Goal: Information Seeking & Learning: Learn about a topic

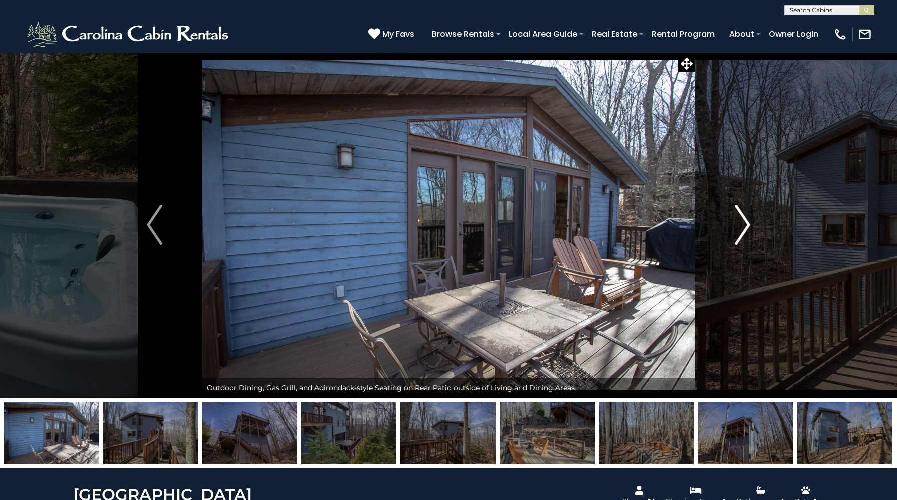
click at [735, 227] on img "Next" at bounding box center [742, 225] width 15 height 40
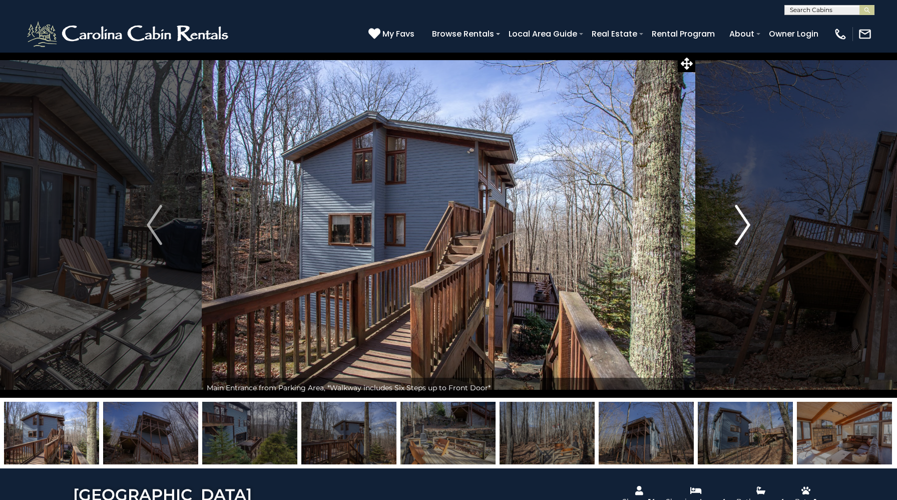
click at [735, 227] on img "Next" at bounding box center [742, 225] width 15 height 40
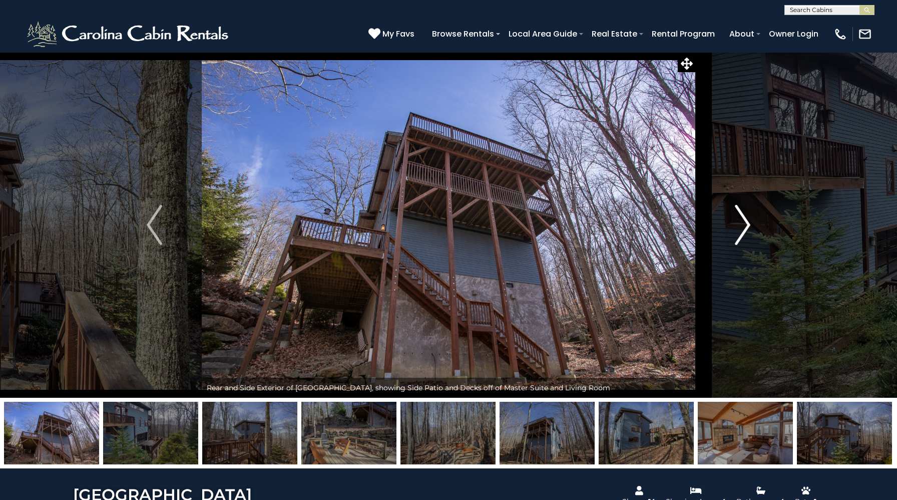
click at [735, 227] on img "Next" at bounding box center [742, 225] width 15 height 40
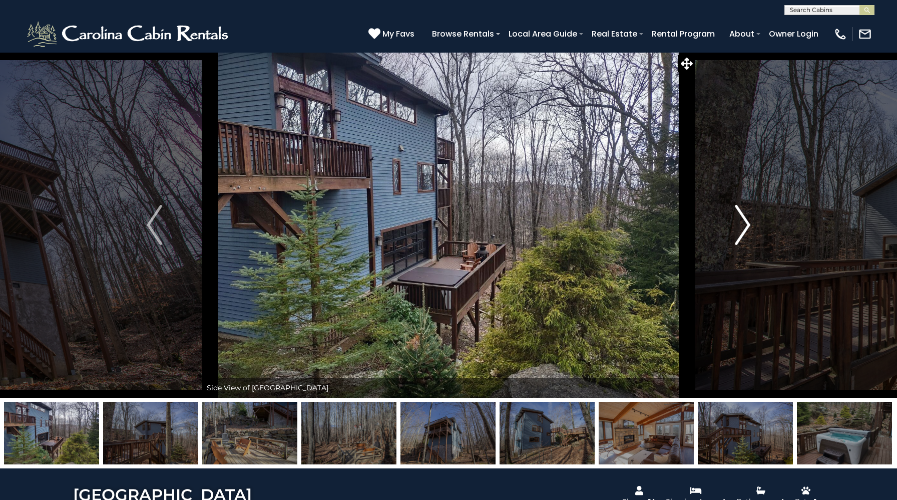
click at [735, 227] on img "Next" at bounding box center [742, 225] width 15 height 40
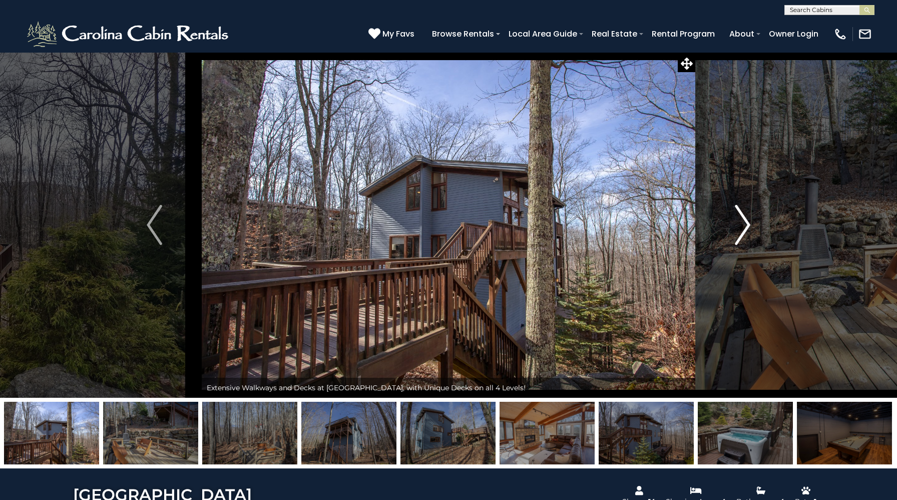
click at [735, 227] on img "Next" at bounding box center [742, 225] width 15 height 40
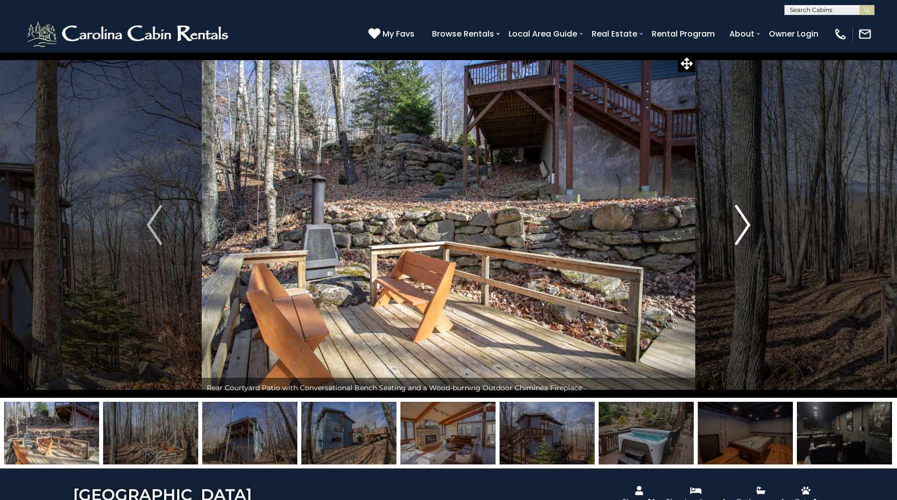
click at [735, 227] on img "Next" at bounding box center [742, 225] width 15 height 40
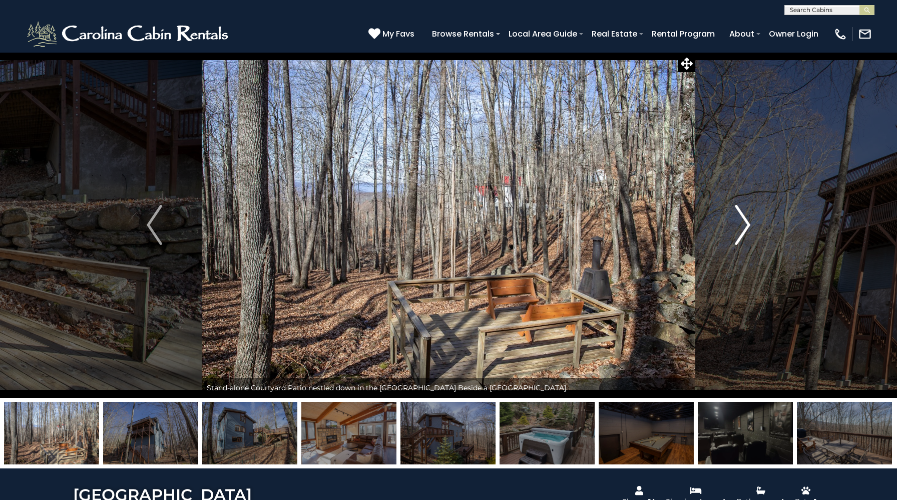
click at [735, 227] on img "Next" at bounding box center [742, 225] width 15 height 40
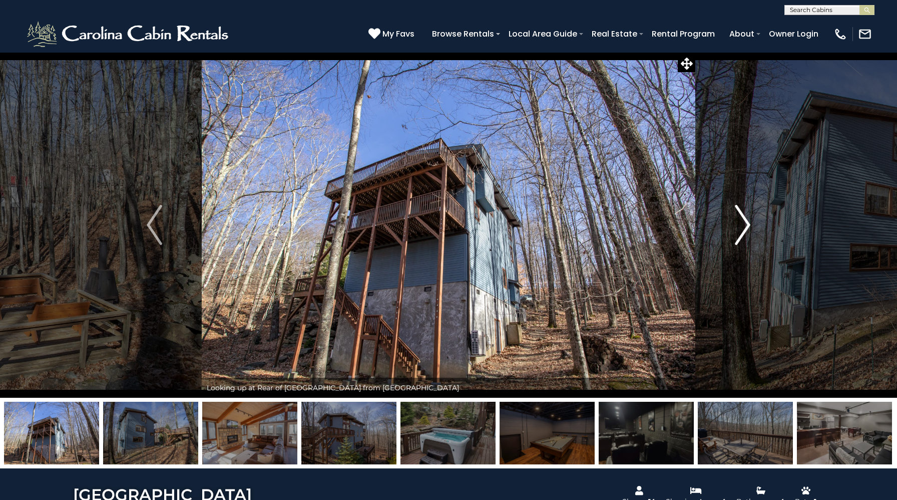
click at [735, 227] on img "Next" at bounding box center [742, 225] width 15 height 40
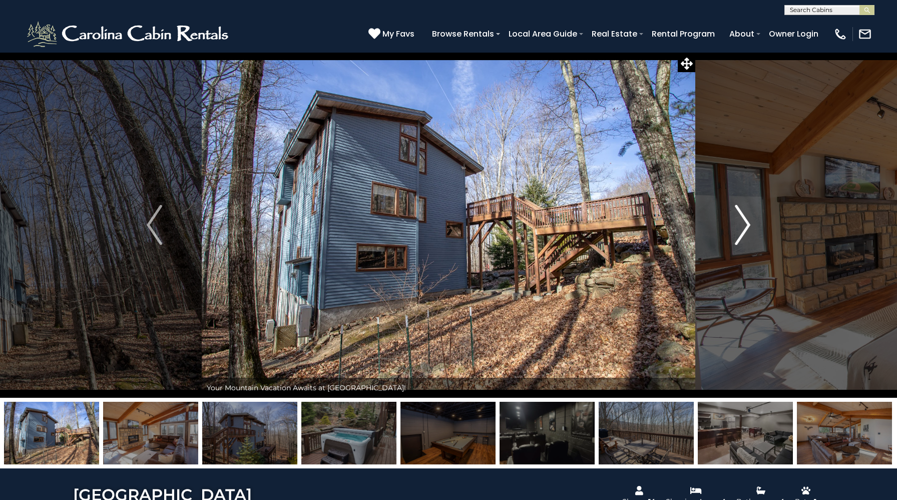
click at [735, 227] on img "Next" at bounding box center [742, 225] width 15 height 40
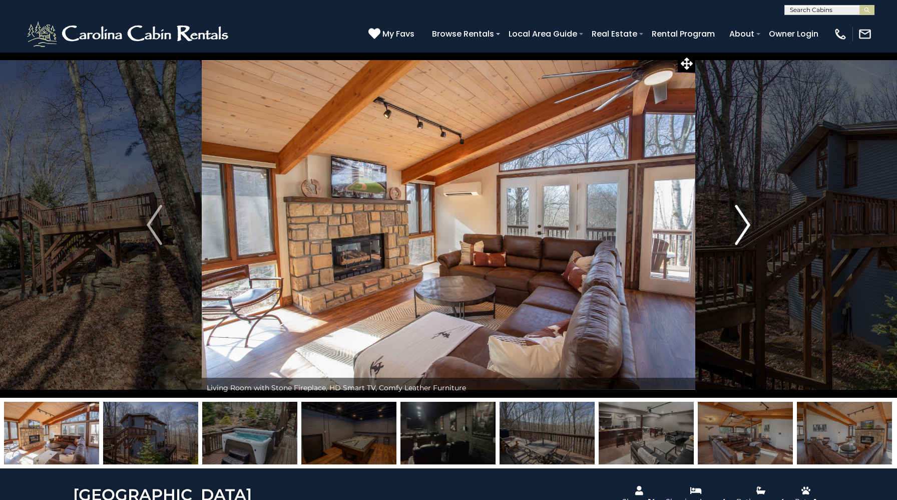
click at [735, 227] on img "Next" at bounding box center [742, 225] width 15 height 40
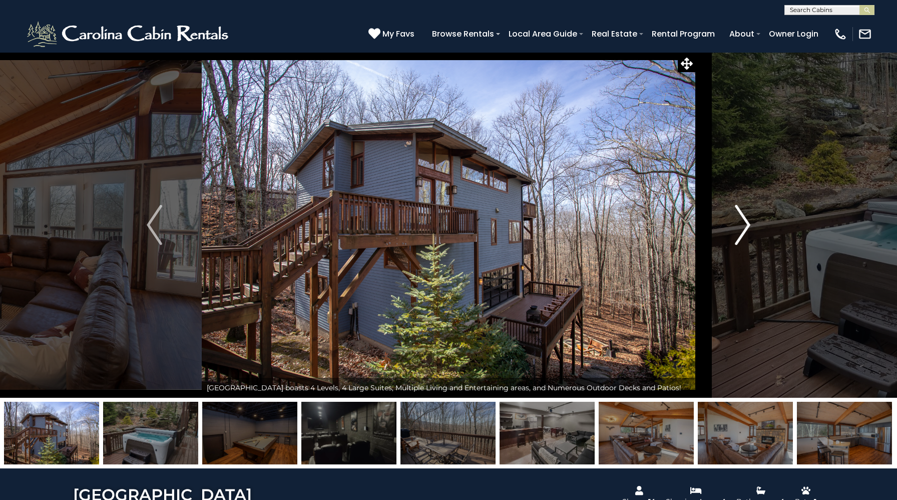
click at [735, 227] on img "Next" at bounding box center [742, 225] width 15 height 40
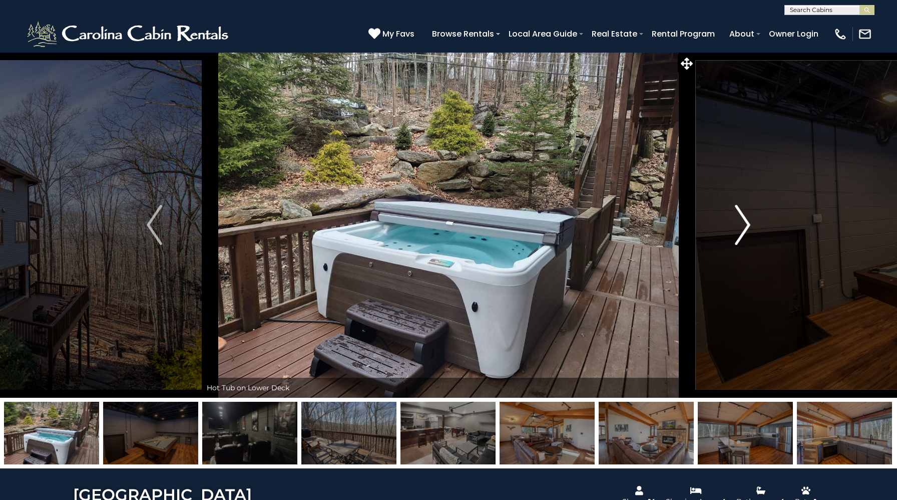
click at [735, 227] on img "Next" at bounding box center [742, 225] width 15 height 40
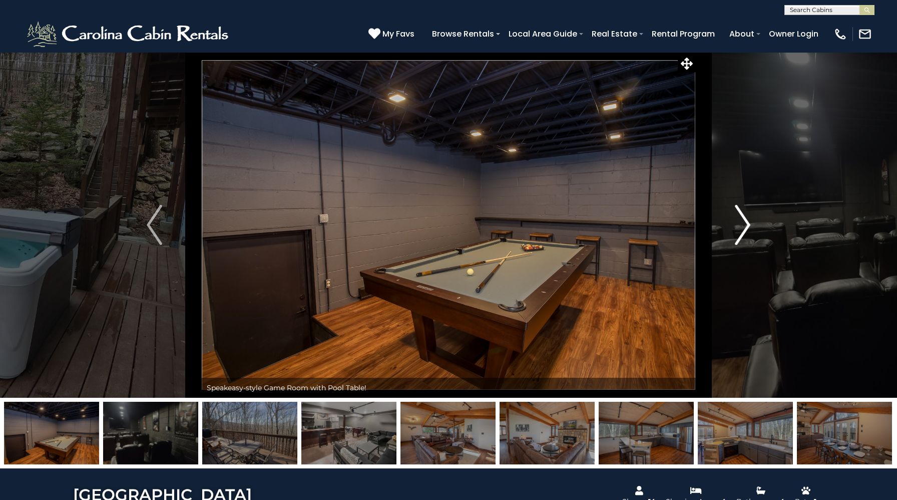
click at [735, 227] on img "Next" at bounding box center [742, 225] width 15 height 40
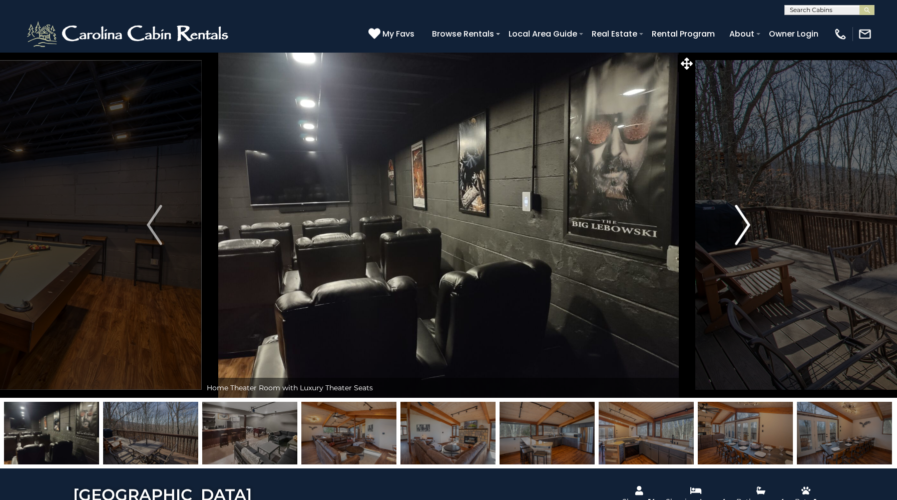
click at [735, 227] on img "Next" at bounding box center [742, 225] width 15 height 40
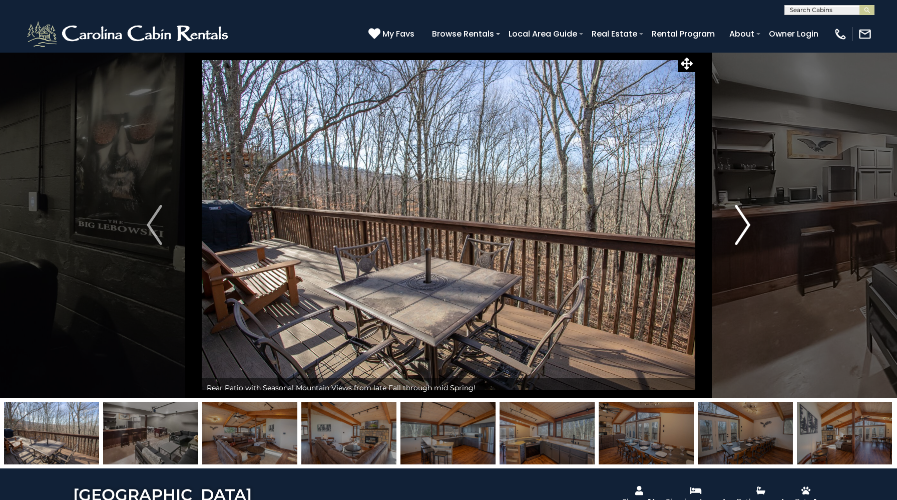
click at [735, 227] on img "Next" at bounding box center [742, 225] width 15 height 40
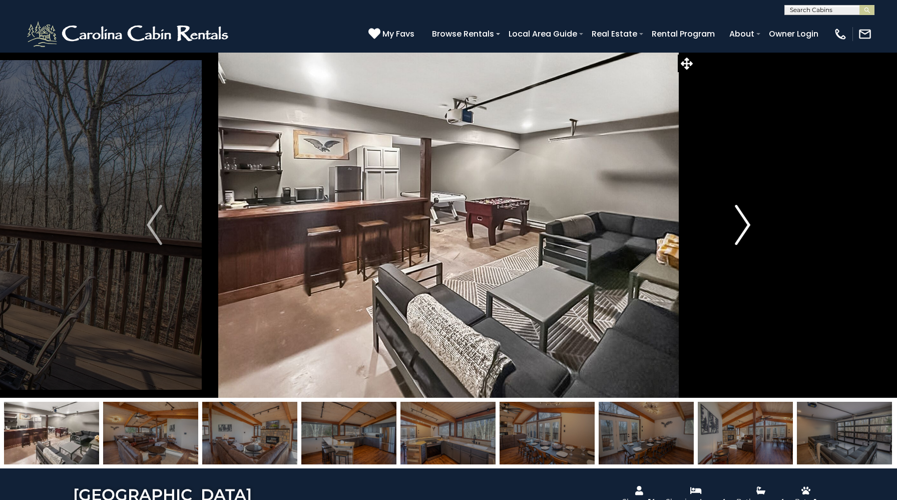
click at [735, 227] on img "Next" at bounding box center [742, 225] width 15 height 40
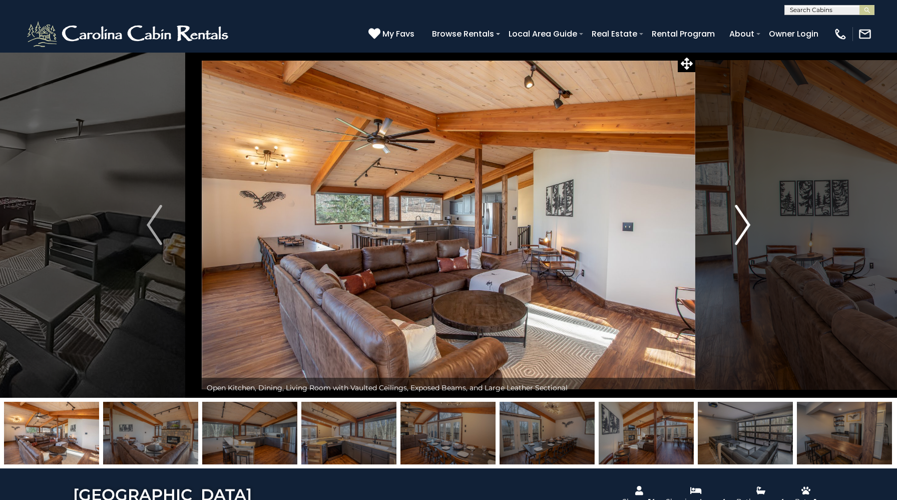
click at [735, 227] on img "Next" at bounding box center [742, 225] width 15 height 40
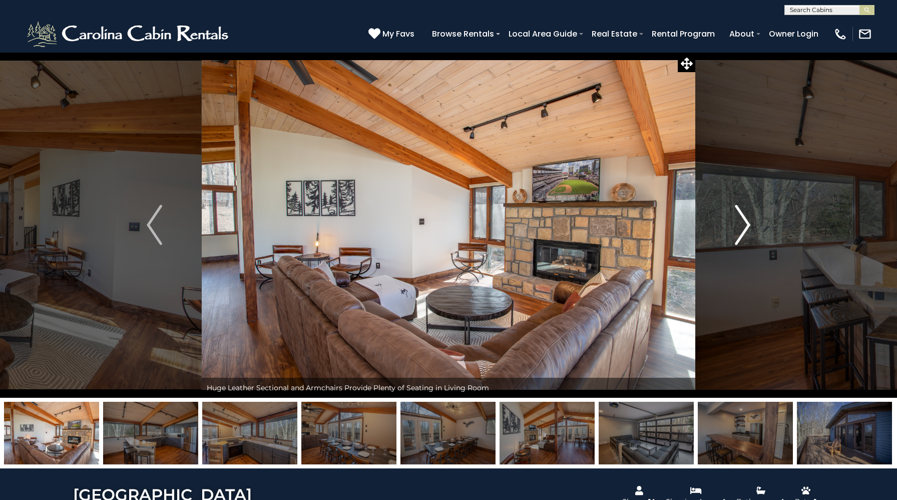
click at [735, 227] on img "Next" at bounding box center [742, 225] width 15 height 40
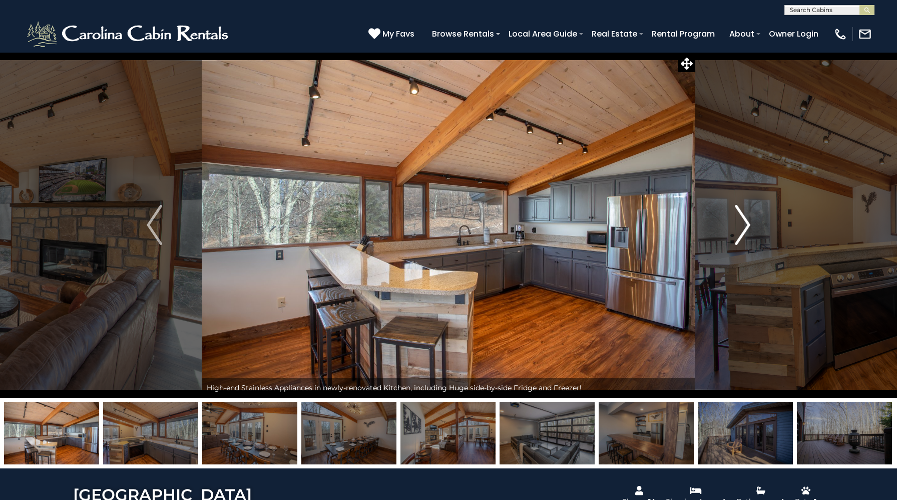
click at [735, 227] on img "Next" at bounding box center [742, 225] width 15 height 40
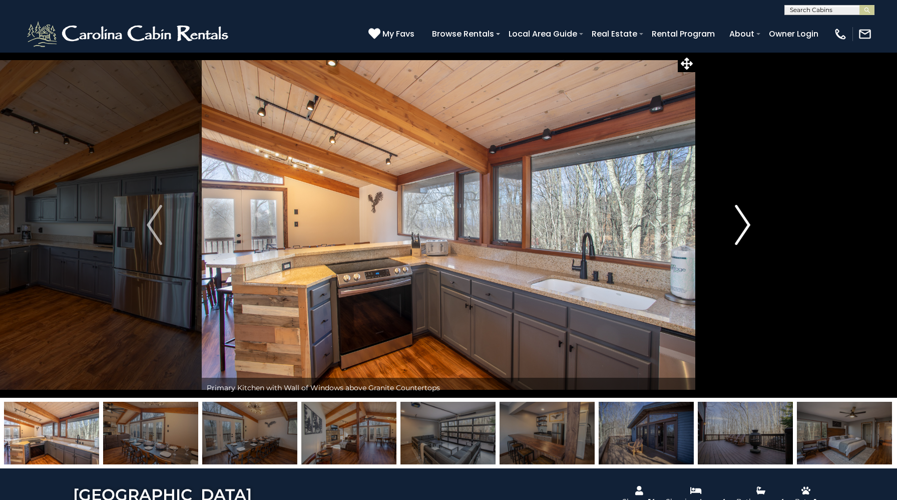
click at [735, 227] on img "Next" at bounding box center [742, 225] width 15 height 40
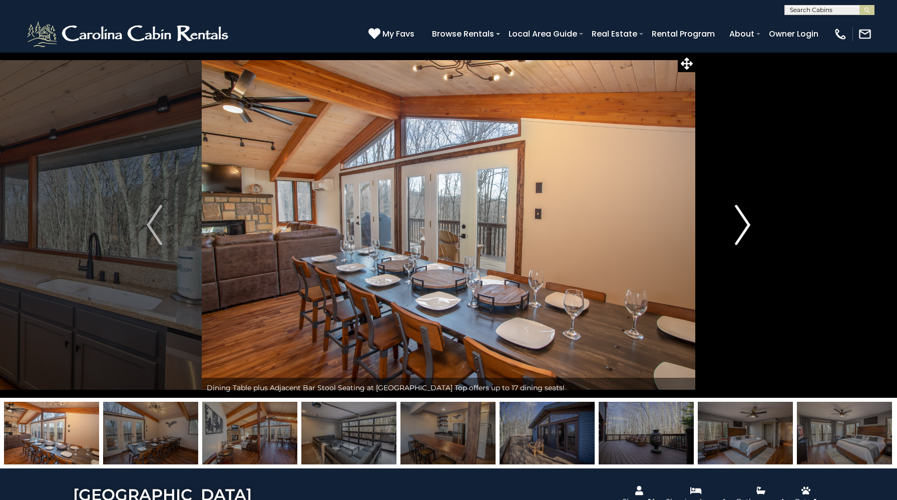
click at [735, 227] on img "Next" at bounding box center [742, 225] width 15 height 40
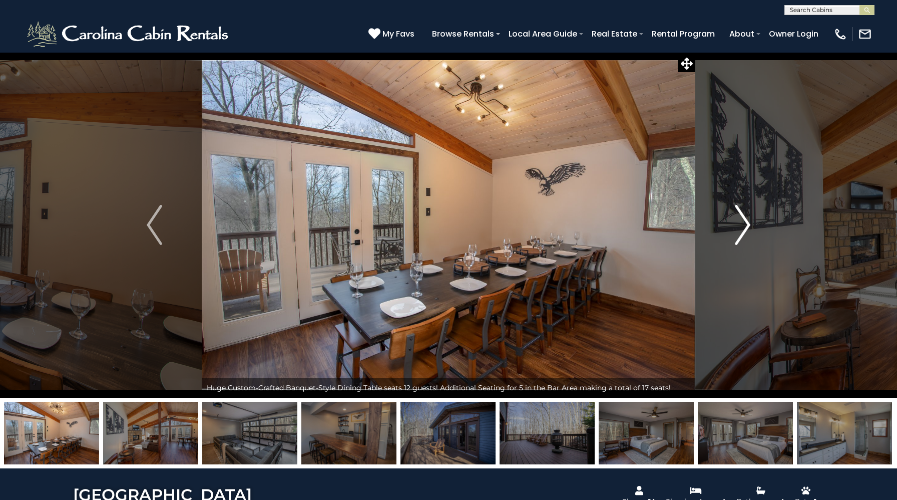
click at [735, 227] on img "Next" at bounding box center [742, 225] width 15 height 40
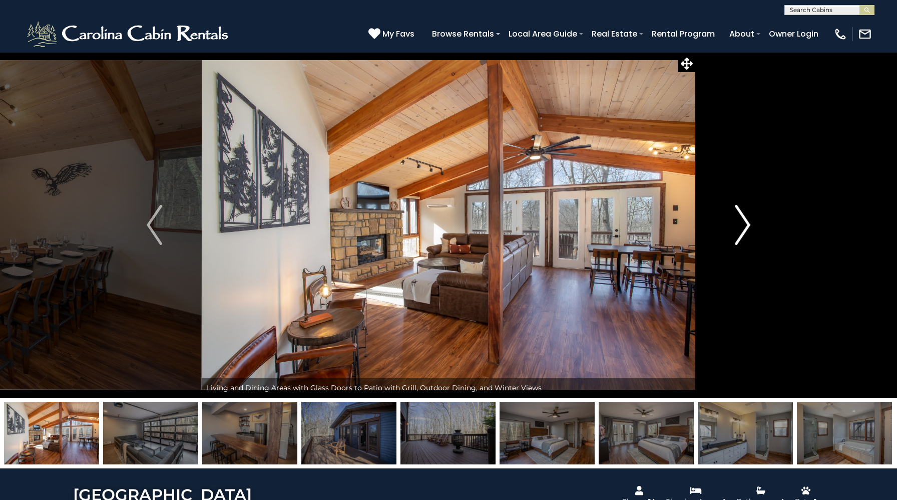
click at [735, 227] on img "Next" at bounding box center [742, 225] width 15 height 40
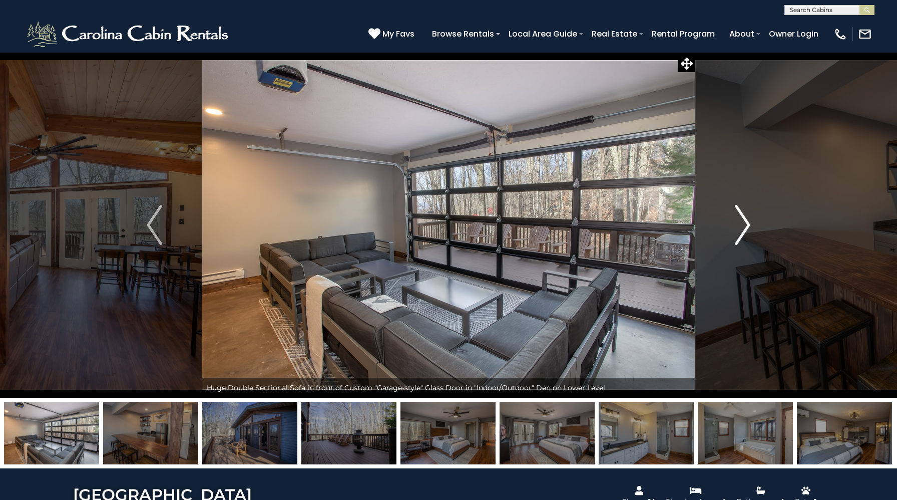
click at [735, 227] on img "Next" at bounding box center [742, 225] width 15 height 40
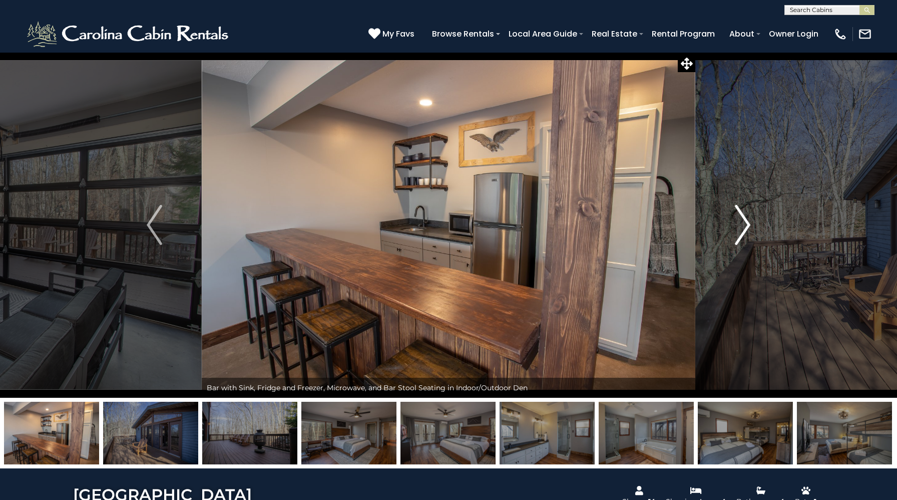
click at [735, 227] on img "Next" at bounding box center [742, 225] width 15 height 40
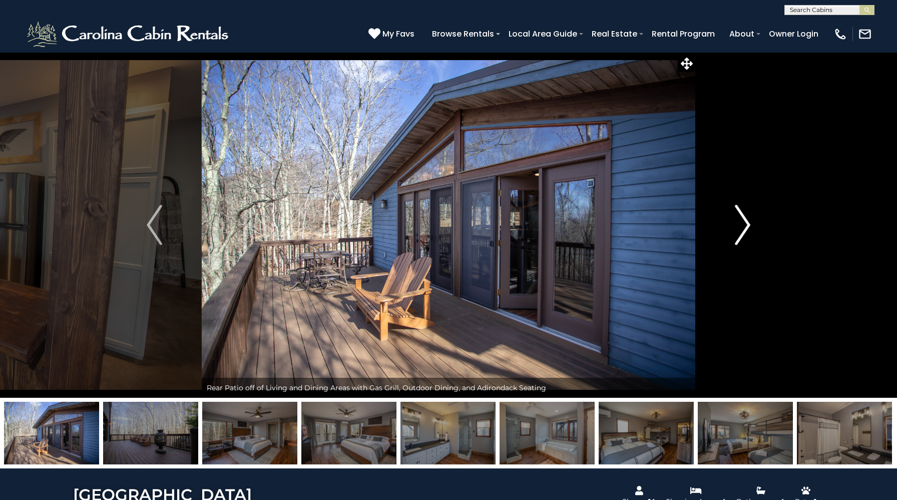
click at [735, 227] on img "Next" at bounding box center [742, 225] width 15 height 40
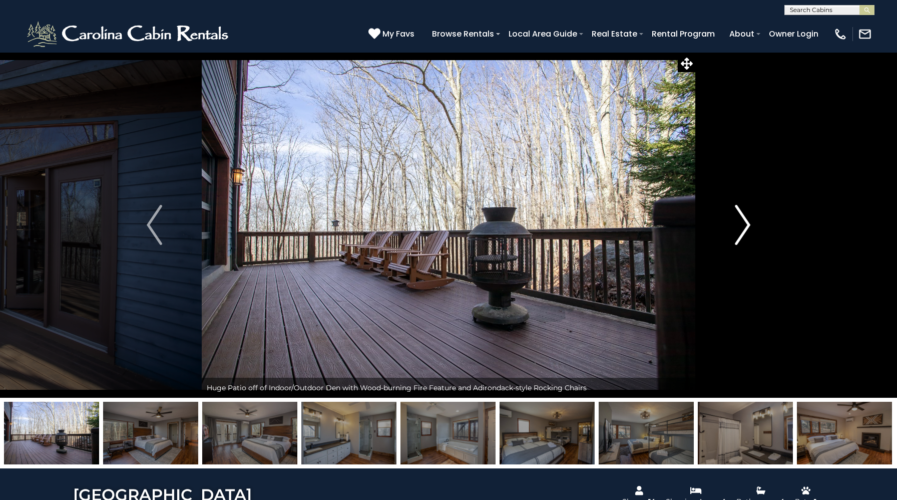
click at [735, 227] on img "Next" at bounding box center [742, 225] width 15 height 40
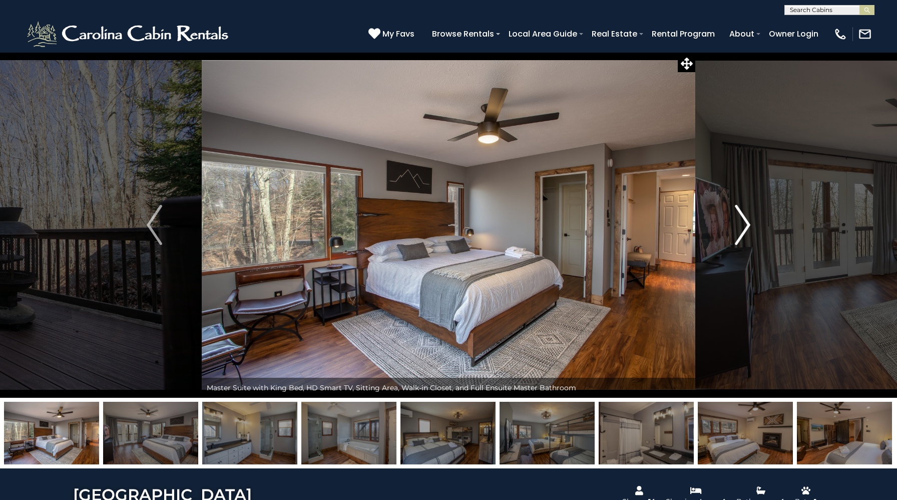
click at [735, 227] on img "Next" at bounding box center [742, 225] width 15 height 40
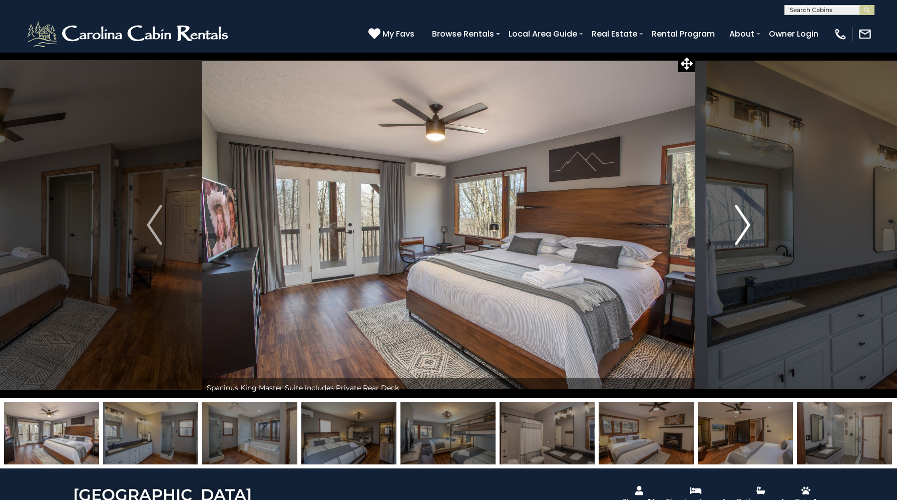
click at [735, 227] on img "Next" at bounding box center [742, 225] width 15 height 40
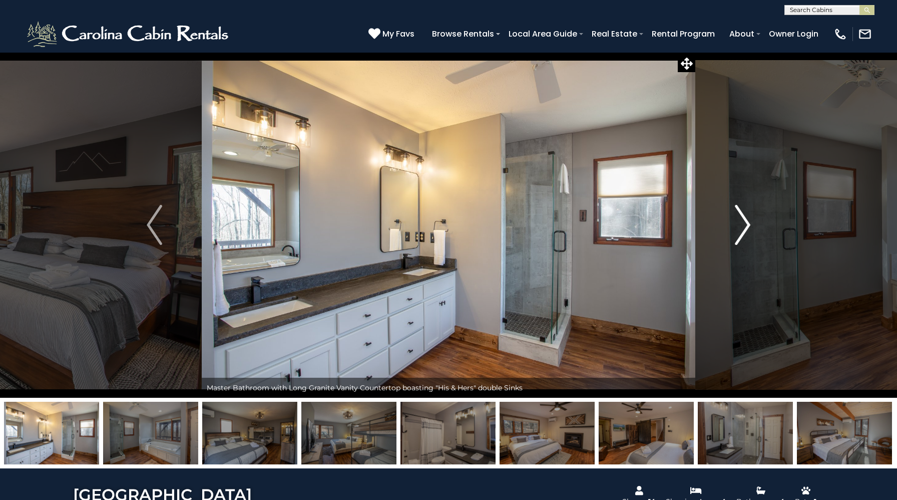
click at [735, 227] on img "Next" at bounding box center [742, 225] width 15 height 40
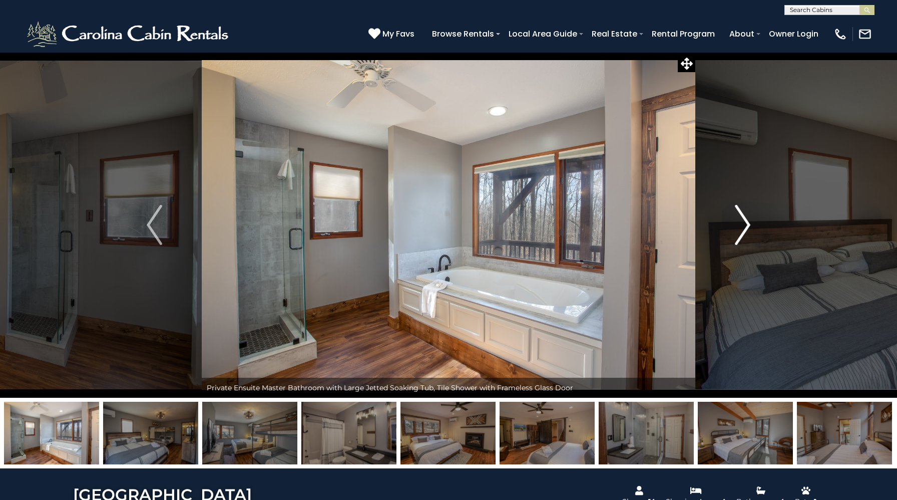
click at [735, 227] on img "Next" at bounding box center [742, 225] width 15 height 40
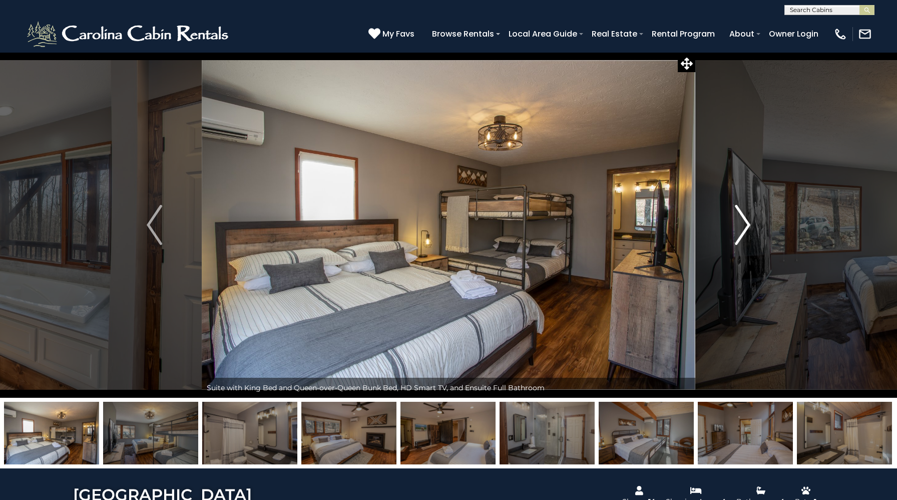
click at [735, 227] on img "Next" at bounding box center [742, 225] width 15 height 40
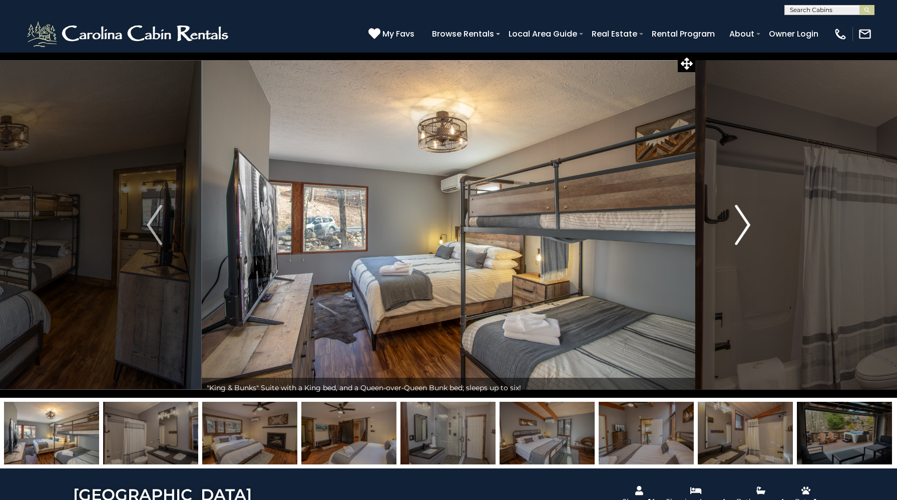
click at [735, 227] on img "Next" at bounding box center [742, 225] width 15 height 40
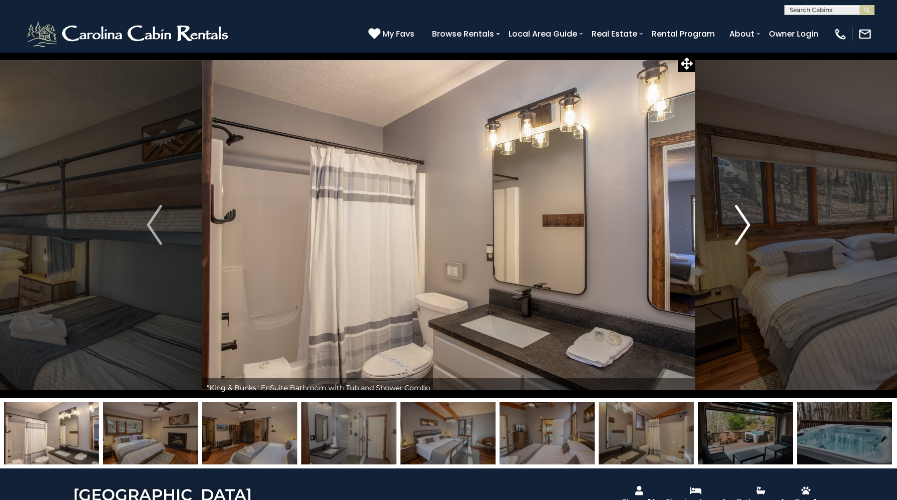
click at [735, 227] on img "Next" at bounding box center [742, 225] width 15 height 40
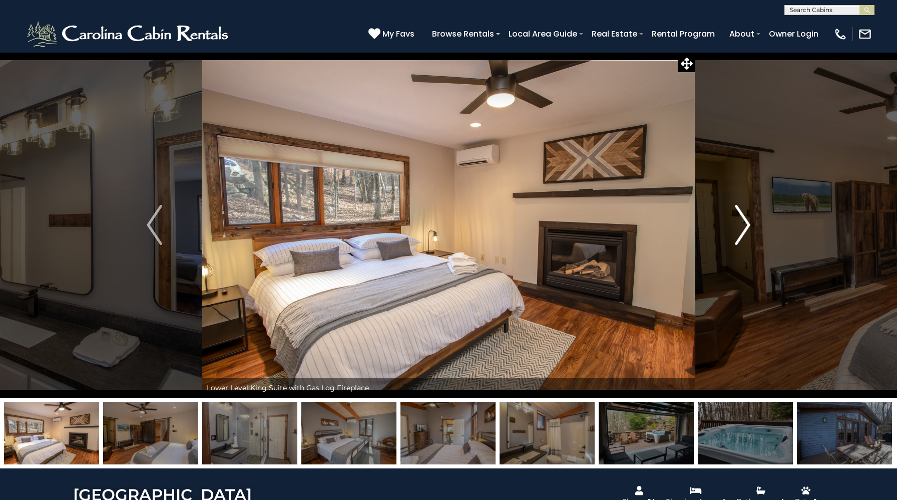
click at [735, 227] on img "Next" at bounding box center [742, 225] width 15 height 40
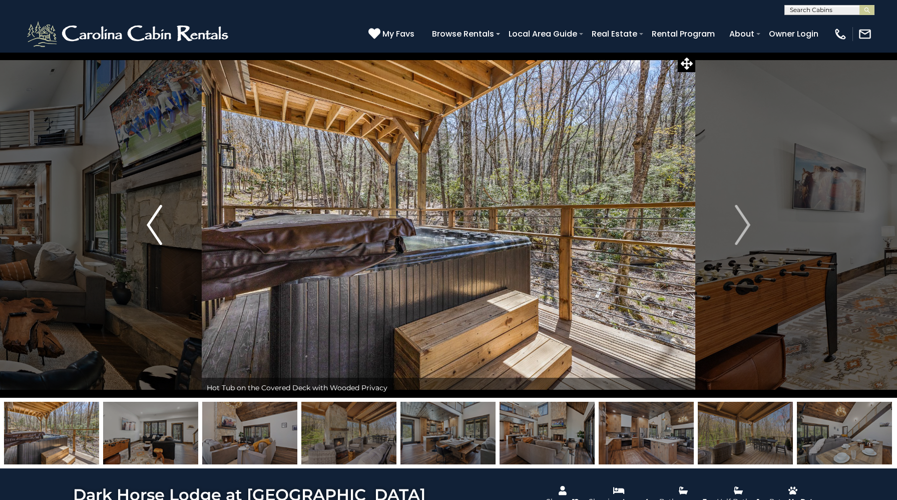
click at [176, 208] on button "Previous" at bounding box center [154, 224] width 95 height 345
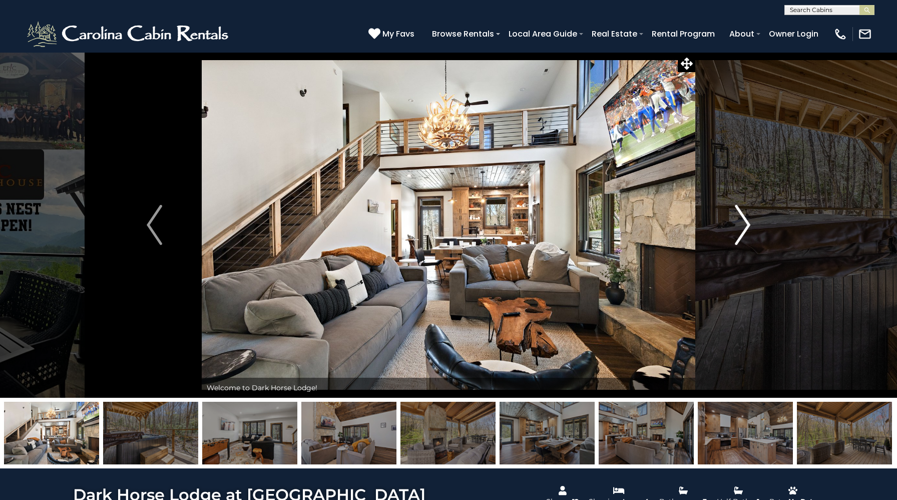
click at [744, 225] on img "Next" at bounding box center [742, 225] width 15 height 40
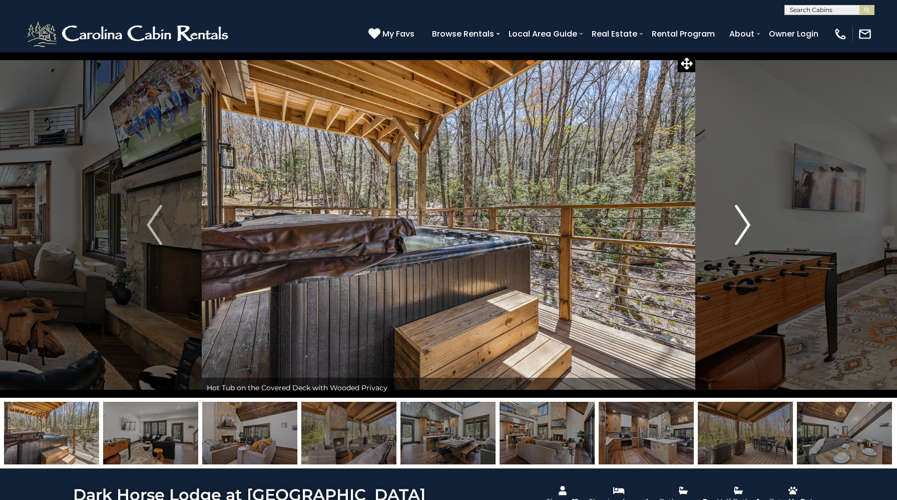
click at [744, 225] on img "Next" at bounding box center [742, 225] width 15 height 40
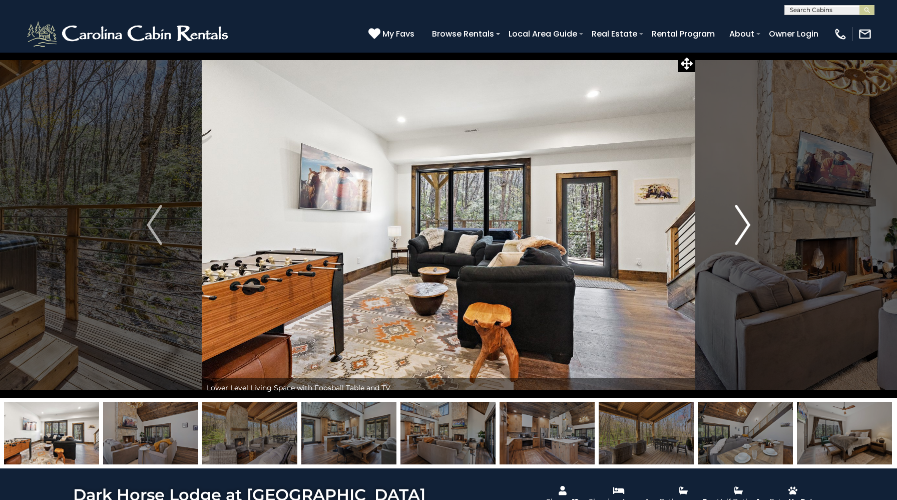
click at [744, 225] on img "Next" at bounding box center [742, 225] width 15 height 40
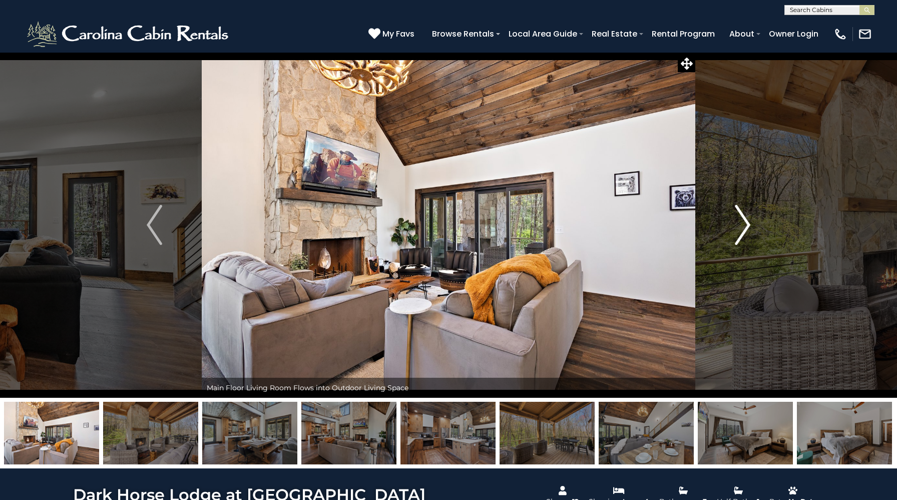
click at [744, 225] on img "Next" at bounding box center [742, 225] width 15 height 40
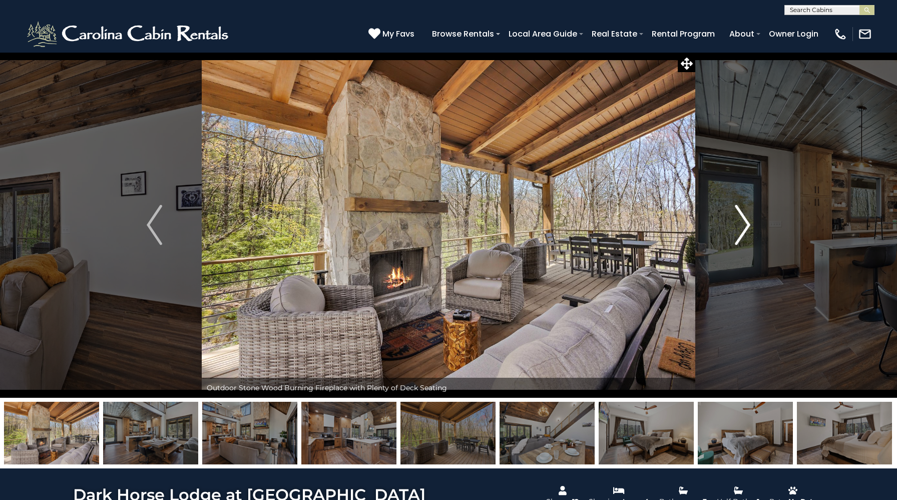
click at [744, 225] on img "Next" at bounding box center [742, 225] width 15 height 40
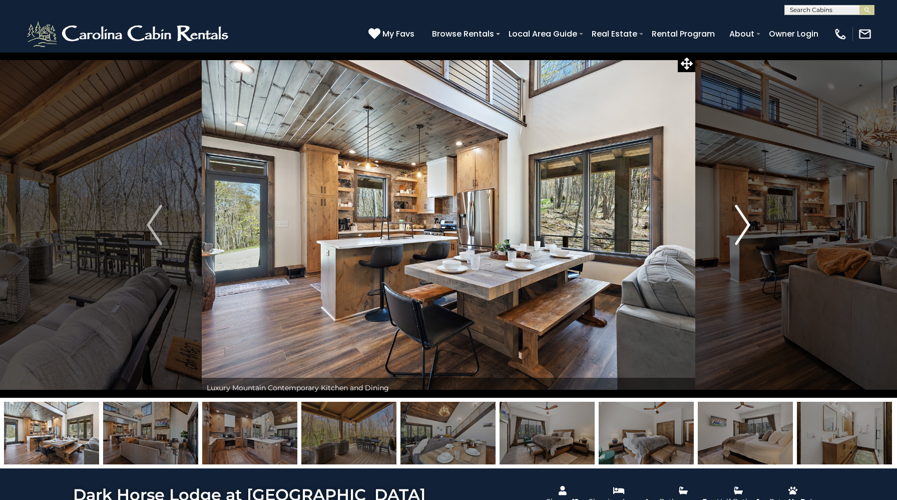
click at [744, 225] on img "Next" at bounding box center [742, 225] width 15 height 40
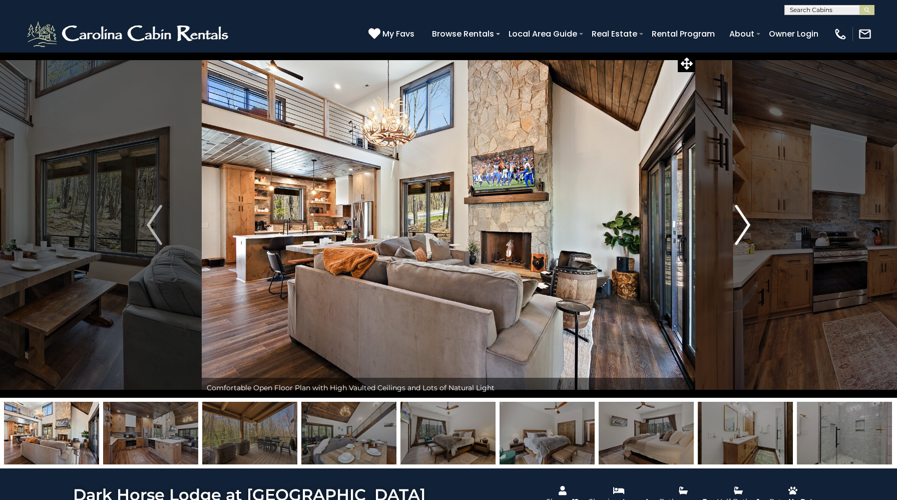
click at [744, 225] on img "Next" at bounding box center [742, 225] width 15 height 40
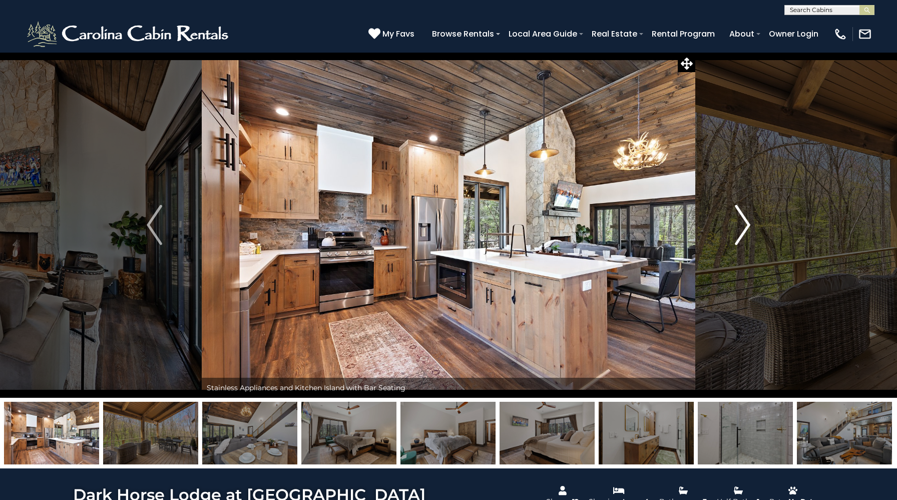
click at [744, 225] on img "Next" at bounding box center [742, 225] width 15 height 40
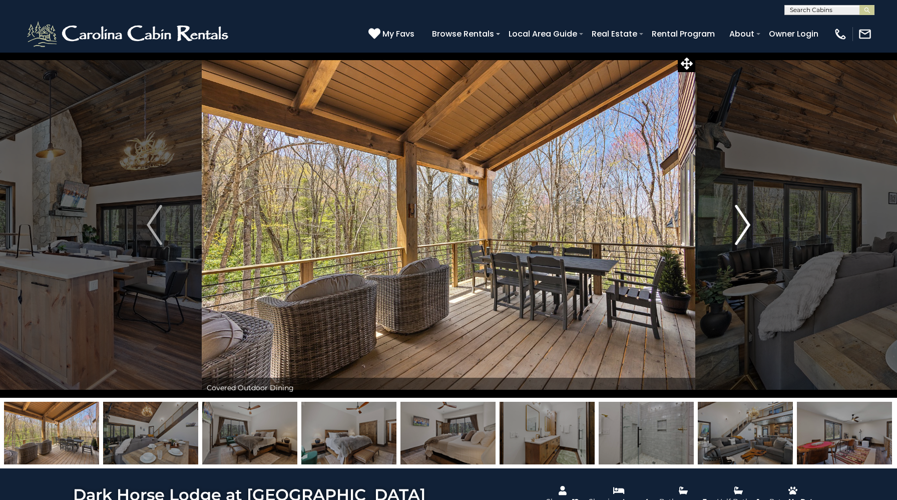
click at [744, 225] on img "Next" at bounding box center [742, 225] width 15 height 40
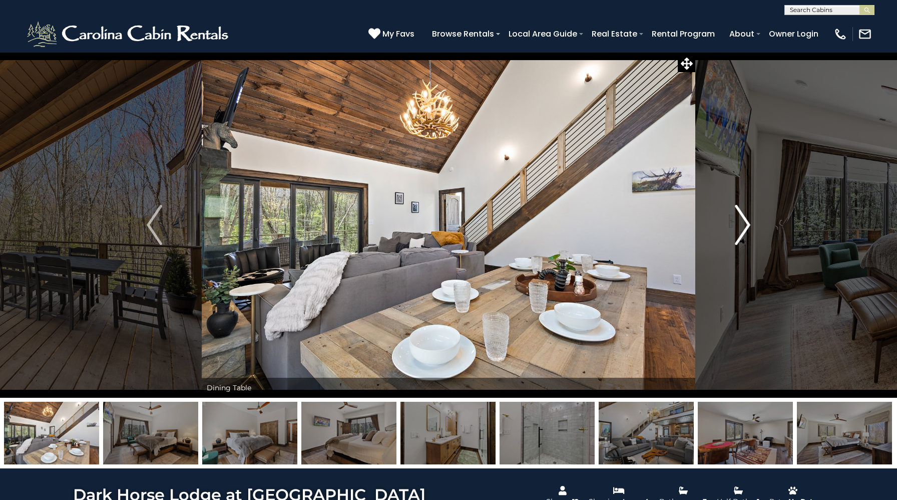
click at [744, 225] on img "Next" at bounding box center [742, 225] width 15 height 40
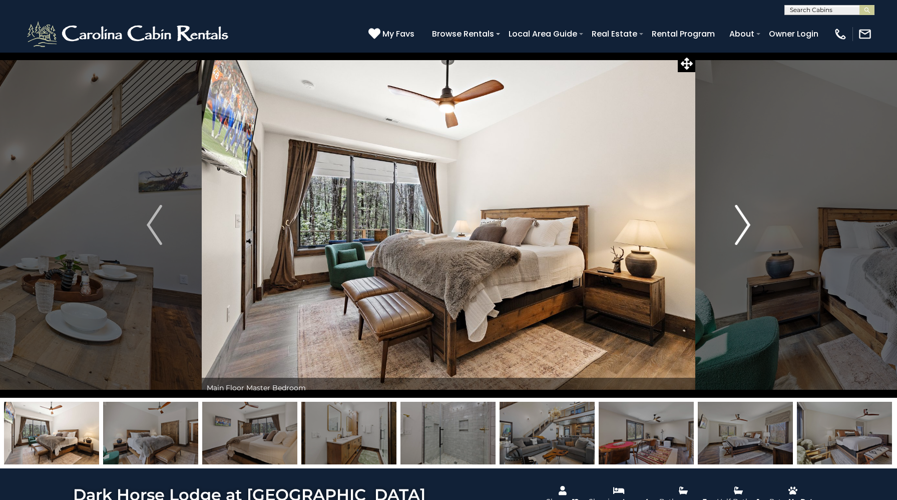
click at [744, 225] on img "Next" at bounding box center [742, 225] width 15 height 40
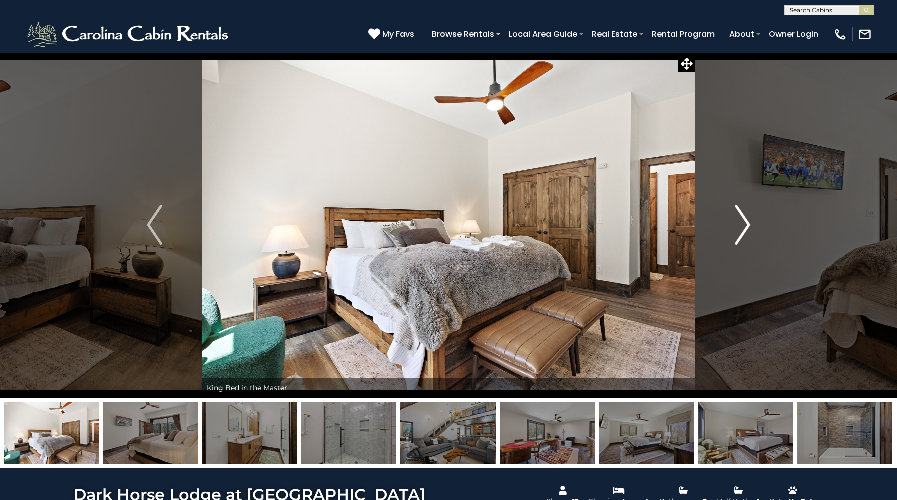
click at [744, 225] on img "Next" at bounding box center [742, 225] width 15 height 40
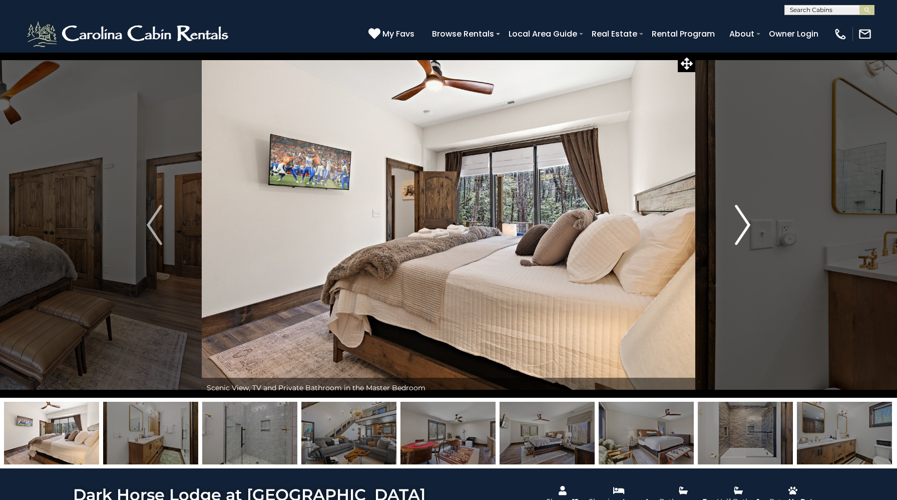
click at [744, 225] on img "Next" at bounding box center [742, 225] width 15 height 40
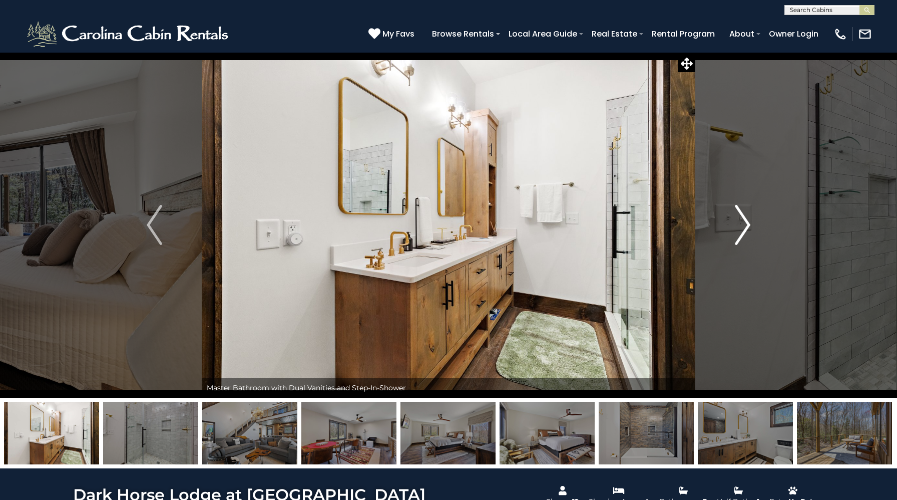
click at [744, 225] on img "Next" at bounding box center [742, 225] width 15 height 40
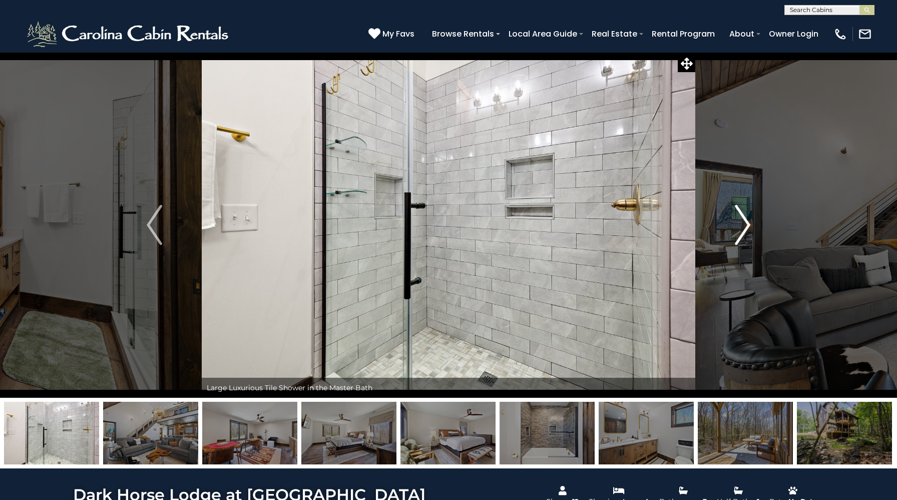
click at [744, 225] on img "Next" at bounding box center [742, 225] width 15 height 40
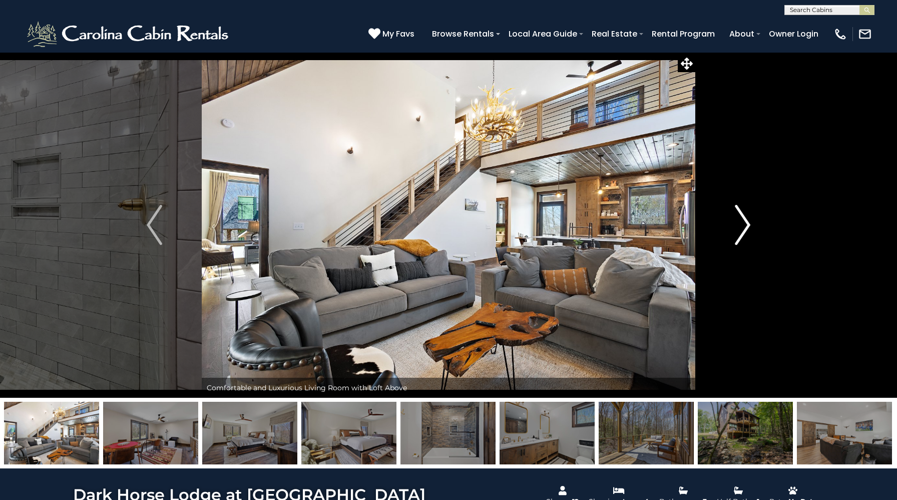
click at [744, 225] on img "Next" at bounding box center [742, 225] width 15 height 40
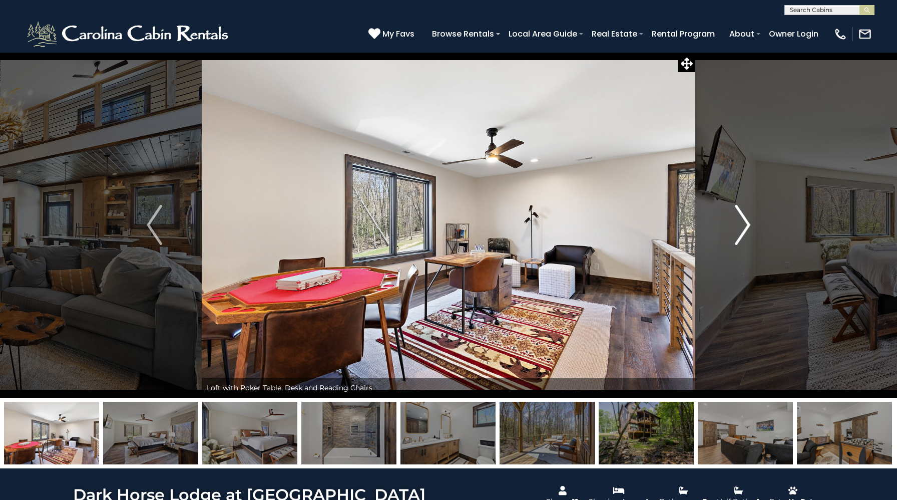
click at [744, 225] on img "Next" at bounding box center [742, 225] width 15 height 40
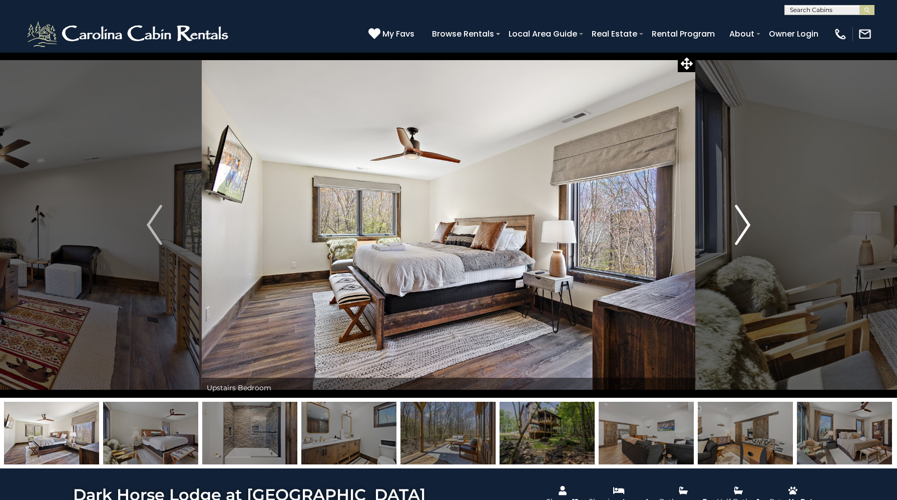
click at [744, 225] on img "Next" at bounding box center [742, 225] width 15 height 40
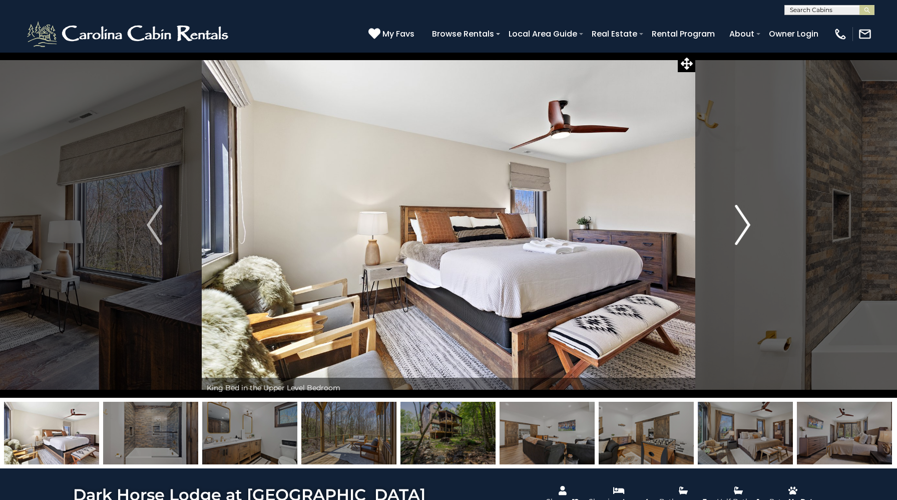
click at [744, 225] on img "Next" at bounding box center [742, 225] width 15 height 40
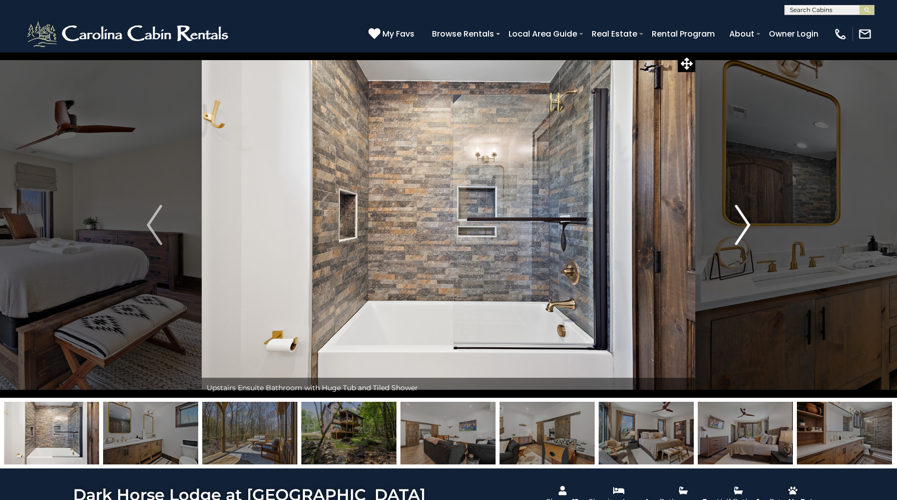
click at [744, 225] on img "Next" at bounding box center [742, 225] width 15 height 40
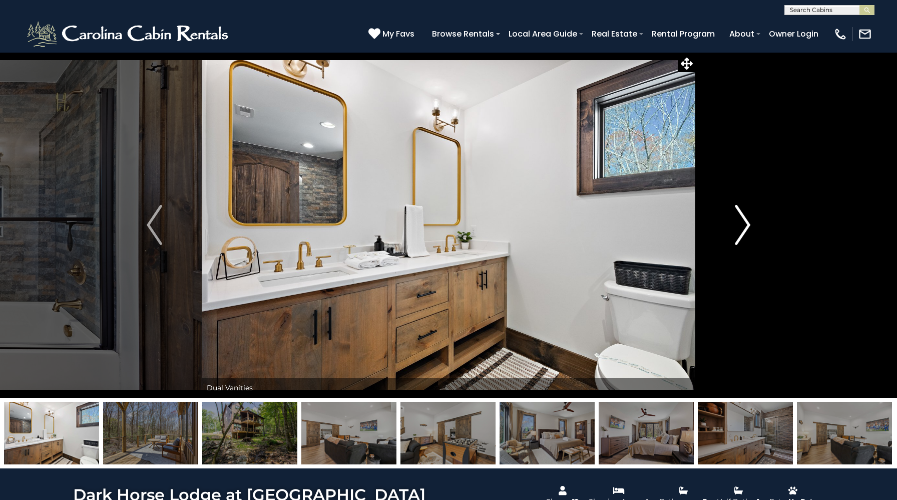
click at [744, 225] on img "Next" at bounding box center [742, 225] width 15 height 40
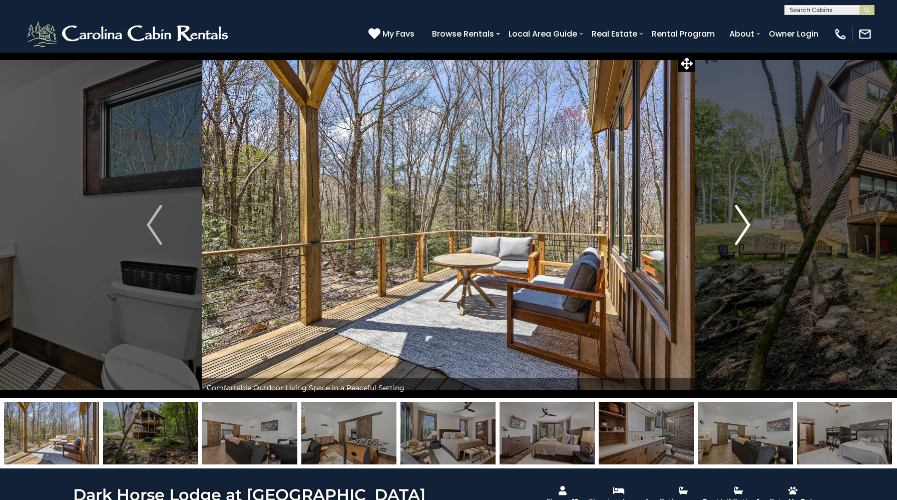
click at [744, 225] on img "Next" at bounding box center [742, 225] width 15 height 40
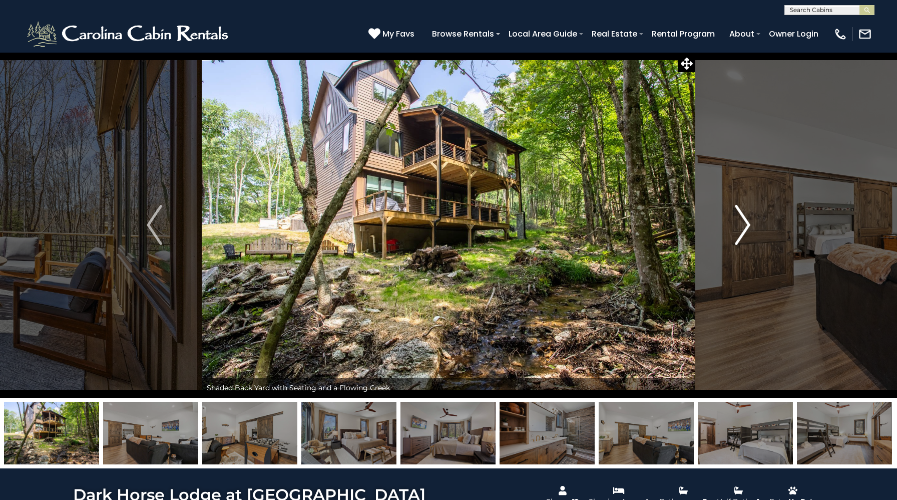
click at [744, 225] on img "Next" at bounding box center [742, 225] width 15 height 40
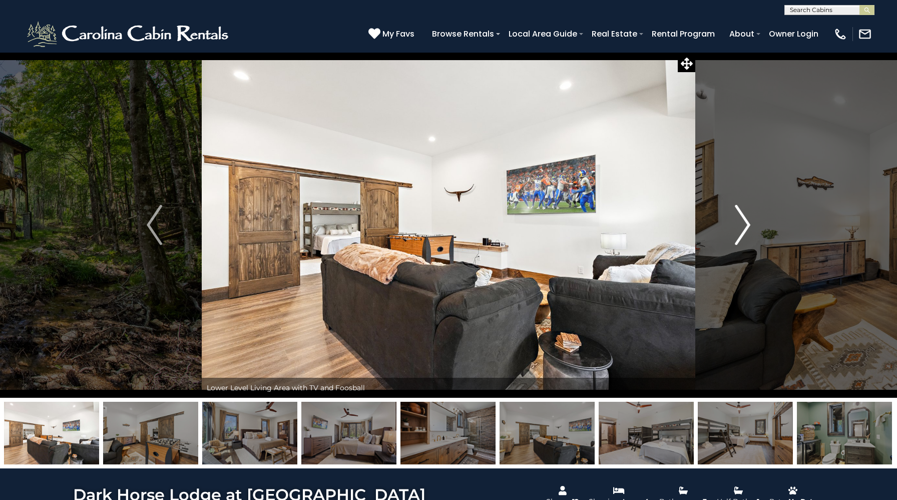
click at [744, 225] on img "Next" at bounding box center [742, 225] width 15 height 40
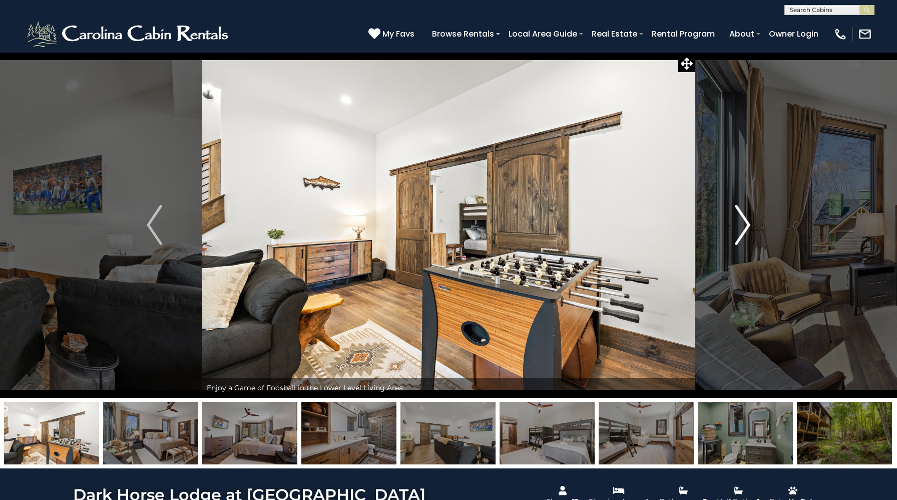
click at [744, 225] on img "Next" at bounding box center [742, 225] width 15 height 40
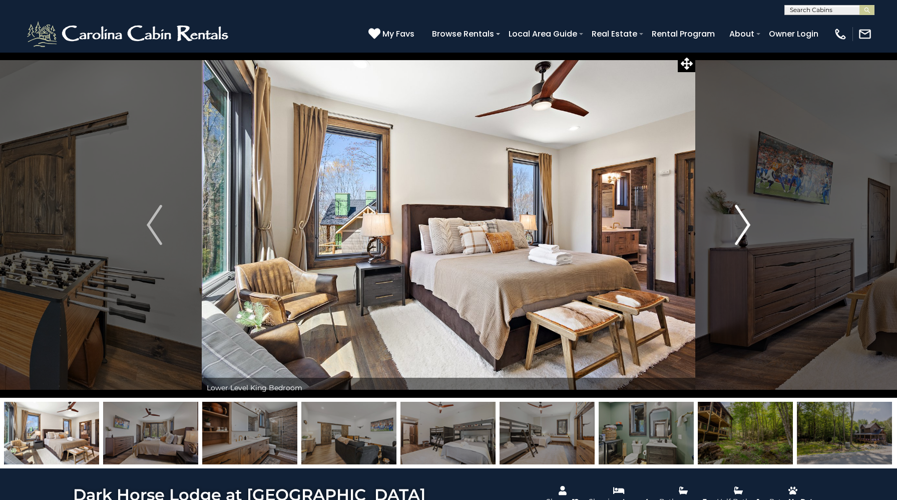
click at [744, 225] on img "Next" at bounding box center [742, 225] width 15 height 40
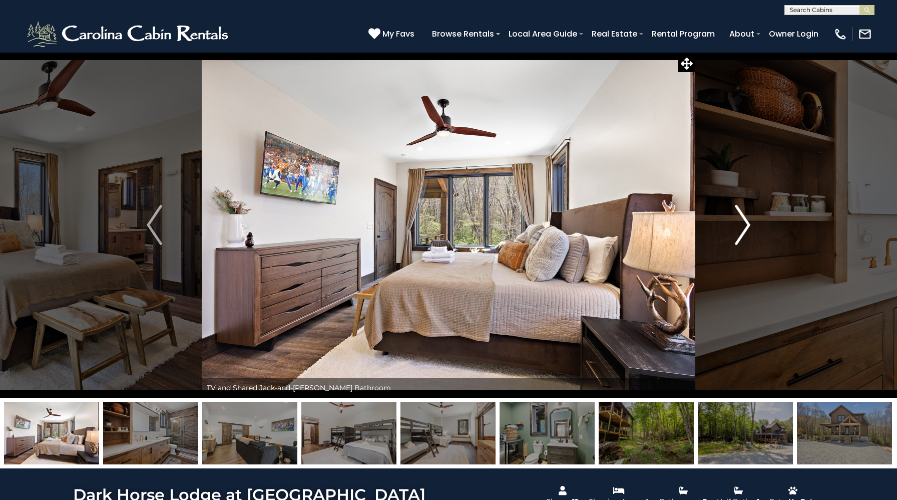
click at [744, 225] on img "Next" at bounding box center [742, 225] width 15 height 40
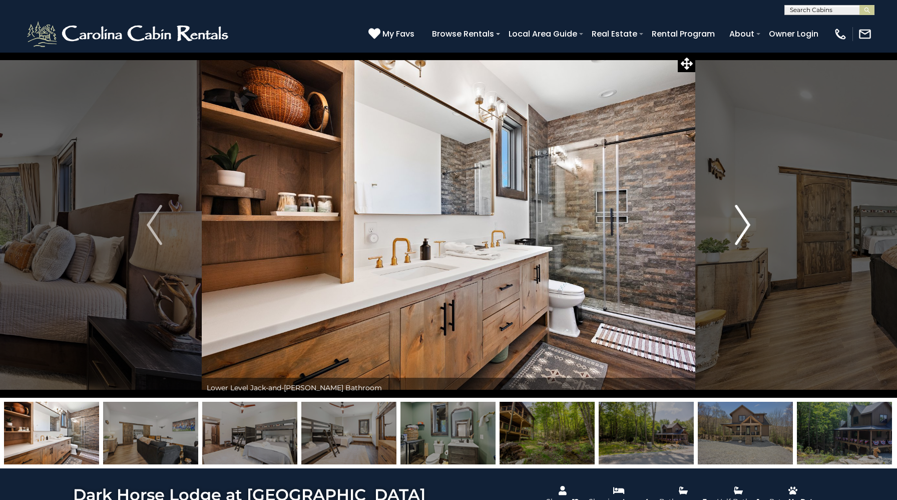
click at [744, 225] on img "Next" at bounding box center [742, 225] width 15 height 40
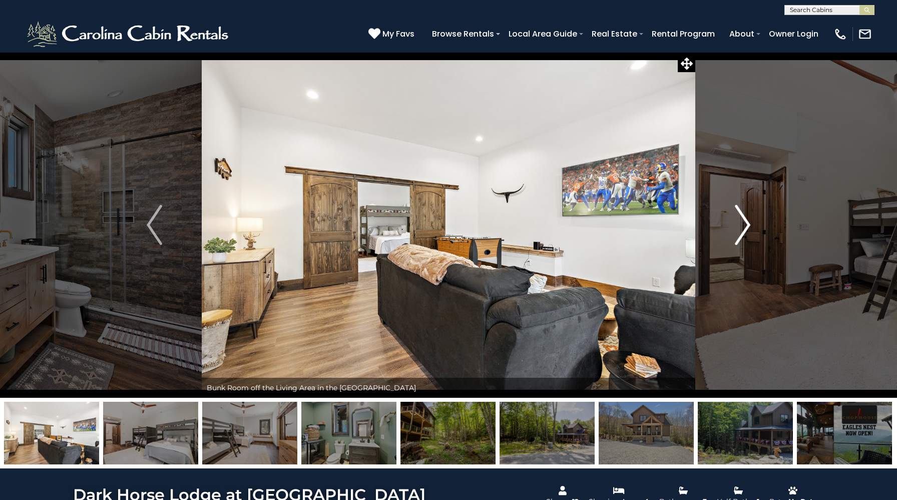
click at [744, 225] on img "Next" at bounding box center [742, 225] width 15 height 40
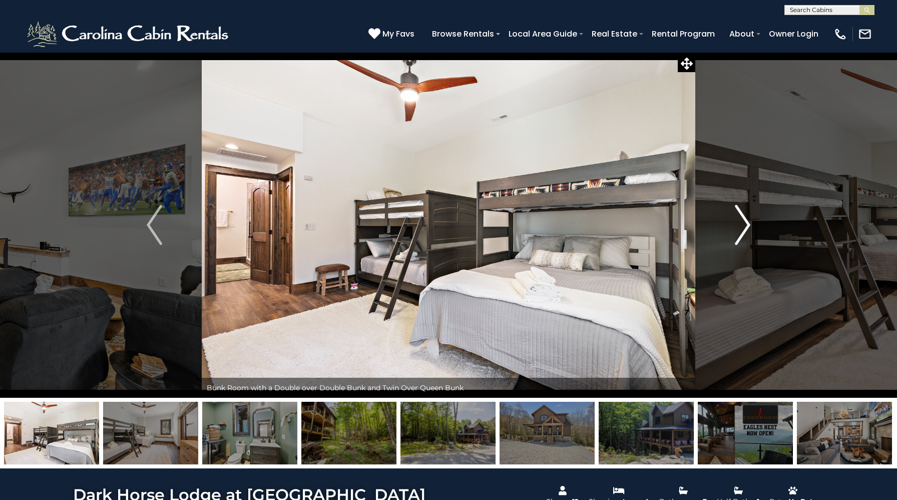
click at [744, 225] on img "Next" at bounding box center [742, 225] width 15 height 40
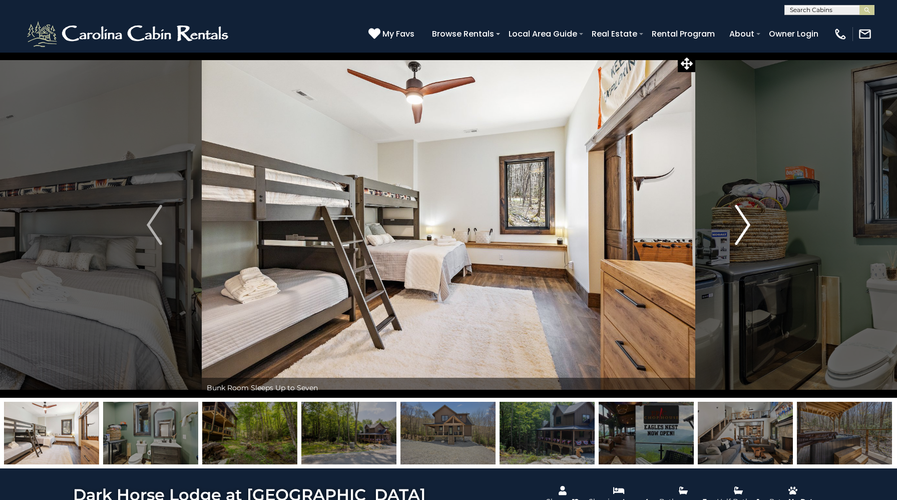
click at [744, 225] on img "Next" at bounding box center [742, 225] width 15 height 40
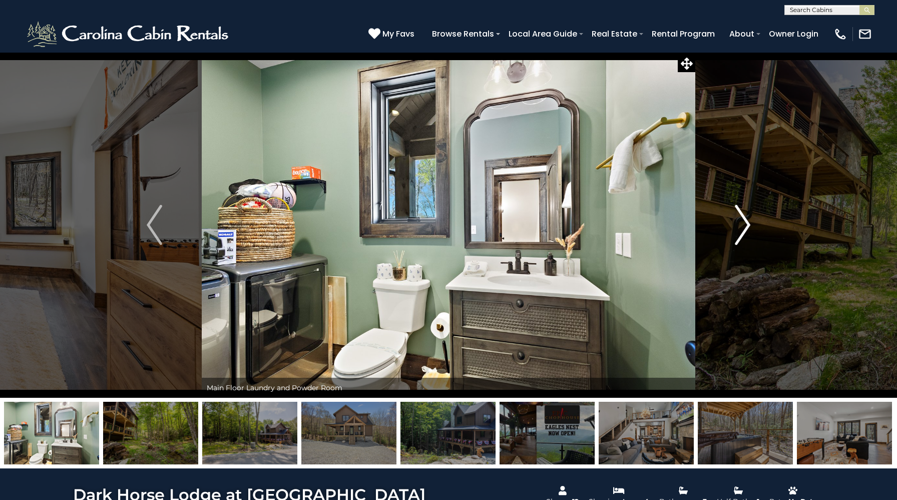
click at [744, 225] on img "Next" at bounding box center [742, 225] width 15 height 40
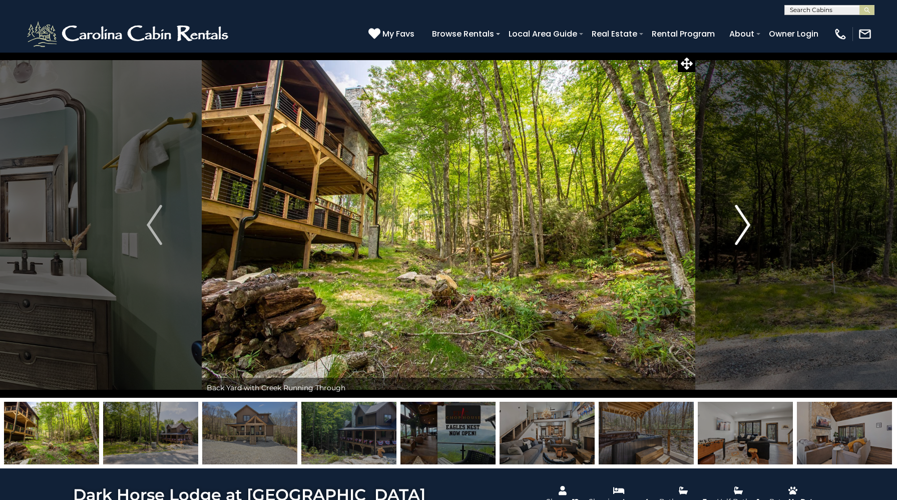
click at [744, 225] on img "Next" at bounding box center [742, 225] width 15 height 40
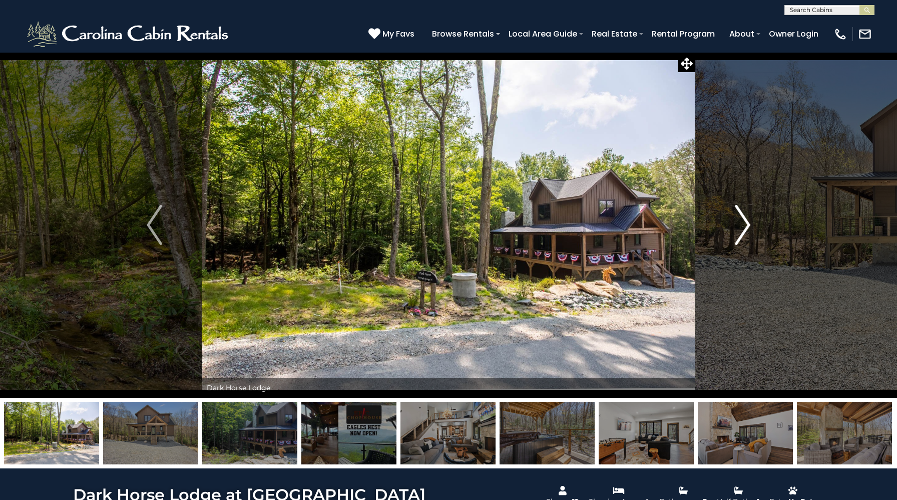
click at [744, 225] on img "Next" at bounding box center [742, 225] width 15 height 40
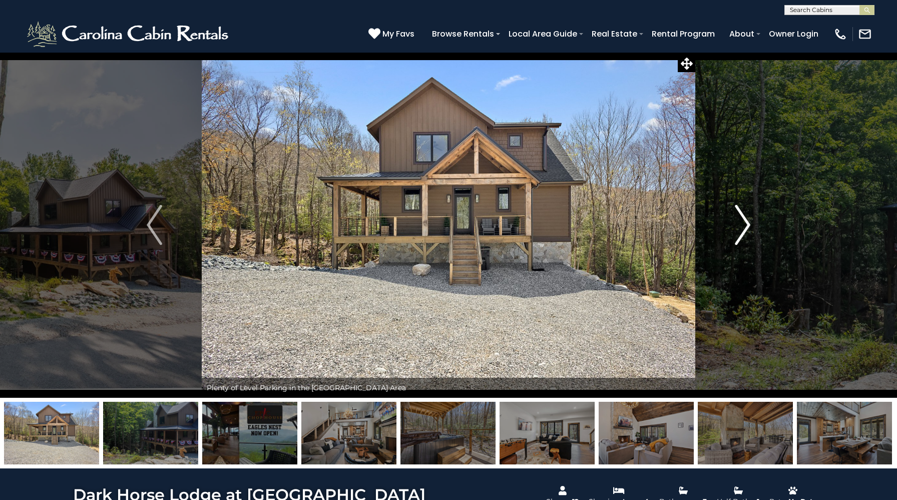
click at [744, 225] on img "Next" at bounding box center [742, 225] width 15 height 40
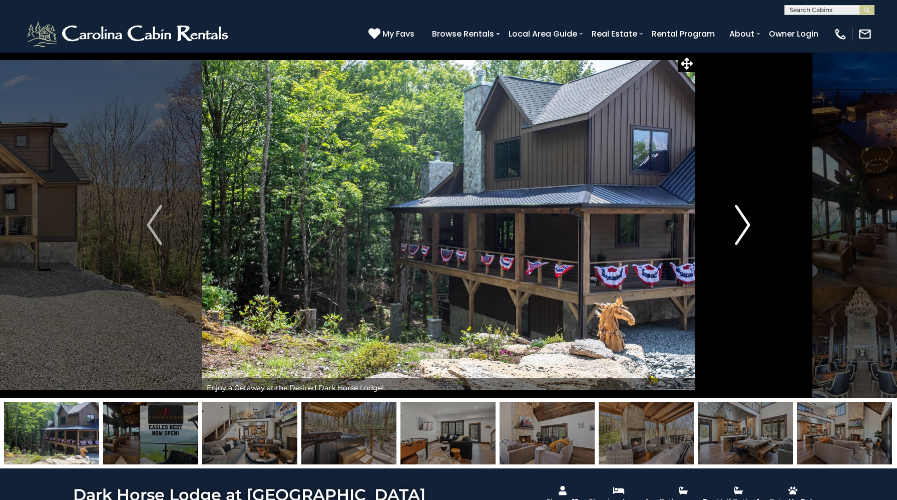
click at [744, 225] on img "Next" at bounding box center [742, 225] width 15 height 40
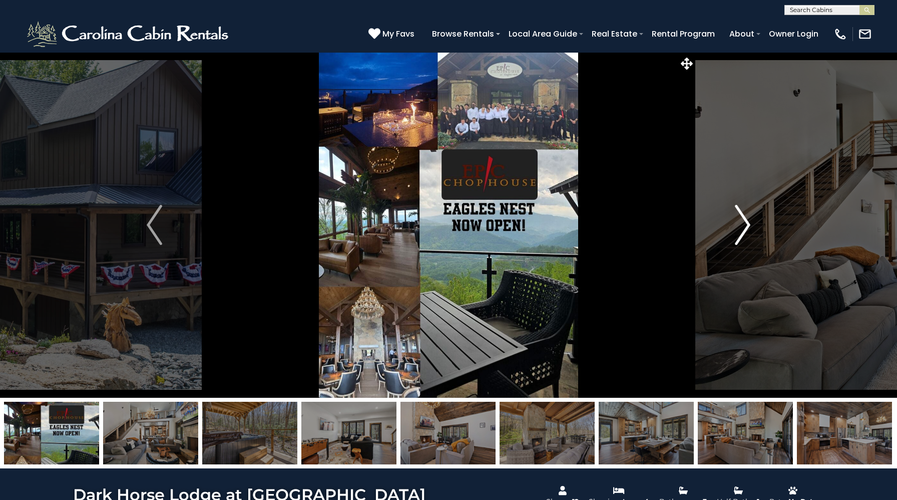
click at [744, 225] on img "Next" at bounding box center [742, 225] width 15 height 40
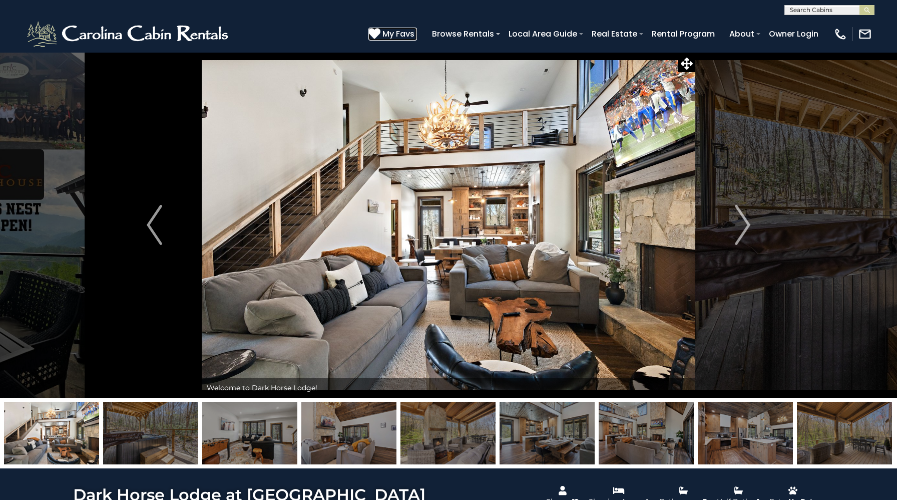
click at [377, 29] on icon at bounding box center [374, 34] width 12 height 12
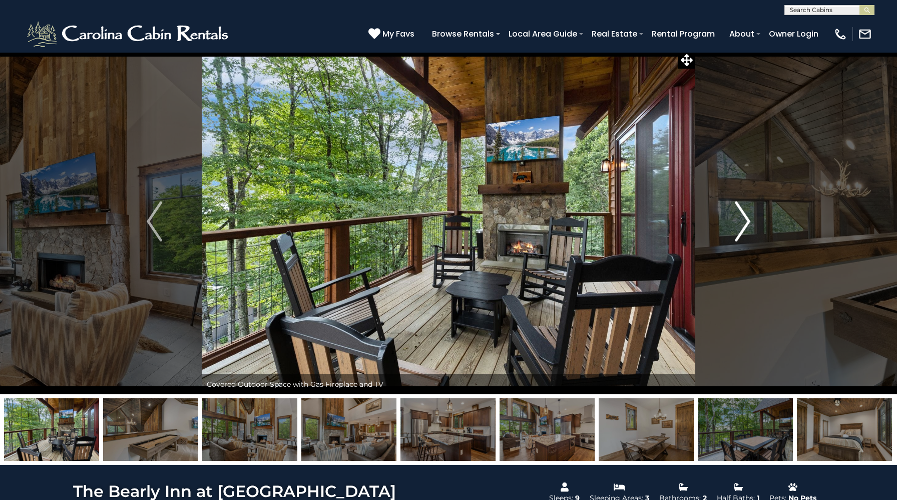
scroll to position [4, 0]
click at [751, 221] on button "Next" at bounding box center [742, 221] width 95 height 345
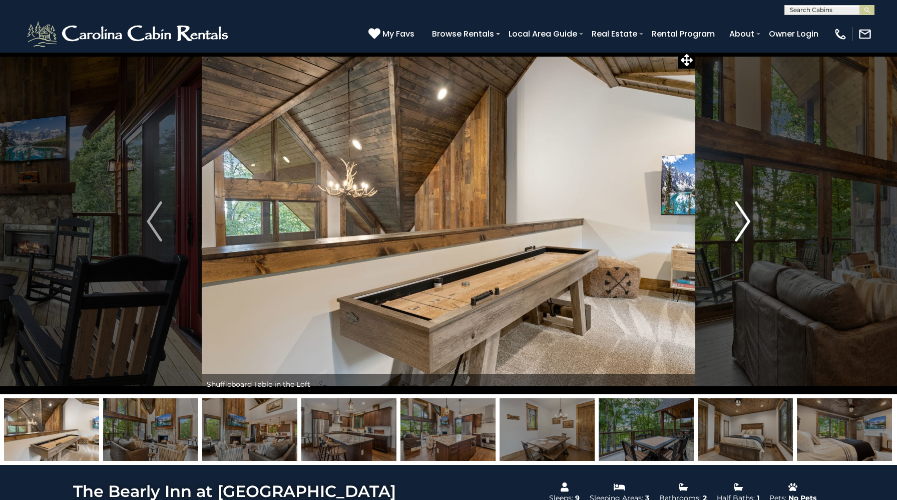
click at [751, 221] on button "Next" at bounding box center [742, 221] width 95 height 345
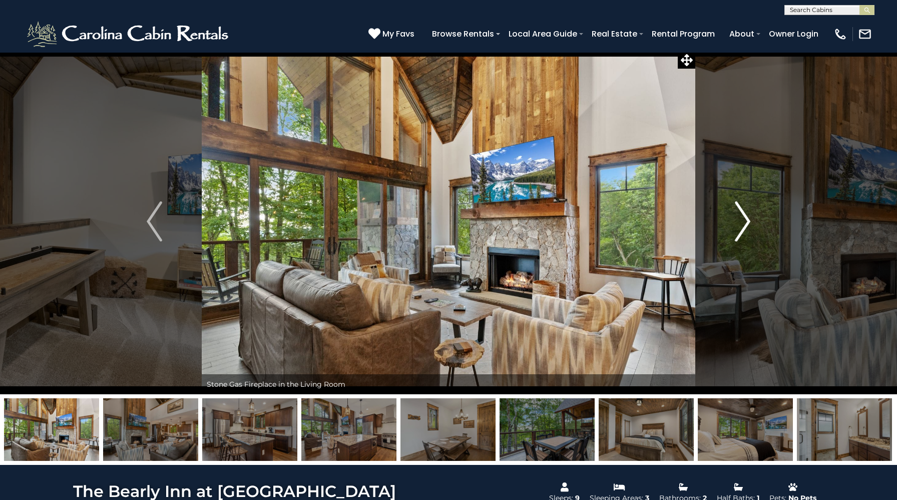
click at [751, 221] on button "Next" at bounding box center [742, 221] width 95 height 345
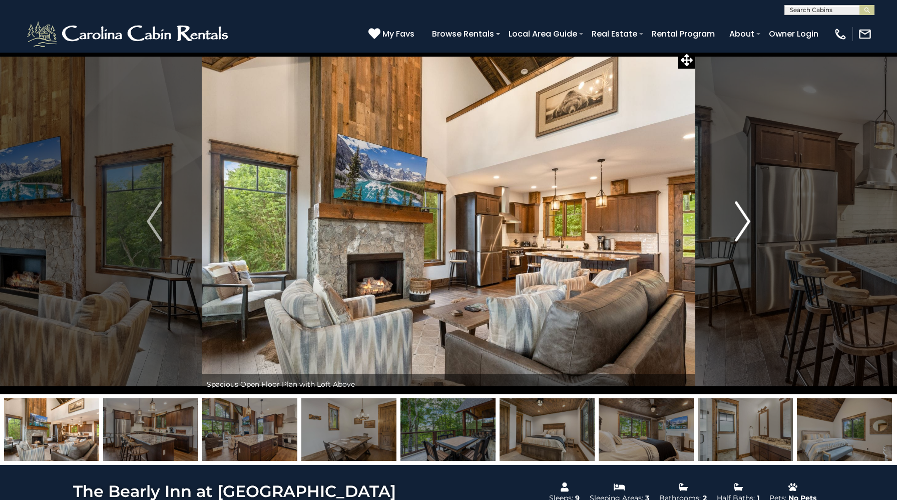
click at [751, 221] on button "Next" at bounding box center [742, 221] width 95 height 345
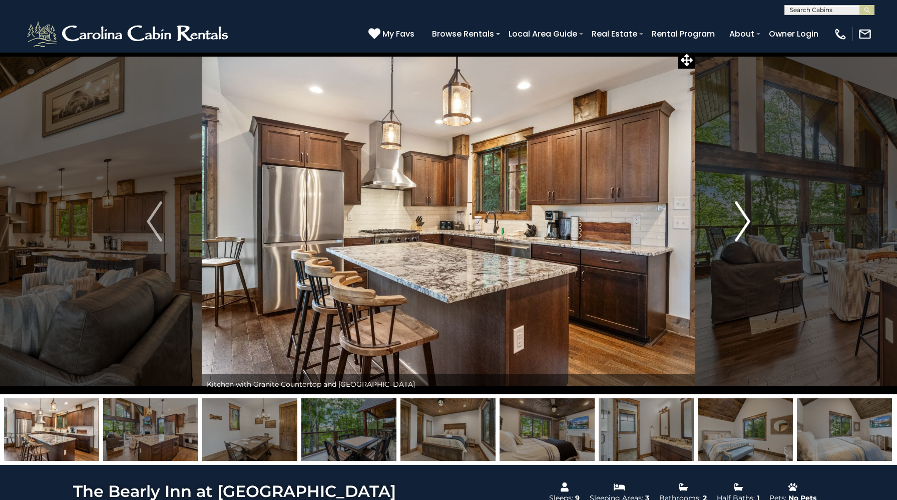
click at [751, 221] on button "Next" at bounding box center [742, 221] width 95 height 345
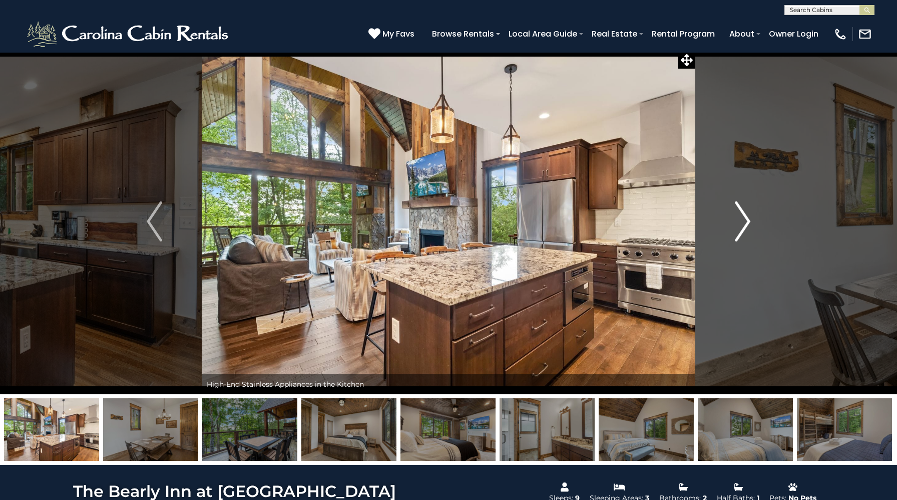
click at [751, 221] on button "Next" at bounding box center [742, 221] width 95 height 345
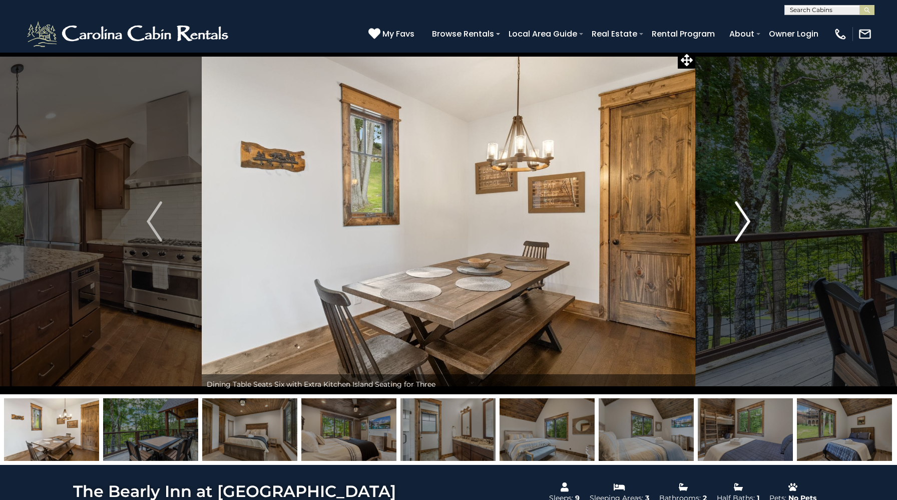
click at [737, 217] on img "Next" at bounding box center [742, 221] width 15 height 40
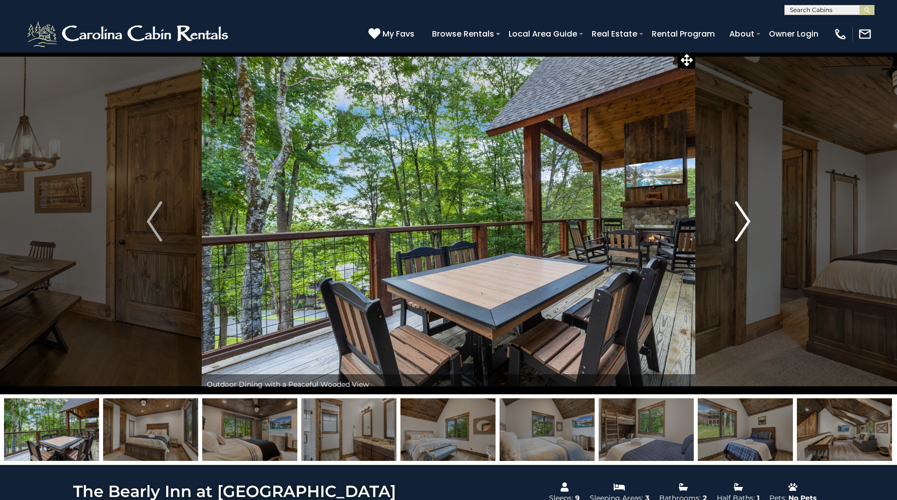
click at [747, 219] on img "Next" at bounding box center [742, 221] width 15 height 40
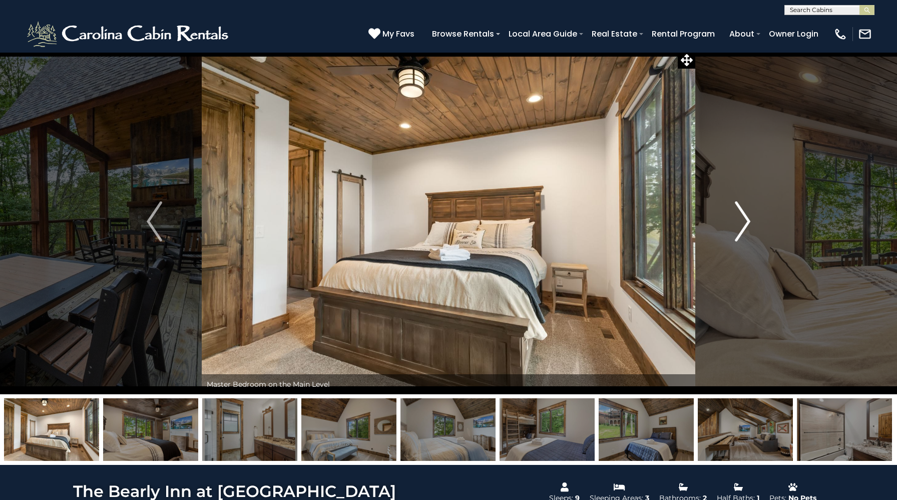
click at [747, 219] on img "Next" at bounding box center [742, 221] width 15 height 40
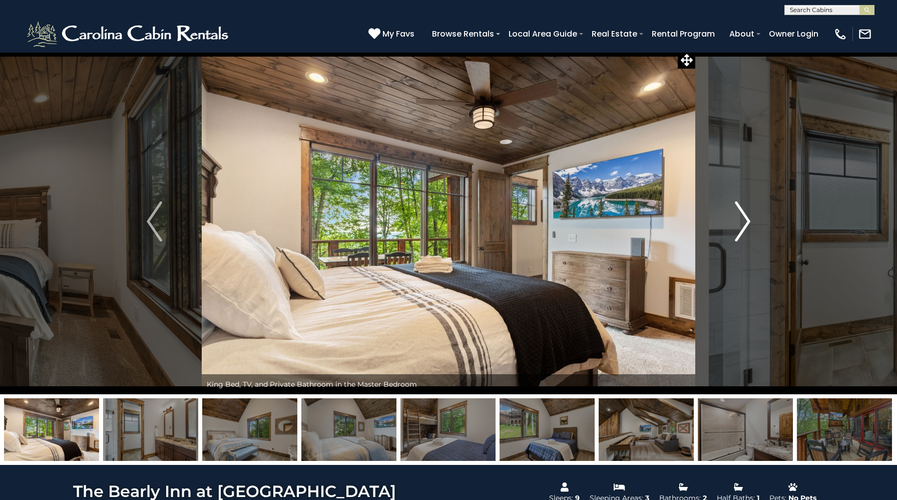
click at [747, 219] on img "Next" at bounding box center [742, 221] width 15 height 40
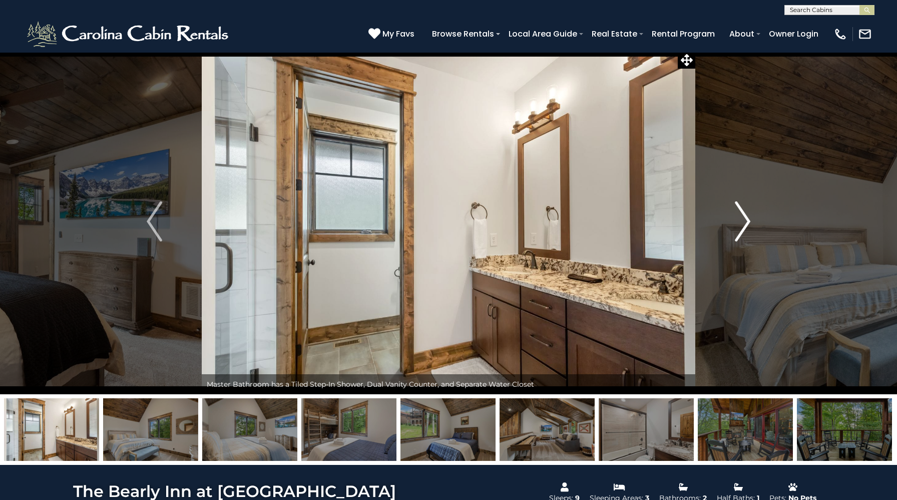
click at [747, 219] on img "Next" at bounding box center [742, 221] width 15 height 40
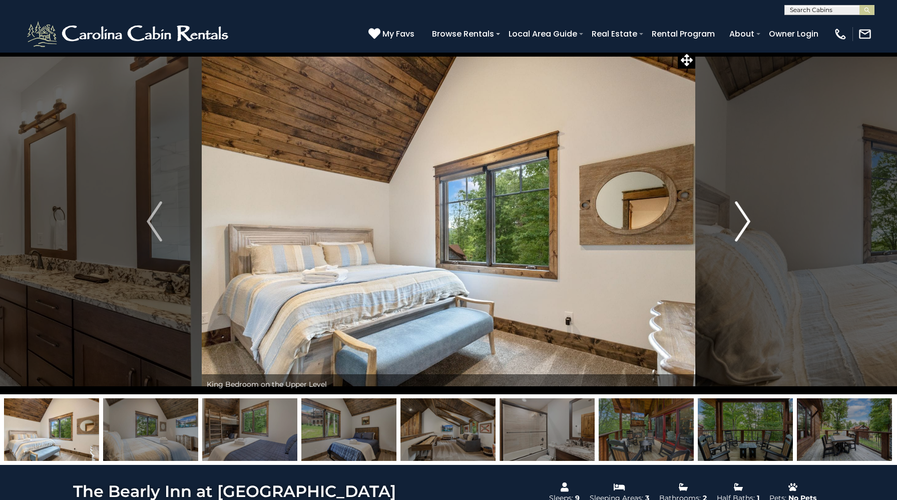
click at [747, 219] on img "Next" at bounding box center [742, 221] width 15 height 40
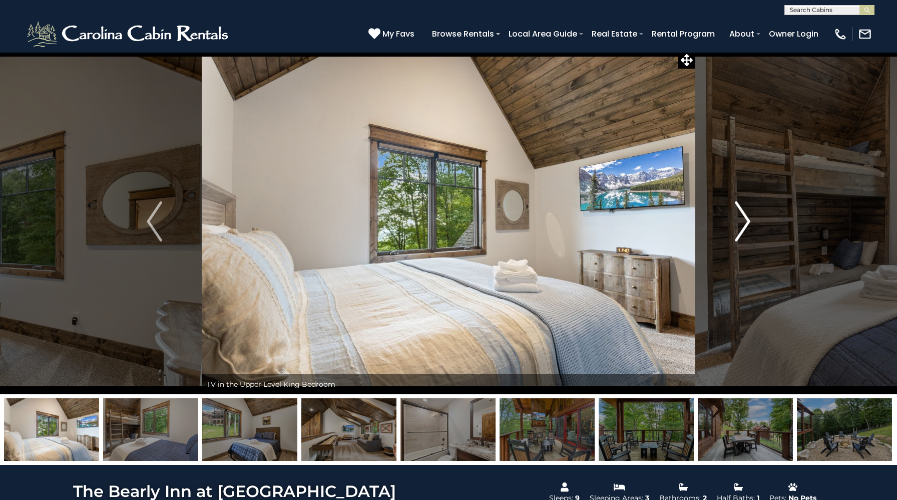
click at [747, 219] on img "Next" at bounding box center [742, 221] width 15 height 40
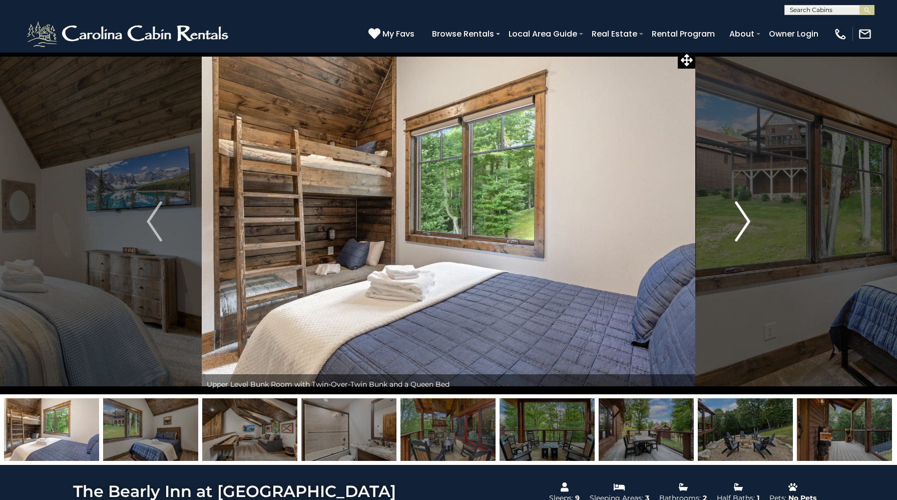
click at [747, 219] on img "Next" at bounding box center [742, 221] width 15 height 40
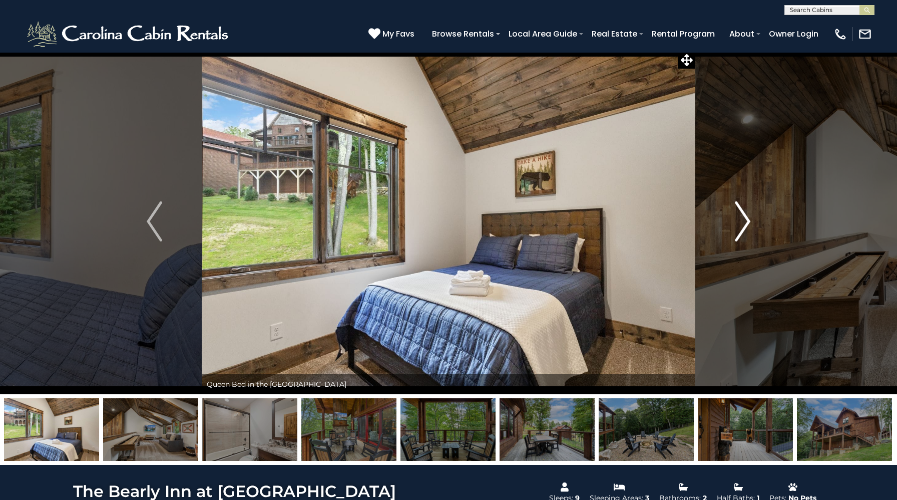
click at [747, 219] on img "Next" at bounding box center [742, 221] width 15 height 40
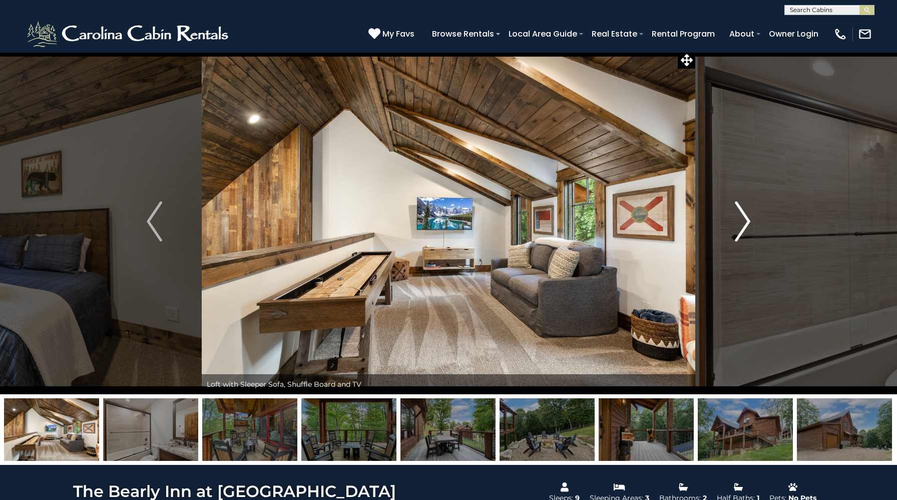
click at [747, 219] on img "Next" at bounding box center [742, 221] width 15 height 40
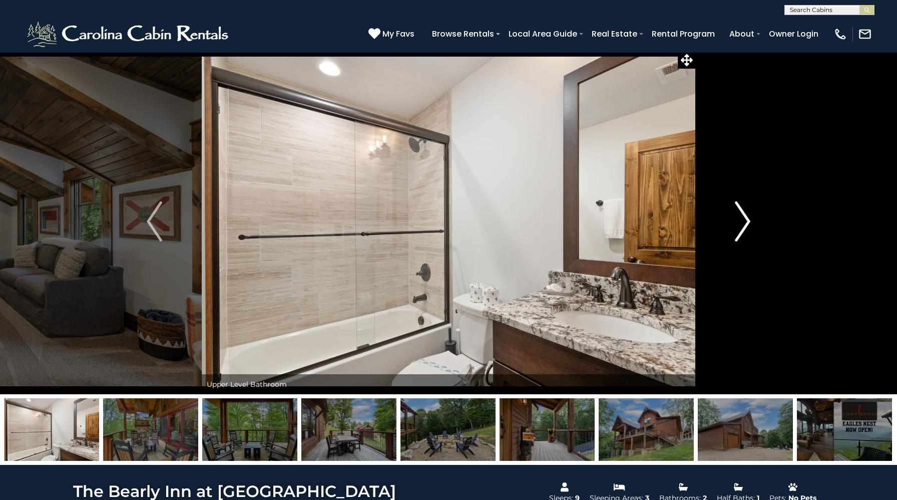
click at [747, 219] on img "Next" at bounding box center [742, 221] width 15 height 40
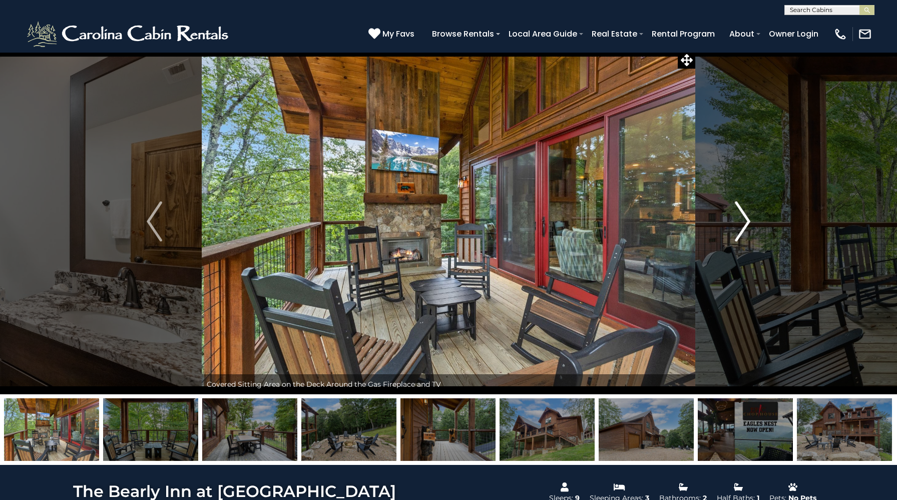
click at [747, 219] on img "Next" at bounding box center [742, 221] width 15 height 40
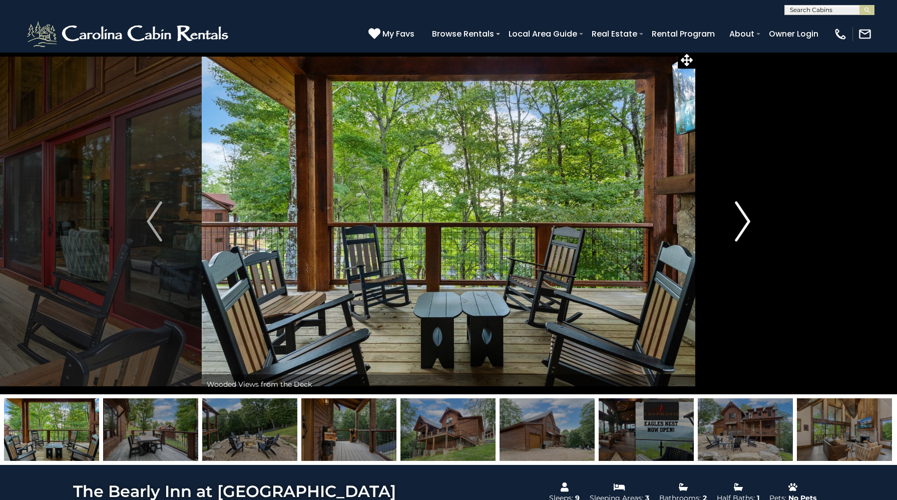
click at [747, 219] on img "Next" at bounding box center [742, 221] width 15 height 40
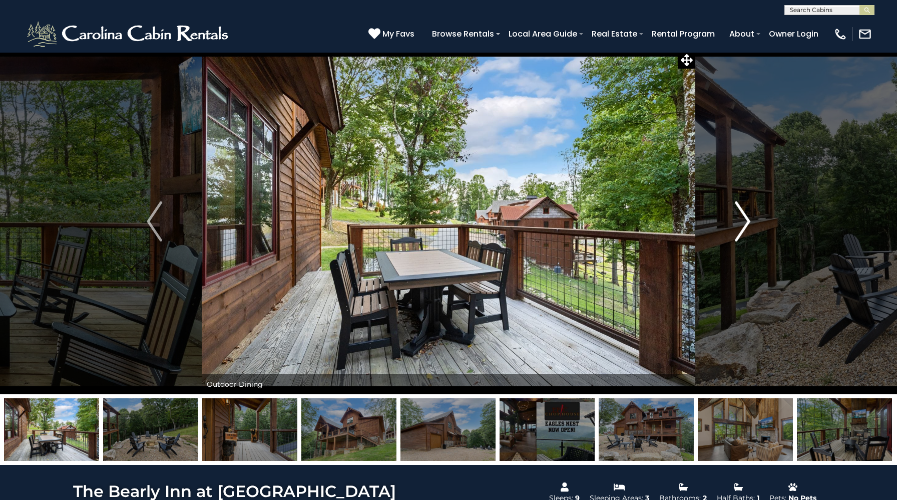
click at [747, 219] on img "Next" at bounding box center [742, 221] width 15 height 40
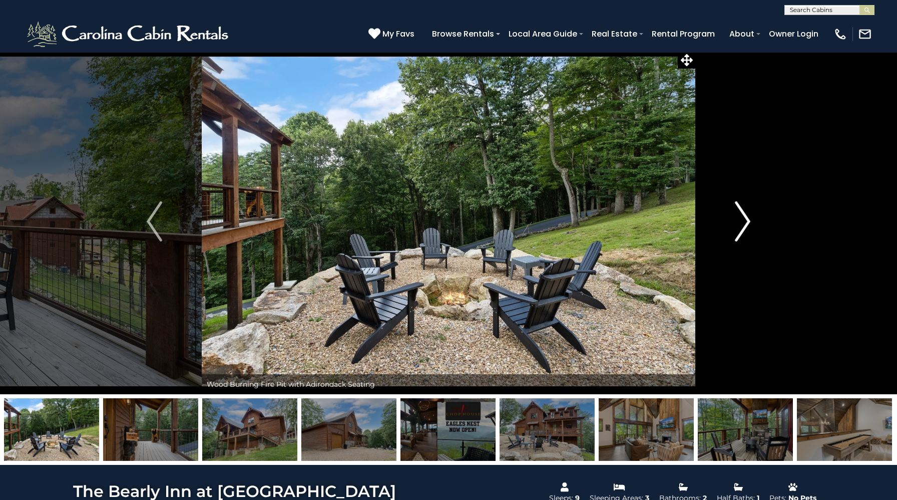
click at [747, 219] on img "Next" at bounding box center [742, 221] width 15 height 40
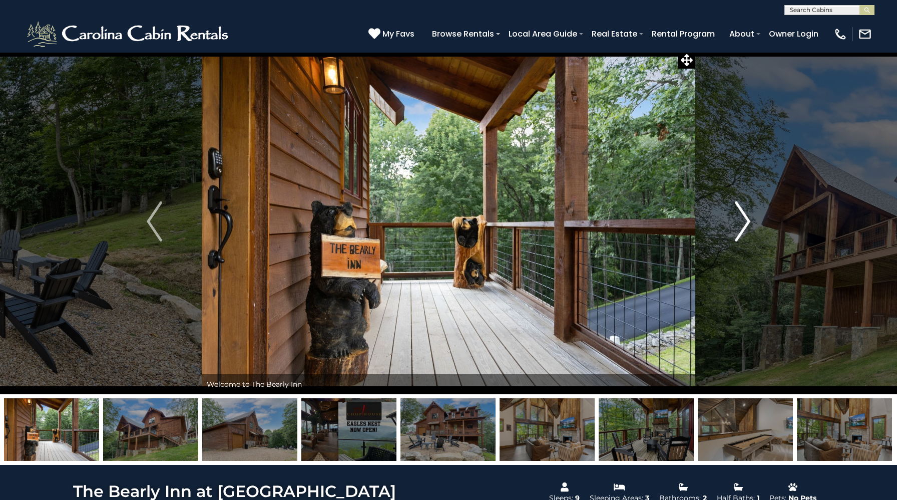
click at [747, 219] on img "Next" at bounding box center [742, 221] width 15 height 40
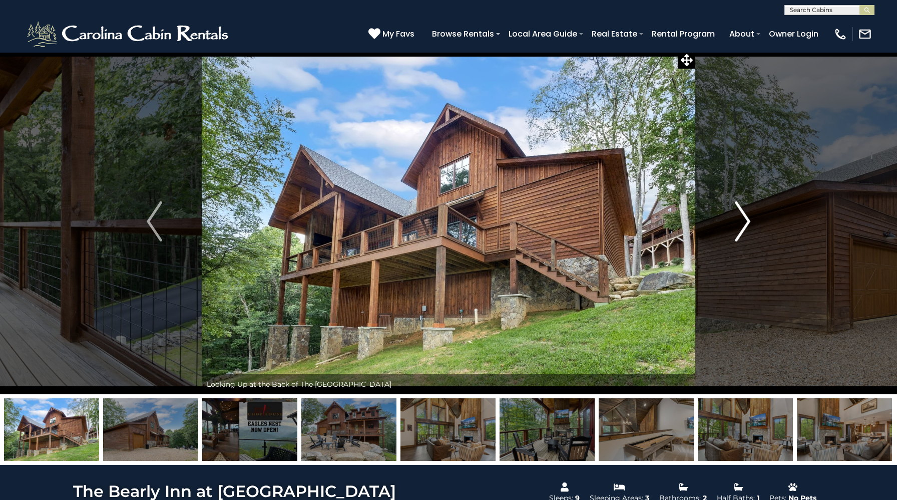
click at [747, 219] on img "Next" at bounding box center [742, 221] width 15 height 40
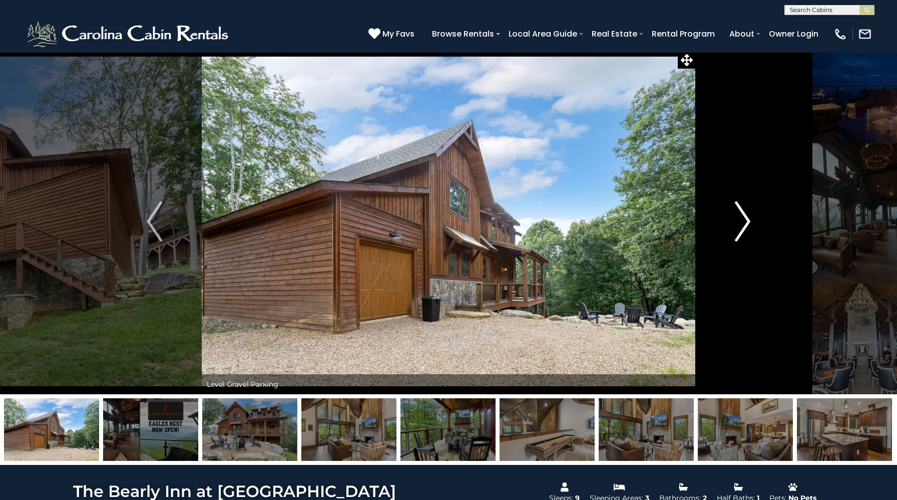
click at [747, 219] on img "Next" at bounding box center [742, 221] width 15 height 40
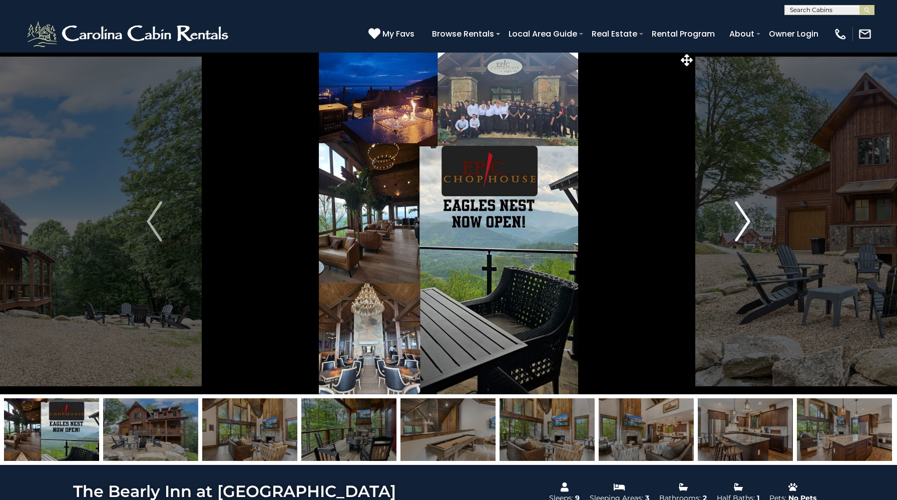
click at [747, 219] on img "Next" at bounding box center [742, 221] width 15 height 40
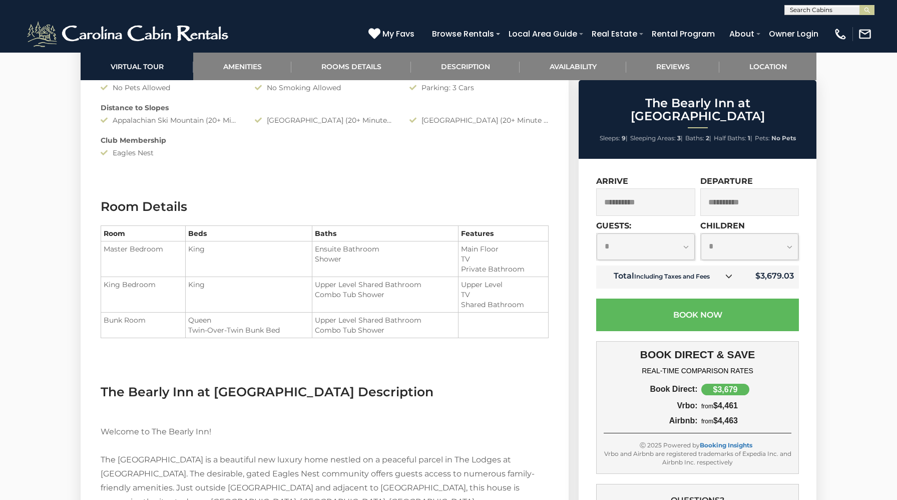
scroll to position [1061, 0]
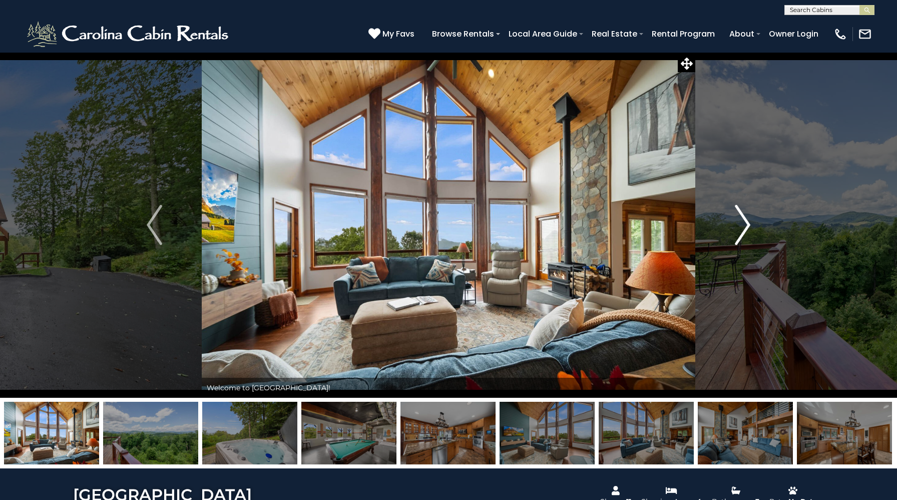
click at [741, 230] on img "Next" at bounding box center [742, 225] width 15 height 40
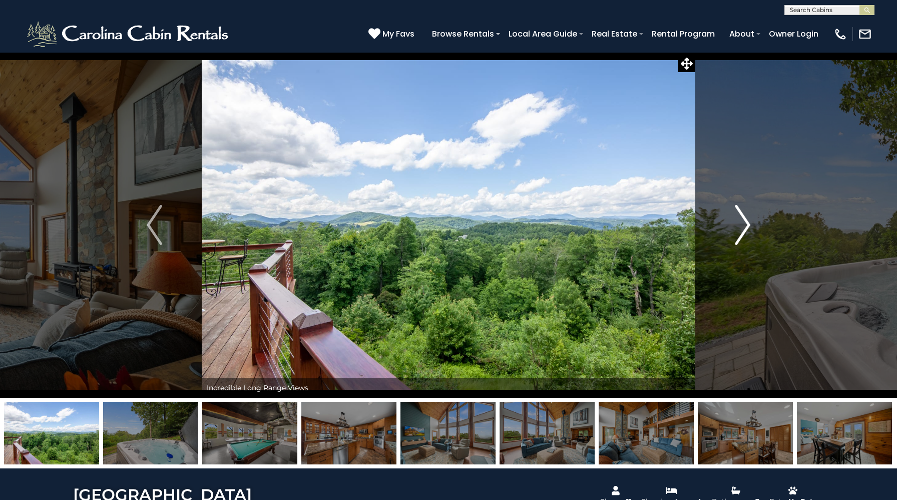
click at [741, 230] on img "Next" at bounding box center [742, 225] width 15 height 40
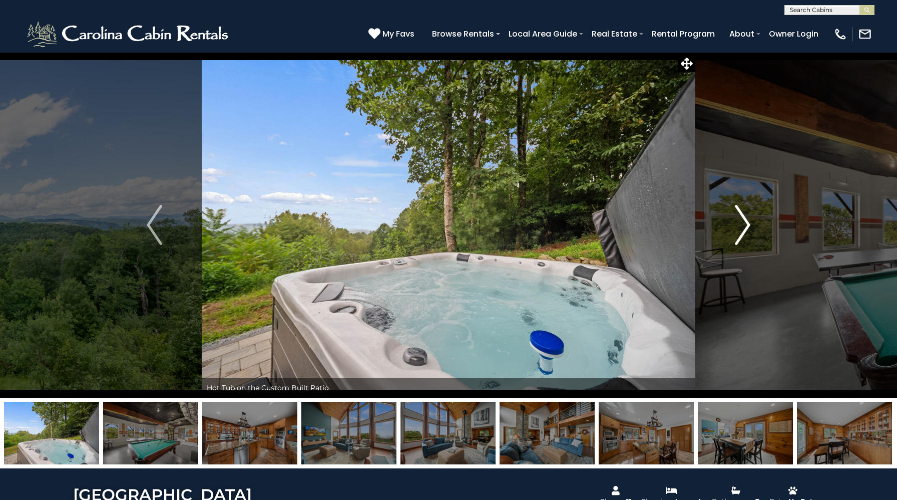
click at [741, 230] on img "Next" at bounding box center [742, 225] width 15 height 40
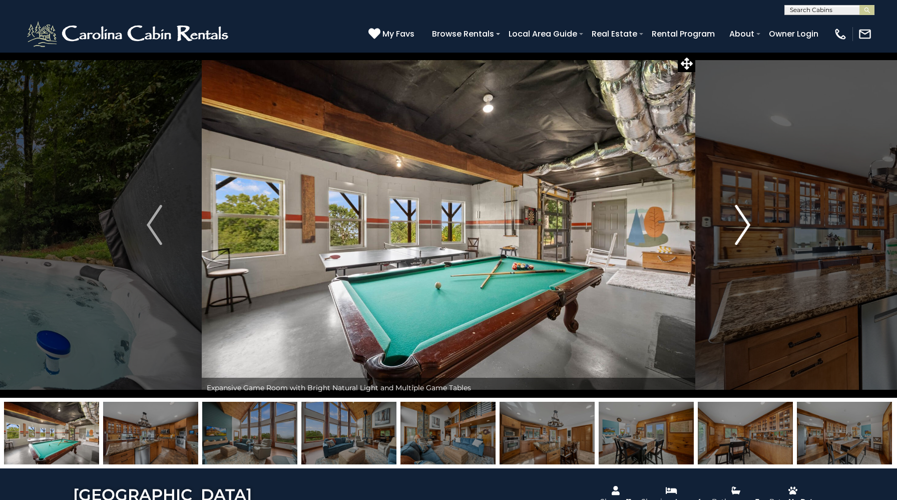
click at [741, 230] on img "Next" at bounding box center [742, 225] width 15 height 40
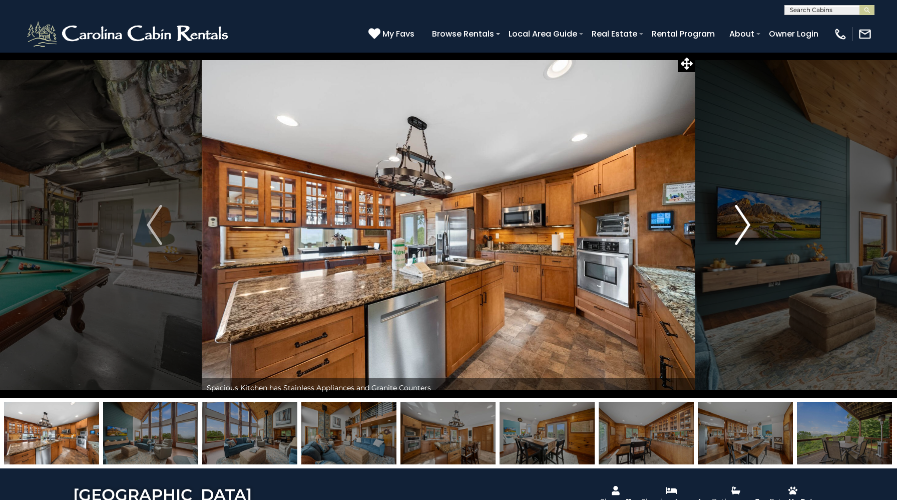
click at [741, 230] on img "Next" at bounding box center [742, 225] width 15 height 40
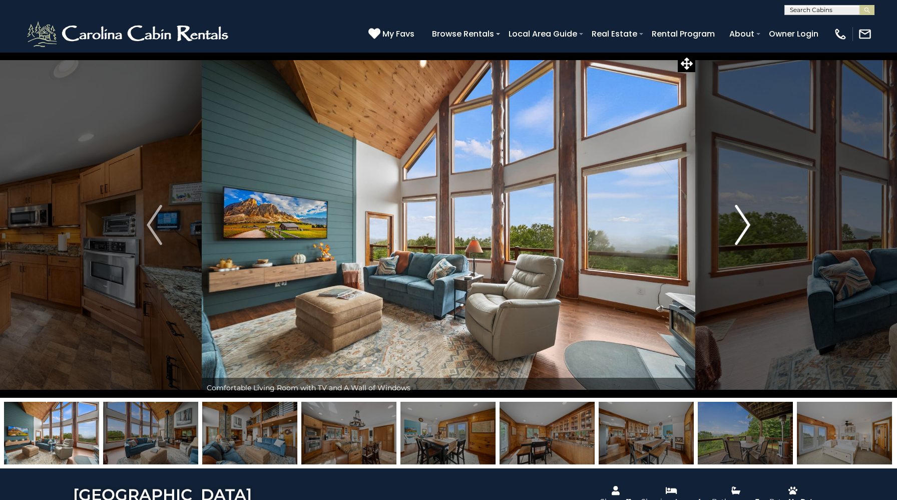
click at [741, 230] on img "Next" at bounding box center [742, 225] width 15 height 40
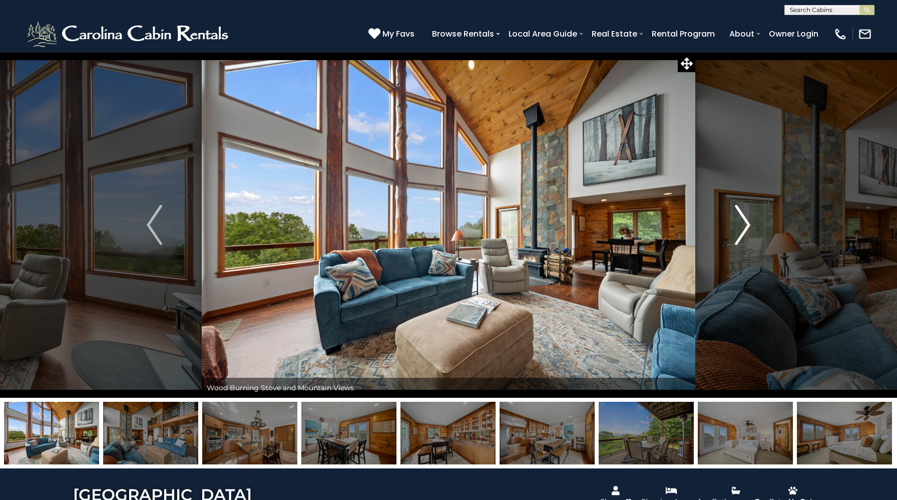
click at [741, 230] on img "Next" at bounding box center [742, 225] width 15 height 40
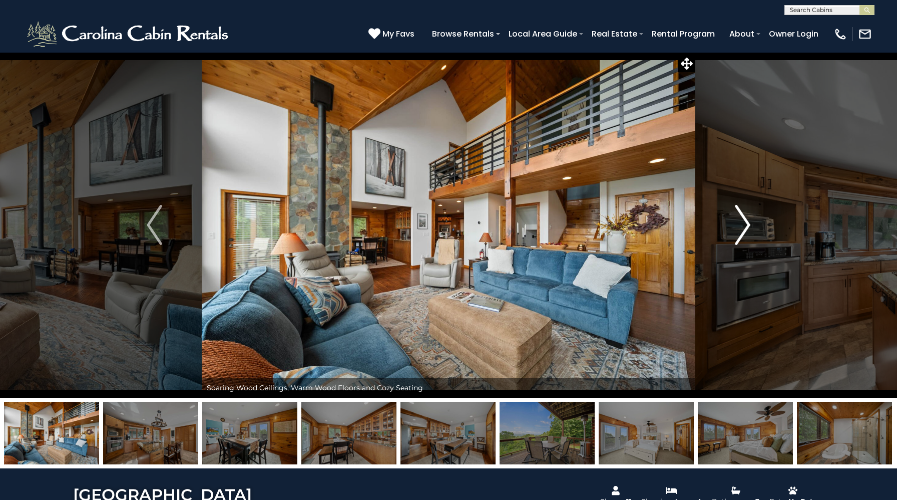
click at [741, 230] on img "Next" at bounding box center [742, 225] width 15 height 40
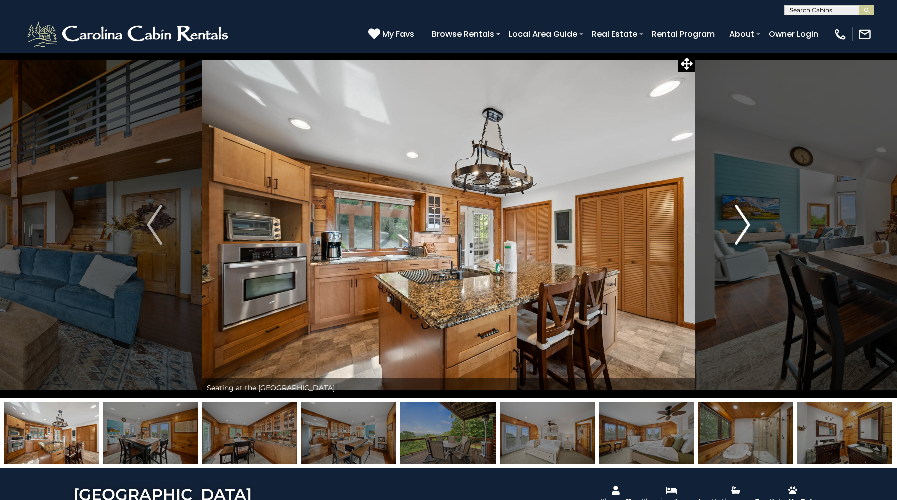
click at [741, 230] on img "Next" at bounding box center [742, 225] width 15 height 40
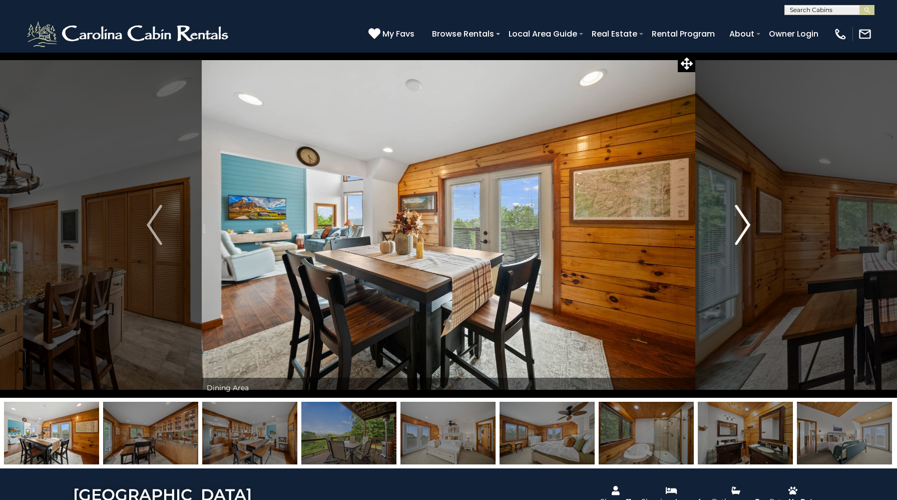
click at [741, 230] on img "Next" at bounding box center [742, 225] width 15 height 40
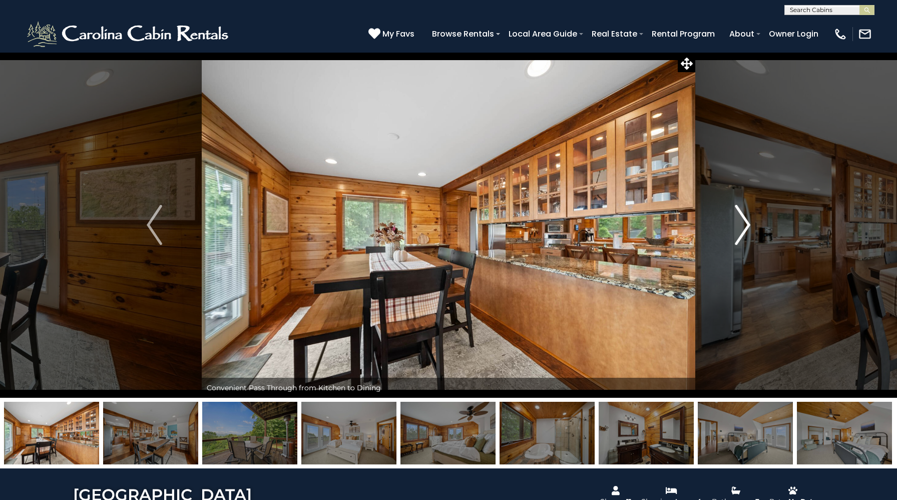
click at [741, 230] on img "Next" at bounding box center [742, 225] width 15 height 40
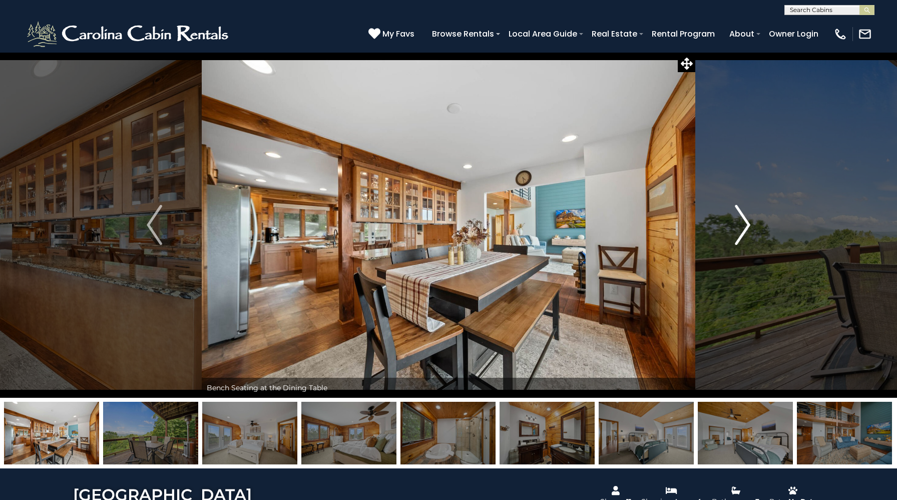
click at [741, 230] on img "Next" at bounding box center [742, 225] width 15 height 40
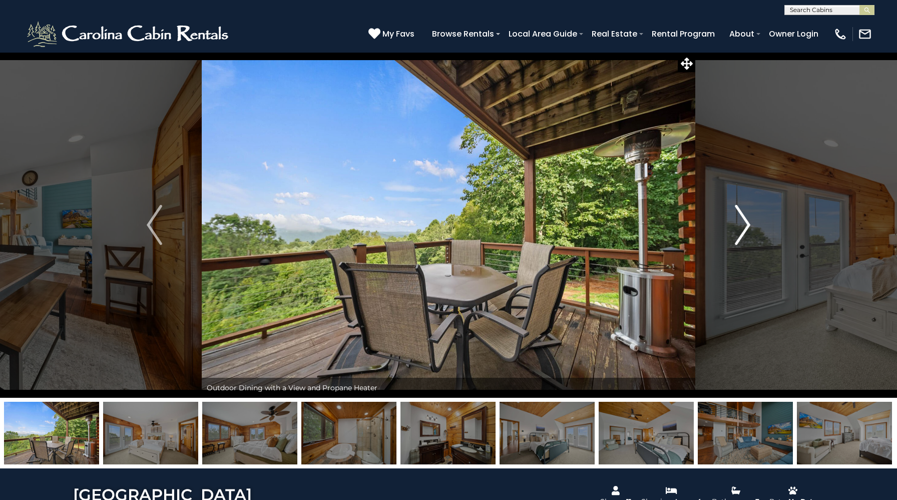
click at [741, 230] on img "Next" at bounding box center [742, 225] width 15 height 40
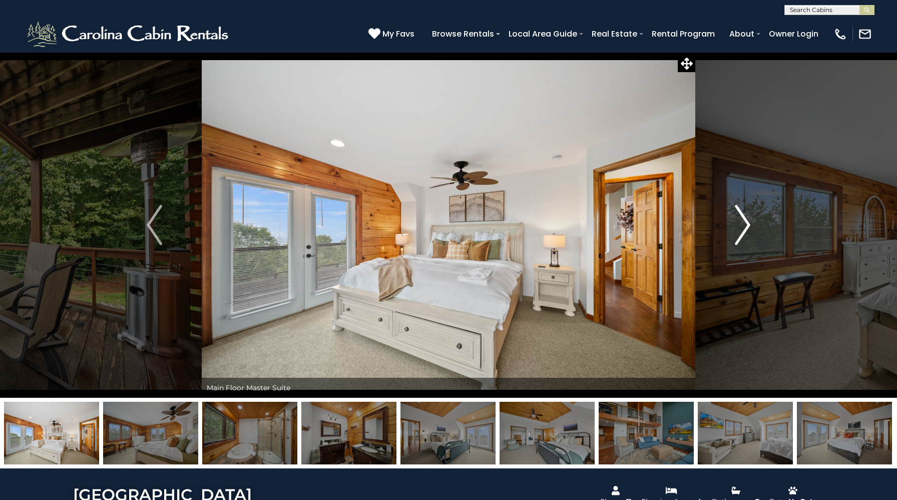
click at [741, 230] on img "Next" at bounding box center [742, 225] width 15 height 40
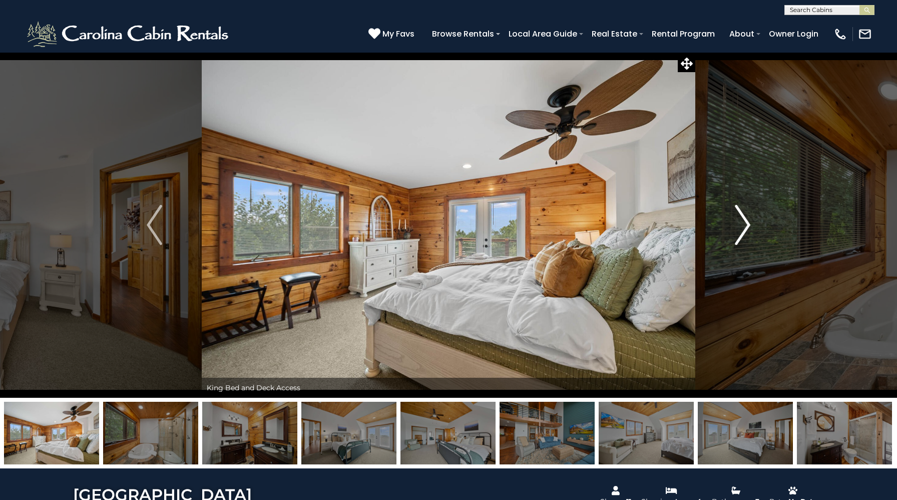
click at [741, 230] on img "Next" at bounding box center [742, 225] width 15 height 40
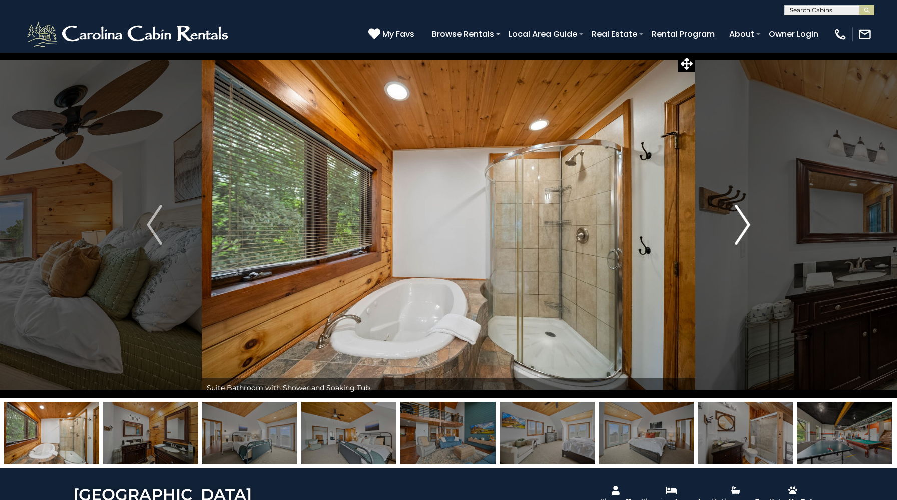
click at [741, 230] on img "Next" at bounding box center [742, 225] width 15 height 40
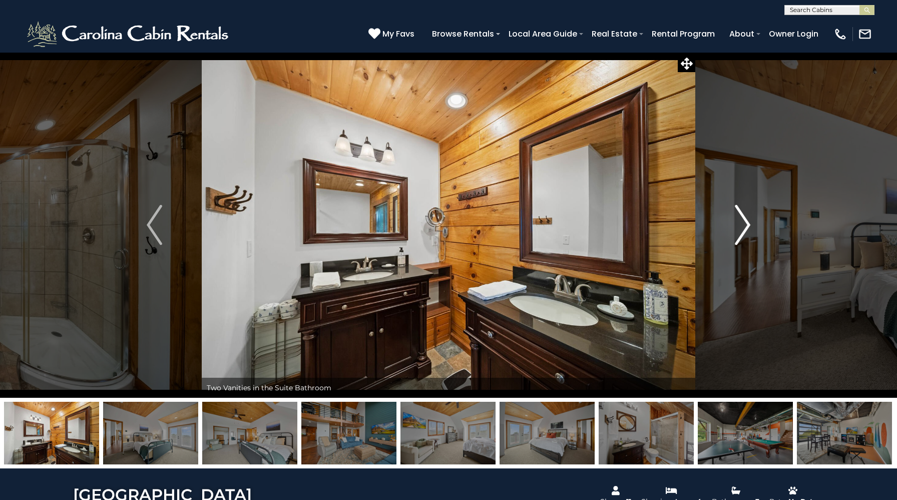
click at [741, 230] on img "Next" at bounding box center [742, 225] width 15 height 40
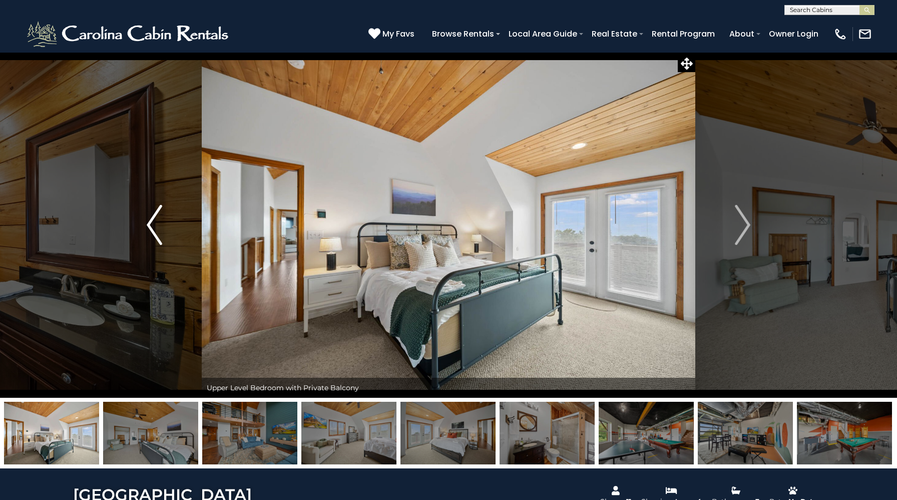
click at [185, 242] on button "Previous" at bounding box center [154, 224] width 95 height 345
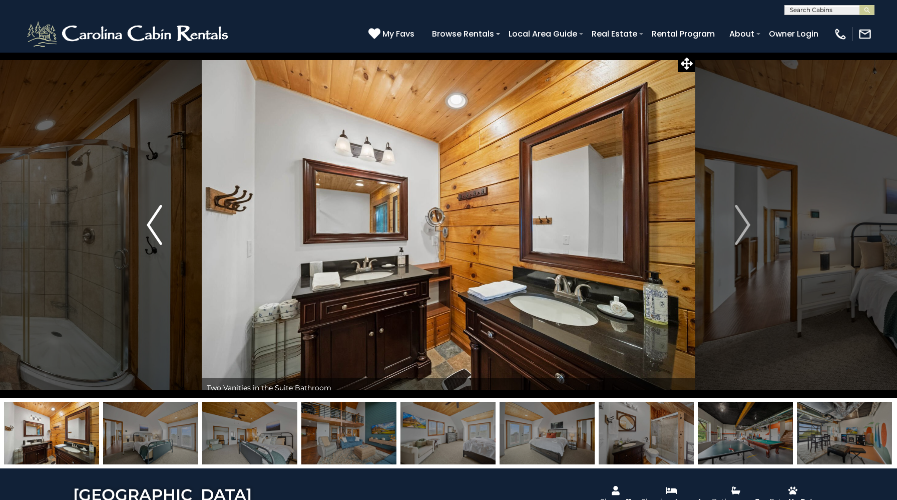
click at [165, 222] on button "Previous" at bounding box center [154, 224] width 95 height 345
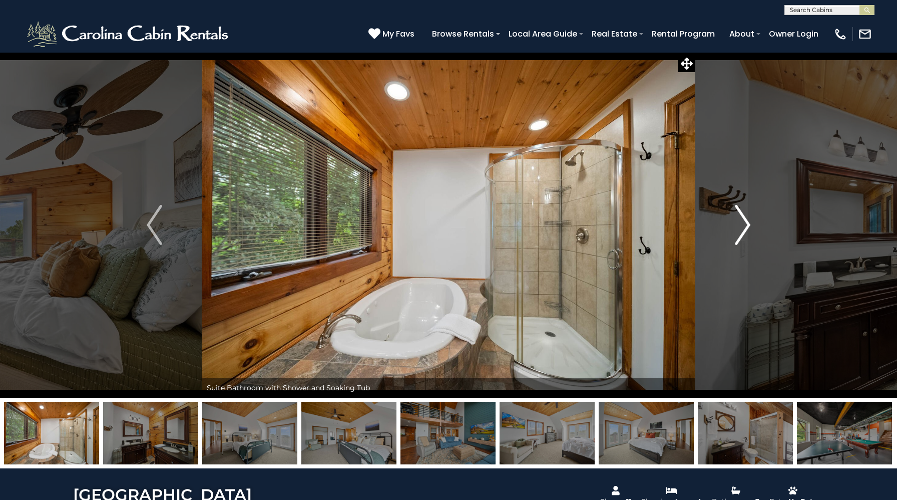
click at [739, 229] on img "Next" at bounding box center [742, 225] width 15 height 40
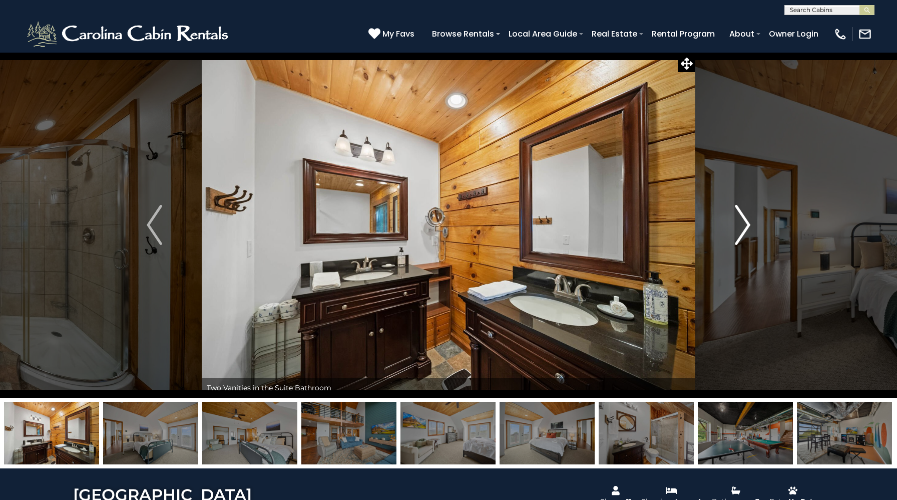
click at [739, 229] on img "Next" at bounding box center [742, 225] width 15 height 40
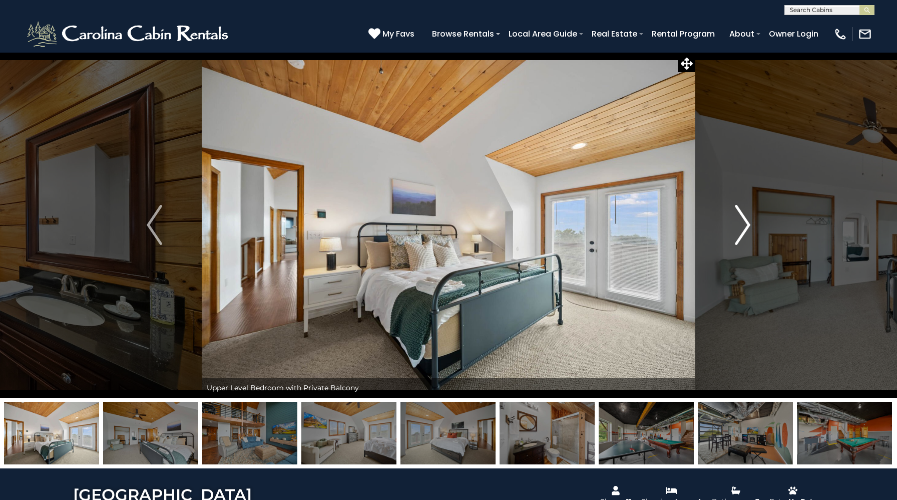
click at [739, 229] on img "Next" at bounding box center [742, 225] width 15 height 40
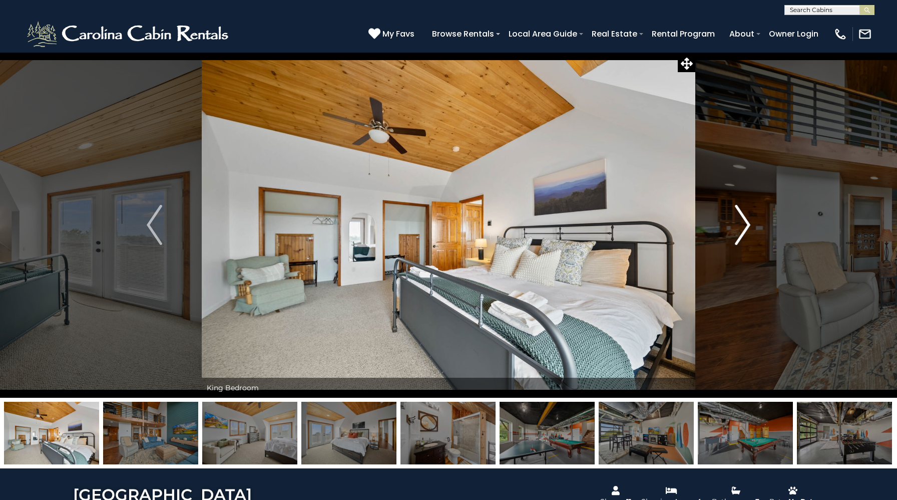
click at [738, 228] on img "Next" at bounding box center [742, 225] width 15 height 40
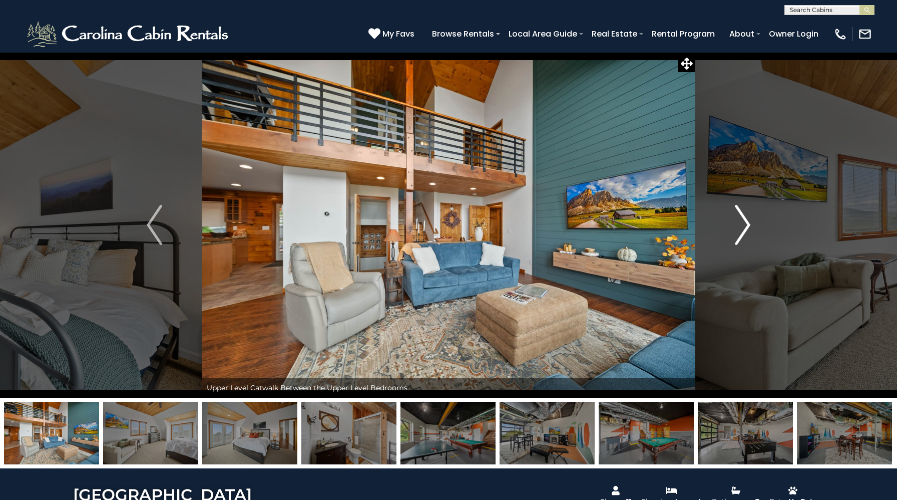
click at [738, 228] on img "Next" at bounding box center [742, 225] width 15 height 40
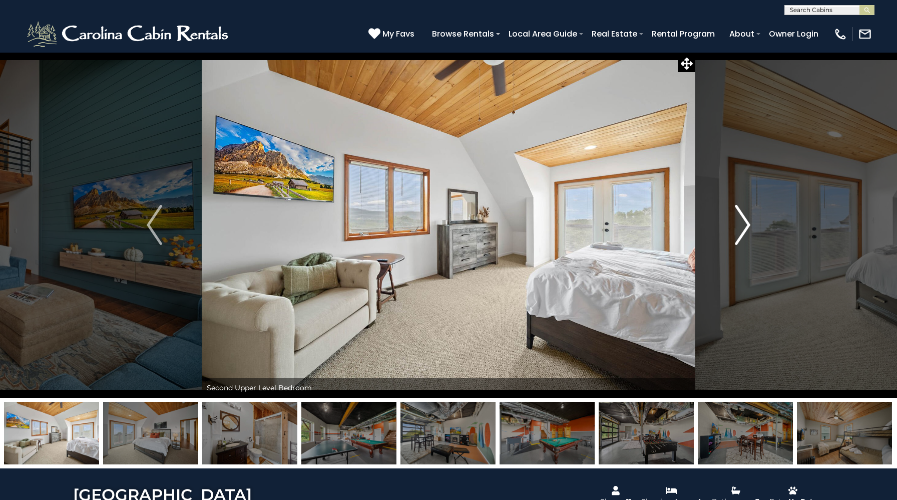
click at [738, 228] on img "Next" at bounding box center [742, 225] width 15 height 40
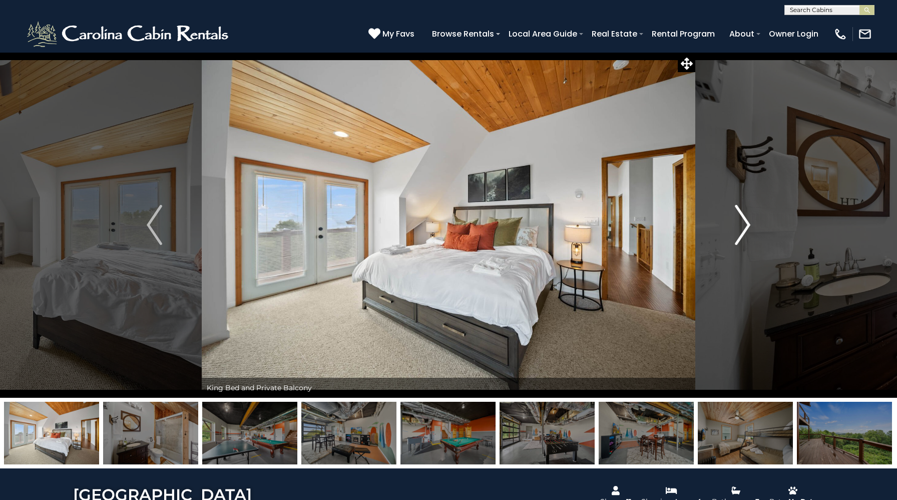
click at [738, 228] on img "Next" at bounding box center [742, 225] width 15 height 40
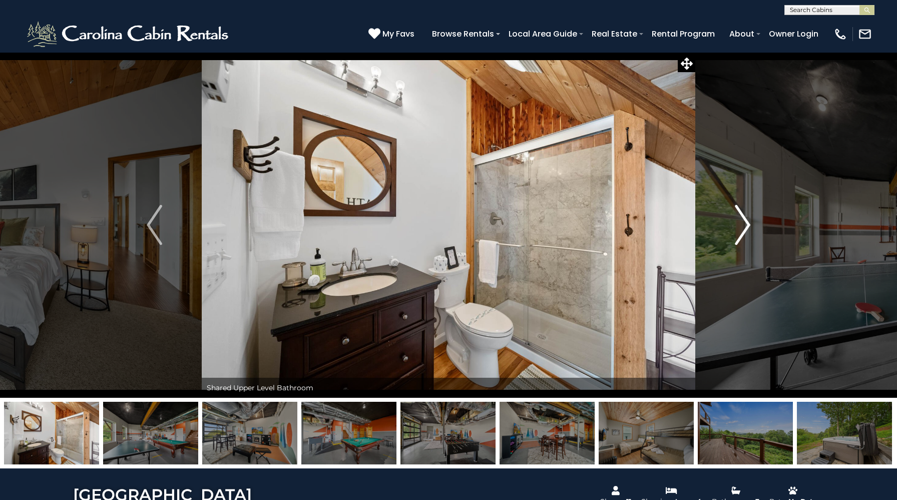
click at [738, 228] on img "Next" at bounding box center [742, 225] width 15 height 40
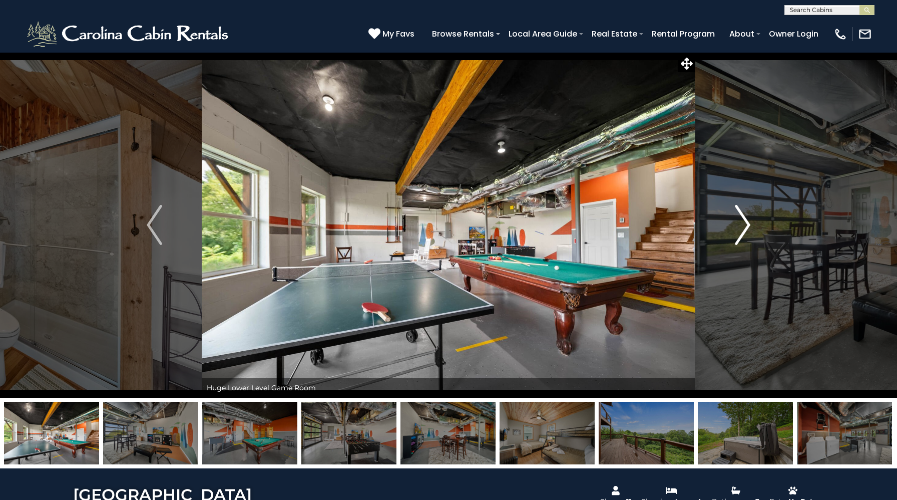
click at [738, 228] on img "Next" at bounding box center [742, 225] width 15 height 40
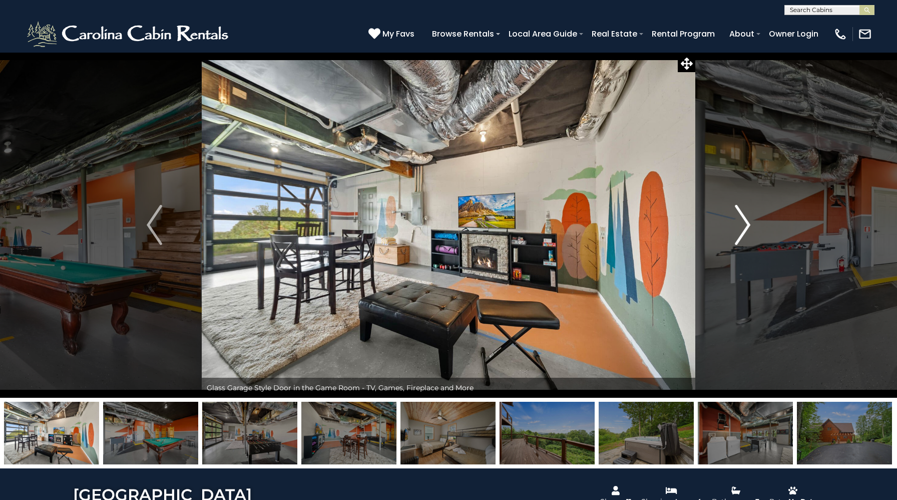
click at [738, 228] on img "Next" at bounding box center [742, 225] width 15 height 40
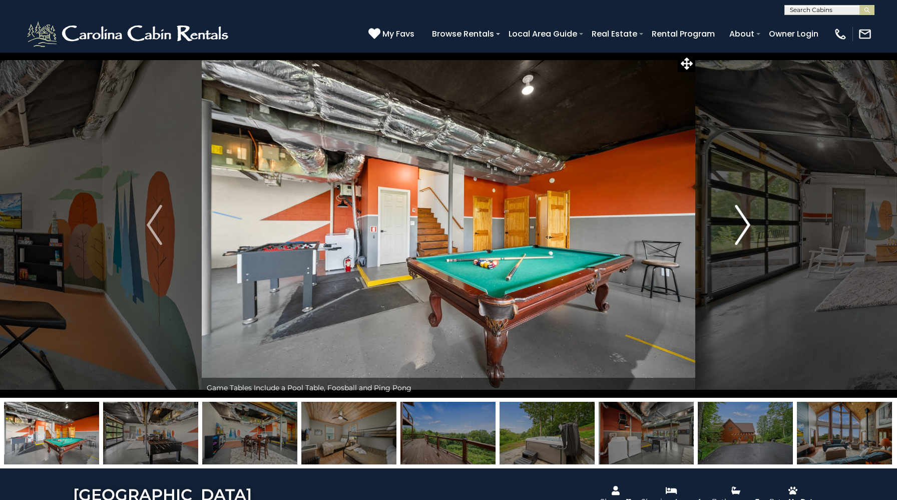
click at [738, 228] on img "Next" at bounding box center [742, 225] width 15 height 40
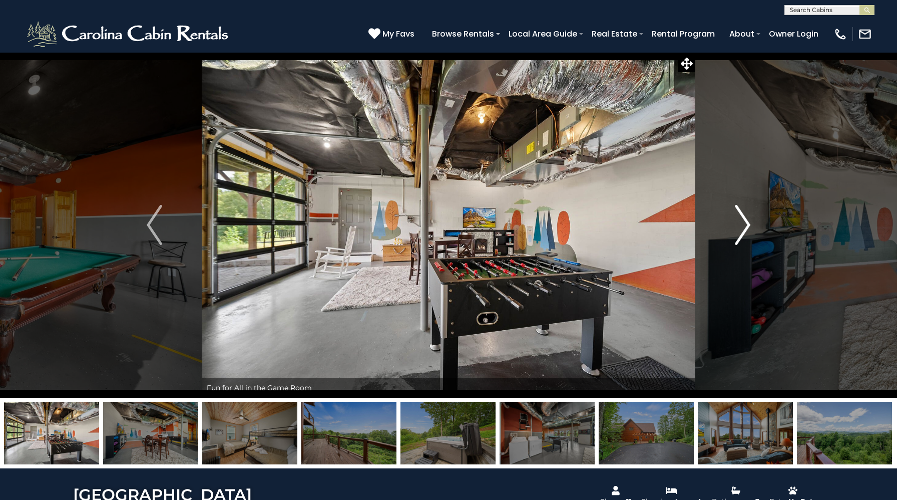
click at [738, 228] on img "Next" at bounding box center [742, 225] width 15 height 40
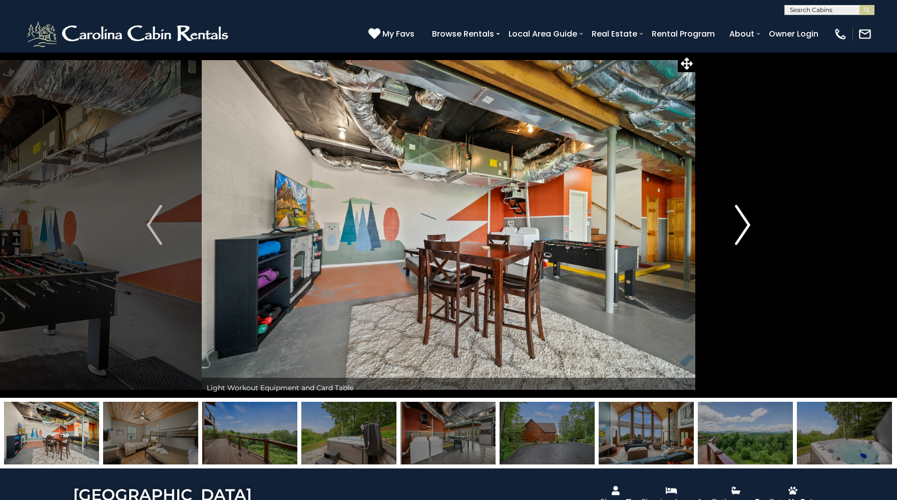
click at [738, 228] on img "Next" at bounding box center [742, 225] width 15 height 40
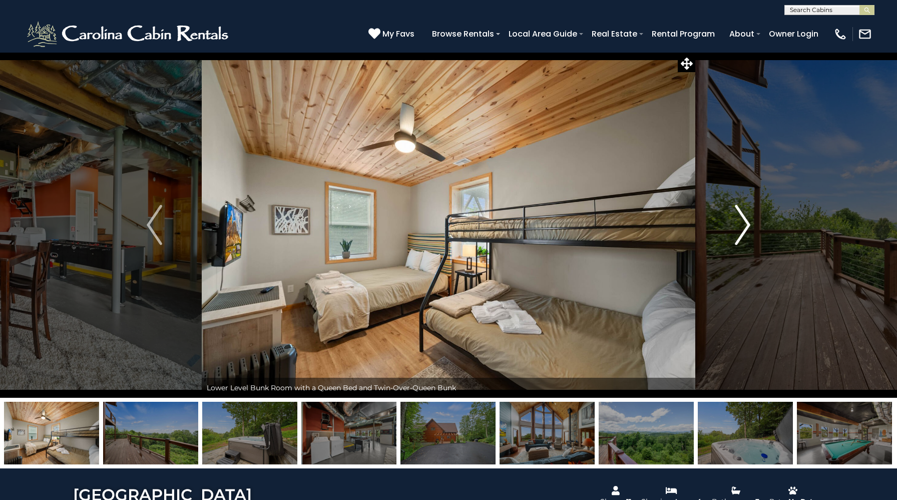
click at [738, 228] on img "Next" at bounding box center [742, 225] width 15 height 40
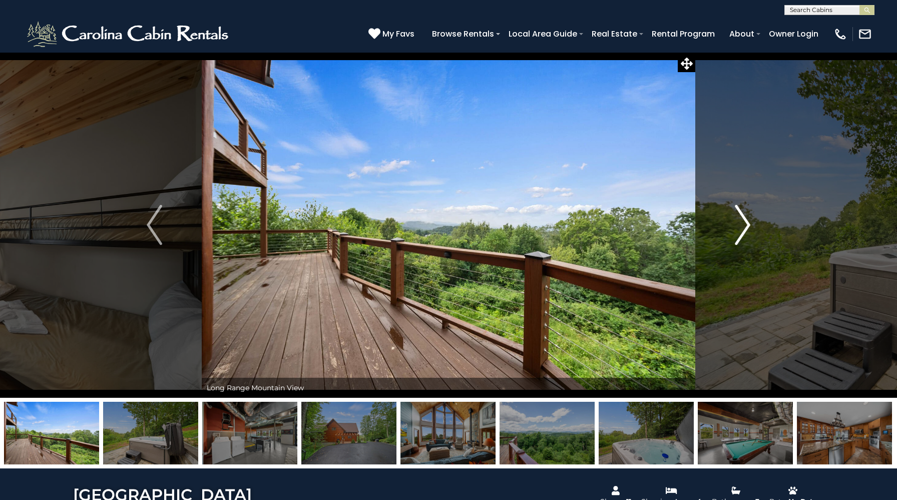
click at [738, 228] on img "Next" at bounding box center [742, 225] width 15 height 40
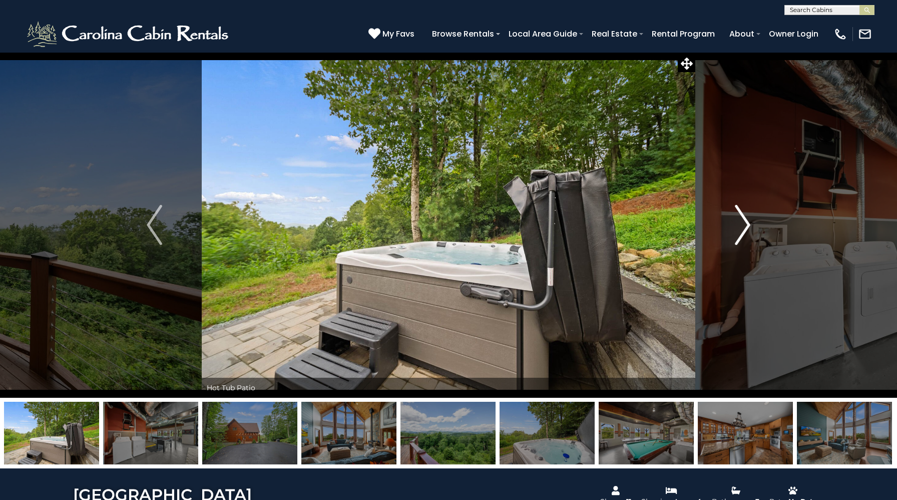
click at [738, 228] on img "Next" at bounding box center [742, 225] width 15 height 40
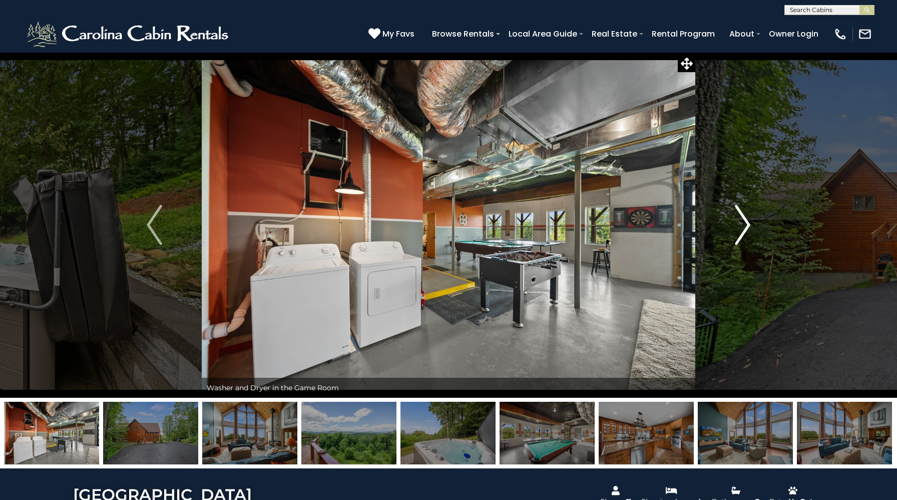
click at [738, 228] on img "Next" at bounding box center [742, 225] width 15 height 40
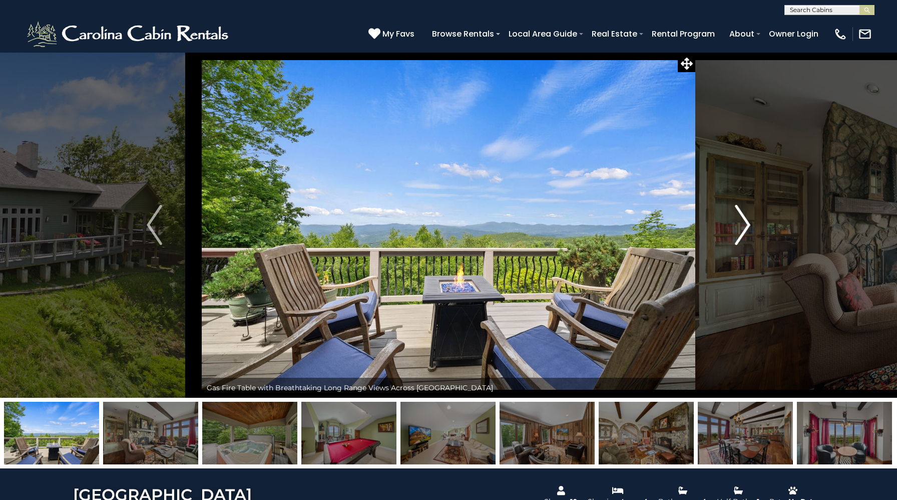
click at [736, 240] on img "Next" at bounding box center [742, 225] width 15 height 40
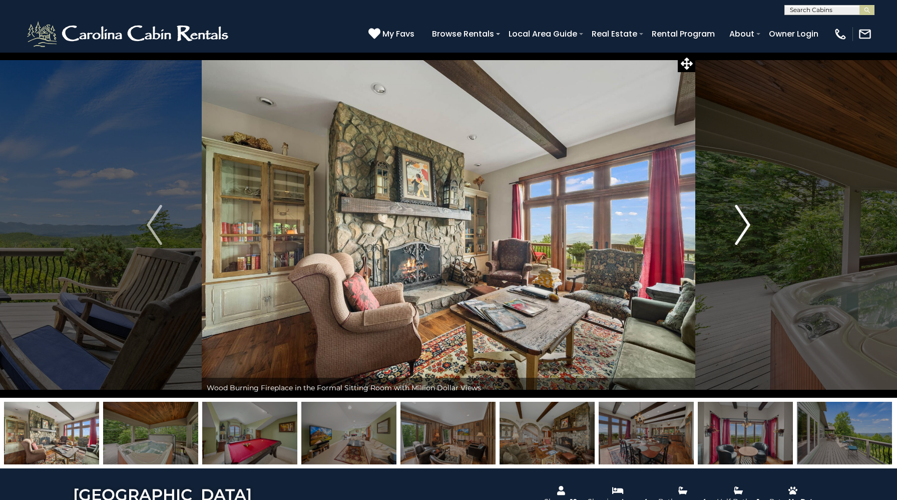
click at [736, 240] on img "Next" at bounding box center [742, 225] width 15 height 40
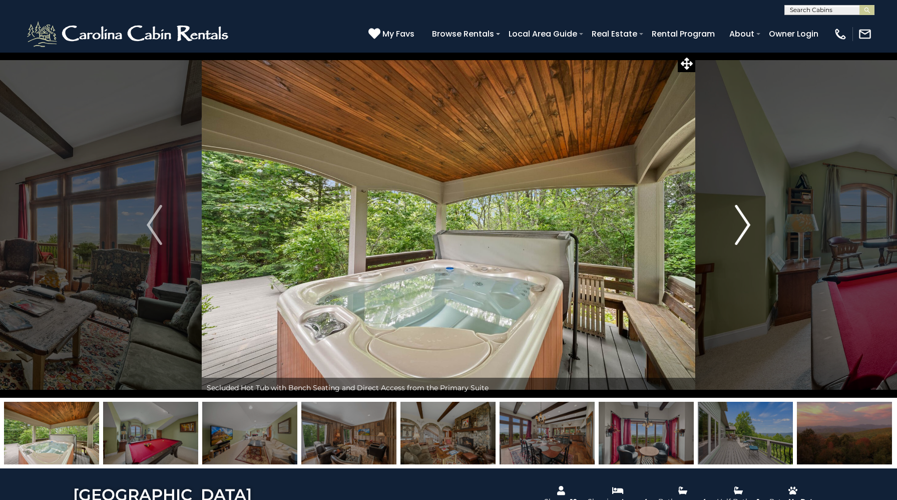
click at [736, 240] on img "Next" at bounding box center [742, 225] width 15 height 40
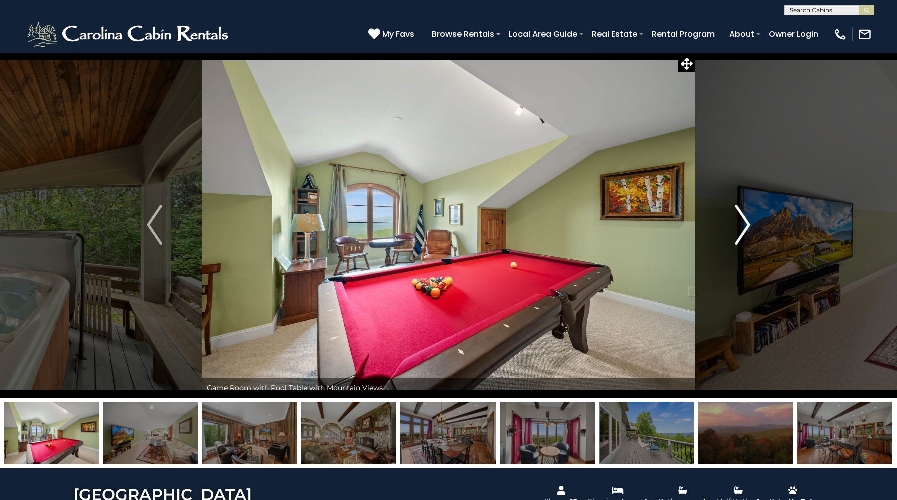
click at [736, 240] on img "Next" at bounding box center [742, 225] width 15 height 40
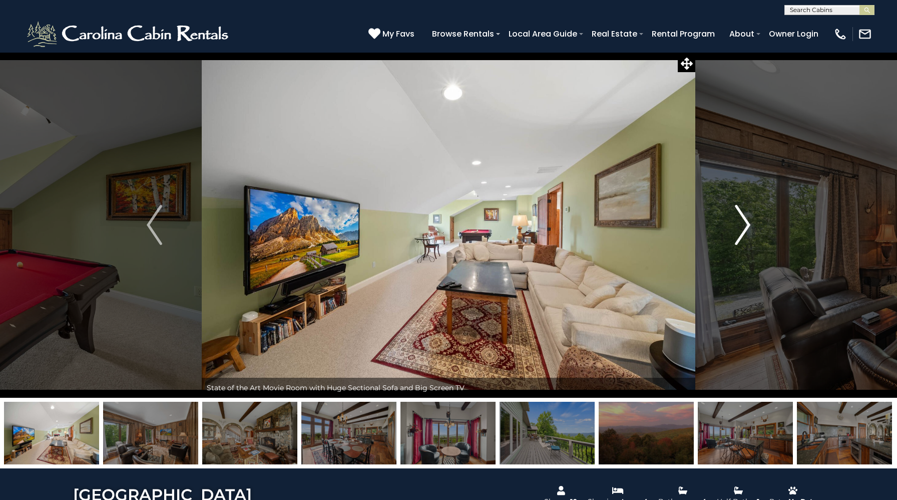
click at [736, 240] on img "Next" at bounding box center [742, 225] width 15 height 40
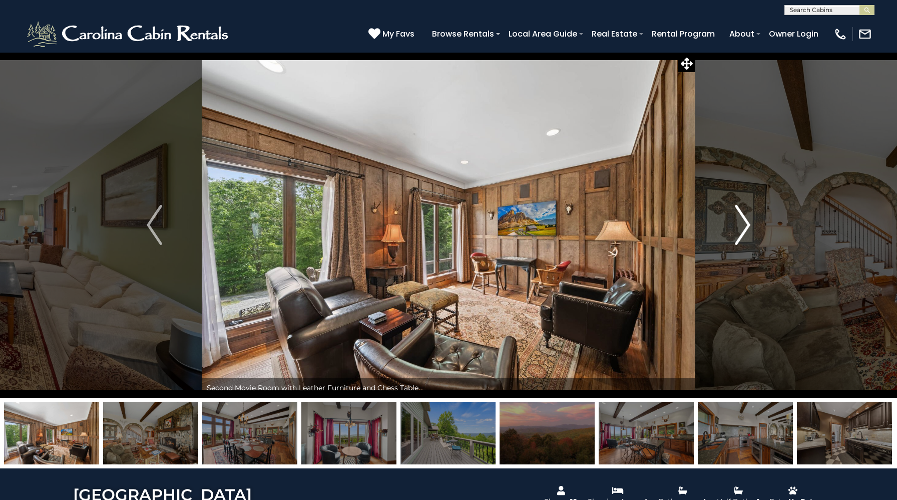
click at [736, 240] on img "Next" at bounding box center [742, 225] width 15 height 40
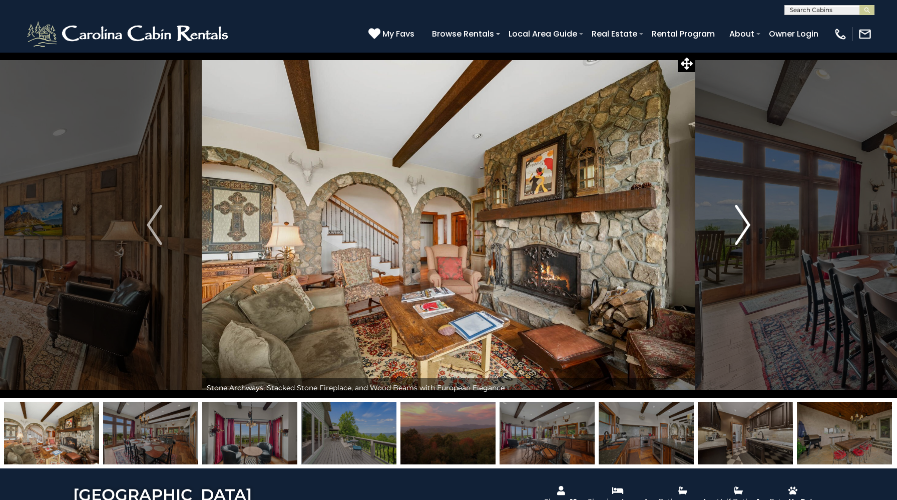
click at [736, 240] on img "Next" at bounding box center [742, 225] width 15 height 40
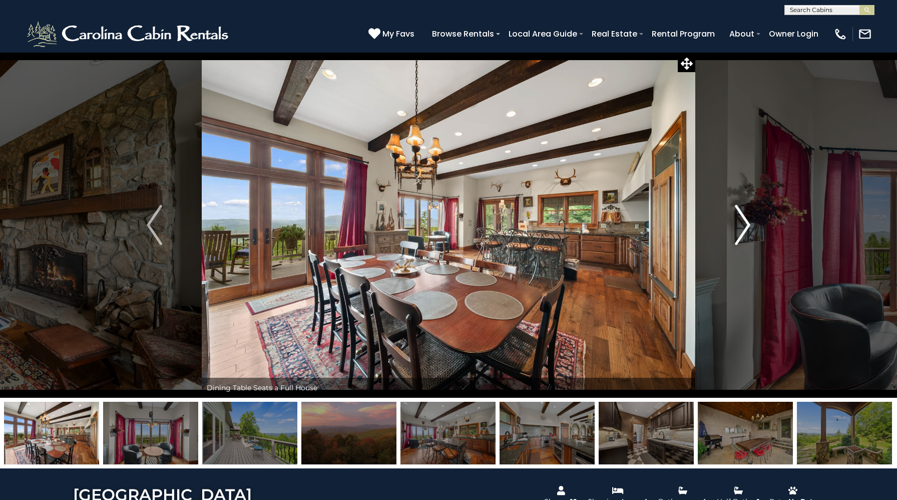
click at [736, 240] on img "Next" at bounding box center [742, 225] width 15 height 40
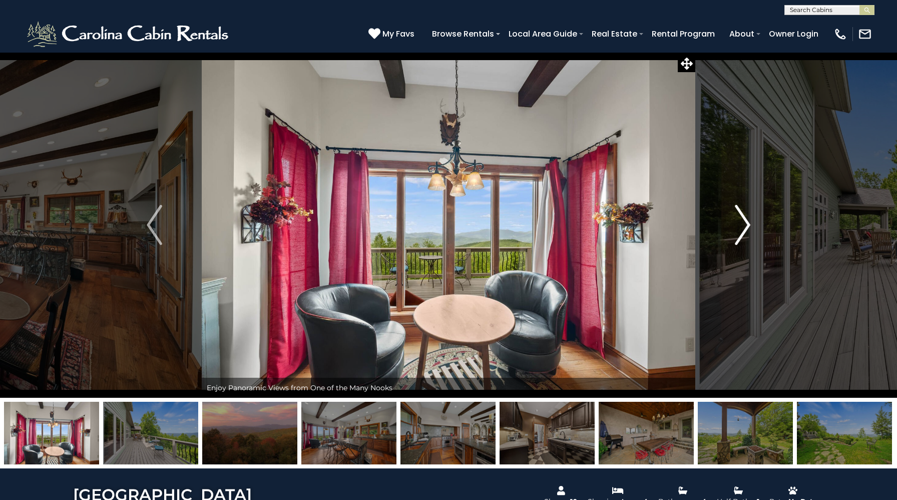
click at [736, 240] on img "Next" at bounding box center [742, 225] width 15 height 40
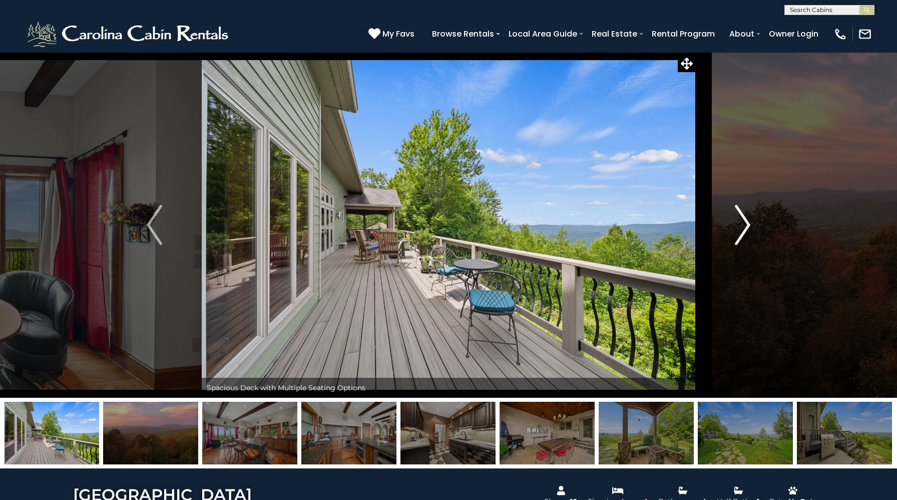
click at [736, 240] on img "Next" at bounding box center [742, 225] width 15 height 40
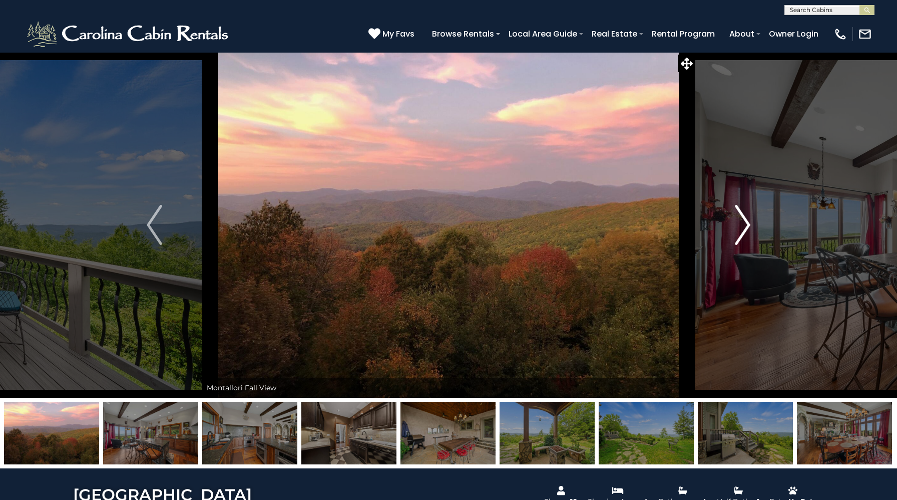
click at [736, 240] on img "Next" at bounding box center [742, 225] width 15 height 40
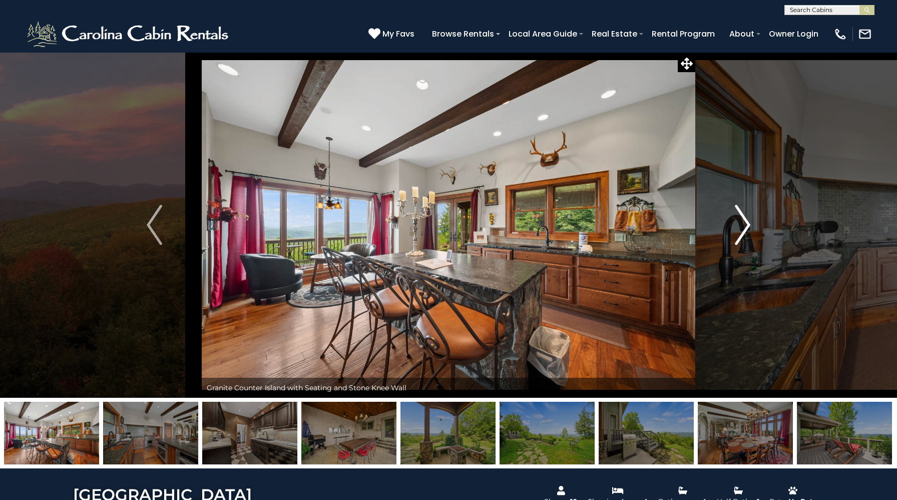
click at [736, 240] on img "Next" at bounding box center [742, 225] width 15 height 40
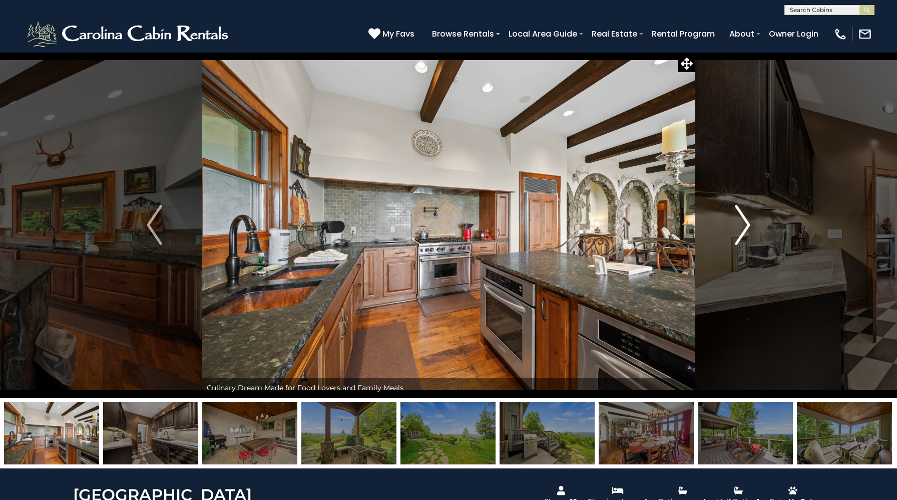
click at [736, 240] on img "Next" at bounding box center [742, 225] width 15 height 40
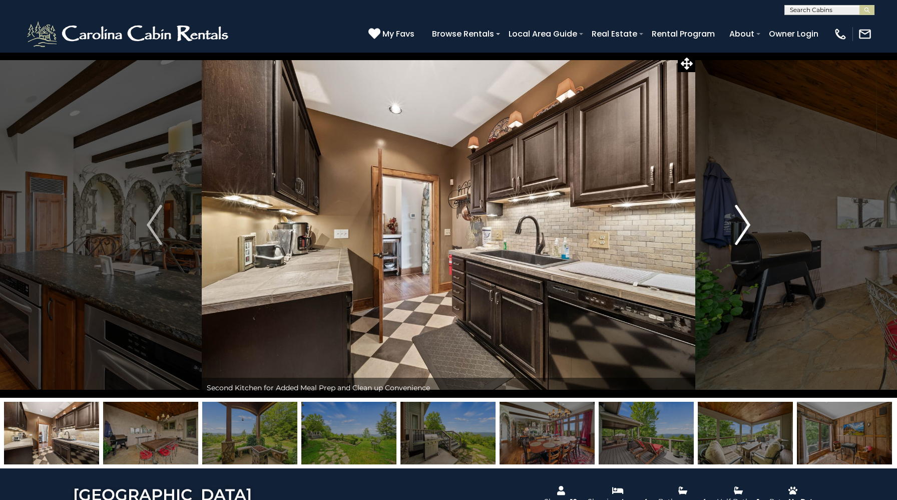
click at [736, 240] on img "Next" at bounding box center [742, 225] width 15 height 40
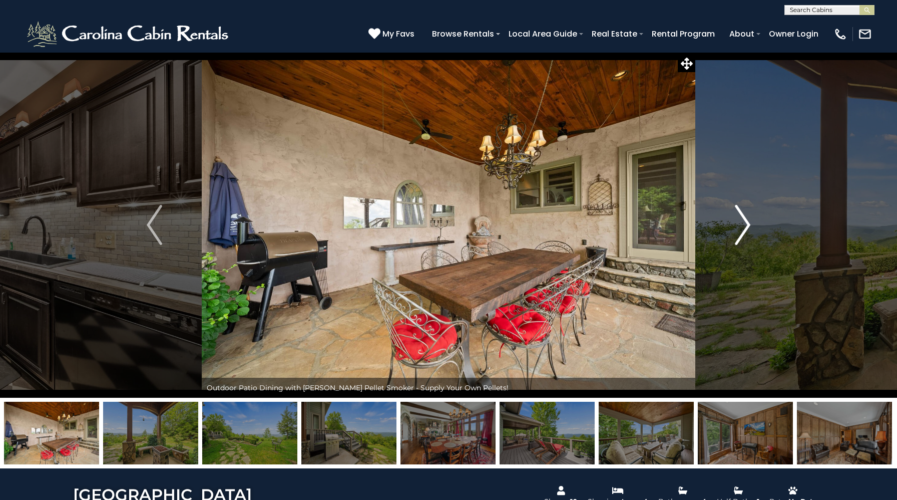
click at [736, 240] on img "Next" at bounding box center [742, 225] width 15 height 40
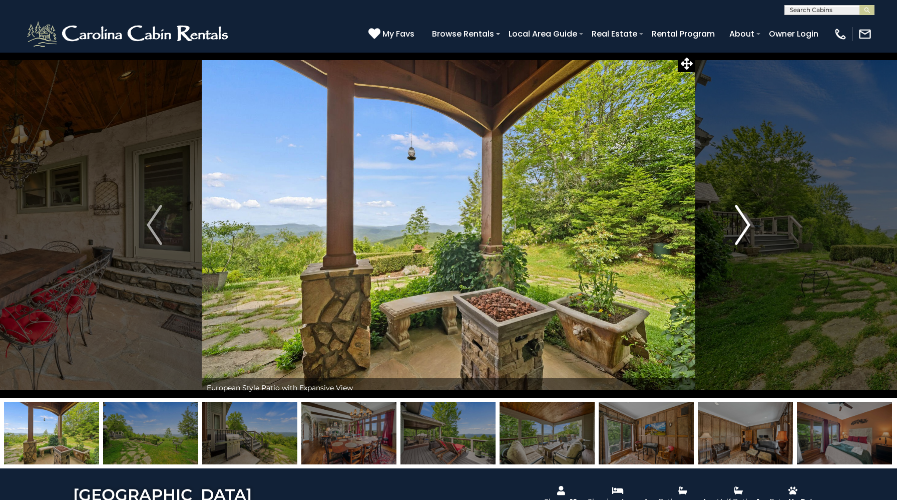
click at [736, 240] on img "Next" at bounding box center [742, 225] width 15 height 40
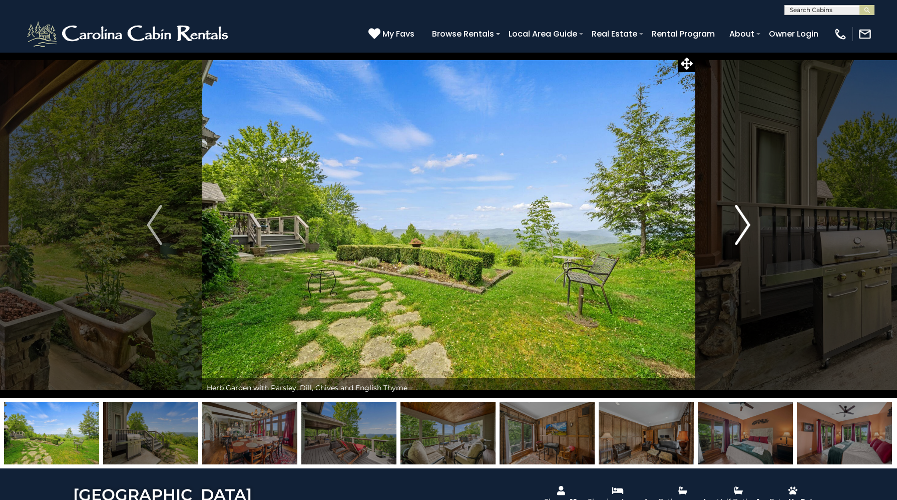
click at [736, 240] on img "Next" at bounding box center [742, 225] width 15 height 40
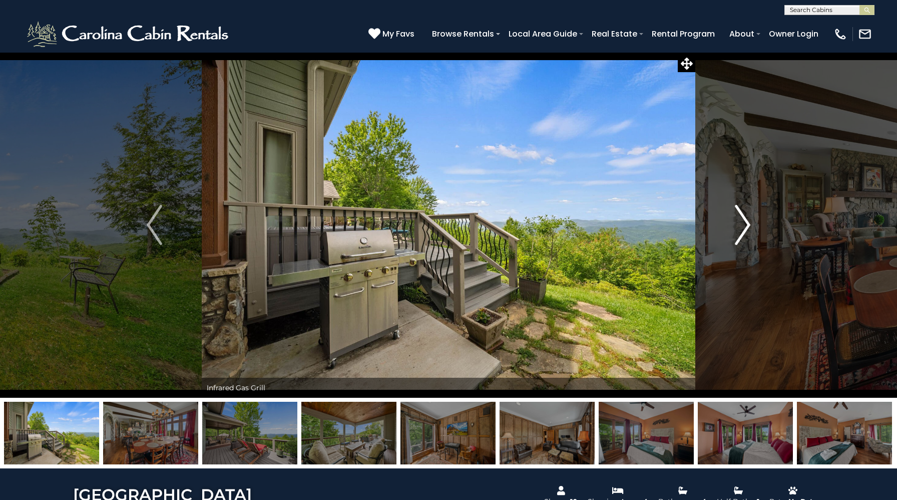
click at [736, 240] on img "Next" at bounding box center [742, 225] width 15 height 40
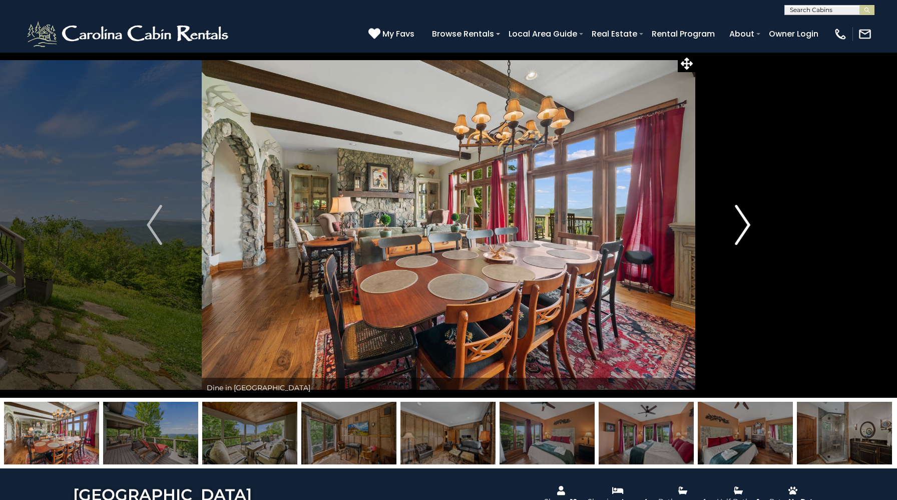
click at [736, 240] on img "Next" at bounding box center [742, 225] width 15 height 40
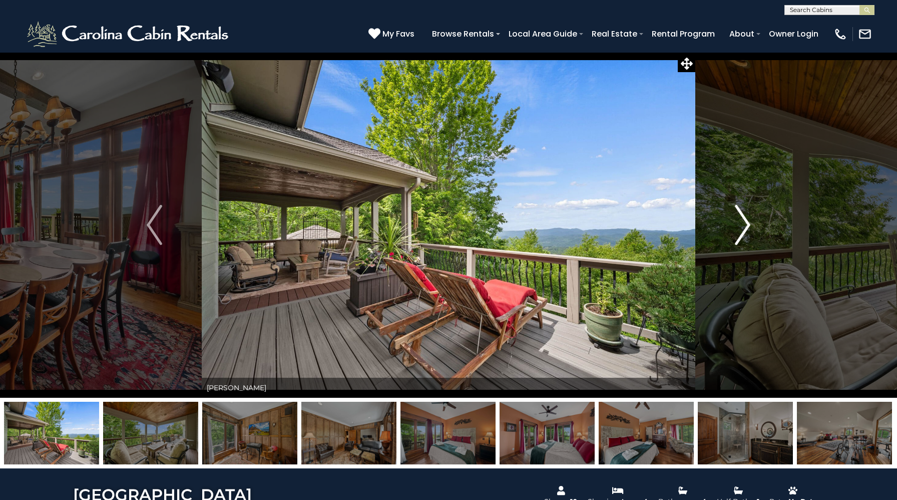
click at [736, 240] on img "Next" at bounding box center [742, 225] width 15 height 40
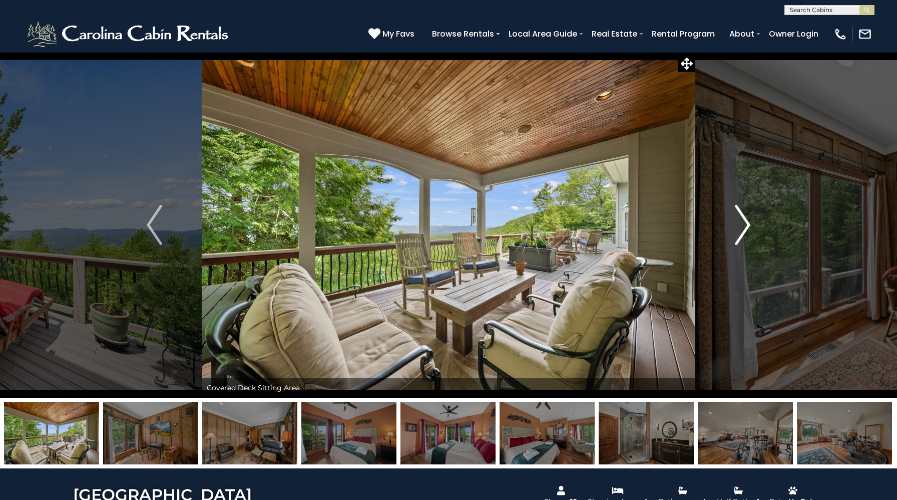
click at [736, 240] on img "Next" at bounding box center [742, 225] width 15 height 40
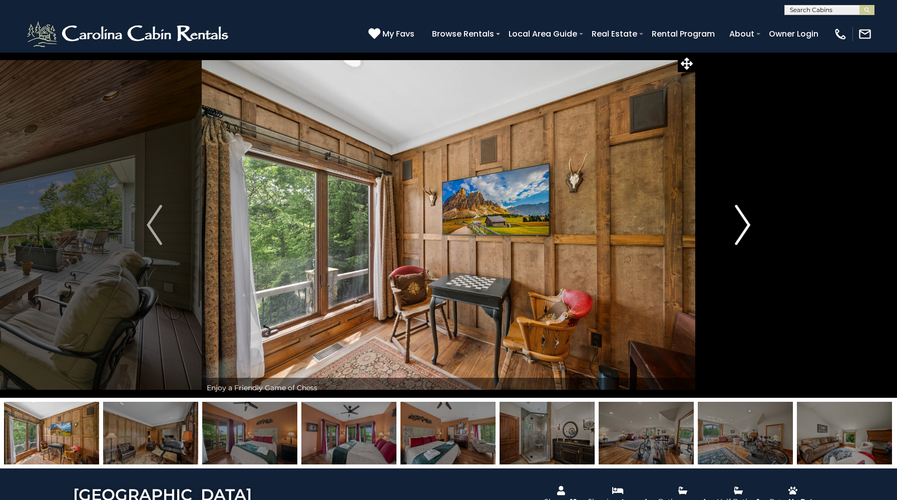
click at [736, 240] on img "Next" at bounding box center [742, 225] width 15 height 40
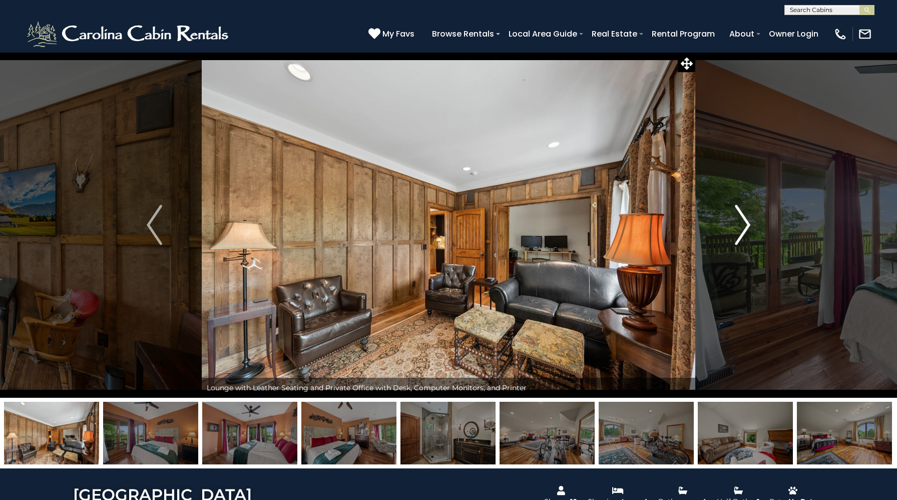
click at [736, 240] on img "Next" at bounding box center [742, 225] width 15 height 40
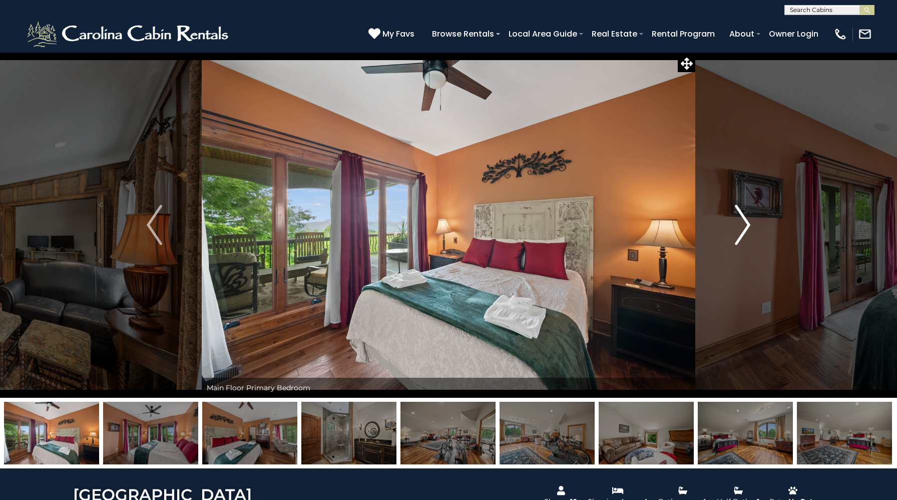
click at [736, 240] on img "Next" at bounding box center [742, 225] width 15 height 40
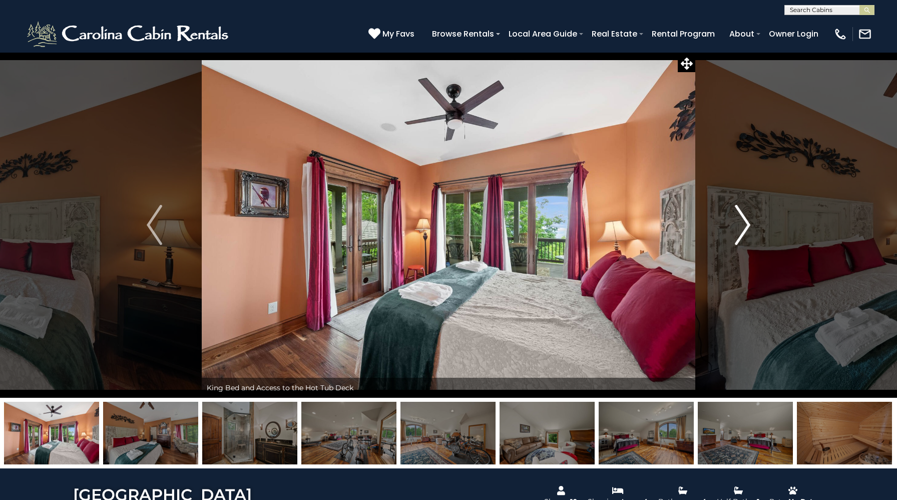
click at [736, 240] on img "Next" at bounding box center [742, 225] width 15 height 40
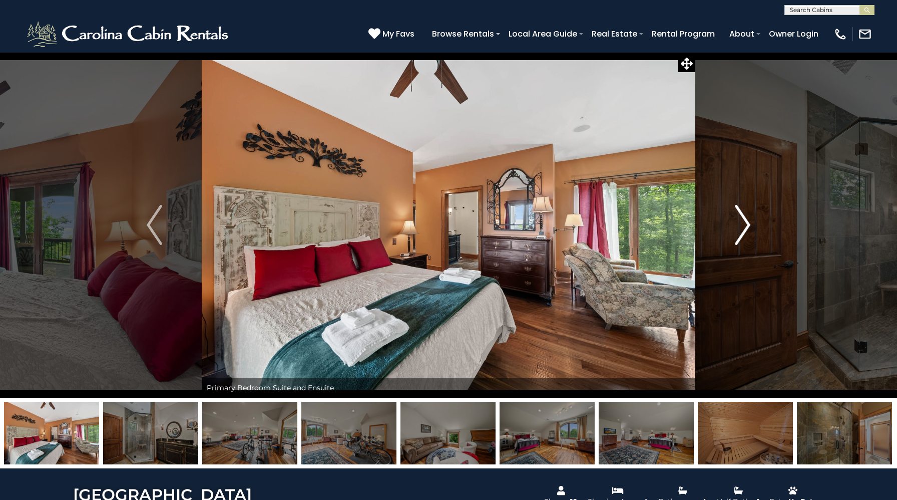
click at [736, 240] on img "Next" at bounding box center [742, 225] width 15 height 40
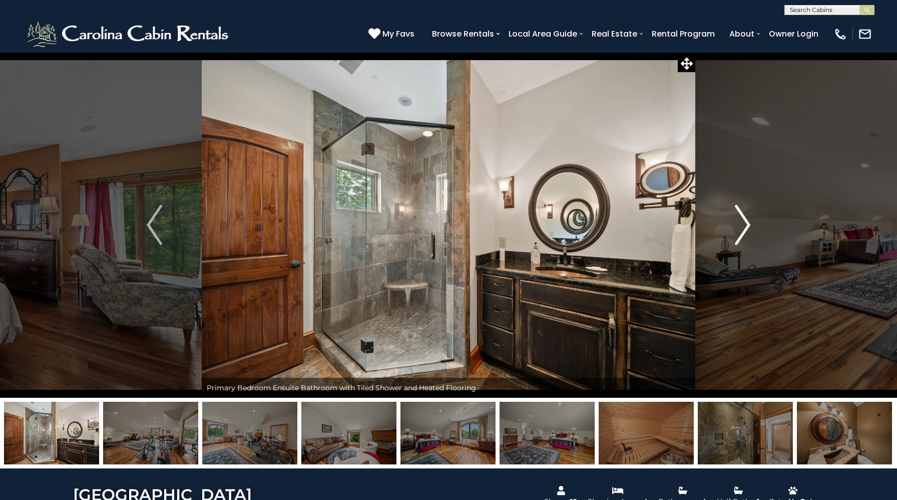
click at [736, 240] on img "Next" at bounding box center [742, 225] width 15 height 40
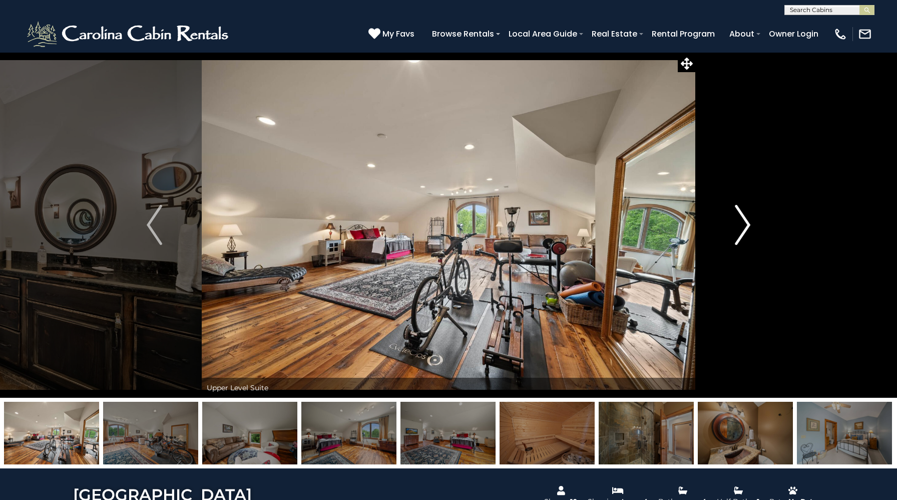
click at [736, 240] on img "Next" at bounding box center [742, 225] width 15 height 40
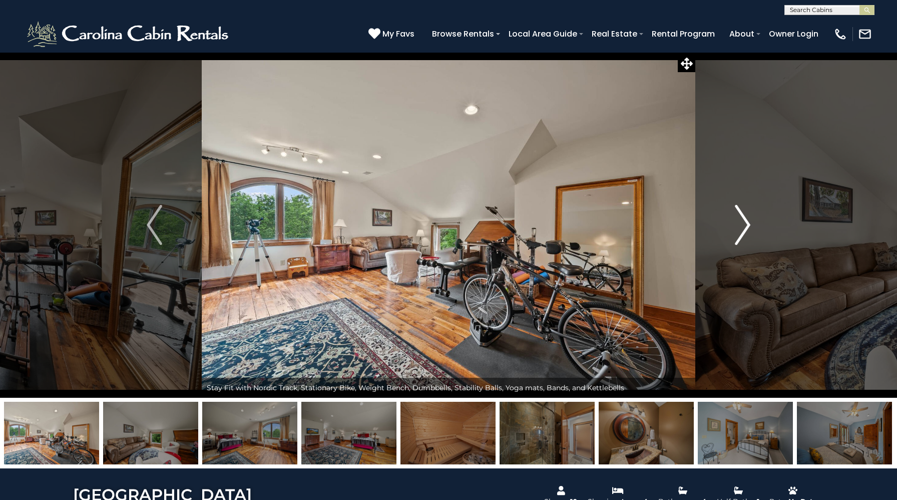
click at [736, 240] on img "Next" at bounding box center [742, 225] width 15 height 40
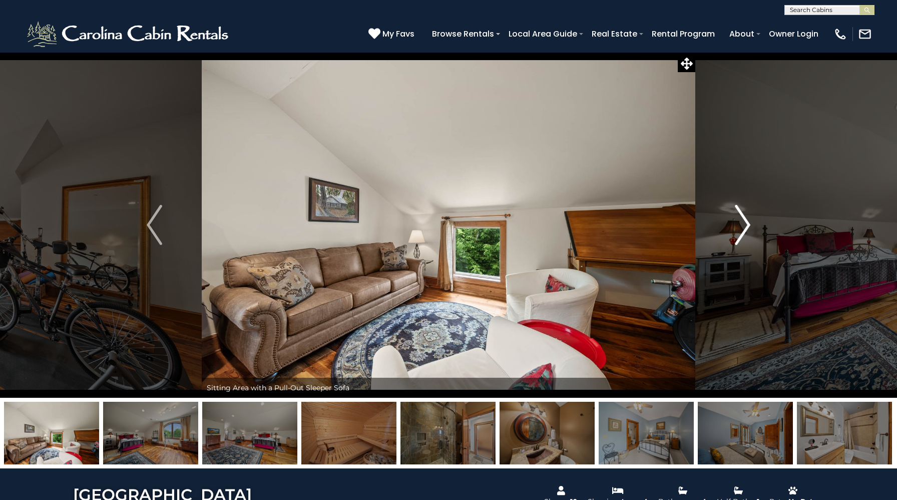
click at [736, 240] on img "Next" at bounding box center [742, 225] width 15 height 40
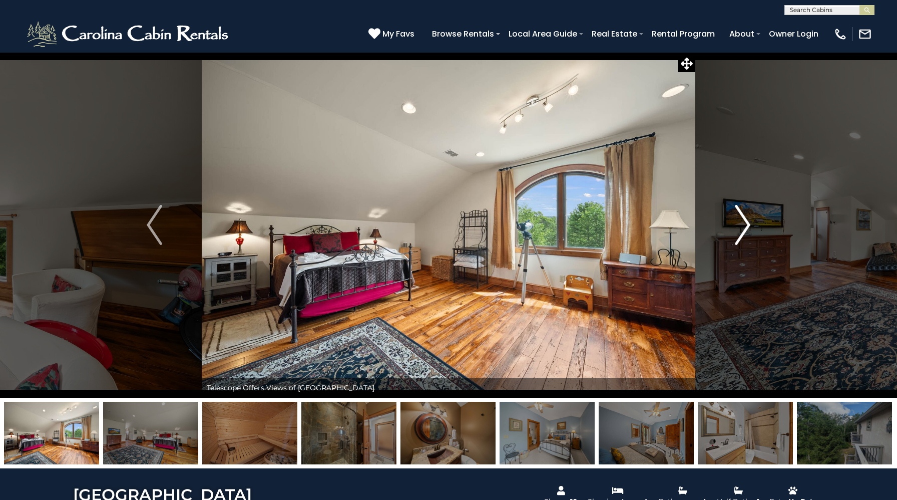
click at [736, 240] on img "Next" at bounding box center [742, 225] width 15 height 40
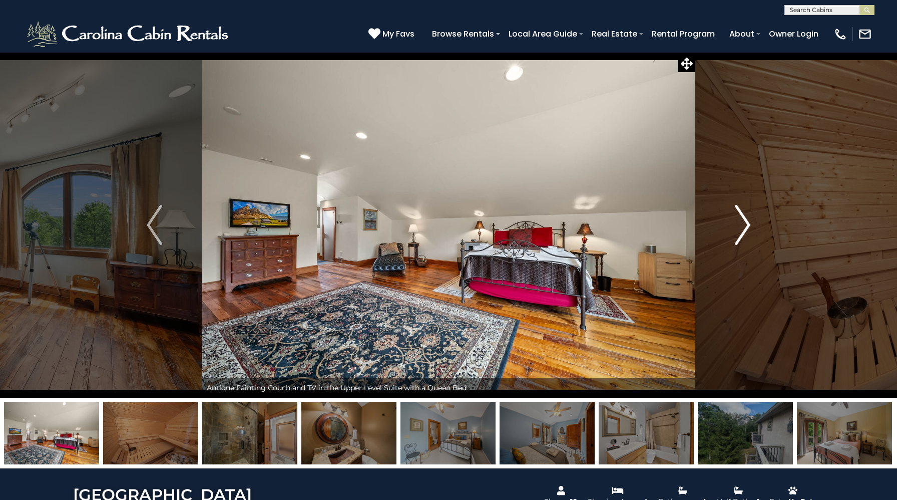
click at [736, 240] on img "Next" at bounding box center [742, 225] width 15 height 40
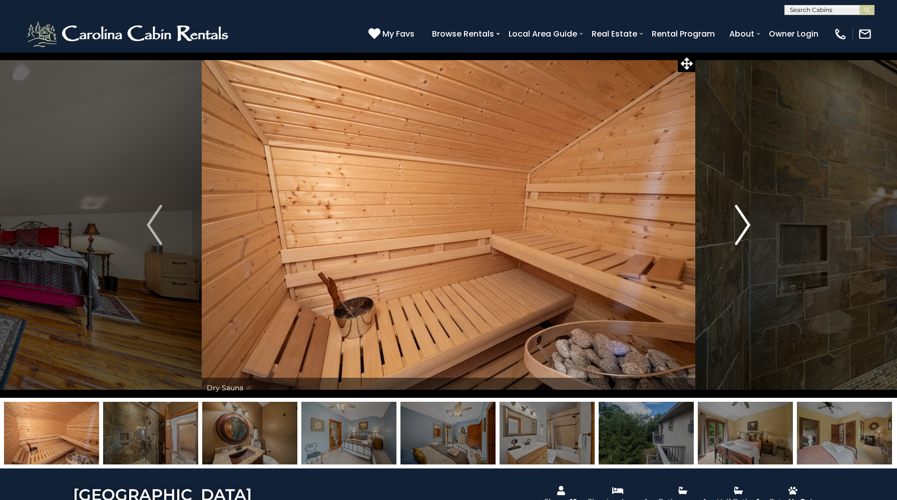
click at [736, 240] on img "Next" at bounding box center [742, 225] width 15 height 40
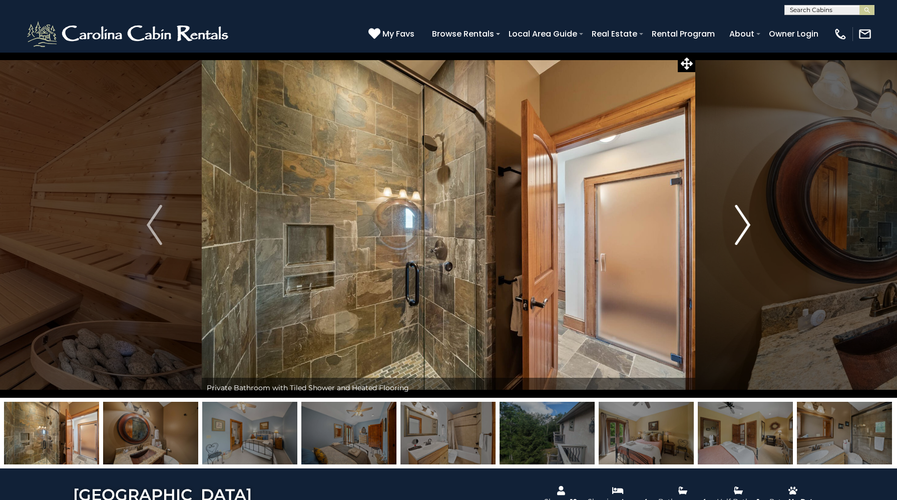
click at [736, 240] on img "Next" at bounding box center [742, 225] width 15 height 40
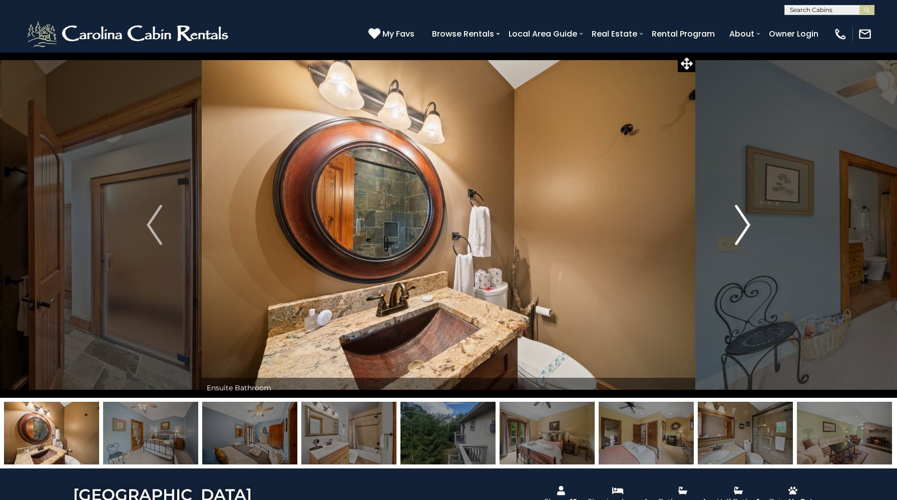
click at [736, 240] on img "Next" at bounding box center [742, 225] width 15 height 40
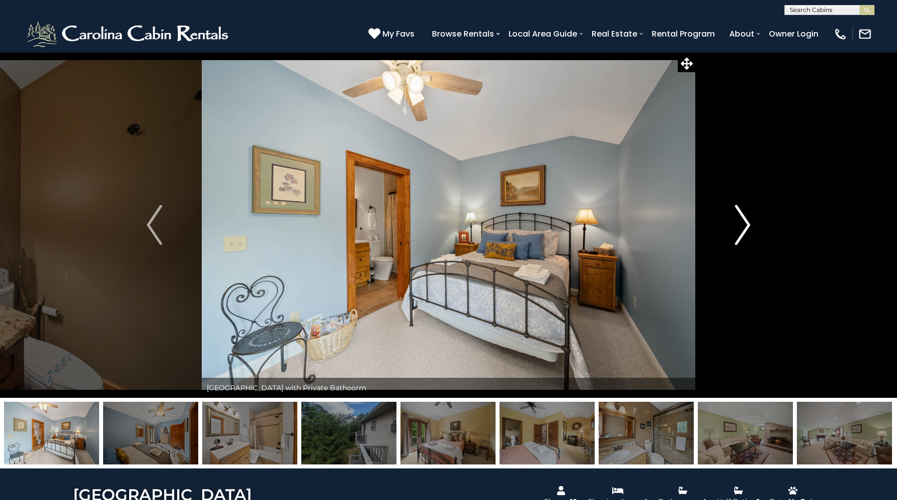
click at [736, 240] on img "Next" at bounding box center [742, 225] width 15 height 40
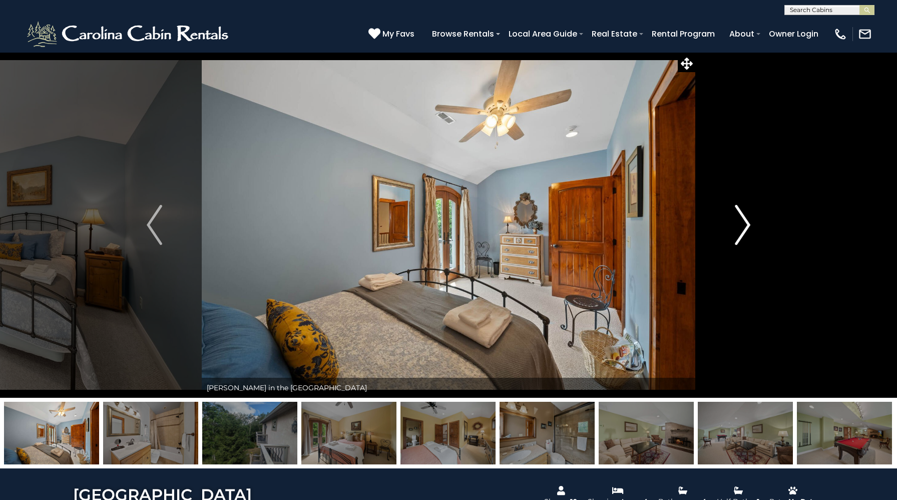
click at [736, 240] on img "Next" at bounding box center [742, 225] width 15 height 40
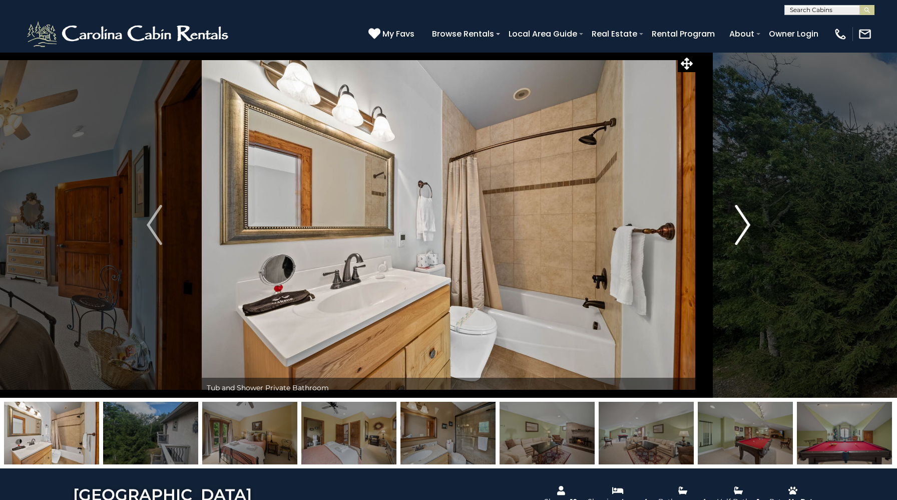
click at [736, 240] on img "Next" at bounding box center [742, 225] width 15 height 40
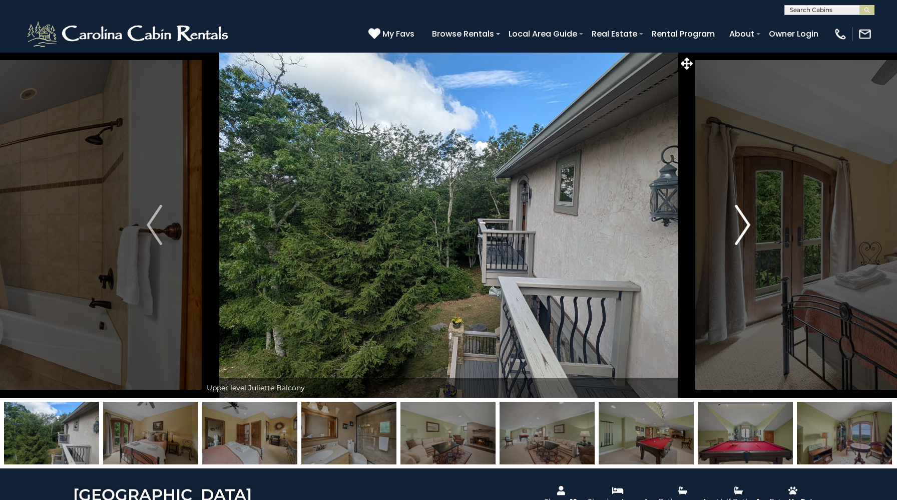
click at [736, 240] on img "Next" at bounding box center [742, 225] width 15 height 40
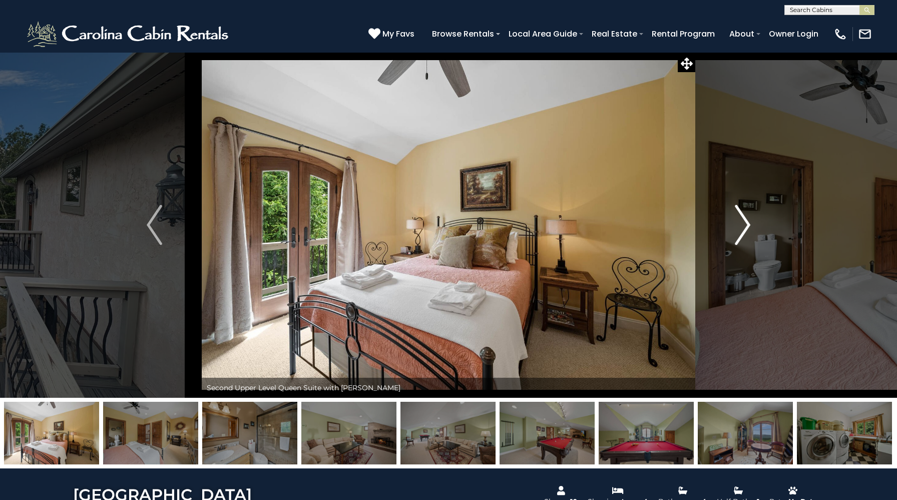
click at [736, 240] on img "Next" at bounding box center [742, 225] width 15 height 40
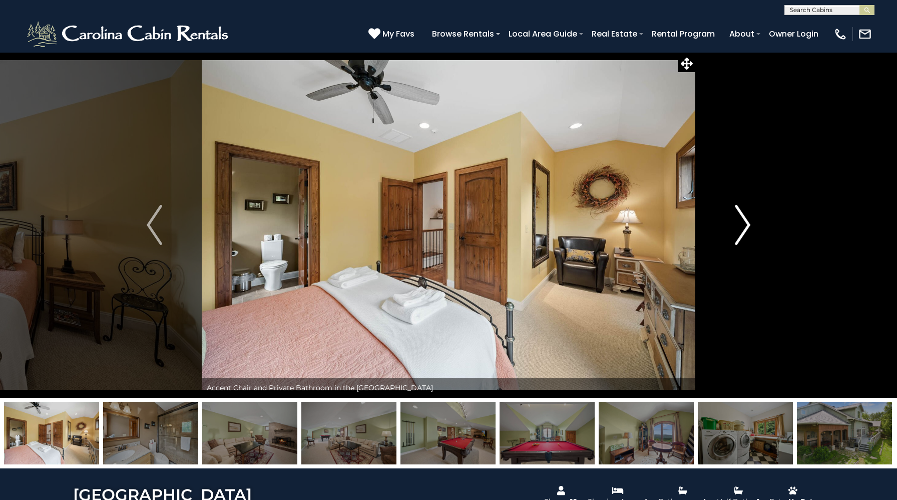
click at [736, 240] on img "Next" at bounding box center [742, 225] width 15 height 40
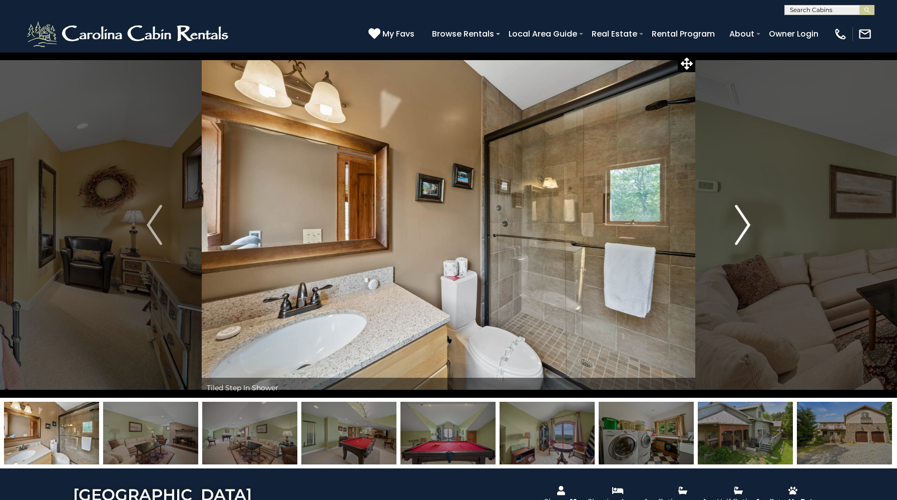
click at [736, 240] on img "Next" at bounding box center [742, 225] width 15 height 40
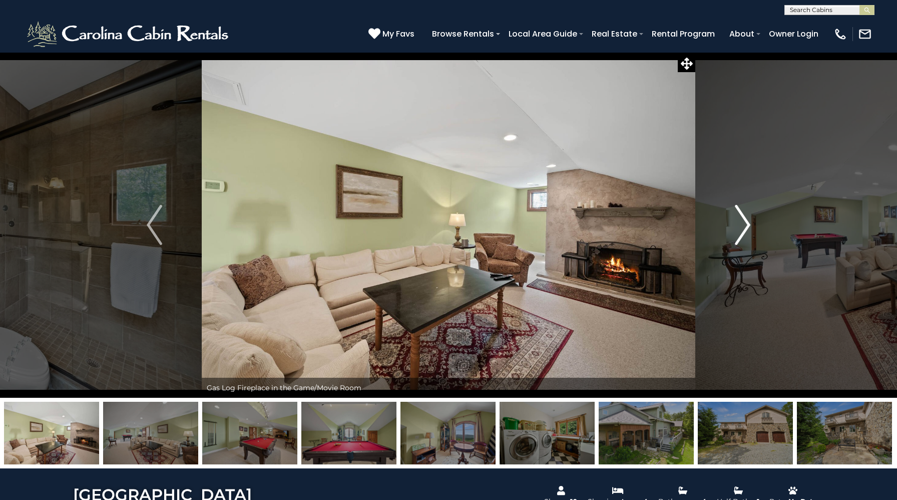
click at [736, 240] on img "Next" at bounding box center [742, 225] width 15 height 40
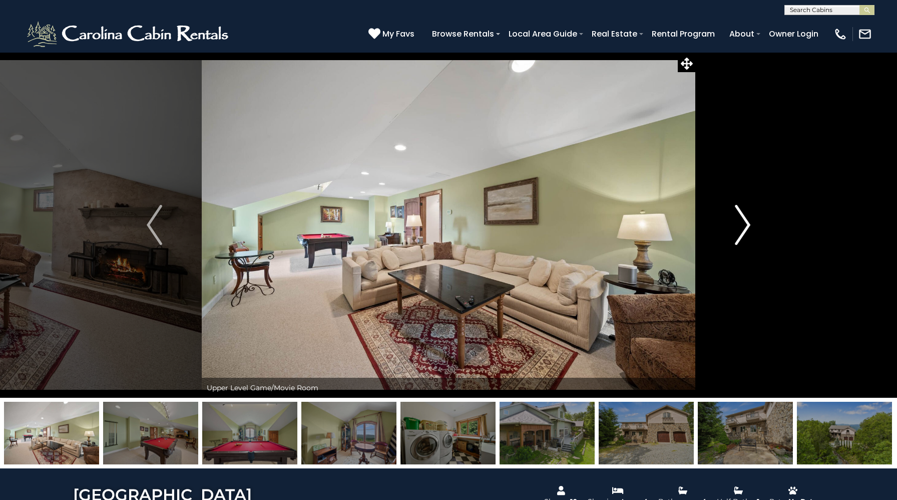
click at [736, 240] on img "Next" at bounding box center [742, 225] width 15 height 40
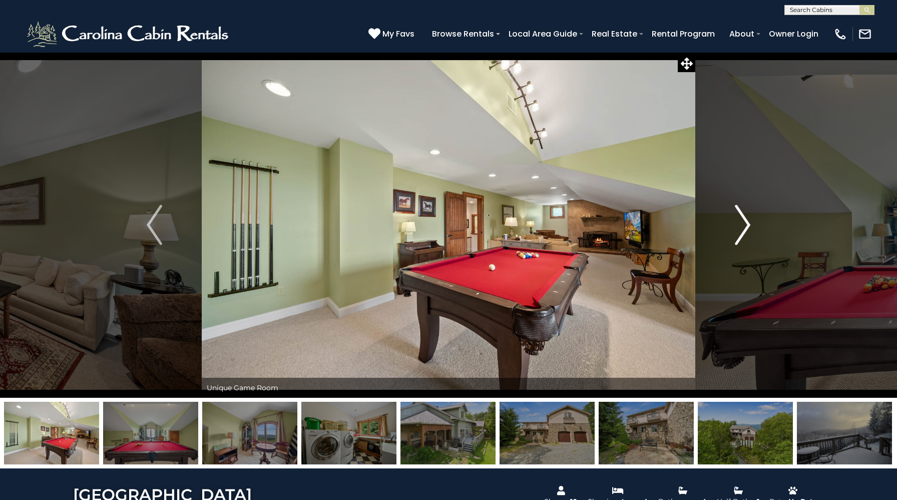
click at [736, 240] on img "Next" at bounding box center [742, 225] width 15 height 40
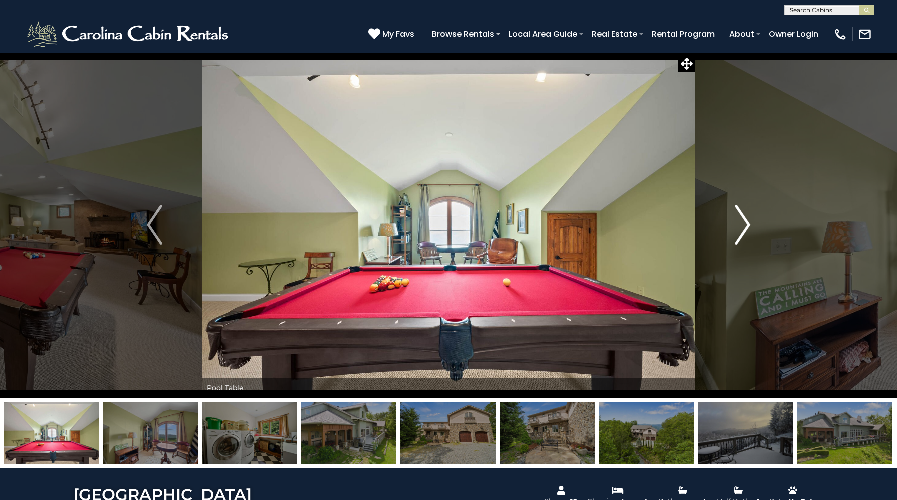
click at [736, 240] on img "Next" at bounding box center [742, 225] width 15 height 40
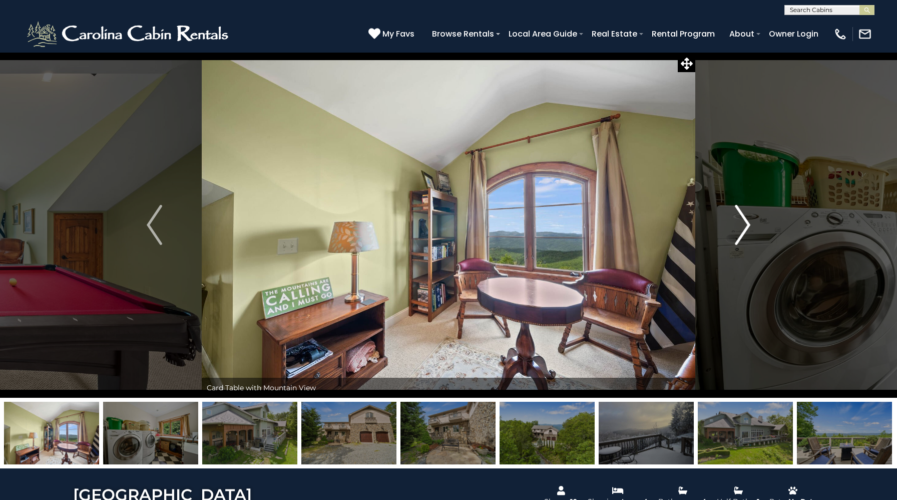
click at [736, 240] on img "Next" at bounding box center [742, 225] width 15 height 40
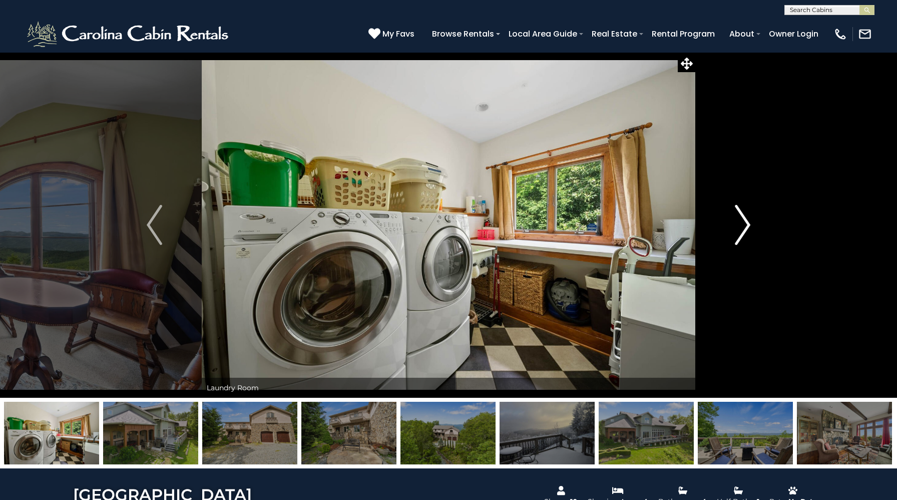
click at [736, 240] on img "Next" at bounding box center [742, 225] width 15 height 40
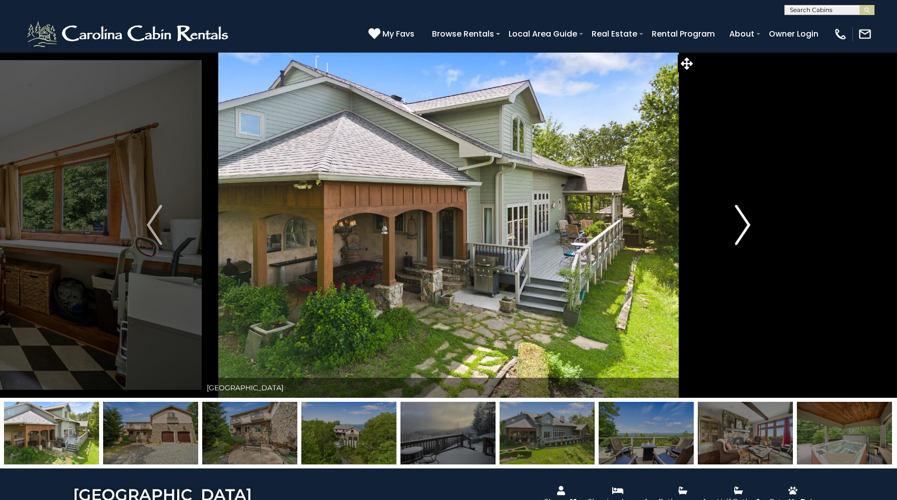
click at [736, 240] on img "Next" at bounding box center [742, 225] width 15 height 40
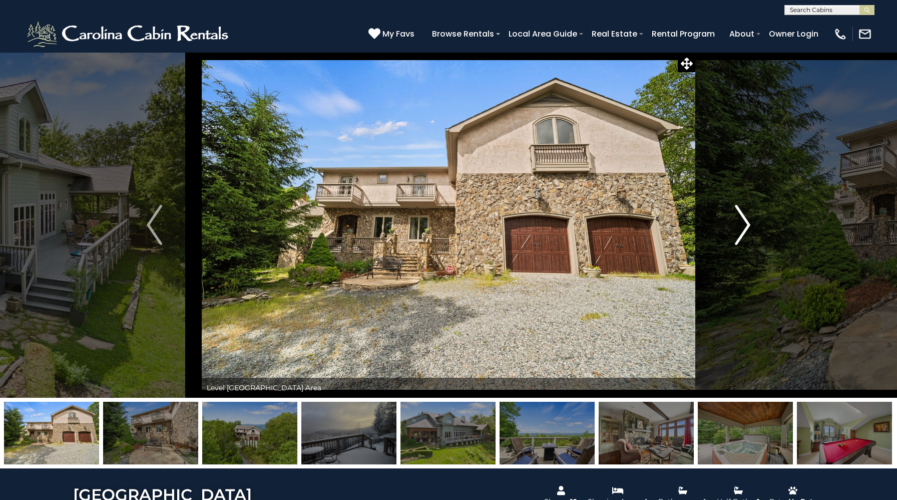
click at [736, 240] on img "Next" at bounding box center [742, 225] width 15 height 40
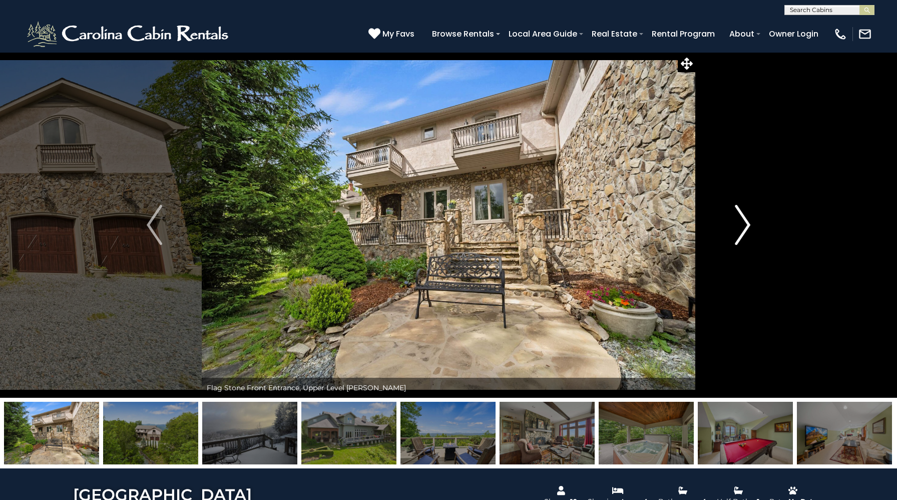
click at [736, 240] on img "Next" at bounding box center [742, 225] width 15 height 40
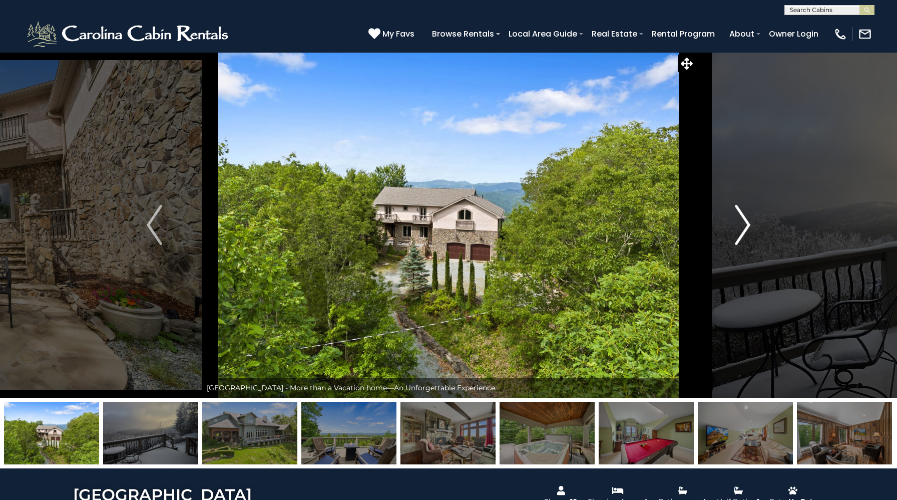
click at [736, 240] on img "Next" at bounding box center [742, 225] width 15 height 40
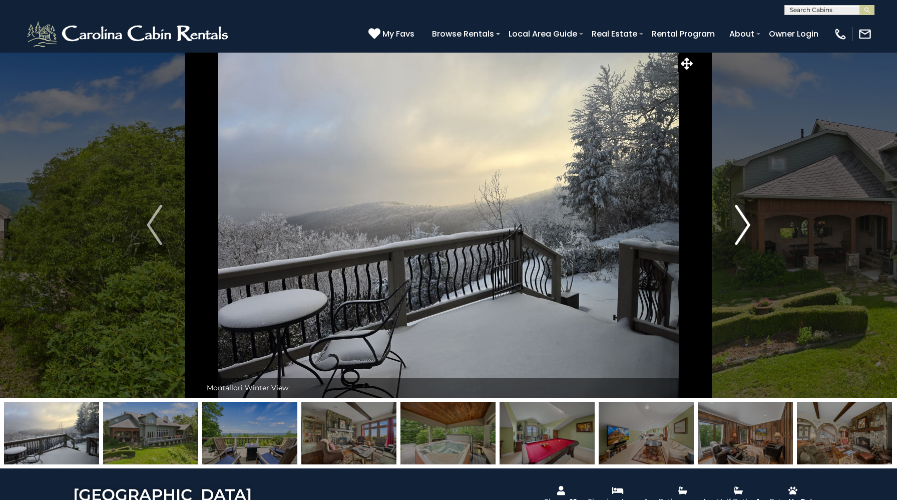
click at [736, 240] on img "Next" at bounding box center [742, 225] width 15 height 40
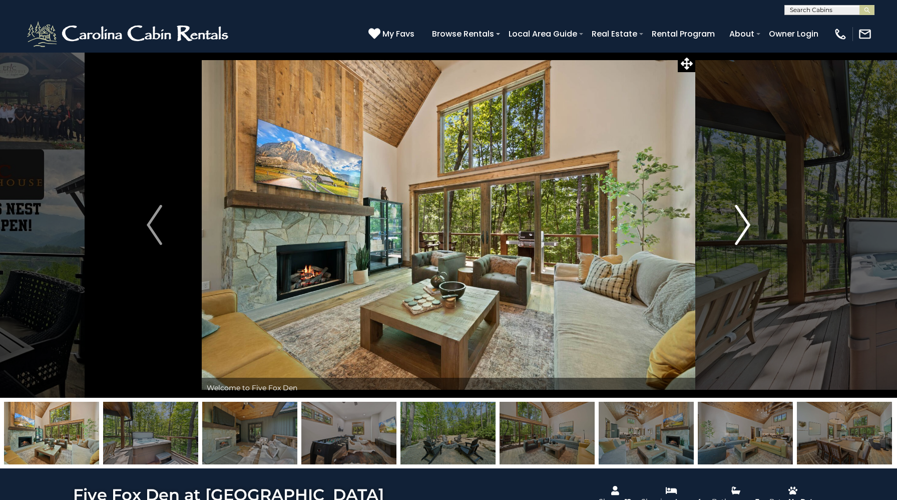
click at [740, 227] on img "Next" at bounding box center [742, 225] width 15 height 40
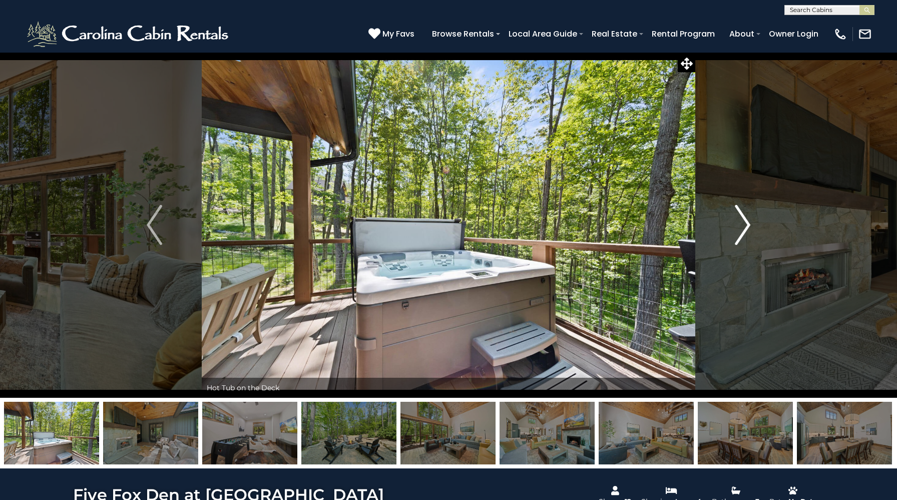
click at [740, 227] on img "Next" at bounding box center [742, 225] width 15 height 40
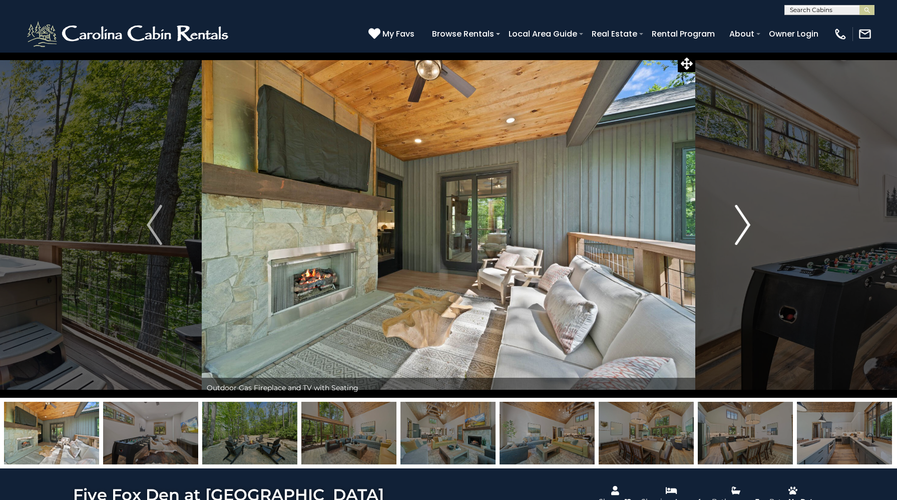
click at [740, 227] on img "Next" at bounding box center [742, 225] width 15 height 40
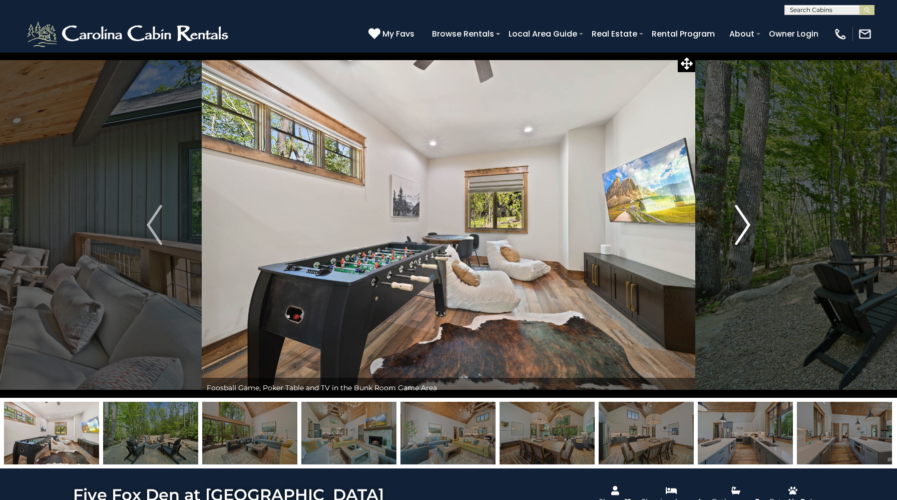
click at [740, 227] on img "Next" at bounding box center [742, 225] width 15 height 40
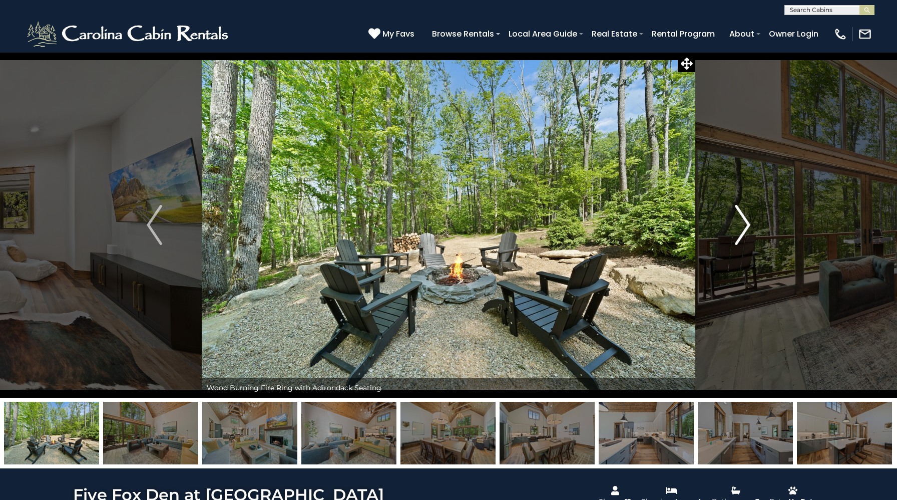
click at [740, 227] on img "Next" at bounding box center [742, 225] width 15 height 40
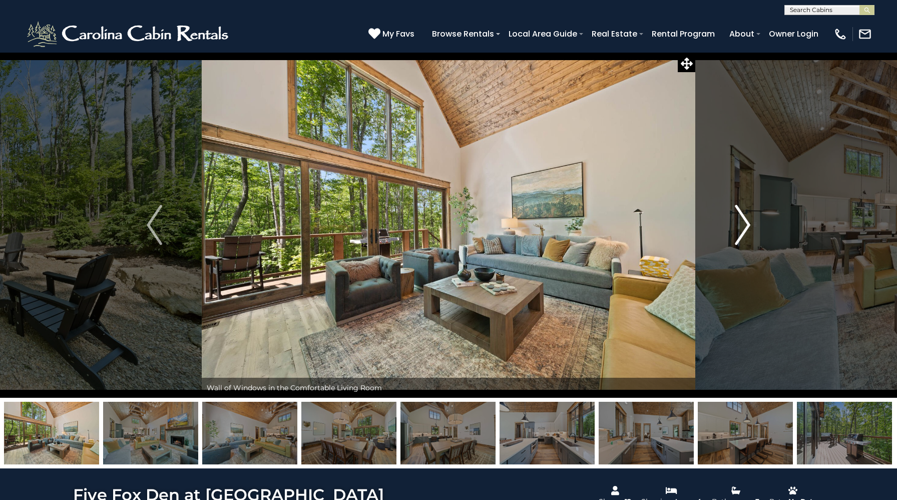
click at [740, 227] on img "Next" at bounding box center [742, 225] width 15 height 40
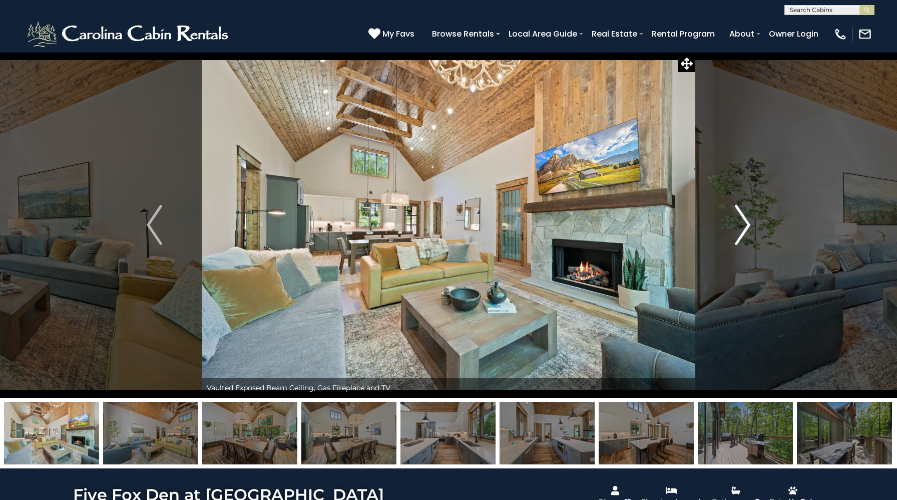
click at [740, 227] on img "Next" at bounding box center [742, 225] width 15 height 40
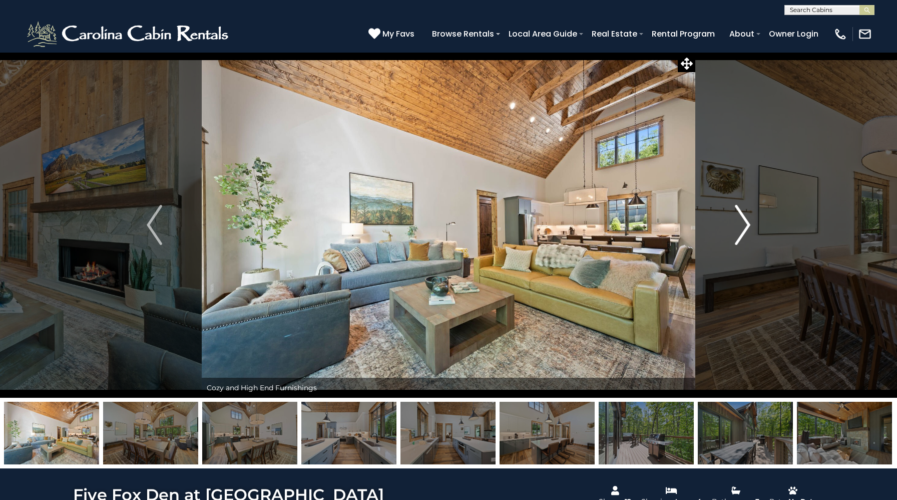
click at [740, 227] on img "Next" at bounding box center [742, 225] width 15 height 40
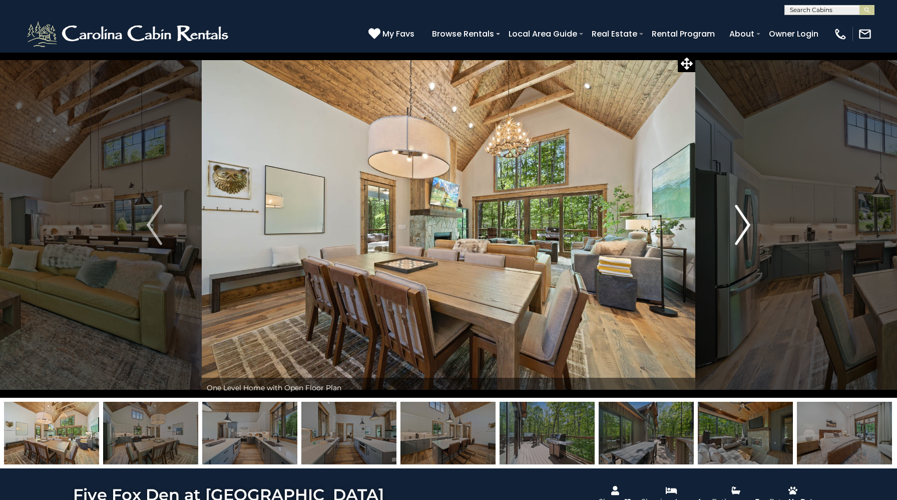
click at [740, 227] on img "Next" at bounding box center [742, 225] width 15 height 40
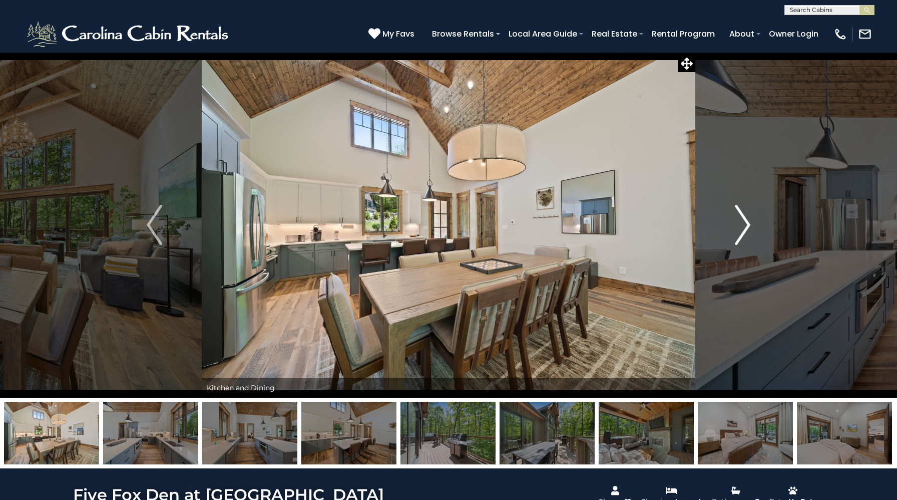
click at [740, 227] on img "Next" at bounding box center [742, 225] width 15 height 40
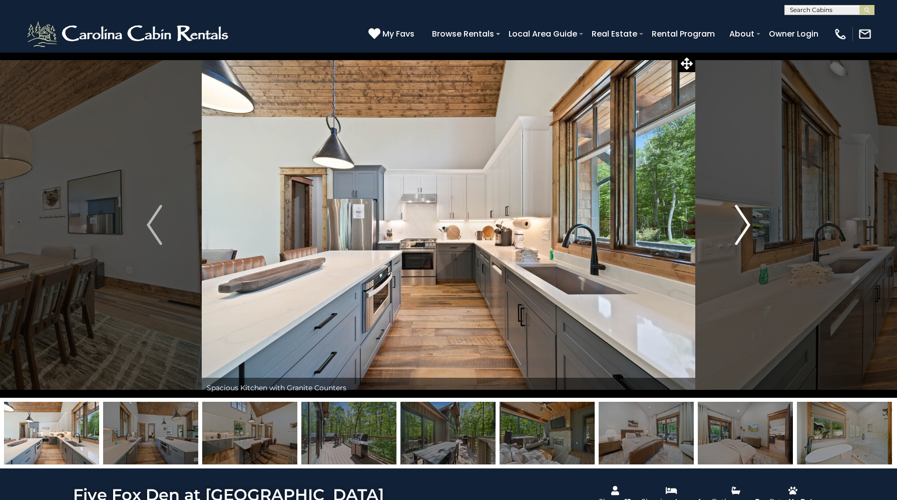
click at [740, 227] on img "Next" at bounding box center [742, 225] width 15 height 40
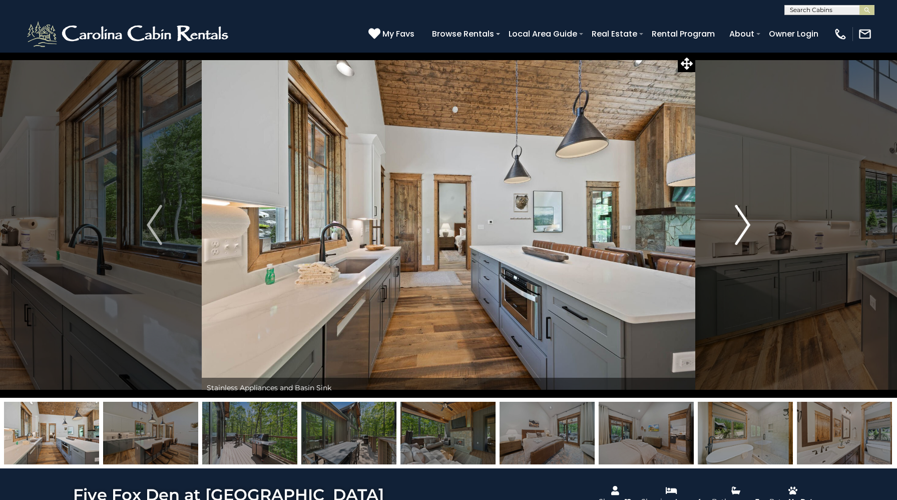
click at [740, 227] on img "Next" at bounding box center [742, 225] width 15 height 40
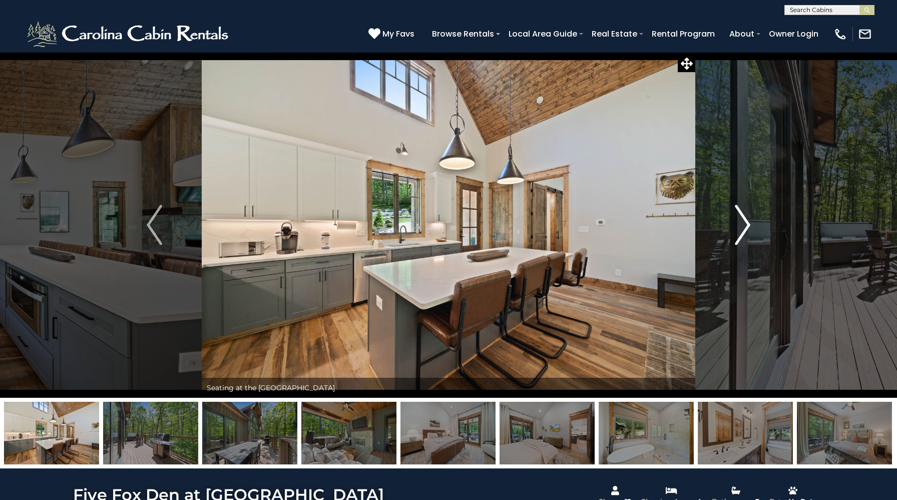
click at [740, 227] on img "Next" at bounding box center [742, 225] width 15 height 40
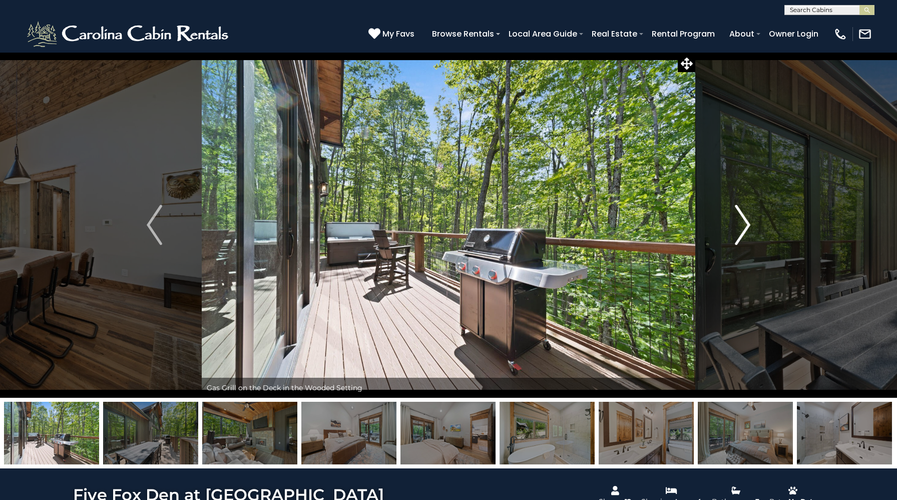
click at [740, 227] on img "Next" at bounding box center [742, 225] width 15 height 40
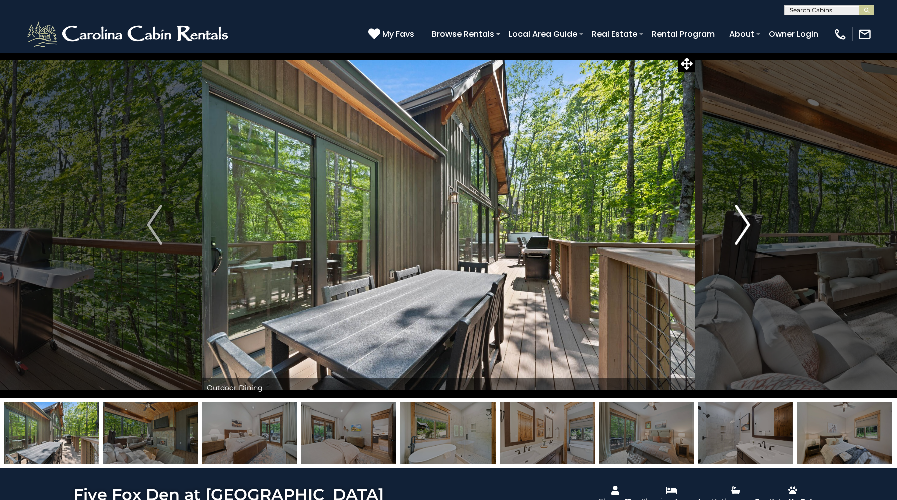
click at [740, 227] on img "Next" at bounding box center [742, 225] width 15 height 40
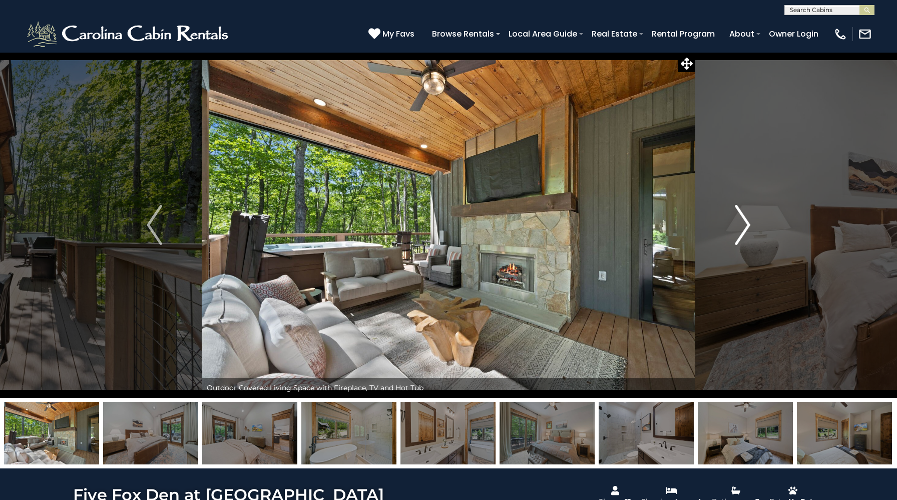
click at [740, 227] on img "Next" at bounding box center [742, 225] width 15 height 40
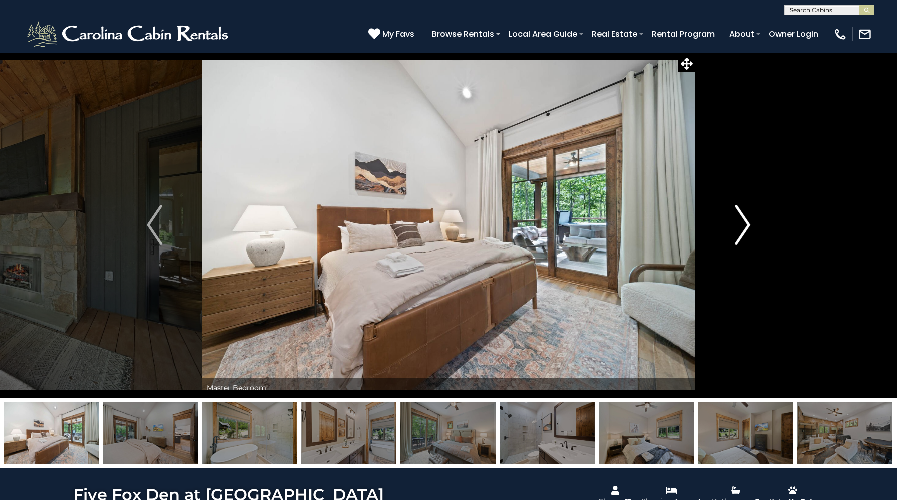
click at [740, 227] on img "Next" at bounding box center [742, 225] width 15 height 40
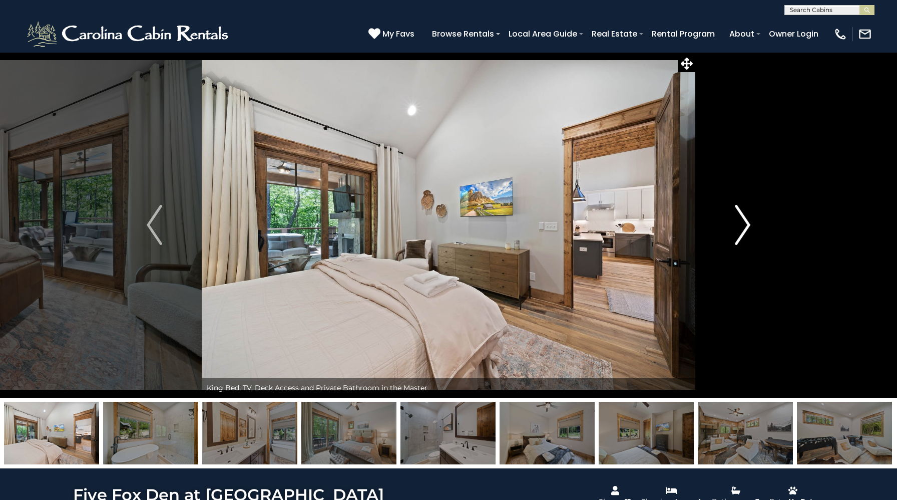
click at [740, 227] on img "Next" at bounding box center [742, 225] width 15 height 40
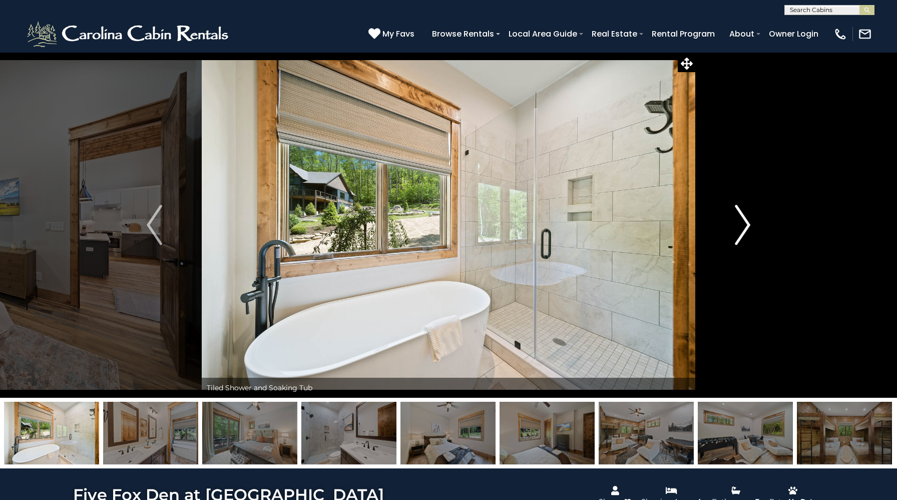
click at [740, 227] on img "Next" at bounding box center [742, 225] width 15 height 40
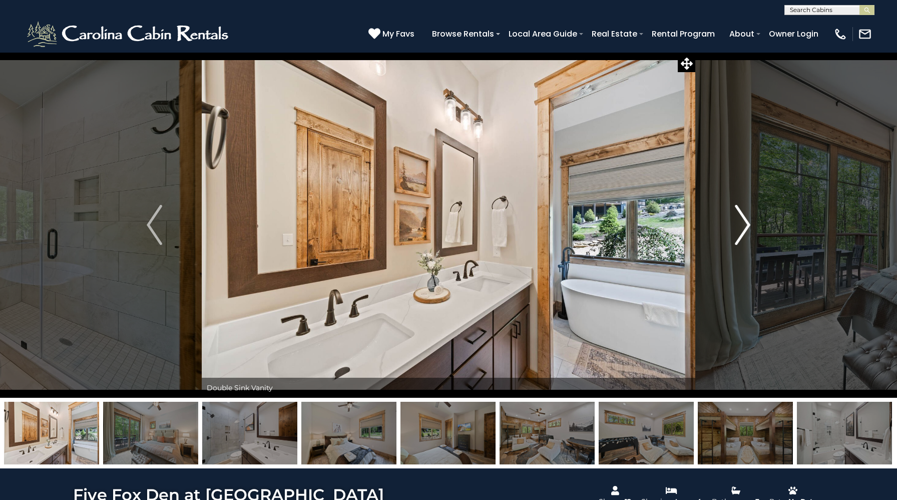
click at [740, 227] on img "Next" at bounding box center [742, 225] width 15 height 40
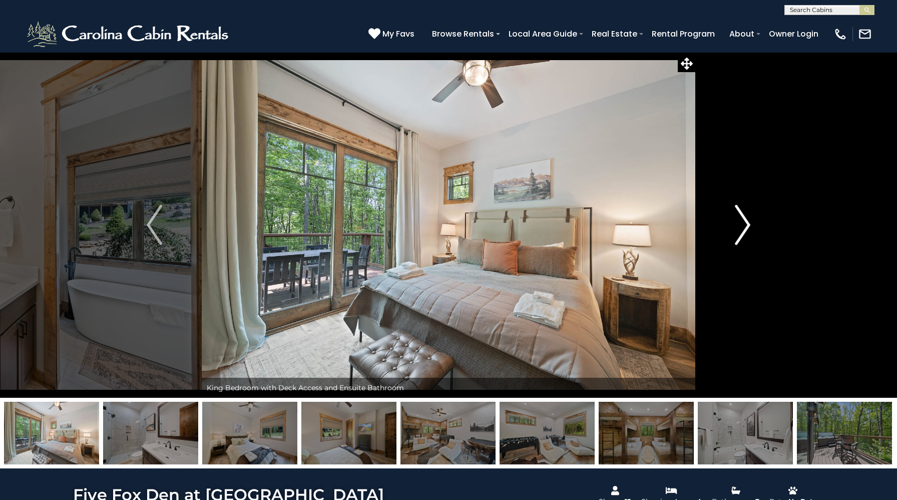
click at [740, 227] on img "Next" at bounding box center [742, 225] width 15 height 40
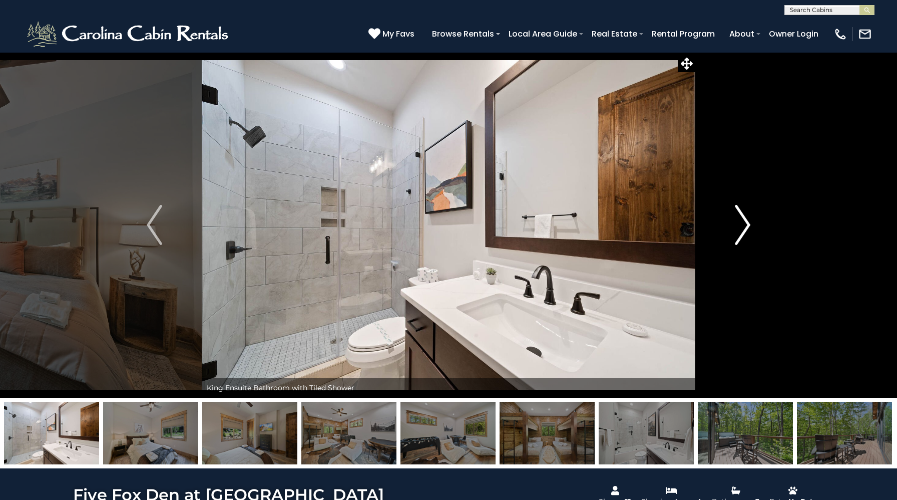
click at [740, 227] on img "Next" at bounding box center [742, 225] width 15 height 40
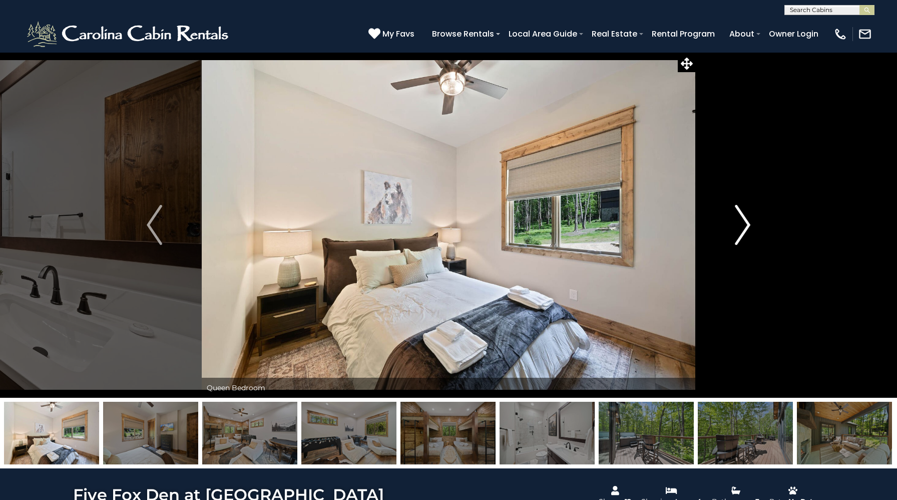
click at [740, 227] on img "Next" at bounding box center [742, 225] width 15 height 40
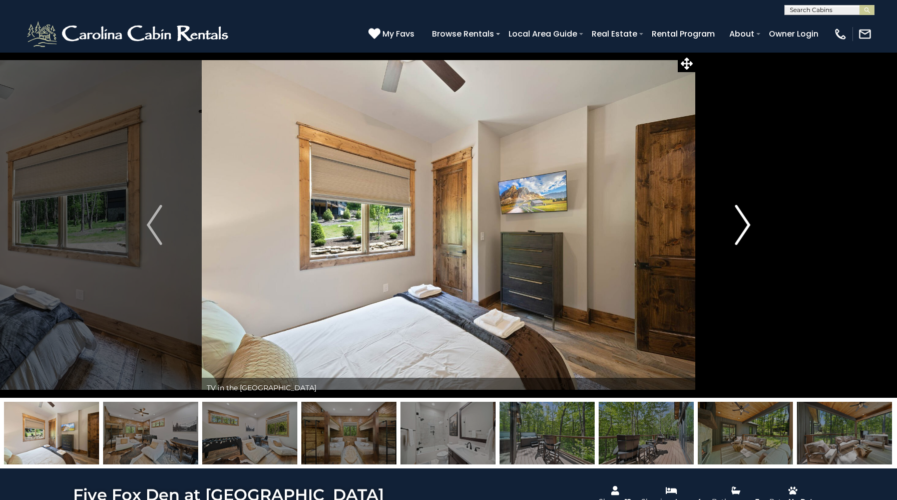
click at [740, 227] on img "Next" at bounding box center [742, 225] width 15 height 40
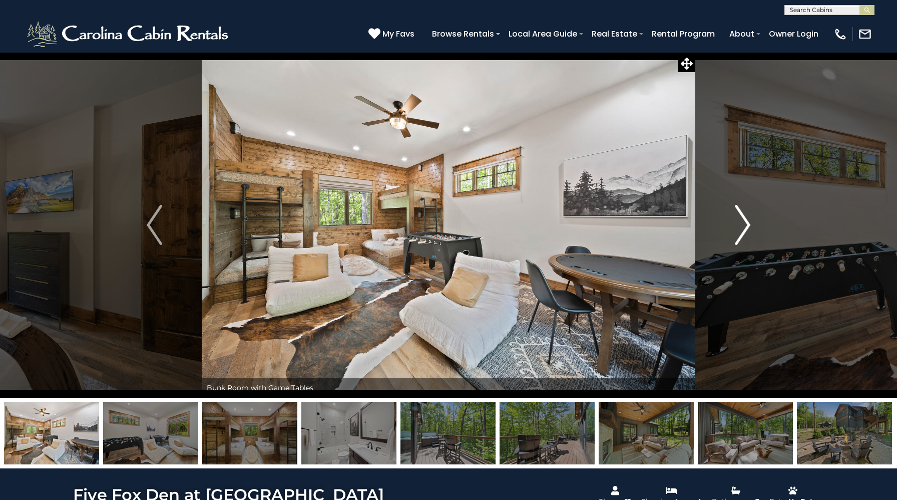
click at [740, 227] on img "Next" at bounding box center [742, 225] width 15 height 40
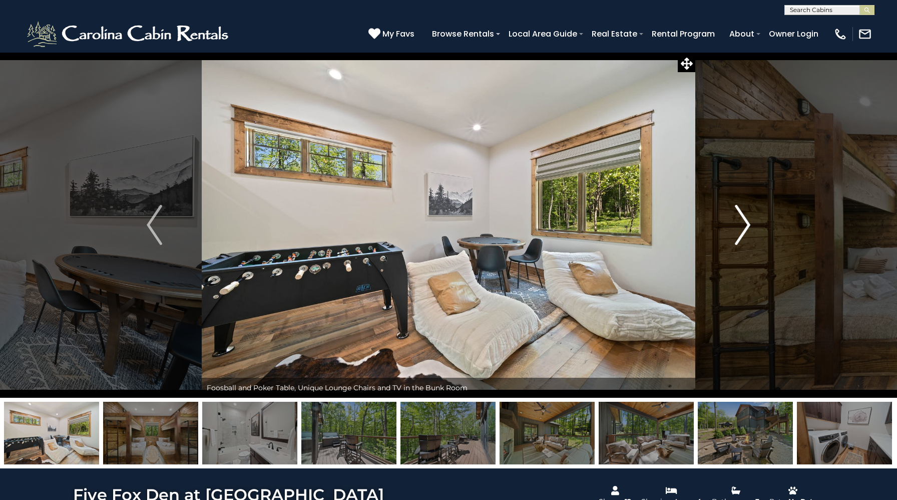
click at [740, 227] on img "Next" at bounding box center [742, 225] width 15 height 40
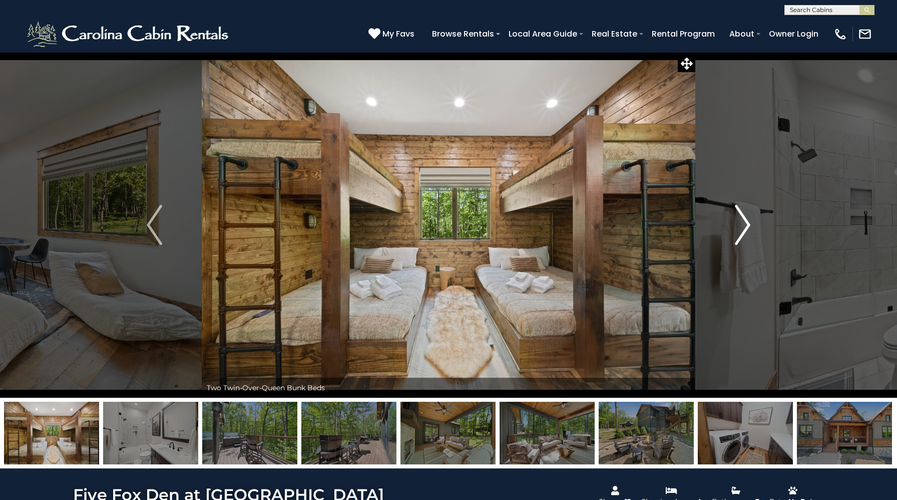
click at [740, 227] on img "Next" at bounding box center [742, 225] width 15 height 40
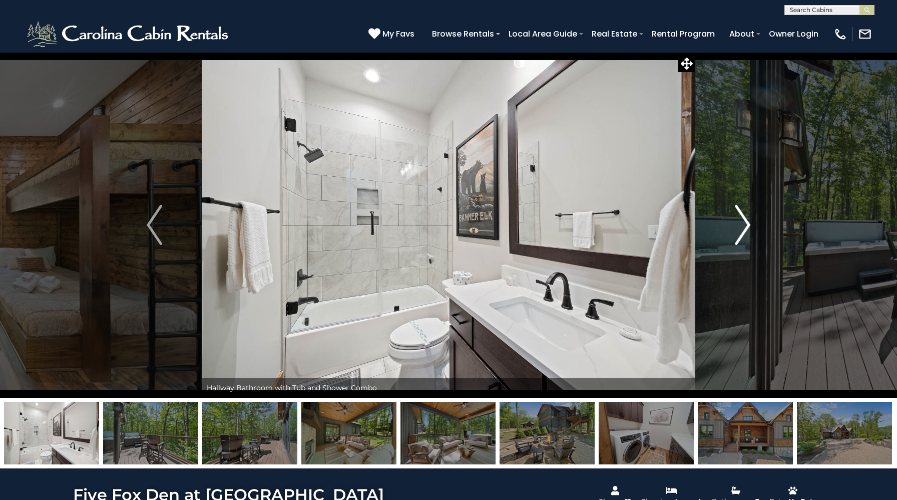
click at [740, 227] on img "Next" at bounding box center [742, 225] width 15 height 40
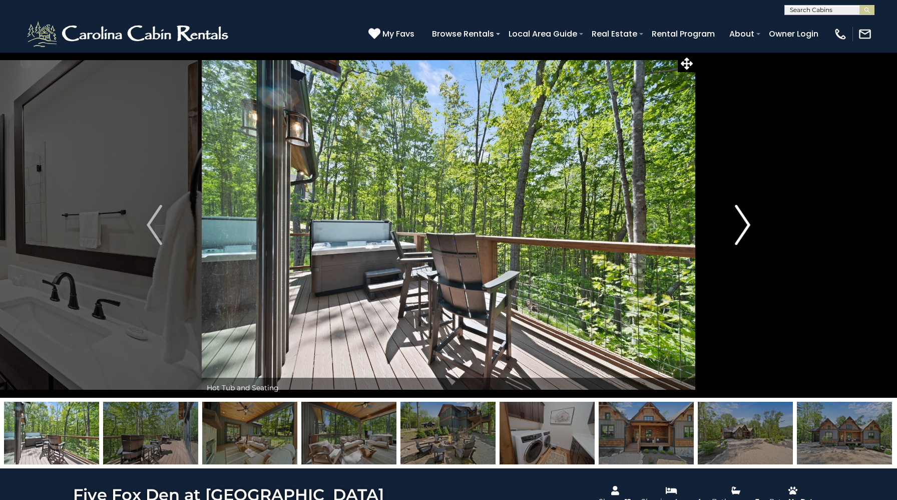
click at [740, 227] on img "Next" at bounding box center [742, 225] width 15 height 40
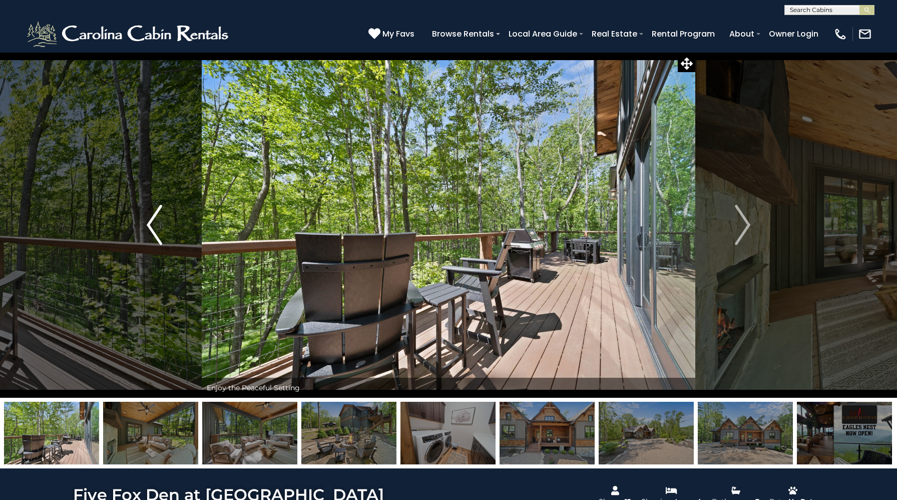
click at [163, 222] on button "Previous" at bounding box center [154, 224] width 95 height 345
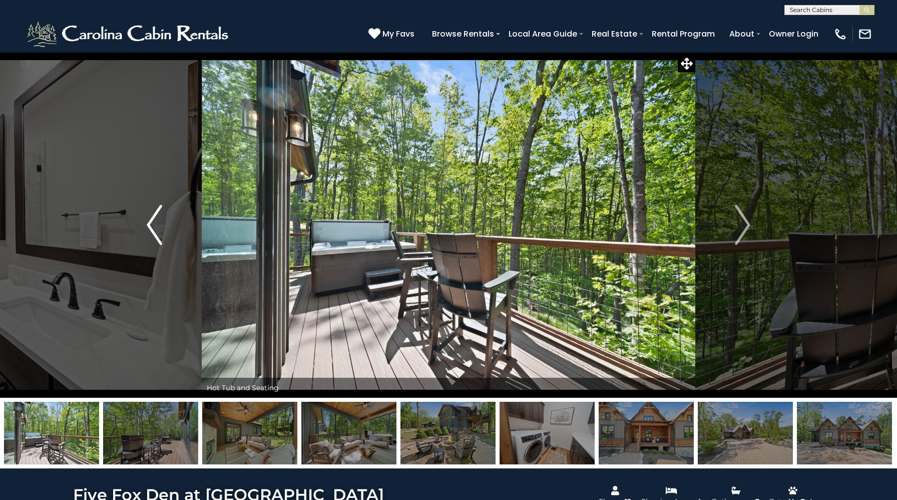
click at [163, 222] on button "Previous" at bounding box center [154, 224] width 95 height 345
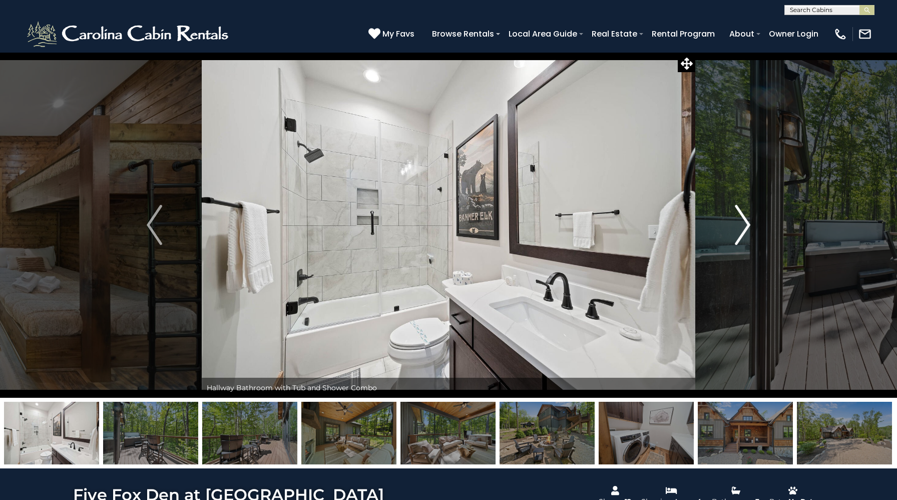
click at [738, 226] on img "Next" at bounding box center [742, 225] width 15 height 40
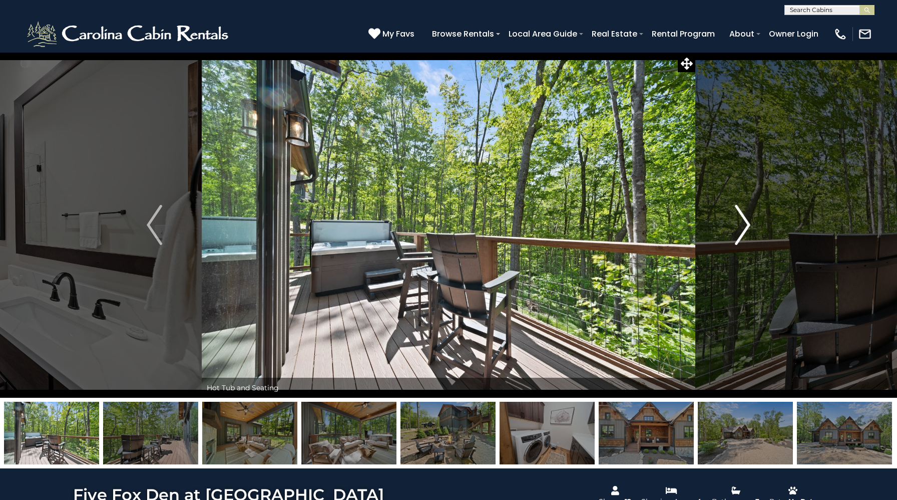
click at [738, 226] on img "Next" at bounding box center [742, 225] width 15 height 40
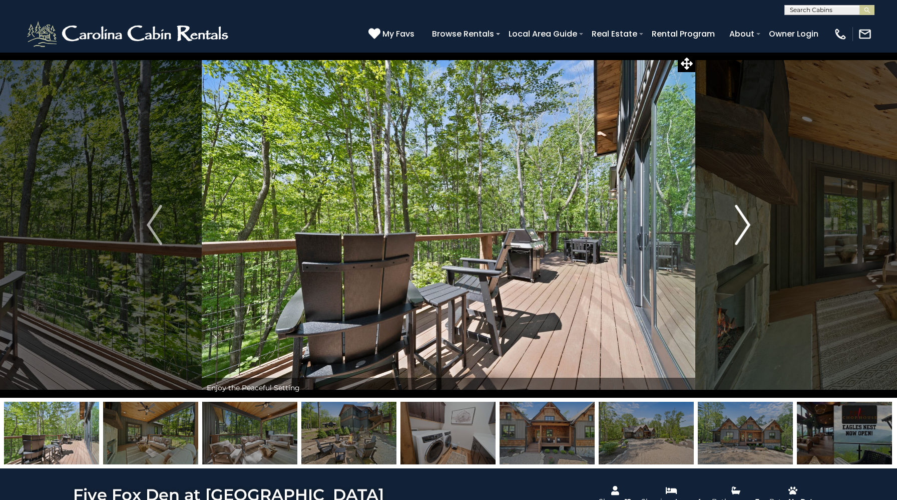
click at [738, 226] on img "Next" at bounding box center [742, 225] width 15 height 40
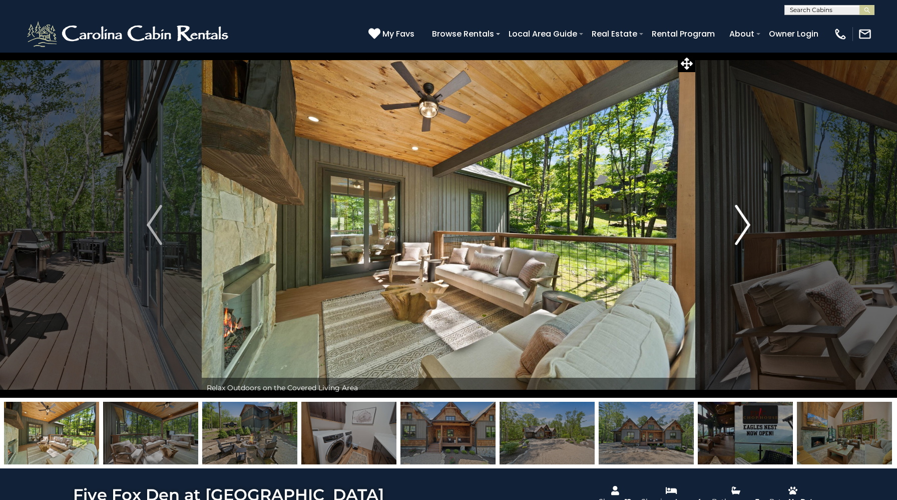
click at [738, 226] on img "Next" at bounding box center [742, 225] width 15 height 40
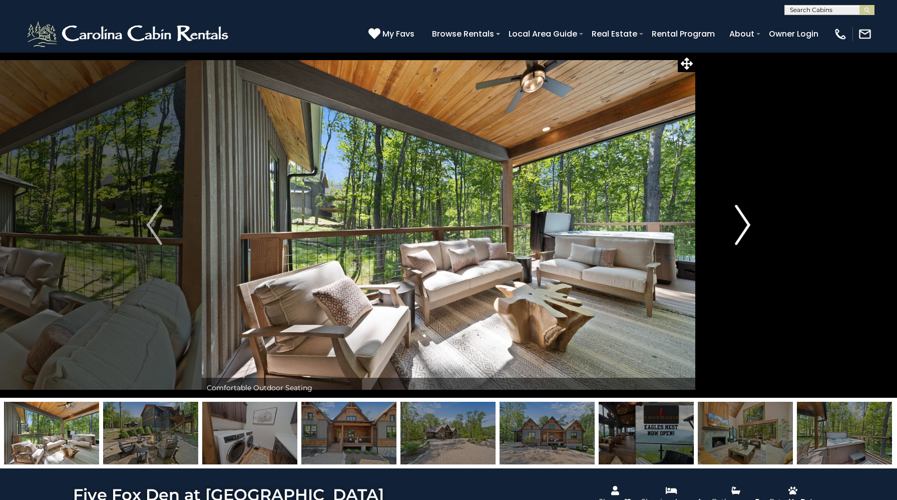
click at [738, 226] on img "Next" at bounding box center [742, 225] width 15 height 40
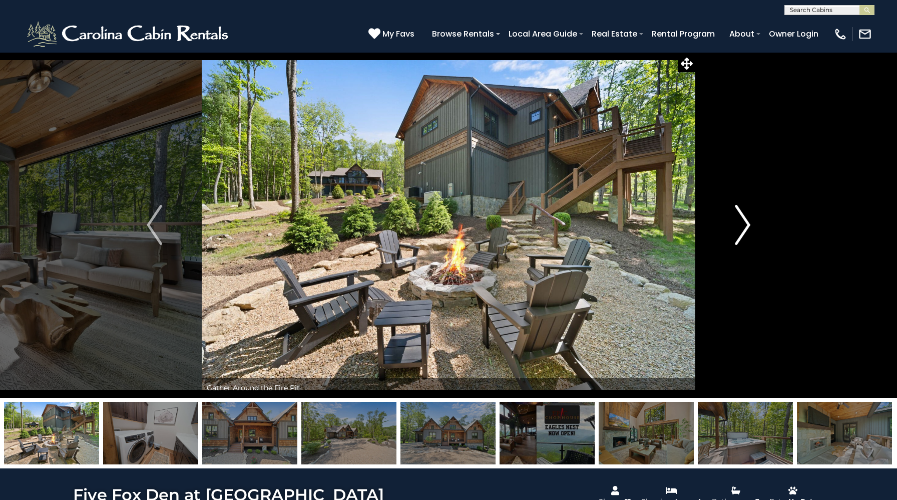
click at [738, 226] on img "Next" at bounding box center [742, 225] width 15 height 40
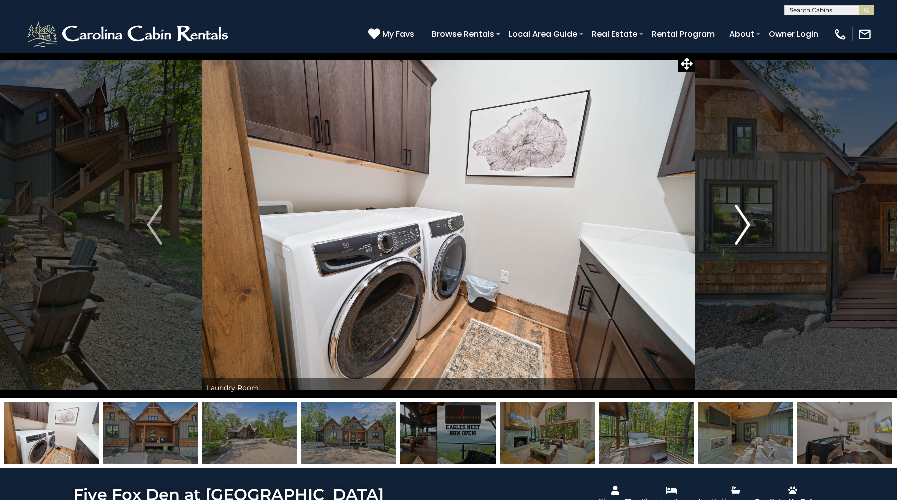
click at [738, 226] on img "Next" at bounding box center [742, 225] width 15 height 40
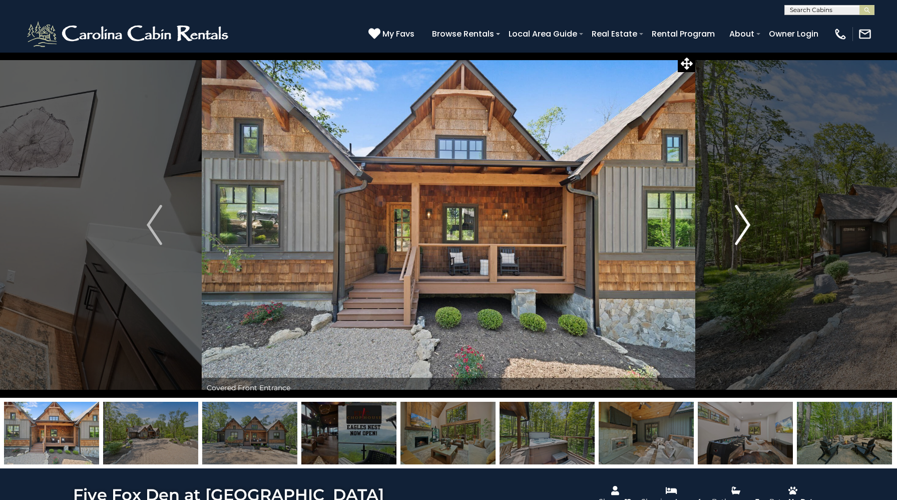
click at [738, 226] on img "Next" at bounding box center [742, 225] width 15 height 40
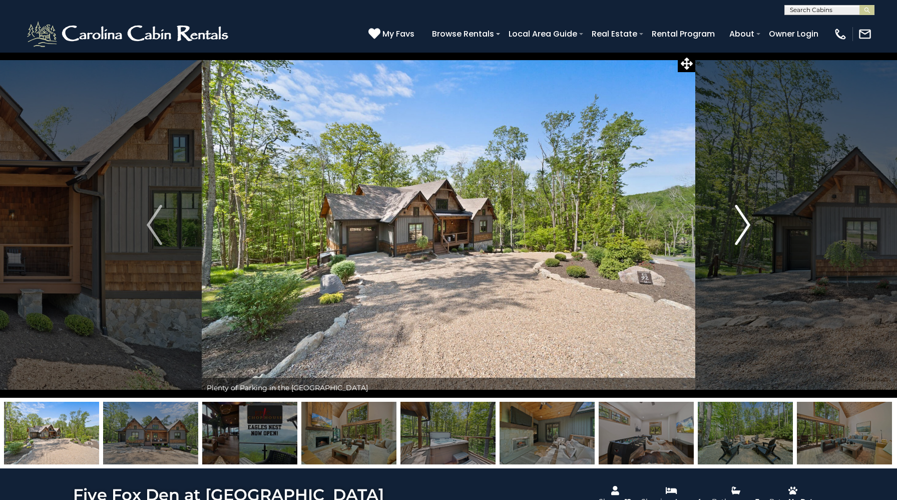
click at [738, 226] on img "Next" at bounding box center [742, 225] width 15 height 40
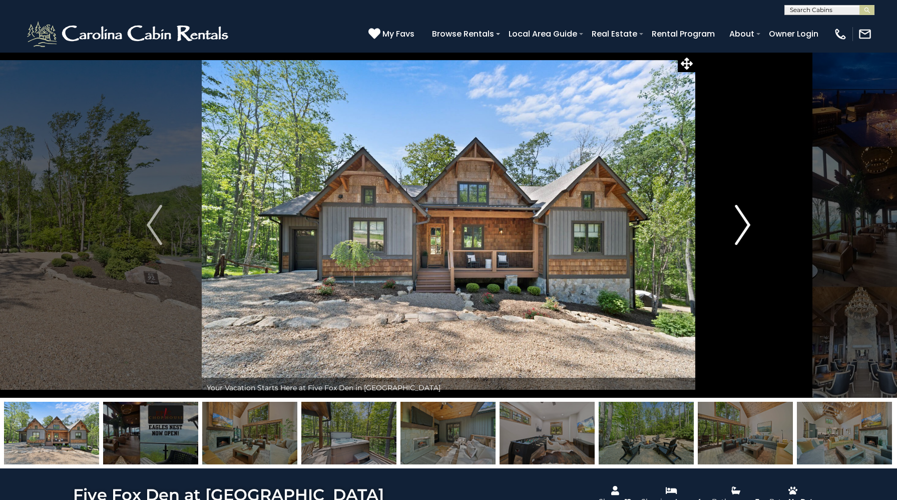
click at [738, 226] on img "Next" at bounding box center [742, 225] width 15 height 40
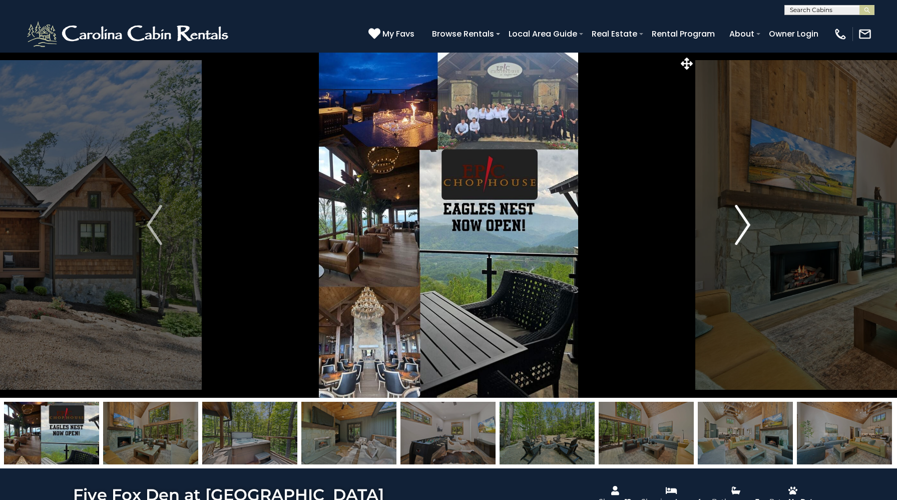
click at [738, 226] on img "Next" at bounding box center [742, 225] width 15 height 40
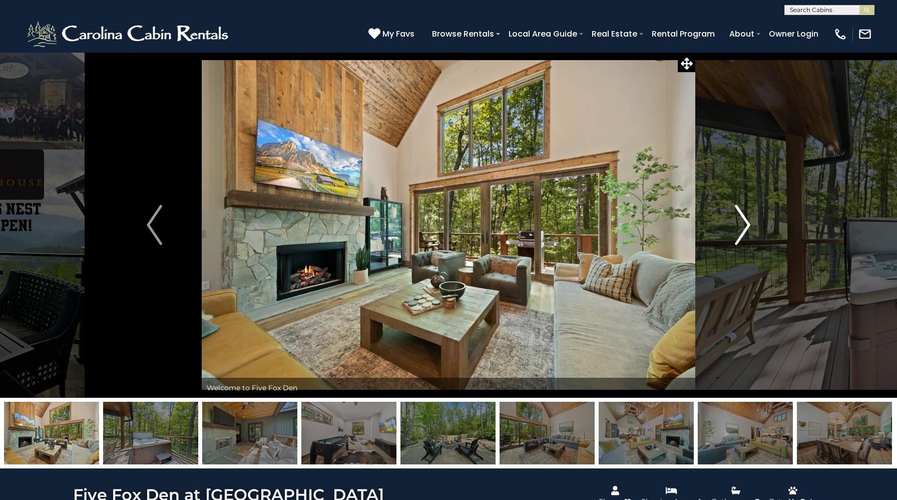
click at [738, 226] on img "Next" at bounding box center [742, 225] width 15 height 40
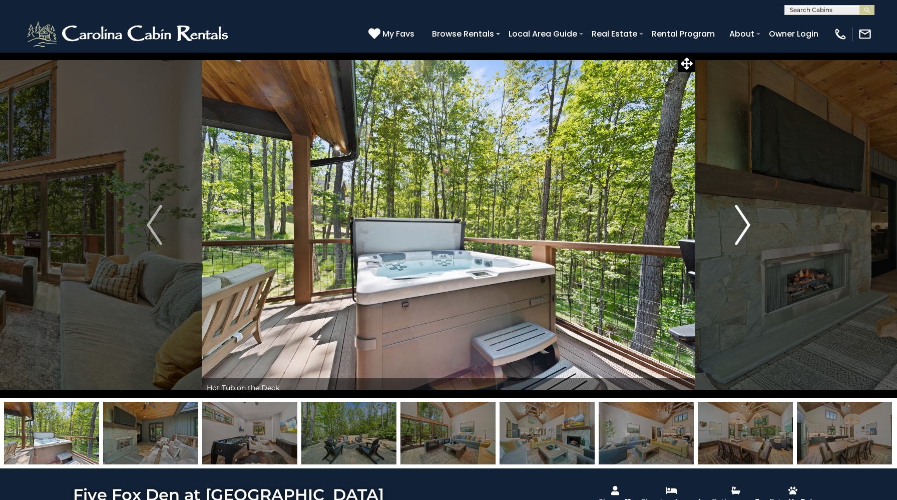
click at [738, 226] on img "Next" at bounding box center [742, 225] width 15 height 40
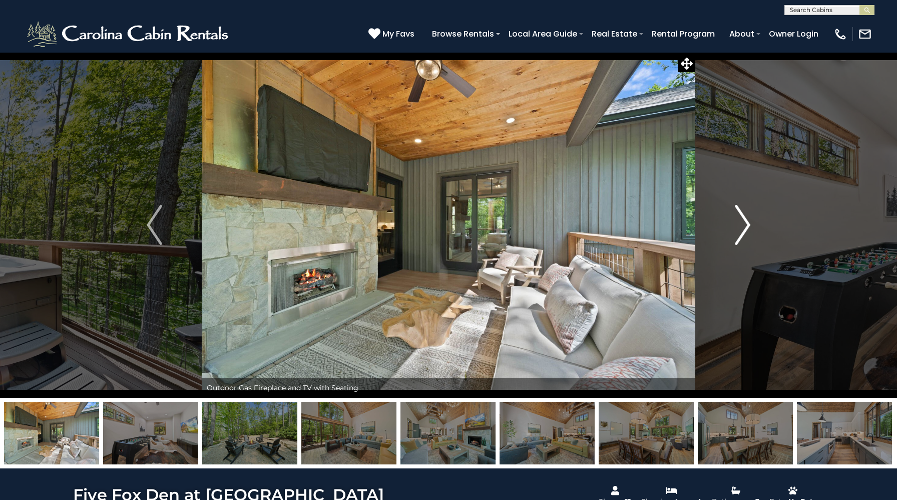
click at [733, 273] on button "Next" at bounding box center [742, 224] width 95 height 345
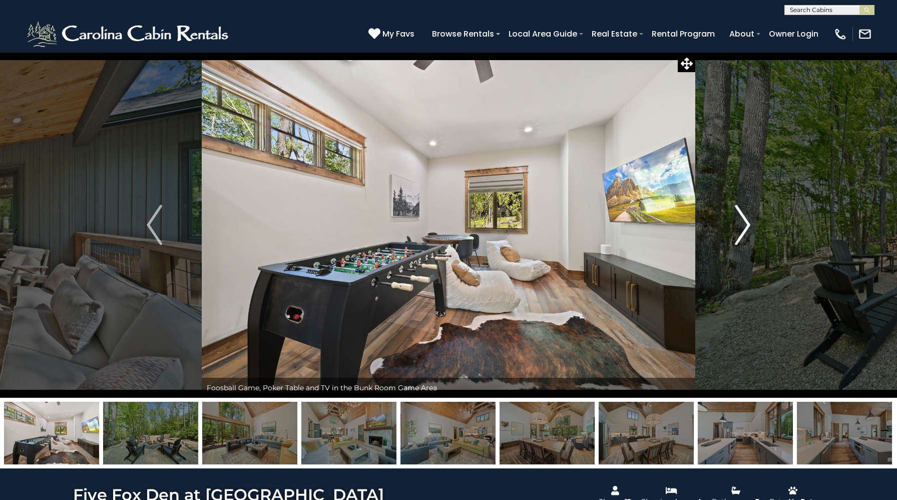
click at [738, 227] on img "Next" at bounding box center [742, 225] width 15 height 40
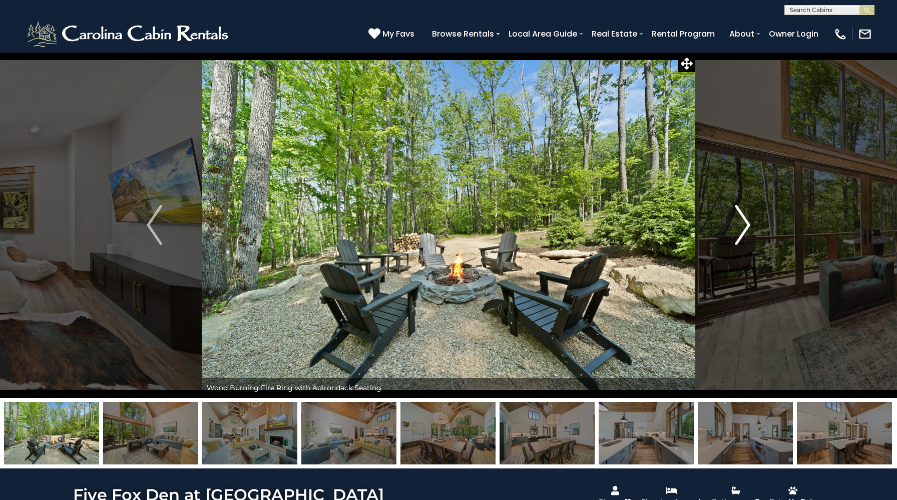
click at [738, 227] on img "Next" at bounding box center [742, 225] width 15 height 40
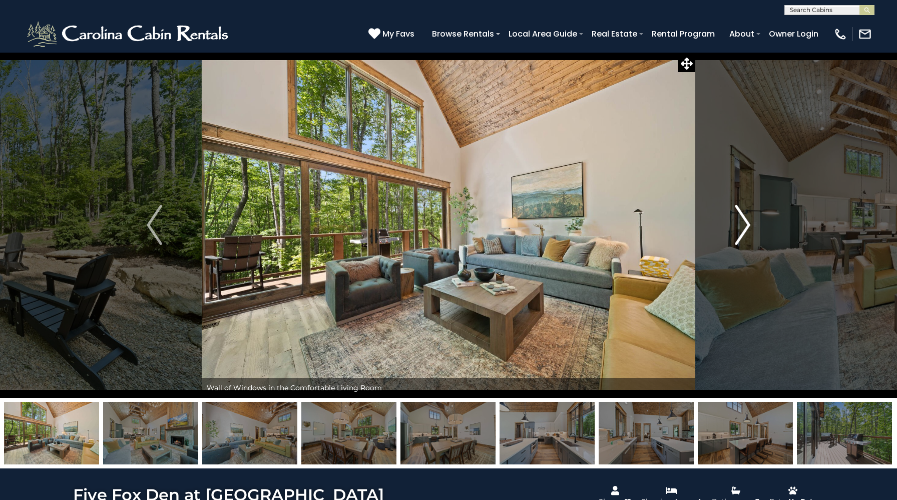
click at [738, 227] on img "Next" at bounding box center [742, 225] width 15 height 40
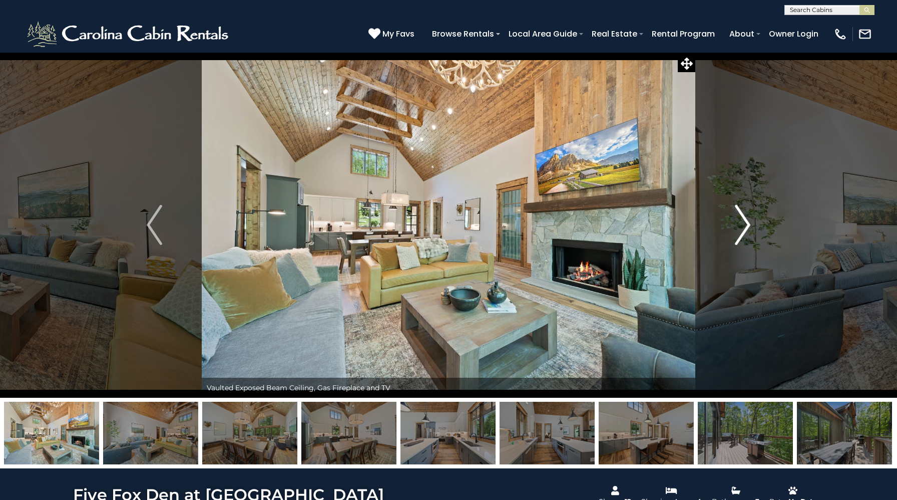
click at [738, 227] on img "Next" at bounding box center [742, 225] width 15 height 40
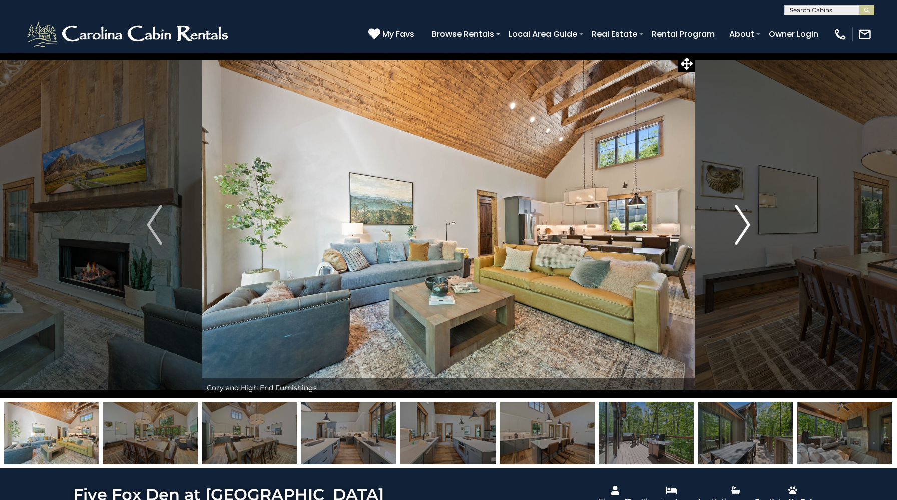
click at [738, 227] on img "Next" at bounding box center [742, 225] width 15 height 40
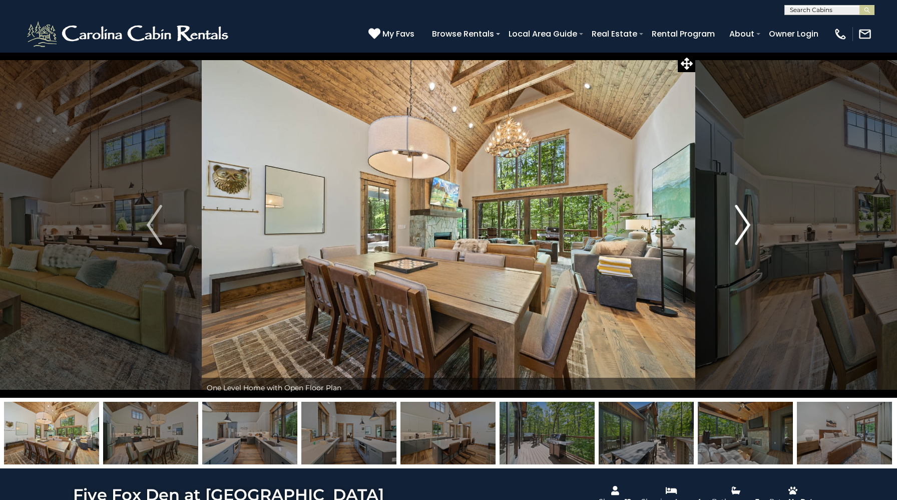
click at [738, 227] on img "Next" at bounding box center [742, 225] width 15 height 40
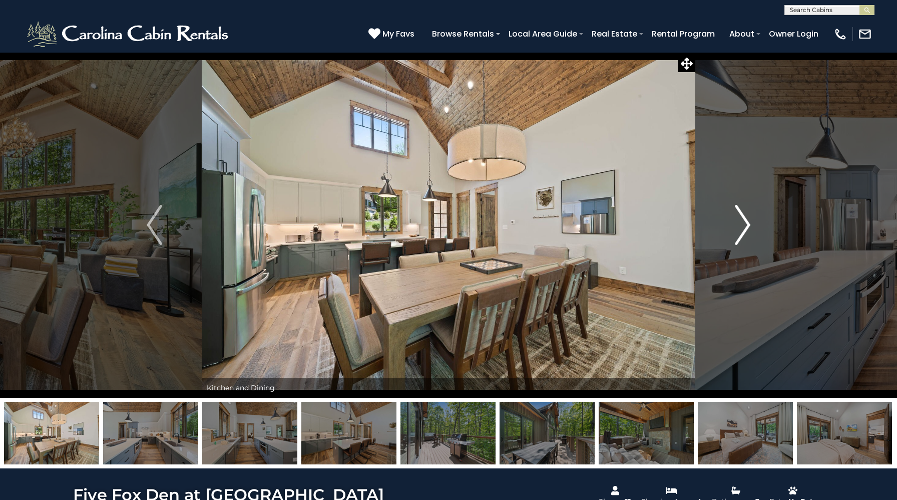
click at [738, 227] on img "Next" at bounding box center [742, 225] width 15 height 40
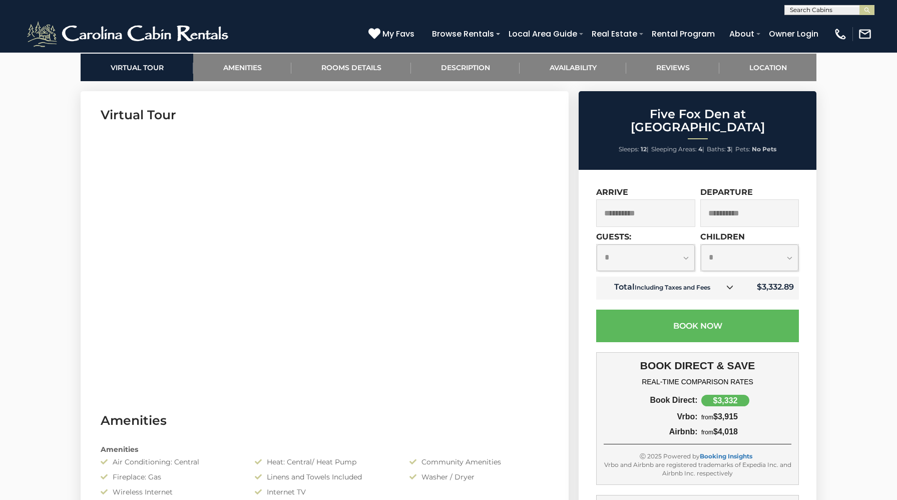
scroll to position [476, 0]
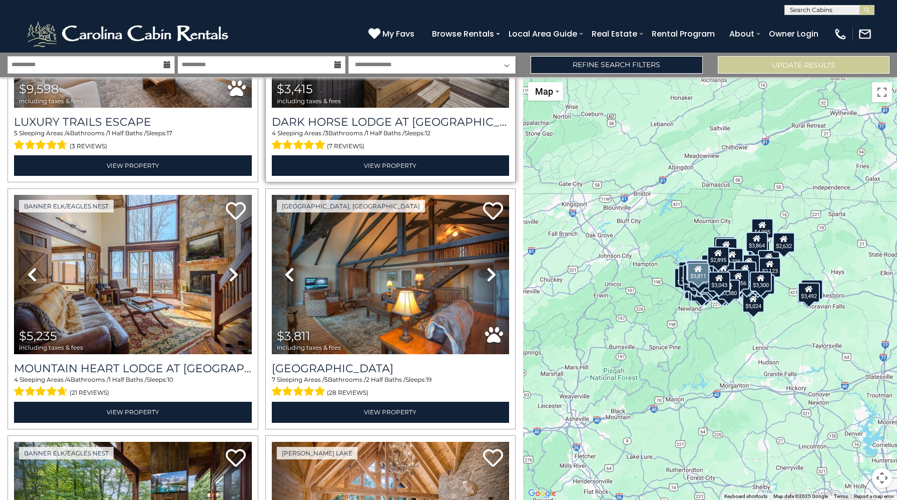
scroll to position [169, 0]
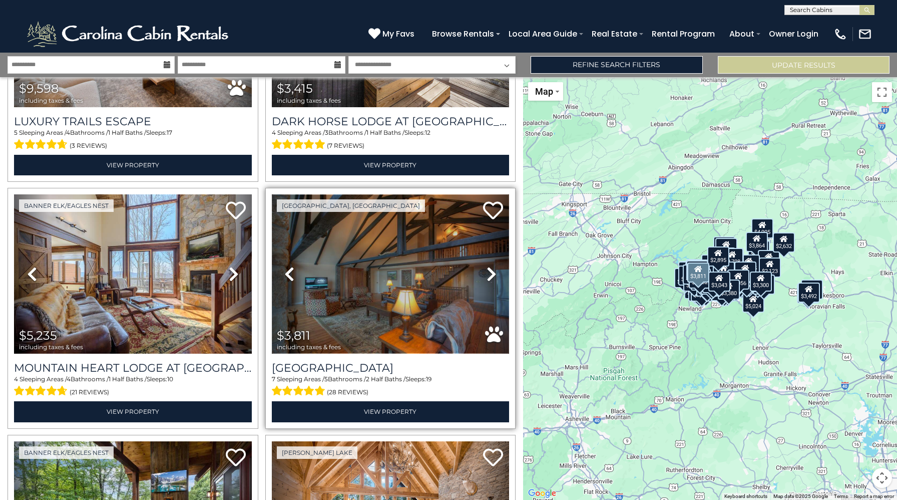
click at [446, 257] on img at bounding box center [391, 273] width 238 height 159
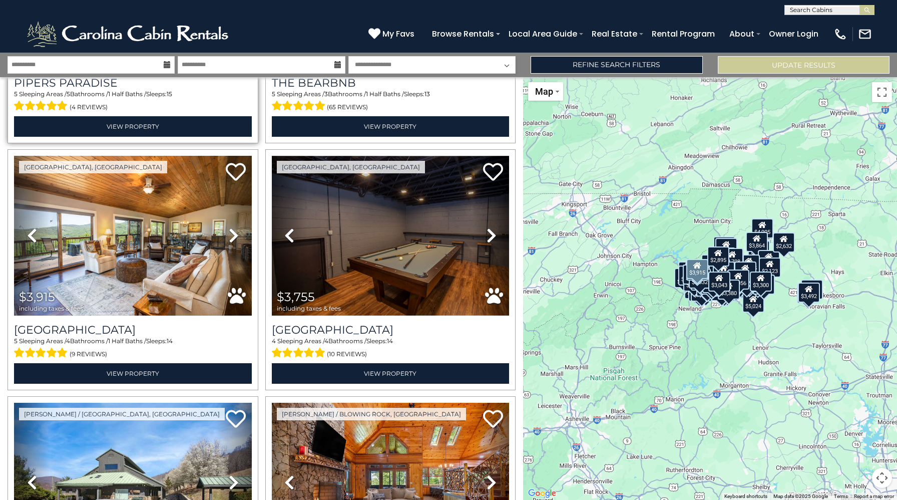
scroll to position [1193, 0]
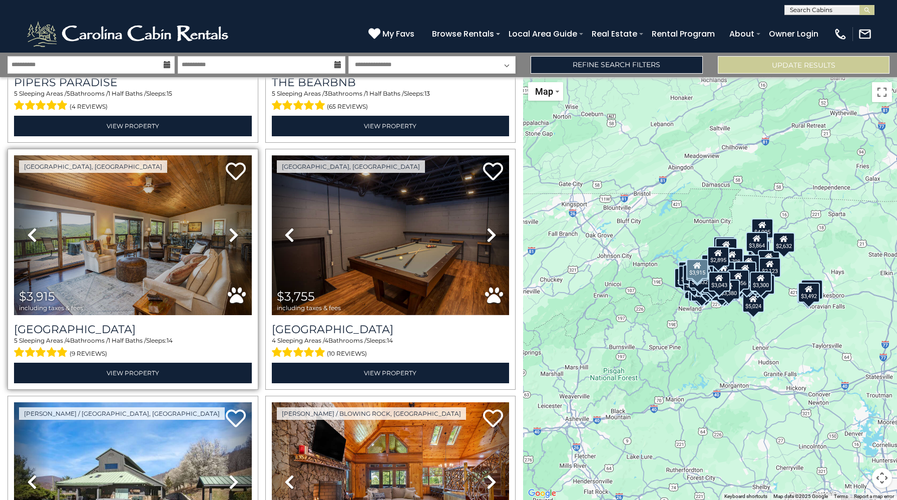
click at [232, 237] on icon at bounding box center [234, 235] width 10 height 16
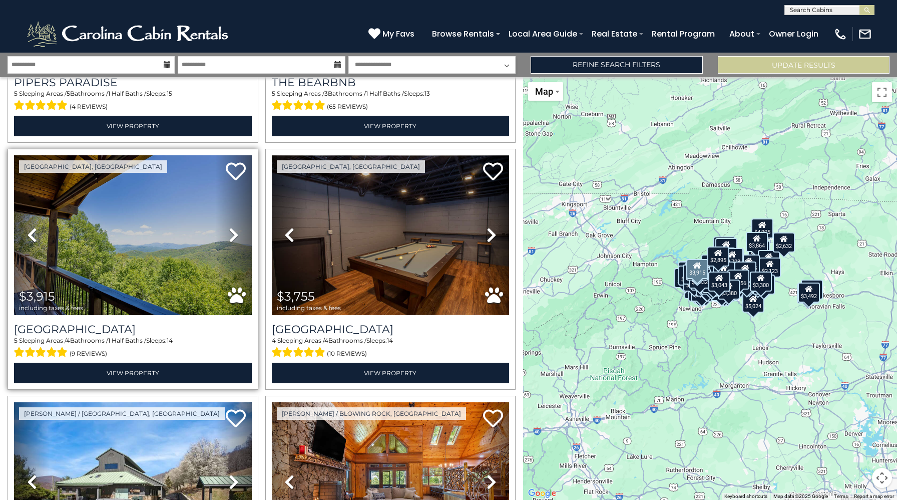
click at [232, 237] on icon at bounding box center [234, 235] width 10 height 16
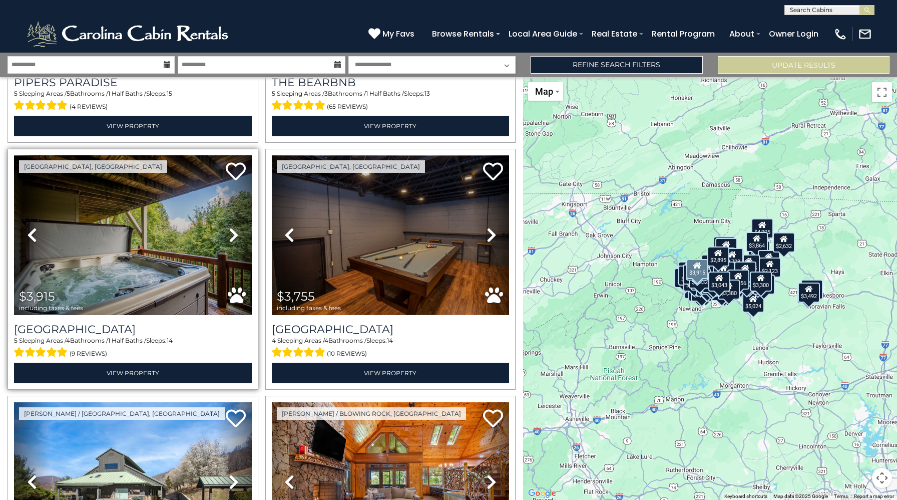
click at [232, 237] on icon at bounding box center [234, 235] width 10 height 16
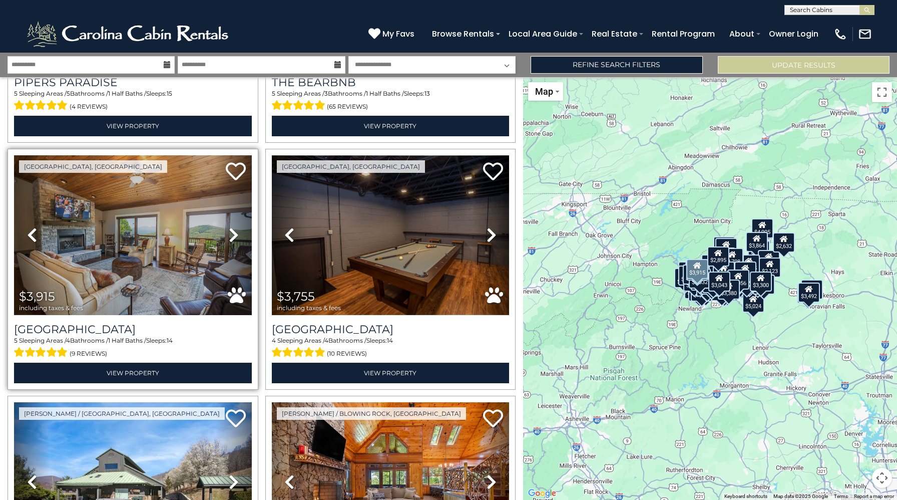
click at [233, 237] on icon at bounding box center [234, 235] width 10 height 16
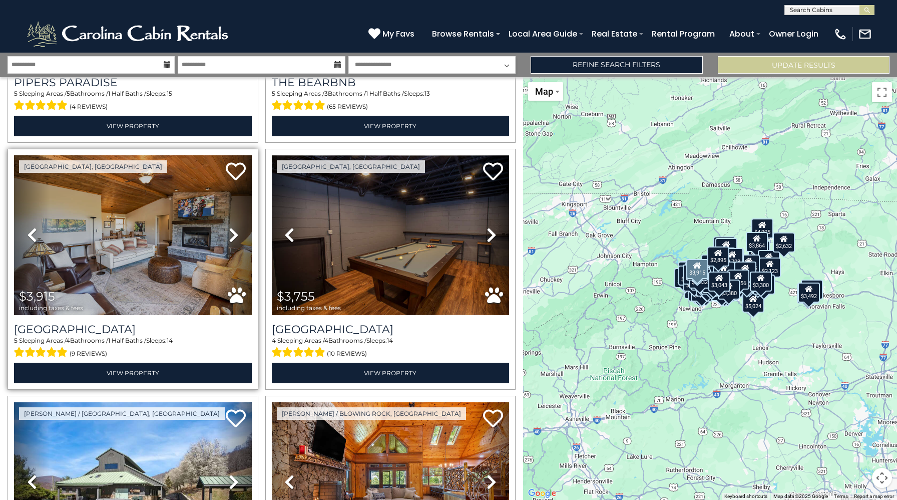
click at [233, 237] on icon at bounding box center [234, 235] width 10 height 16
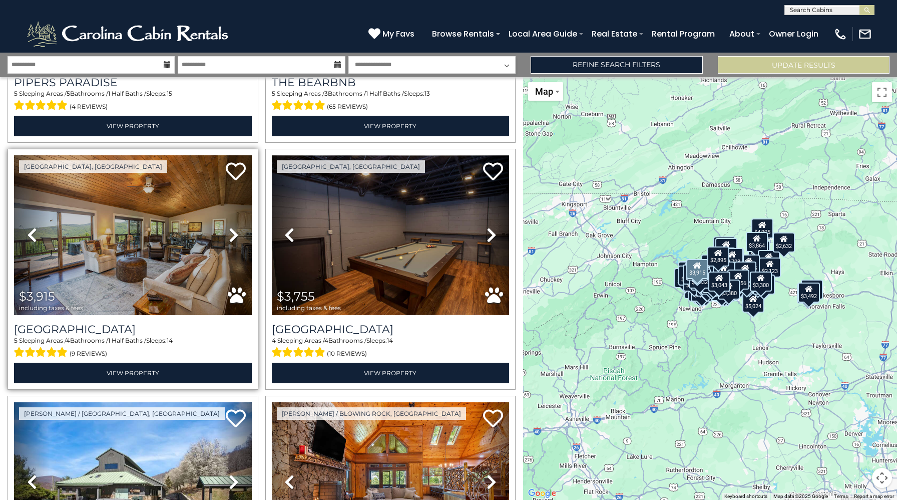
click at [233, 237] on icon at bounding box center [234, 235] width 10 height 16
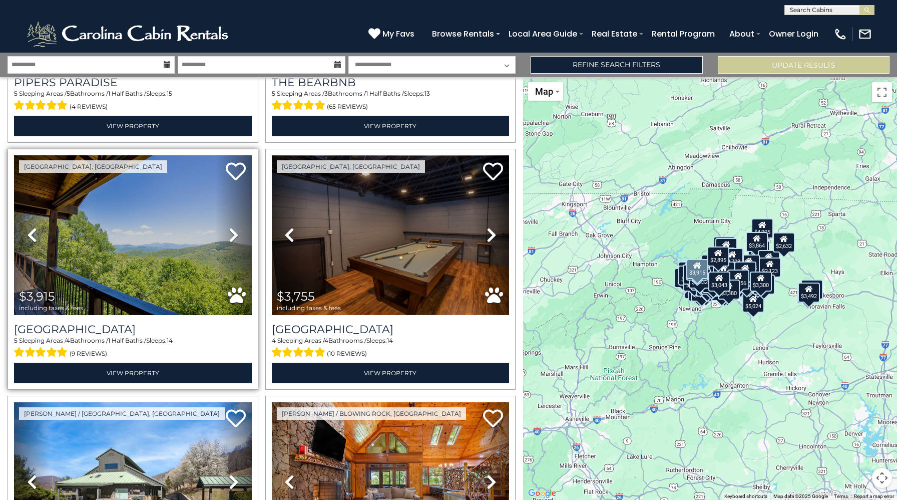
click at [233, 237] on icon at bounding box center [234, 235] width 10 height 16
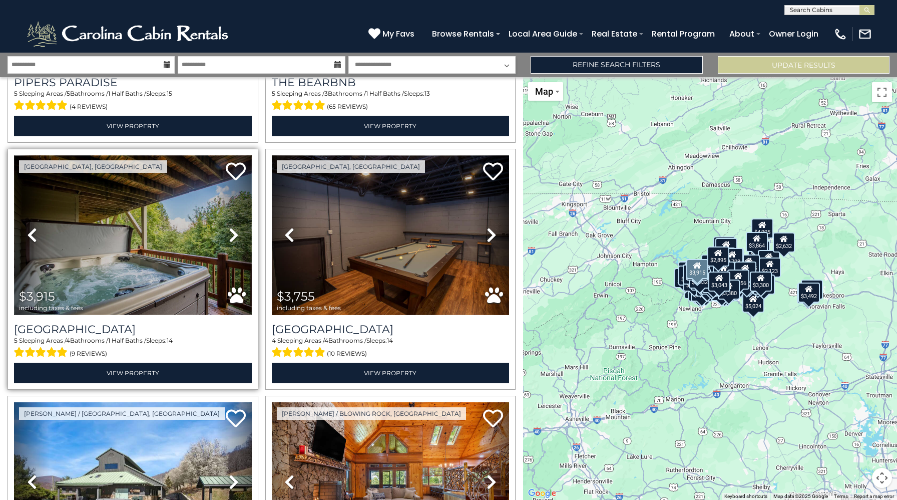
click at [158, 204] on img at bounding box center [133, 234] width 238 height 159
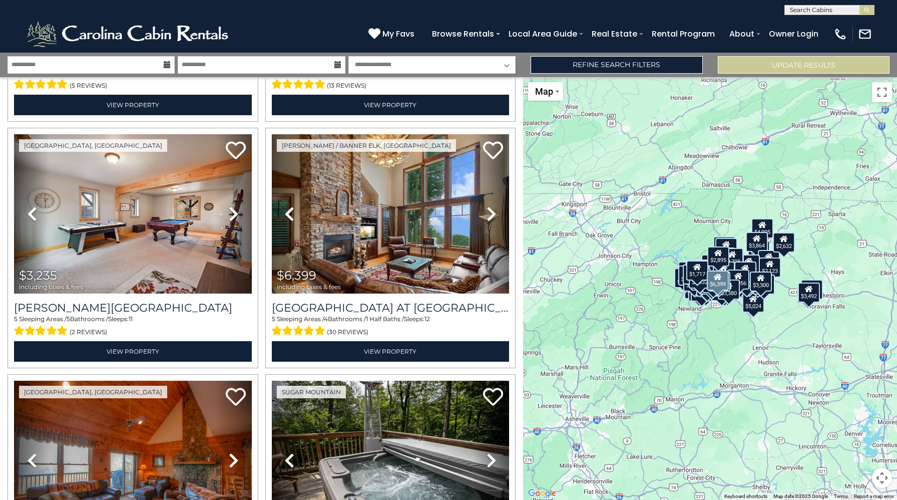
scroll to position [1709, 0]
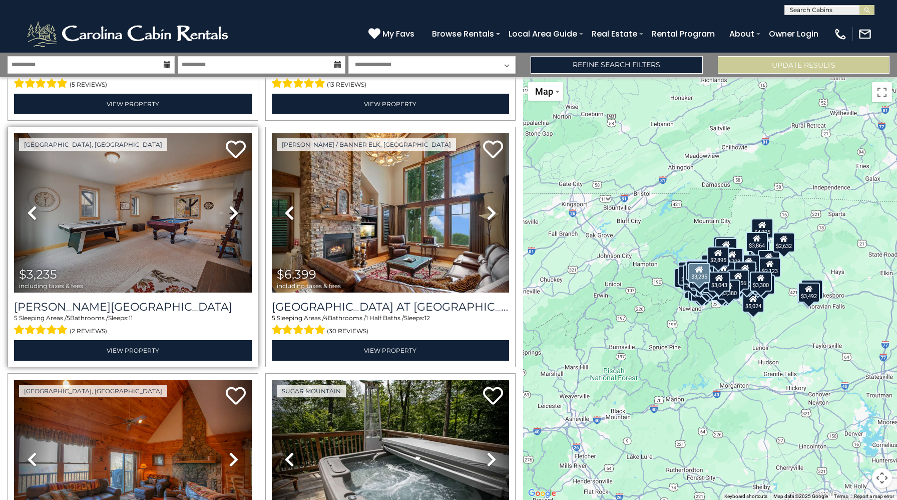
click at [241, 218] on link "Next" at bounding box center [234, 212] width 36 height 159
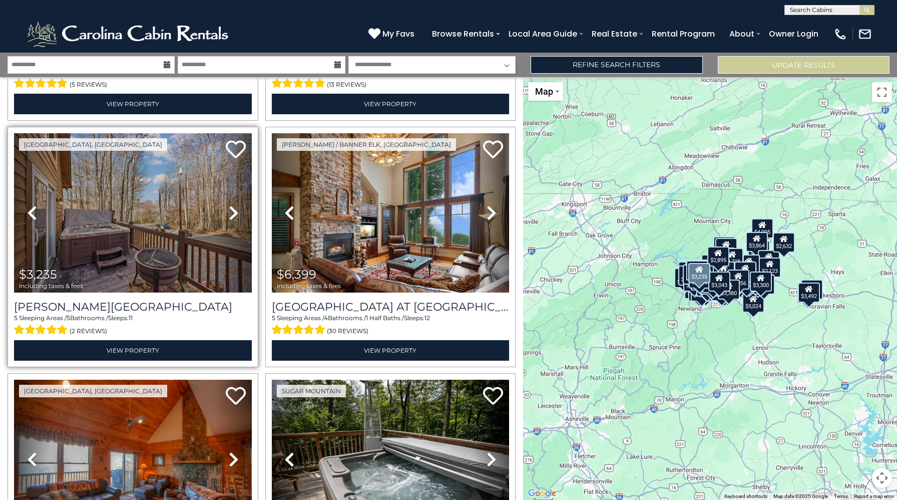
click at [234, 214] on icon at bounding box center [234, 213] width 10 height 16
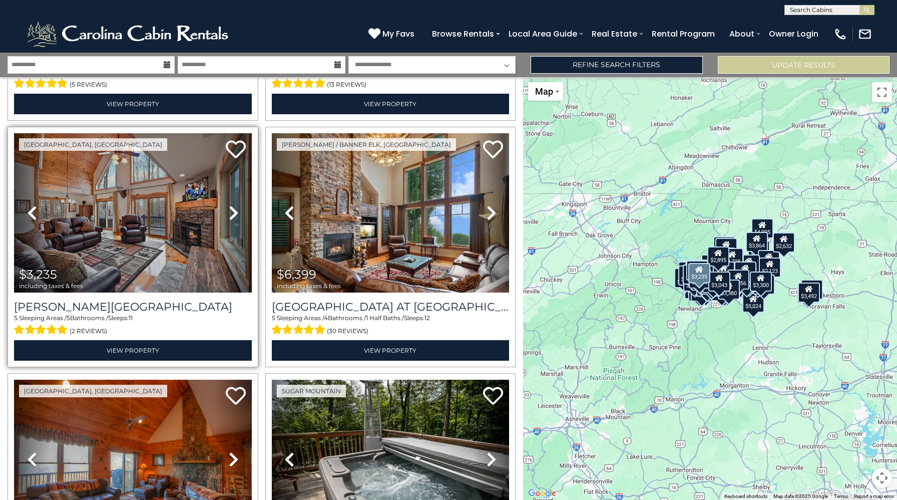
click at [234, 214] on icon at bounding box center [234, 213] width 10 height 16
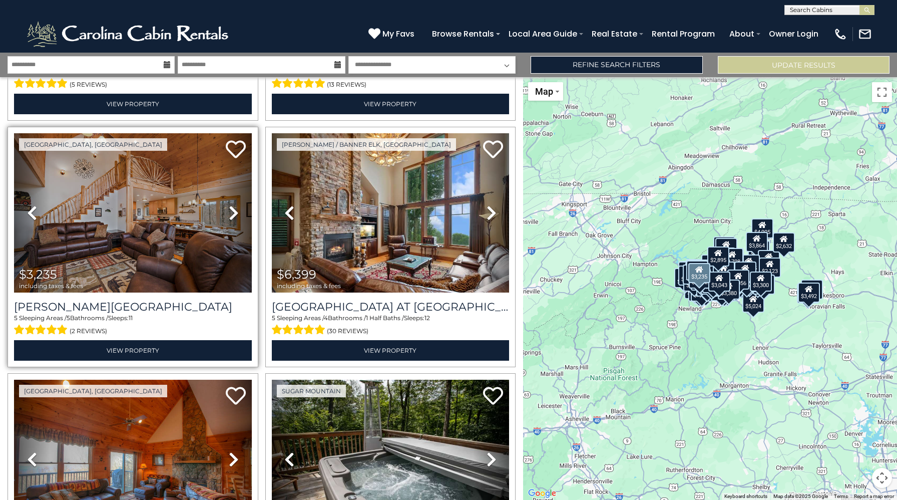
click at [234, 214] on icon at bounding box center [234, 213] width 10 height 16
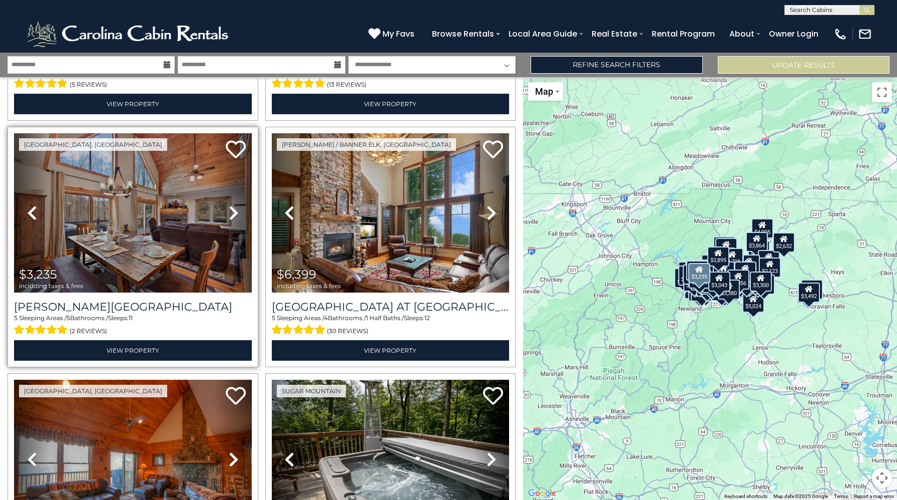
click at [234, 214] on icon at bounding box center [234, 213] width 10 height 16
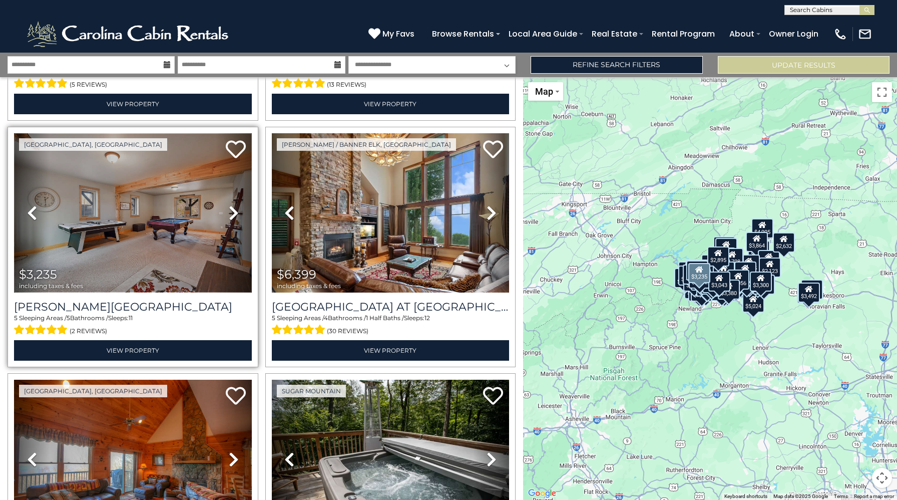
click at [156, 189] on img at bounding box center [133, 212] width 238 height 159
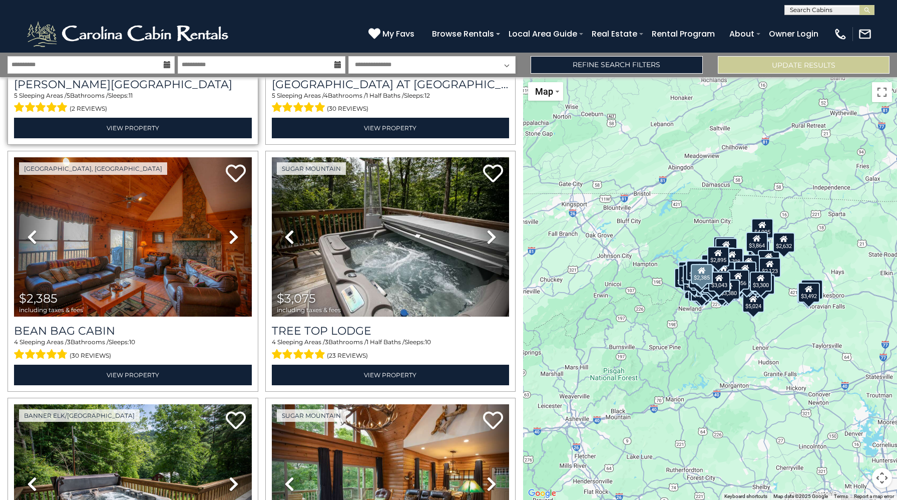
scroll to position [1931, 0]
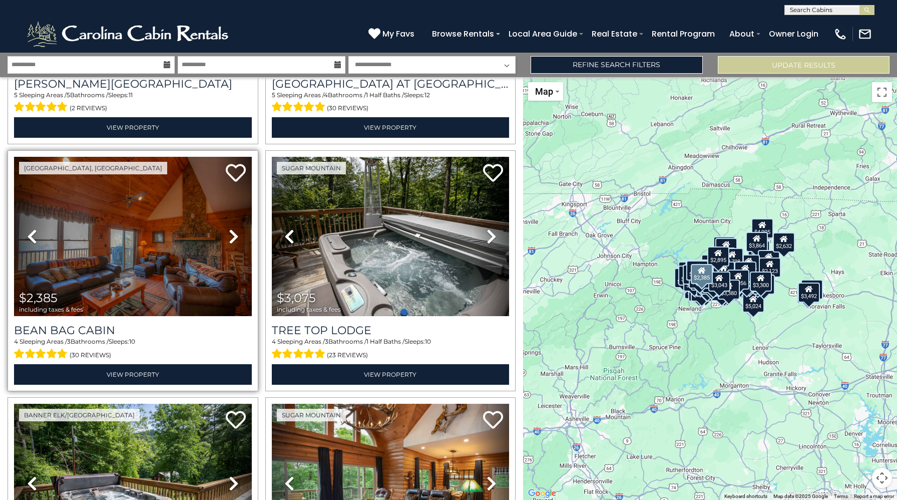
click at [237, 236] on icon at bounding box center [234, 236] width 10 height 16
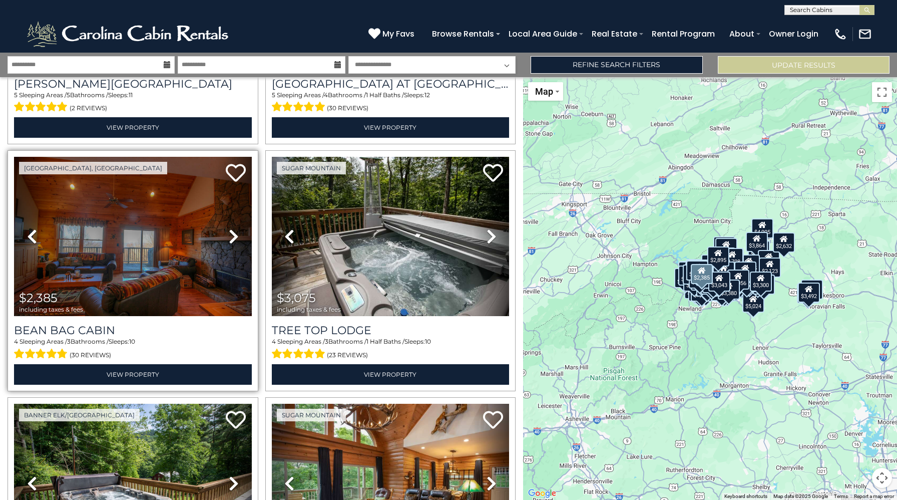
click at [237, 236] on icon at bounding box center [234, 236] width 10 height 16
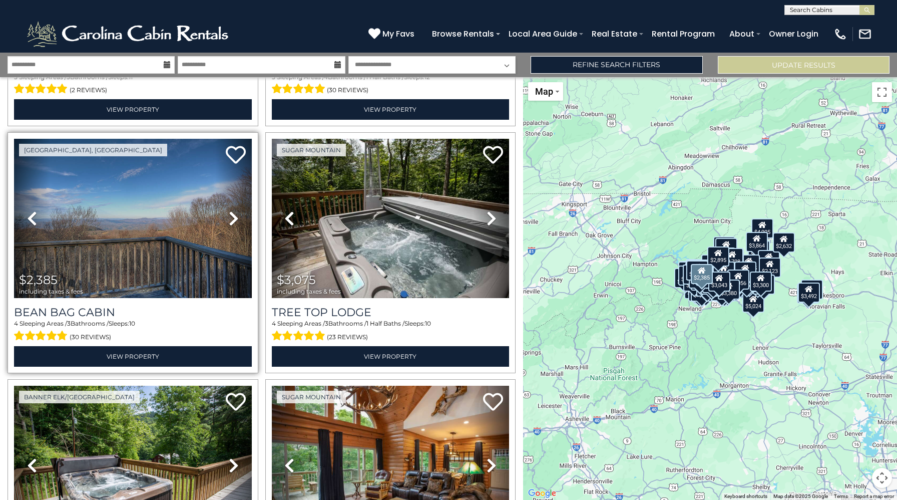
scroll to position [1950, 0]
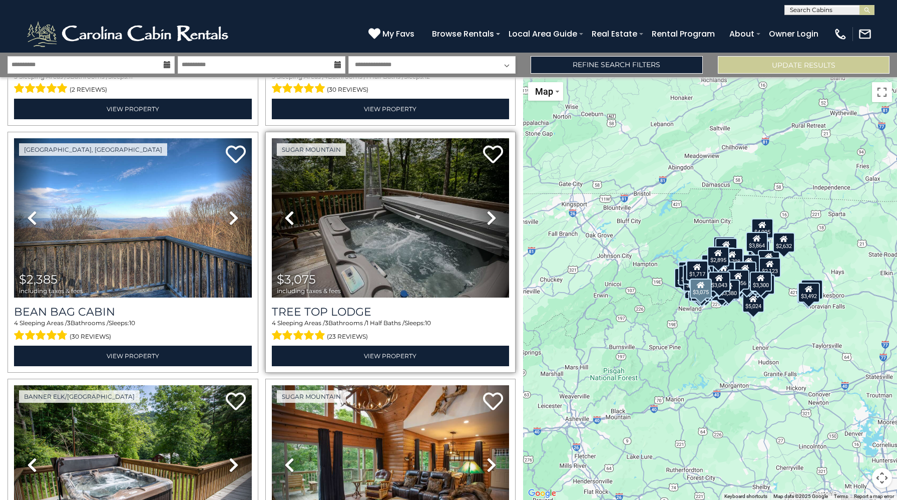
click at [491, 222] on icon at bounding box center [492, 218] width 10 height 16
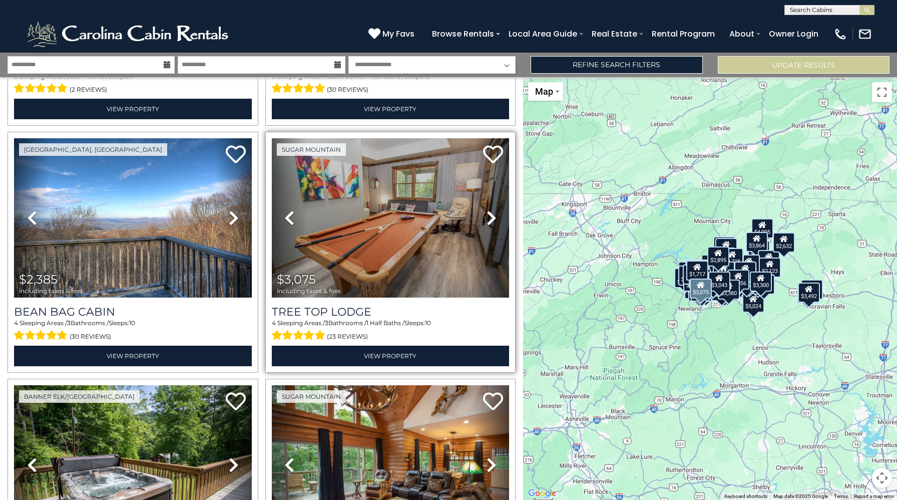
click at [491, 222] on icon at bounding box center [492, 218] width 10 height 16
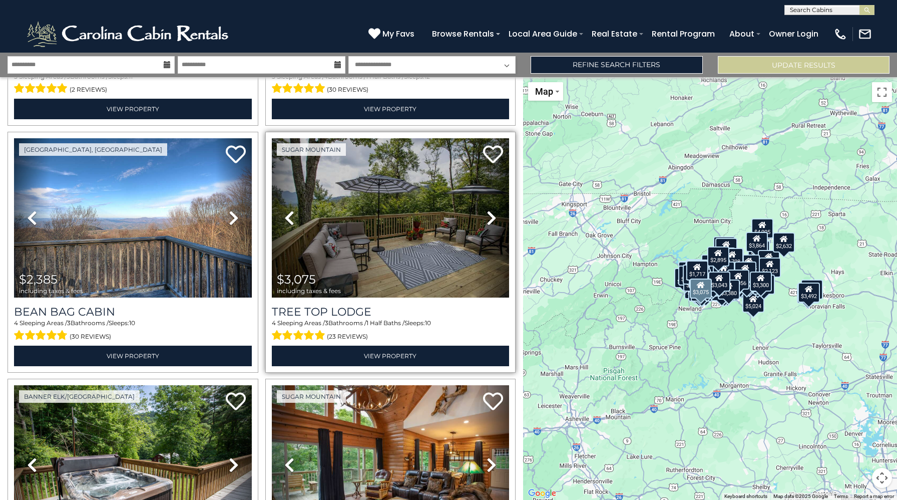
click at [491, 222] on icon at bounding box center [492, 218] width 10 height 16
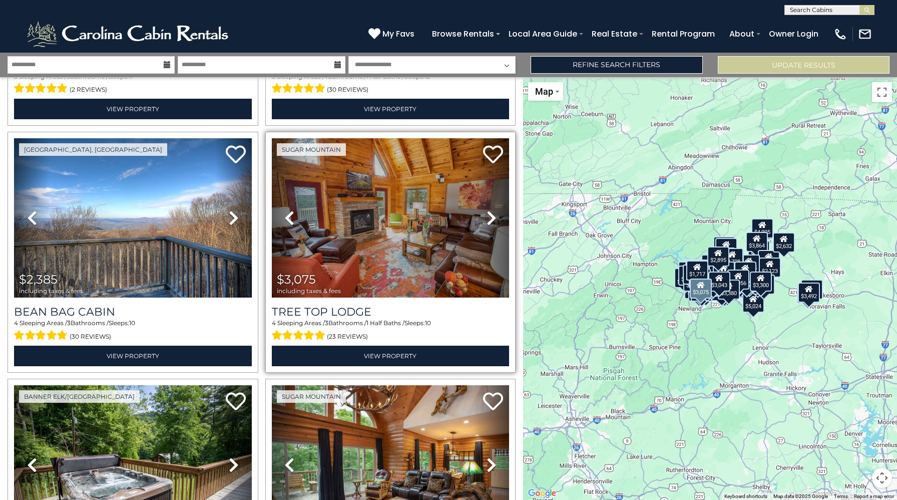
click at [491, 222] on icon at bounding box center [492, 218] width 10 height 16
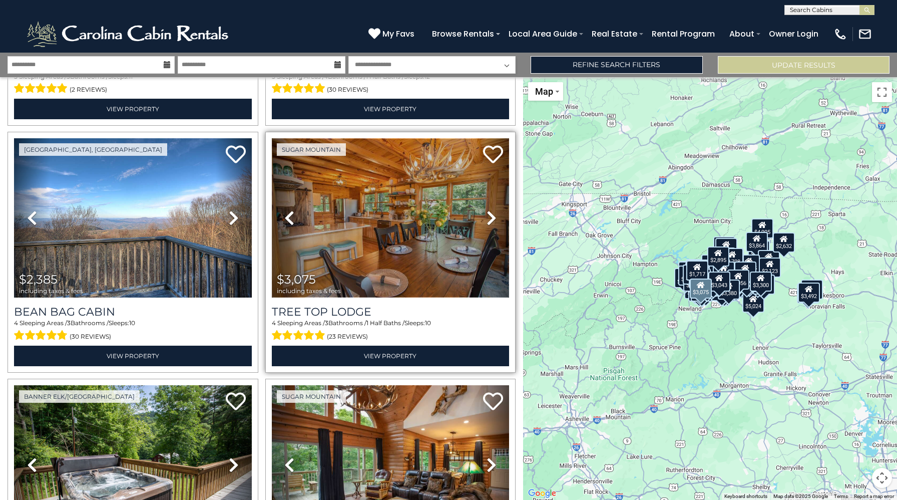
click at [390, 208] on img at bounding box center [391, 217] width 238 height 159
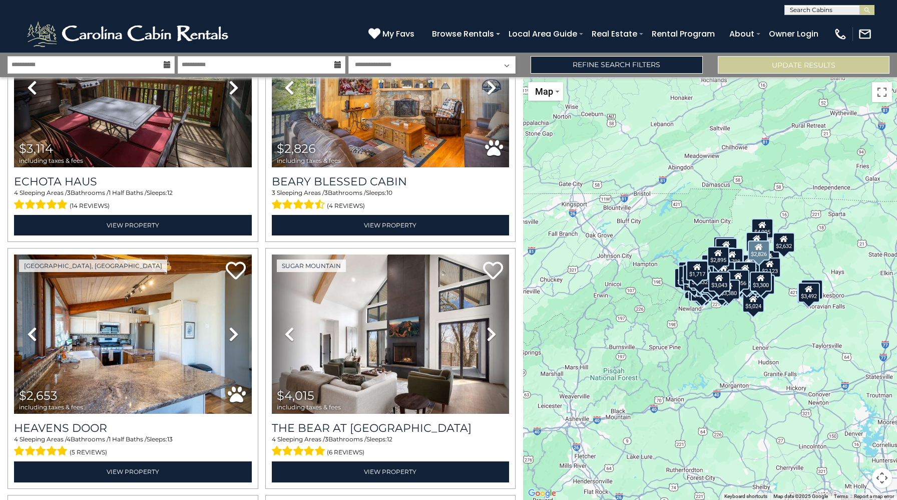
scroll to position [2575, 0]
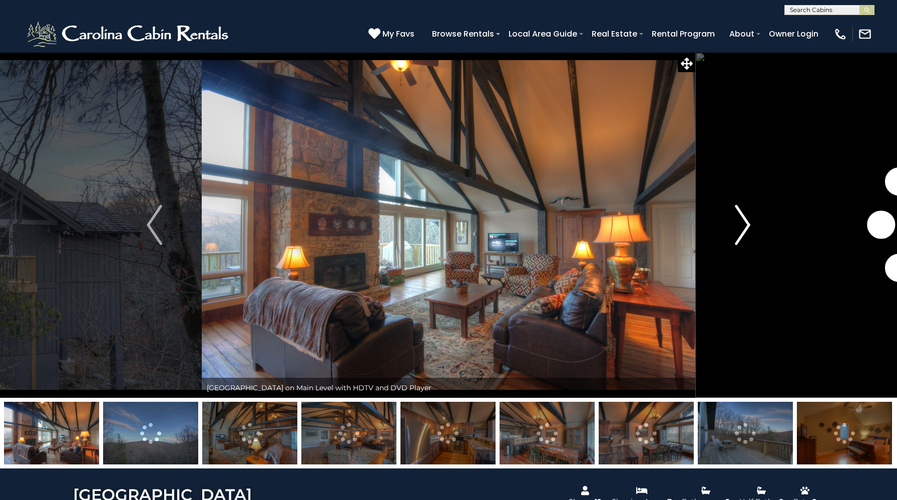
click at [743, 229] on img "Next" at bounding box center [742, 225] width 15 height 40
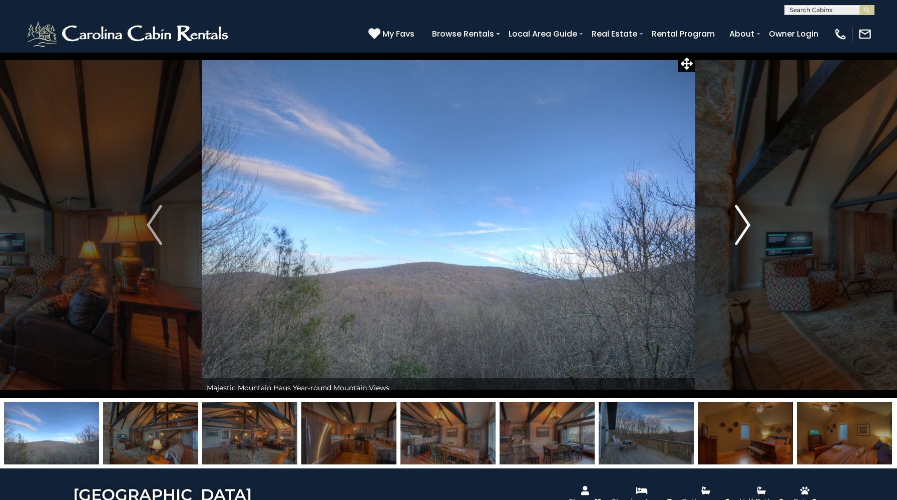
click at [743, 229] on img "Next" at bounding box center [742, 225] width 15 height 40
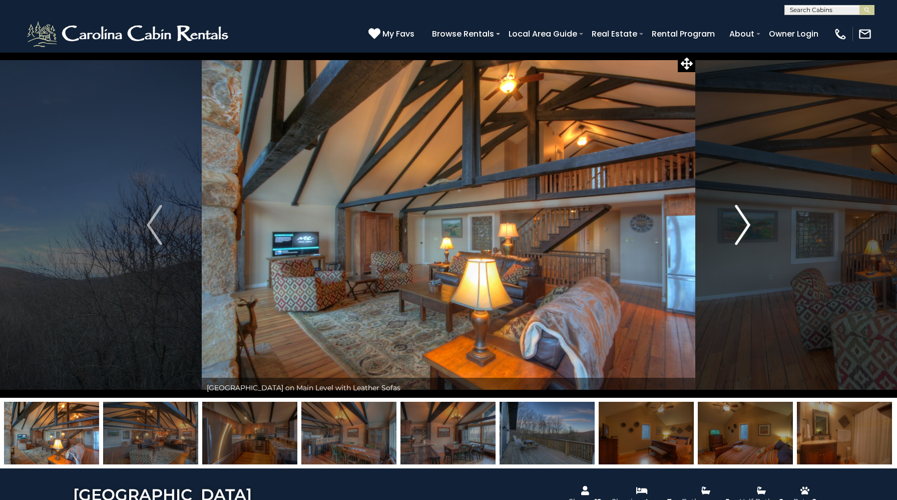
click at [743, 229] on img "Next" at bounding box center [742, 225] width 15 height 40
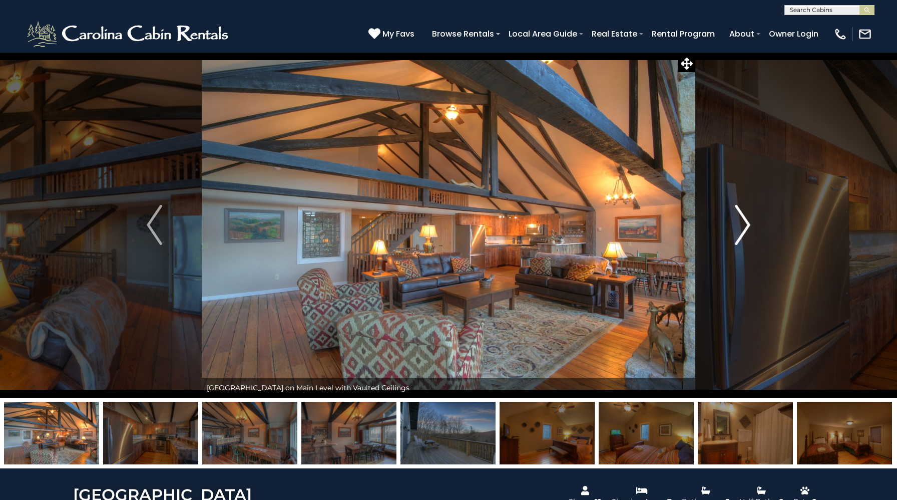
click at [743, 229] on img "Next" at bounding box center [742, 225] width 15 height 40
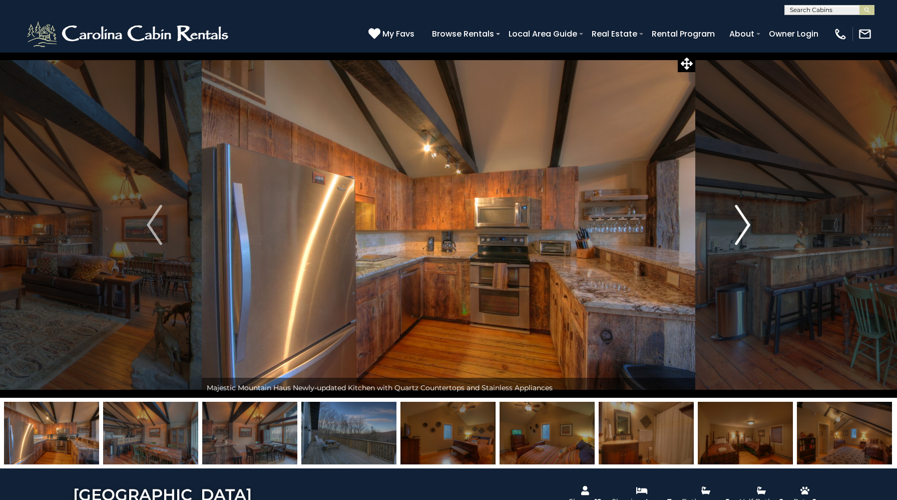
click at [743, 229] on img "Next" at bounding box center [742, 225] width 15 height 40
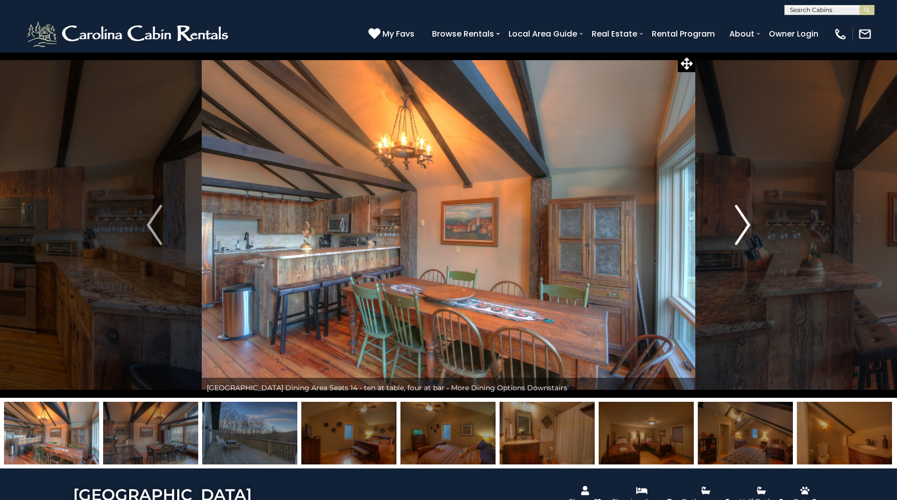
click at [743, 229] on img "Next" at bounding box center [742, 225] width 15 height 40
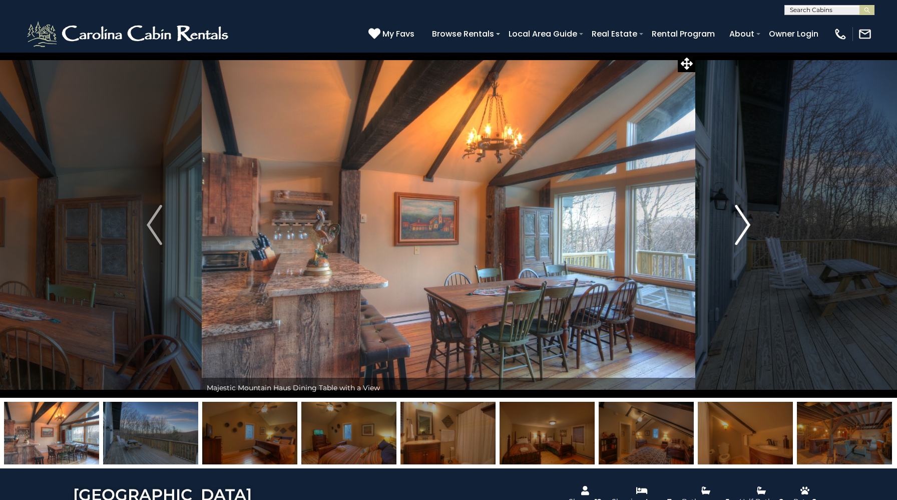
click at [743, 229] on img "Next" at bounding box center [742, 225] width 15 height 40
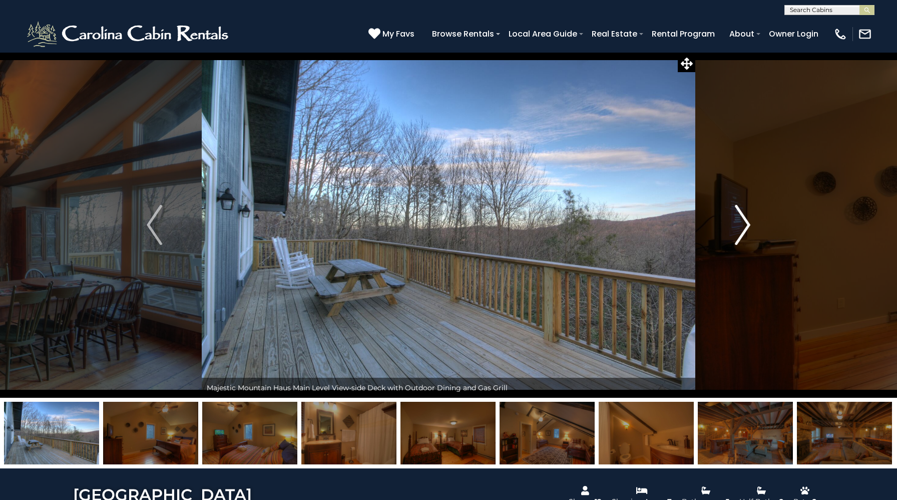
click at [743, 229] on img "Next" at bounding box center [742, 225] width 15 height 40
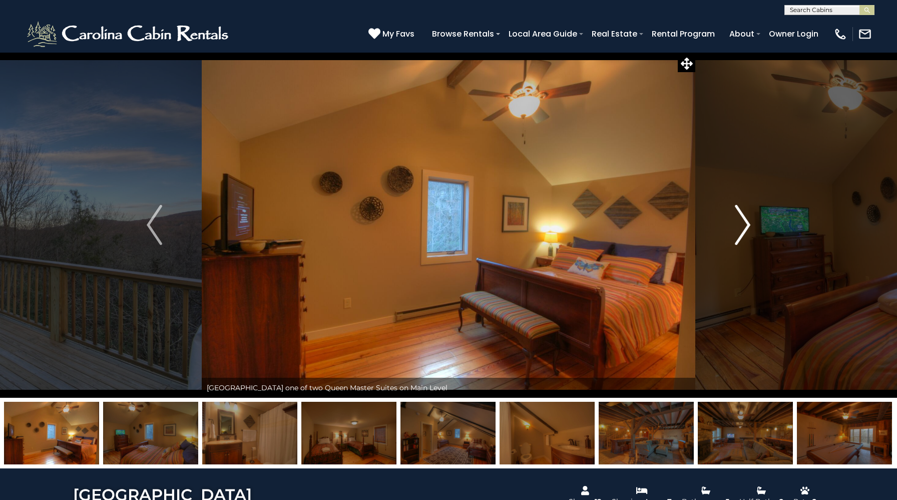
click at [743, 229] on img "Next" at bounding box center [742, 225] width 15 height 40
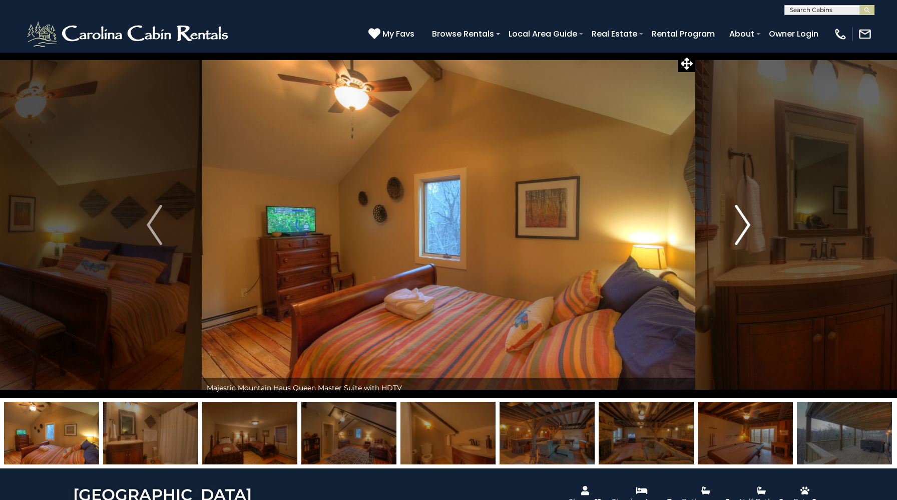
click at [743, 229] on img "Next" at bounding box center [742, 225] width 15 height 40
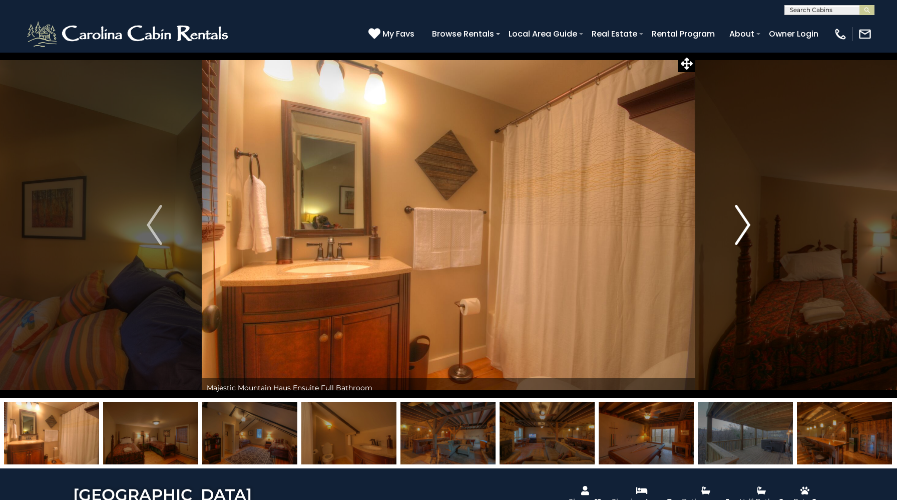
click at [743, 229] on img "Next" at bounding box center [742, 225] width 15 height 40
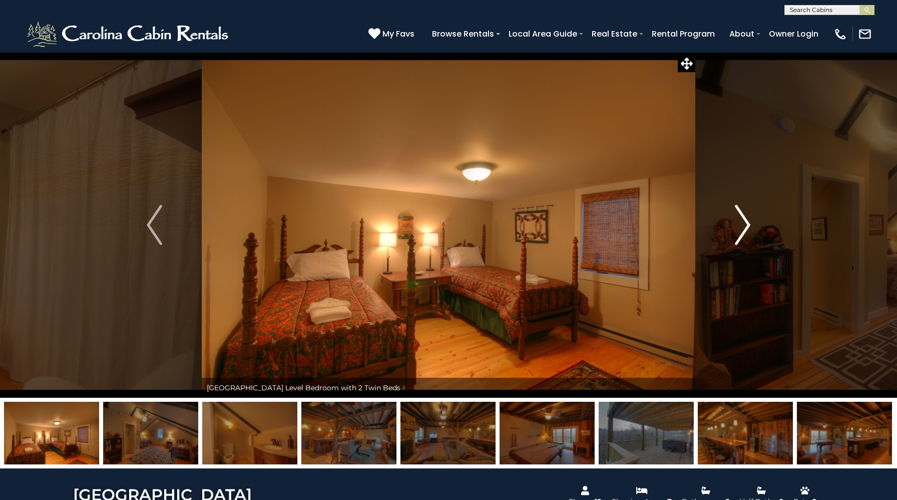
click at [743, 229] on img "Next" at bounding box center [742, 225] width 15 height 40
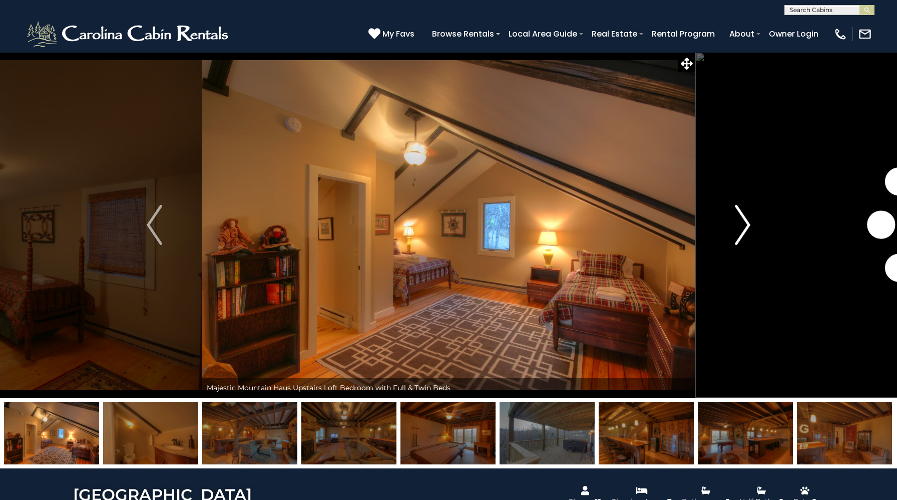
click at [743, 229] on img "Next" at bounding box center [742, 225] width 15 height 40
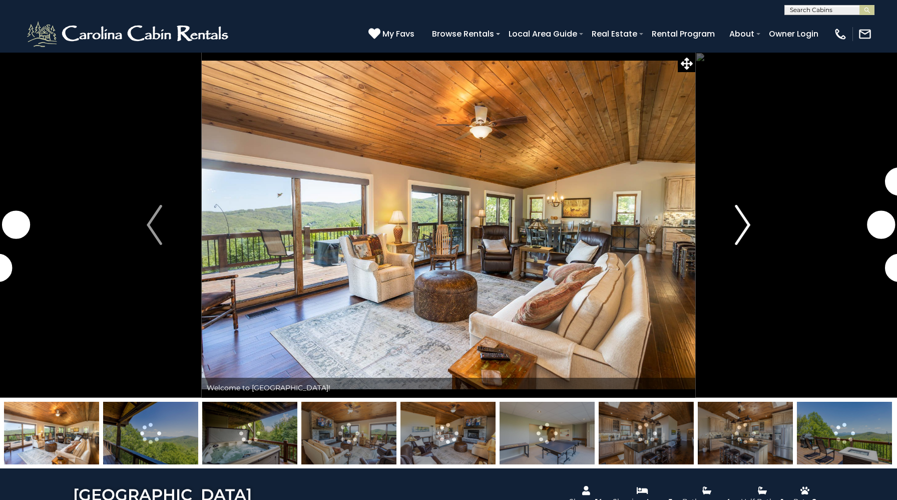
click at [731, 222] on button "Next" at bounding box center [742, 224] width 95 height 345
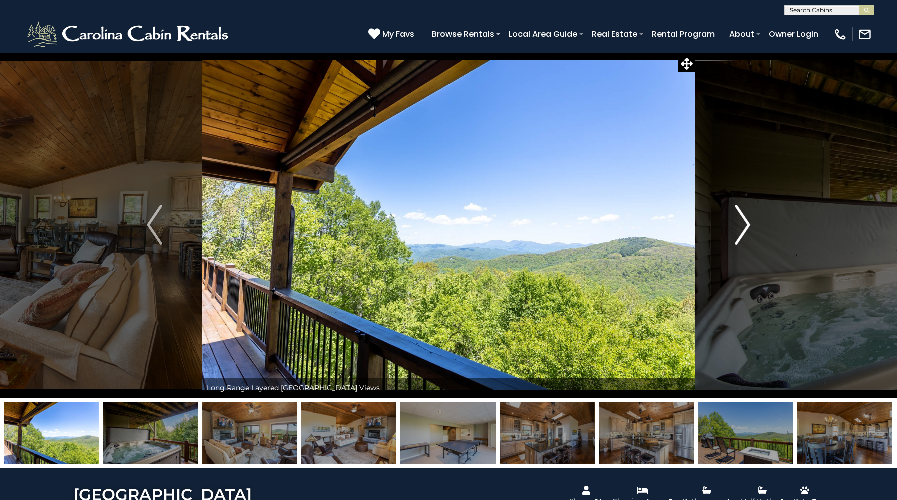
click at [742, 220] on img "Next" at bounding box center [742, 225] width 15 height 40
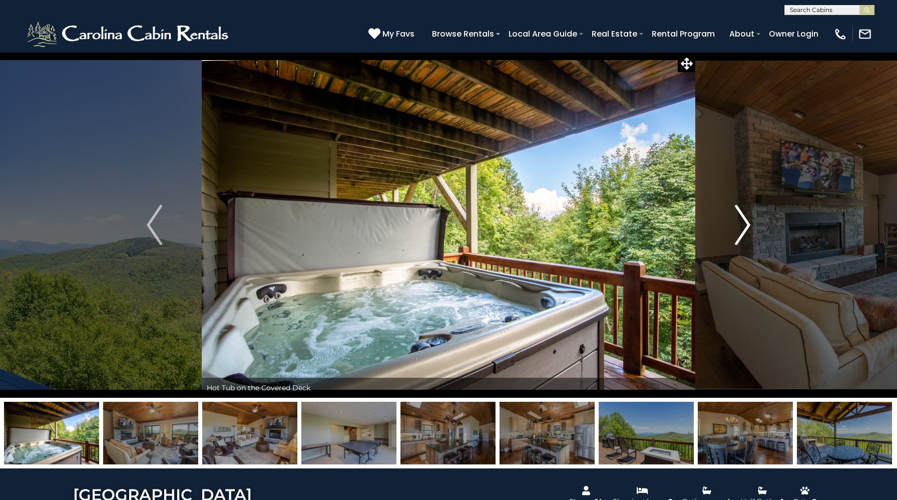
click at [742, 220] on img "Next" at bounding box center [742, 225] width 15 height 40
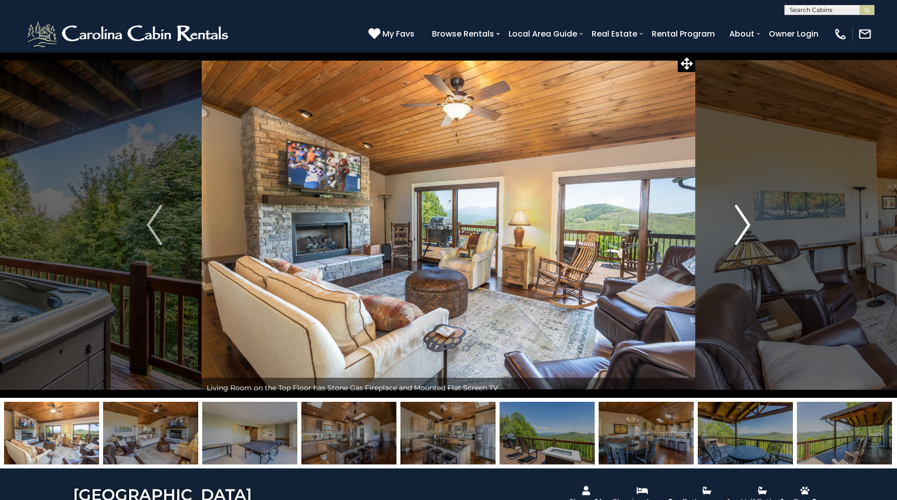
click at [742, 220] on img "Next" at bounding box center [742, 225] width 15 height 40
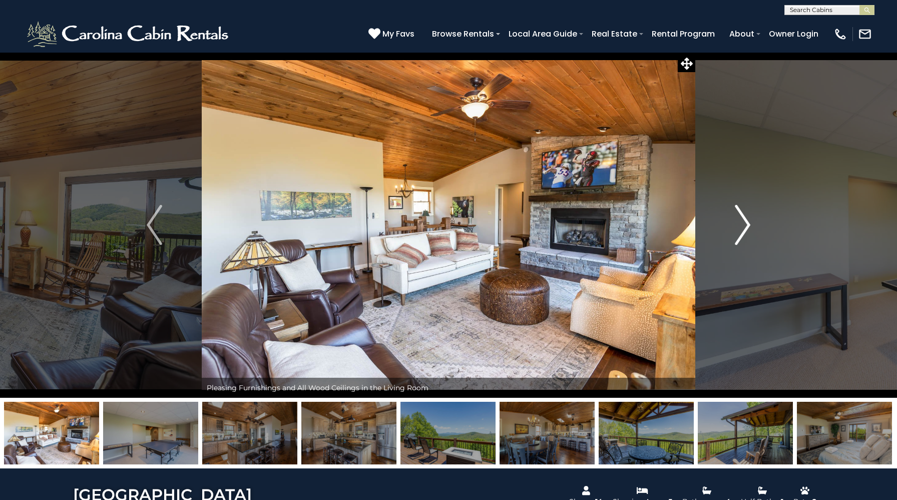
click at [742, 220] on img "Next" at bounding box center [742, 225] width 15 height 40
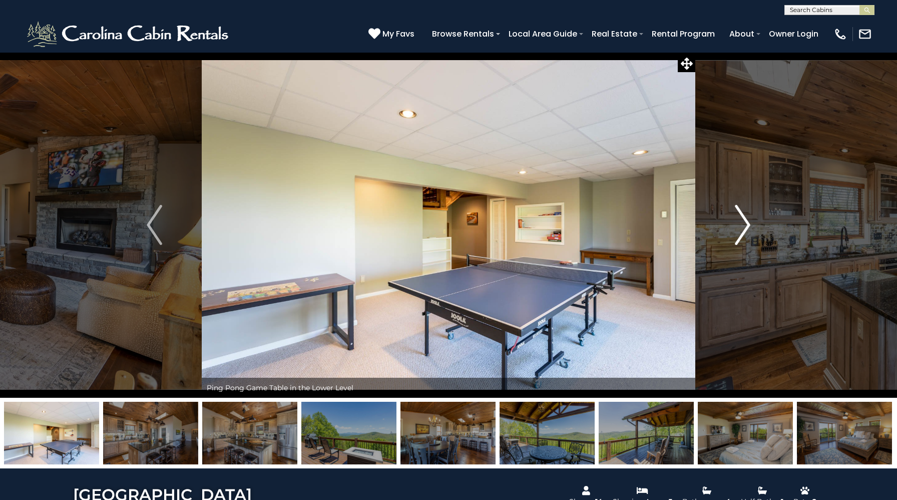
click at [742, 220] on img "Next" at bounding box center [742, 225] width 15 height 40
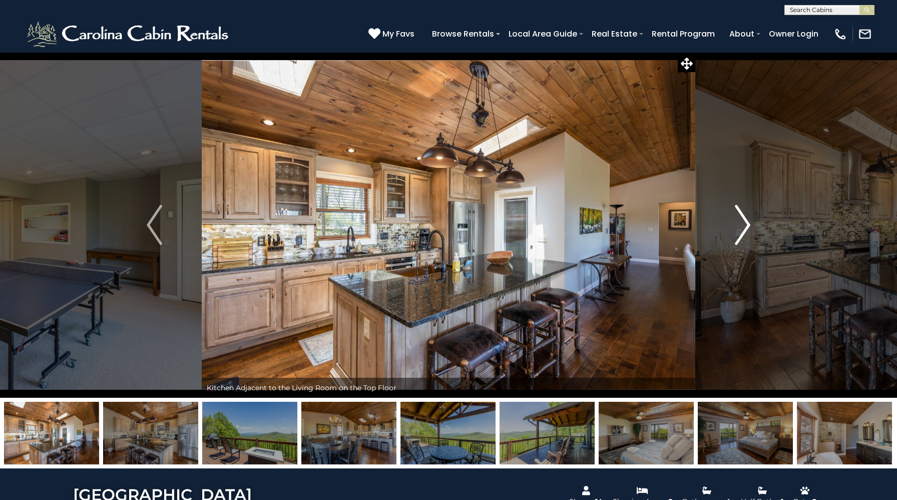
click at [742, 220] on img "Next" at bounding box center [742, 225] width 15 height 40
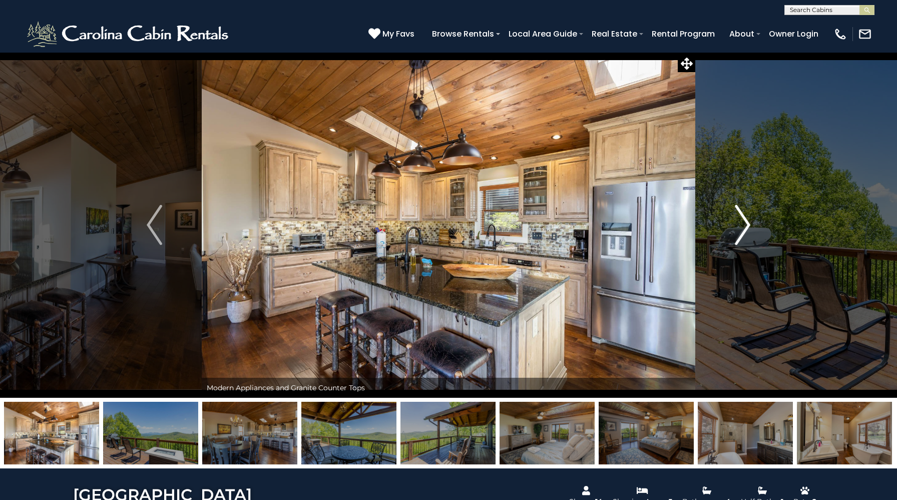
click at [742, 220] on img "Next" at bounding box center [742, 225] width 15 height 40
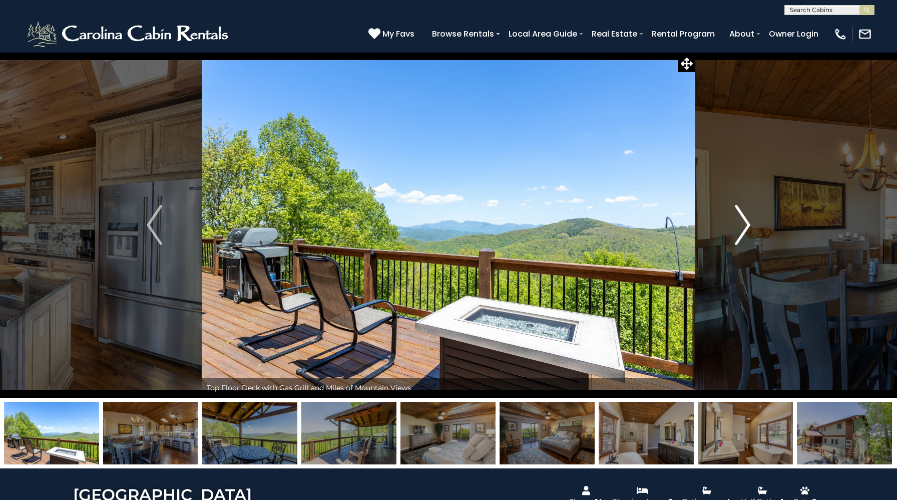
click at [742, 220] on img "Next" at bounding box center [742, 225] width 15 height 40
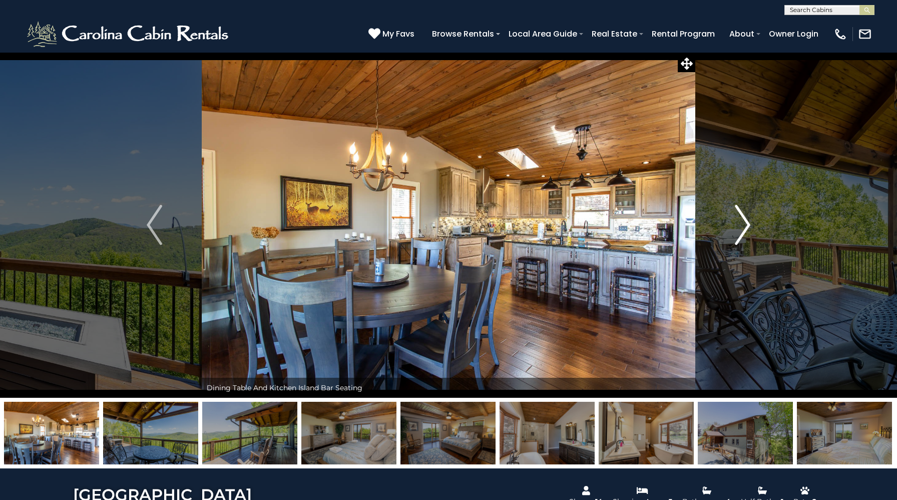
click at [742, 220] on img "Next" at bounding box center [742, 225] width 15 height 40
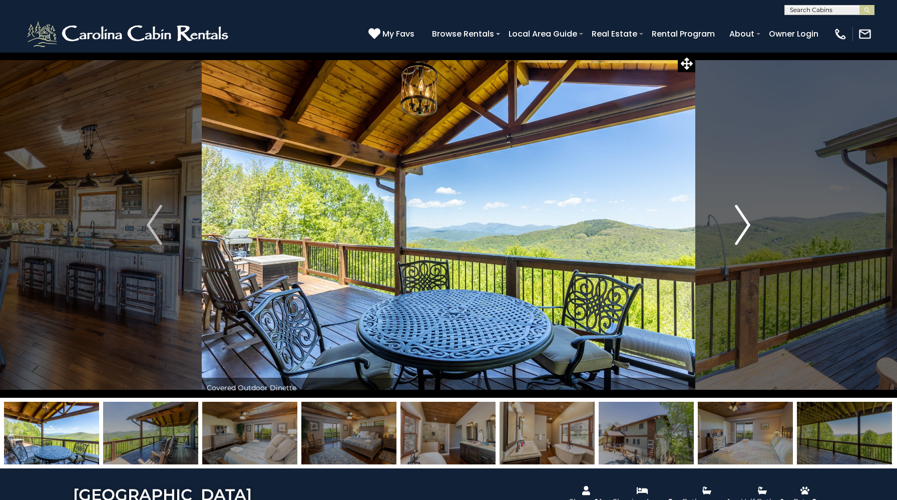
click at [742, 220] on img "Next" at bounding box center [742, 225] width 15 height 40
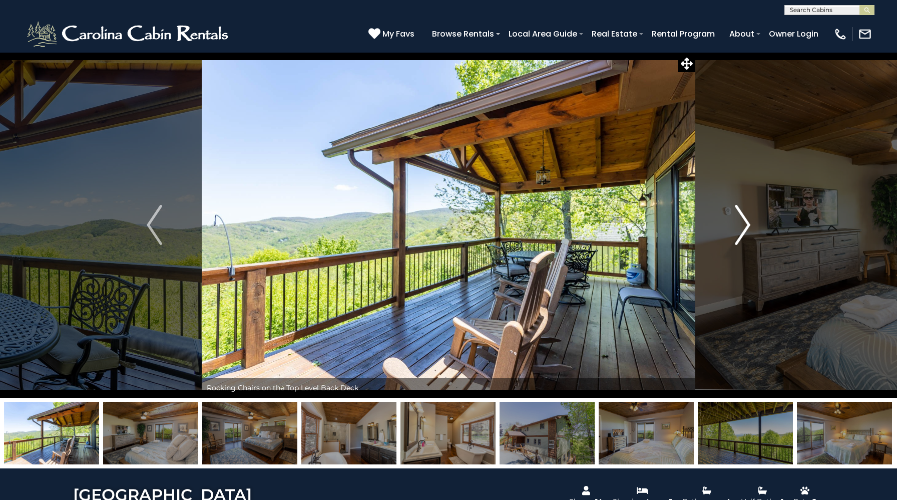
click at [742, 220] on img "Next" at bounding box center [742, 225] width 15 height 40
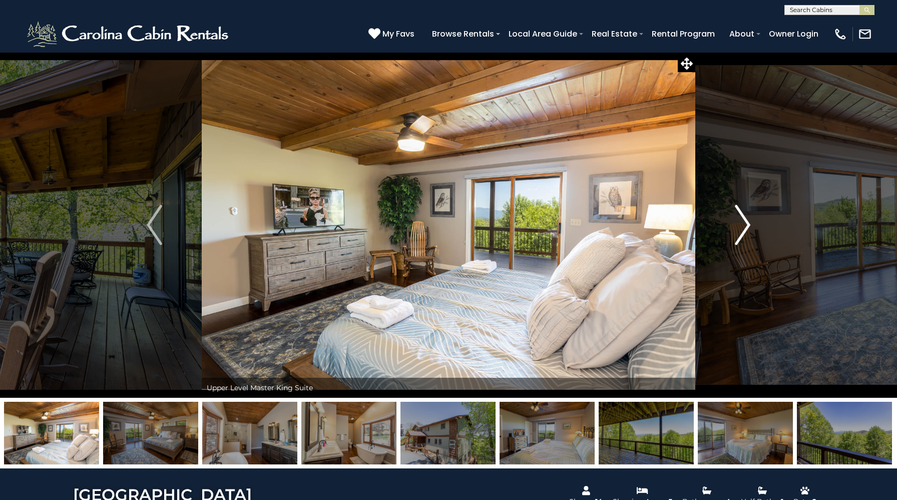
click at [742, 220] on img "Next" at bounding box center [742, 225] width 15 height 40
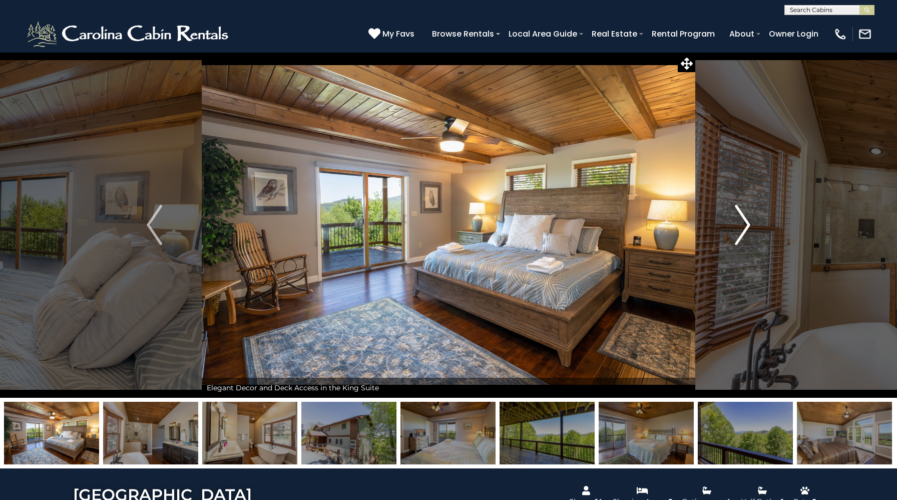
click at [742, 220] on img "Next" at bounding box center [742, 225] width 15 height 40
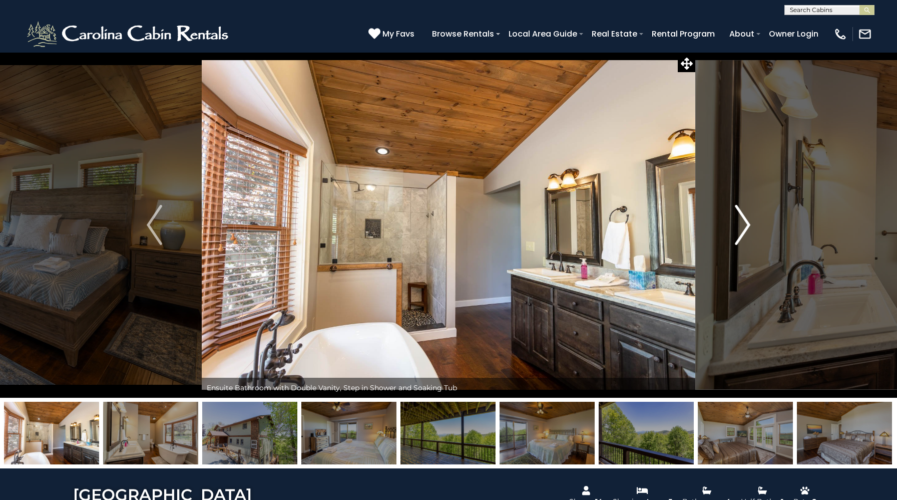
click at [742, 220] on img "Next" at bounding box center [742, 225] width 15 height 40
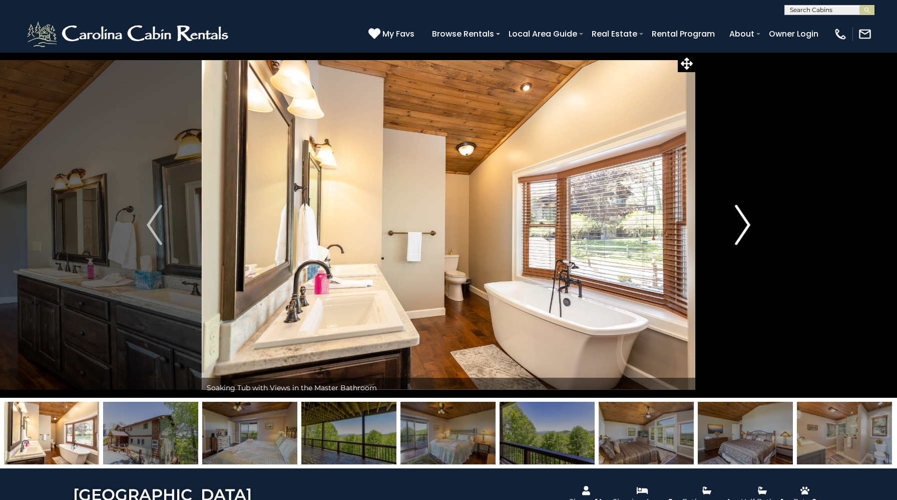
click at [742, 220] on img "Next" at bounding box center [742, 225] width 15 height 40
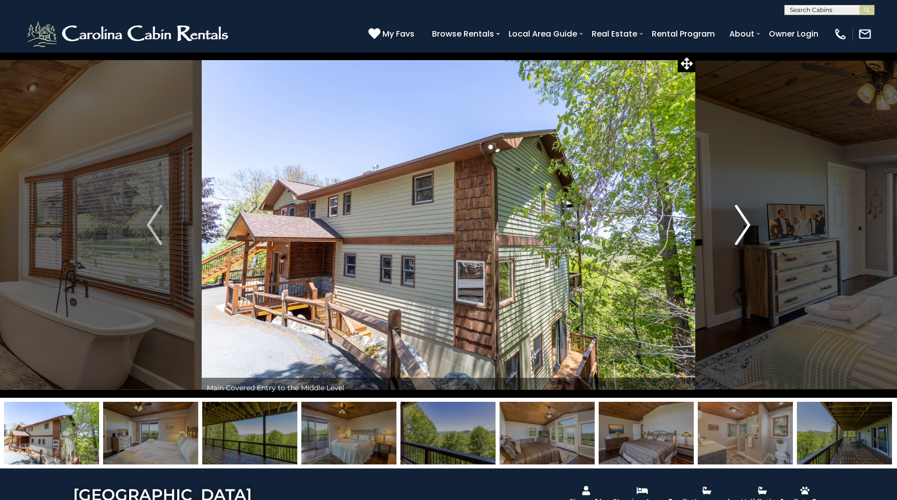
click at [742, 220] on img "Next" at bounding box center [742, 225] width 15 height 40
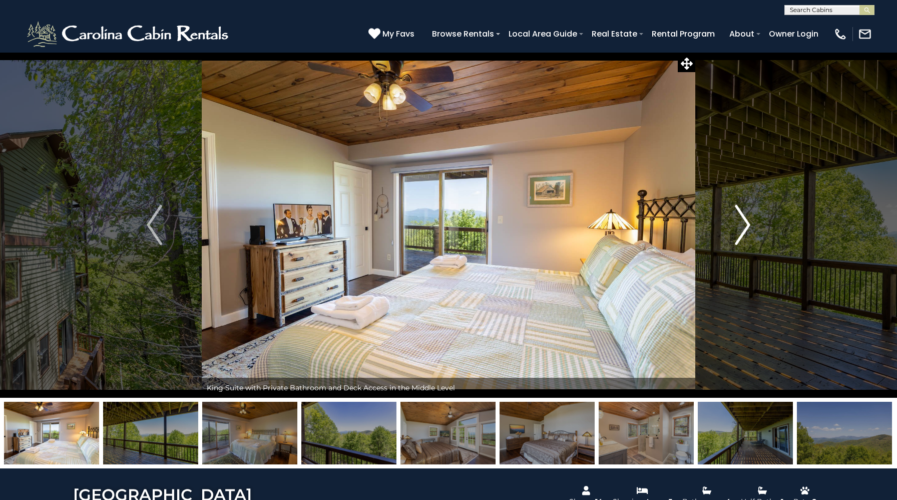
click at [742, 220] on img "Next" at bounding box center [742, 225] width 15 height 40
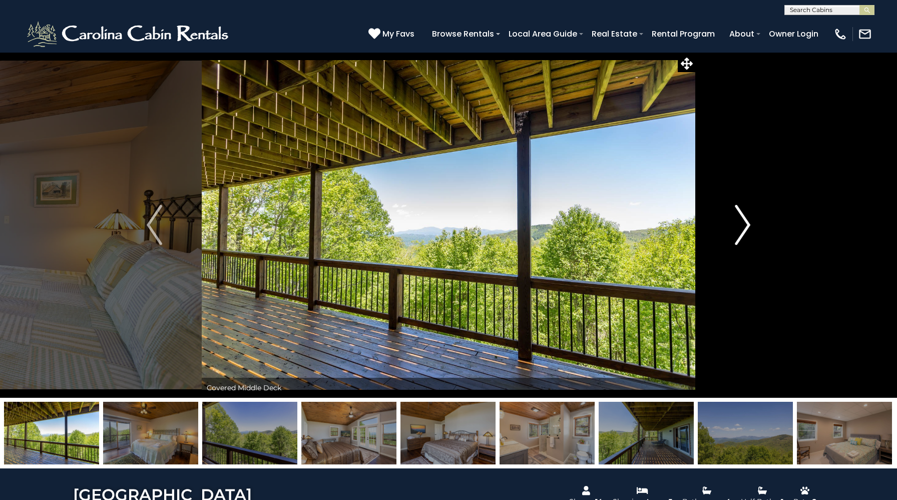
click at [742, 220] on img "Next" at bounding box center [742, 225] width 15 height 40
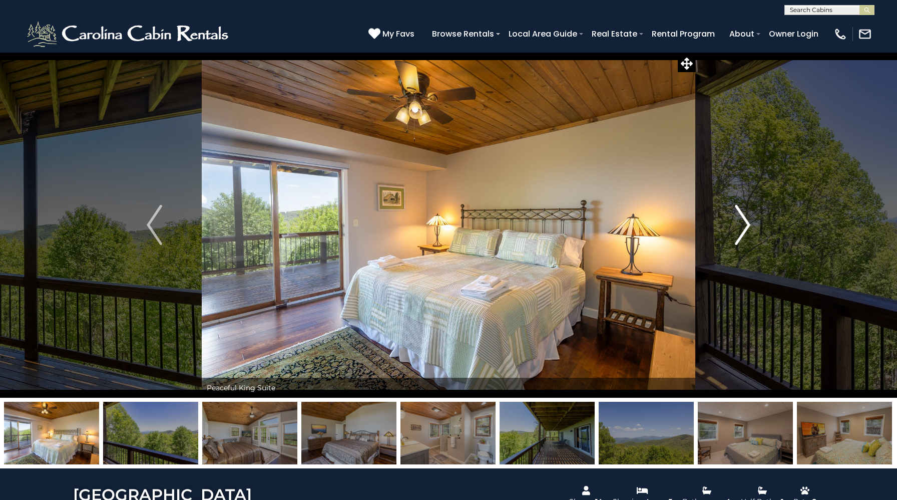
click at [742, 220] on img "Next" at bounding box center [742, 225] width 15 height 40
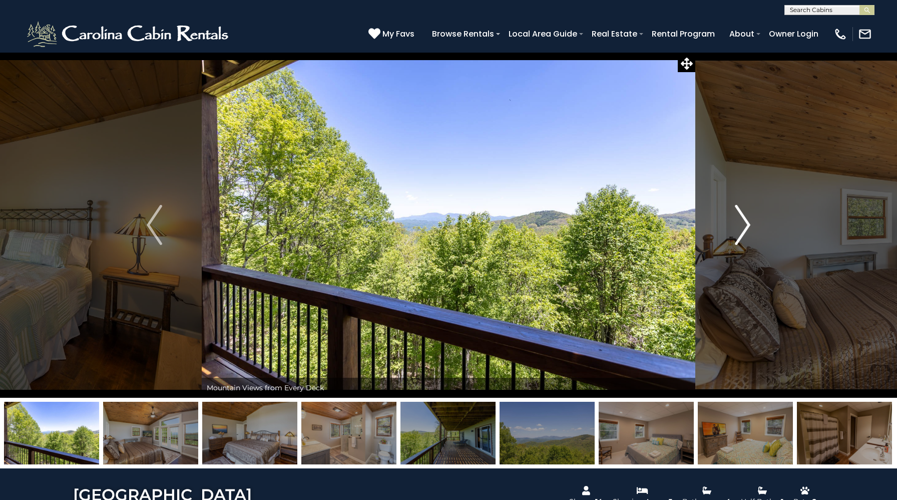
click at [742, 220] on img "Next" at bounding box center [742, 225] width 15 height 40
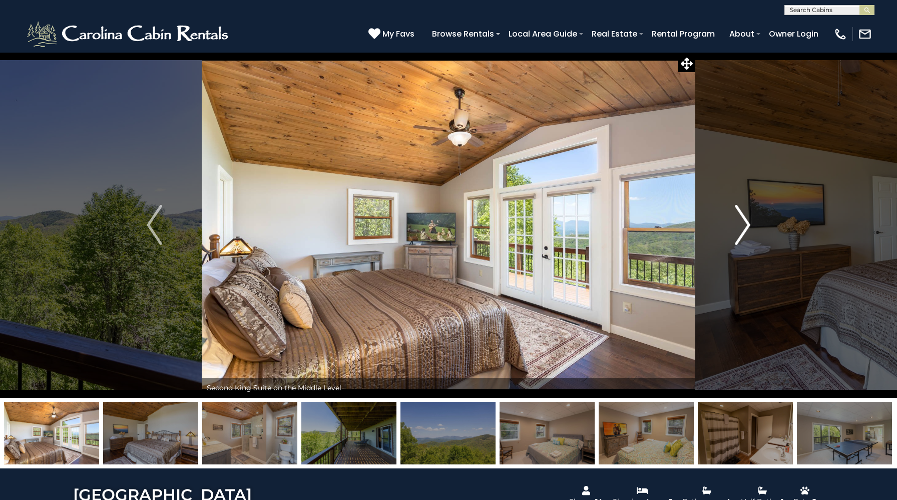
click at [742, 220] on img "Next" at bounding box center [742, 225] width 15 height 40
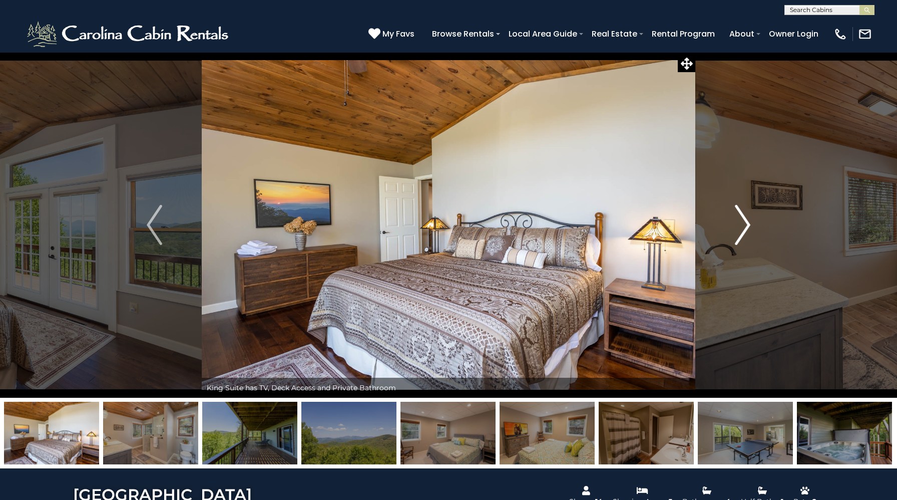
click at [742, 220] on img "Next" at bounding box center [742, 225] width 15 height 40
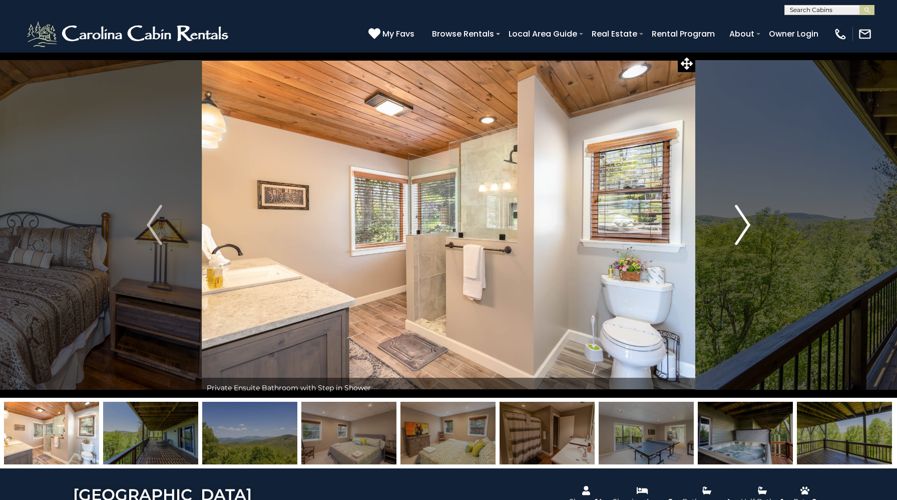
click at [742, 220] on img "Next" at bounding box center [742, 225] width 15 height 40
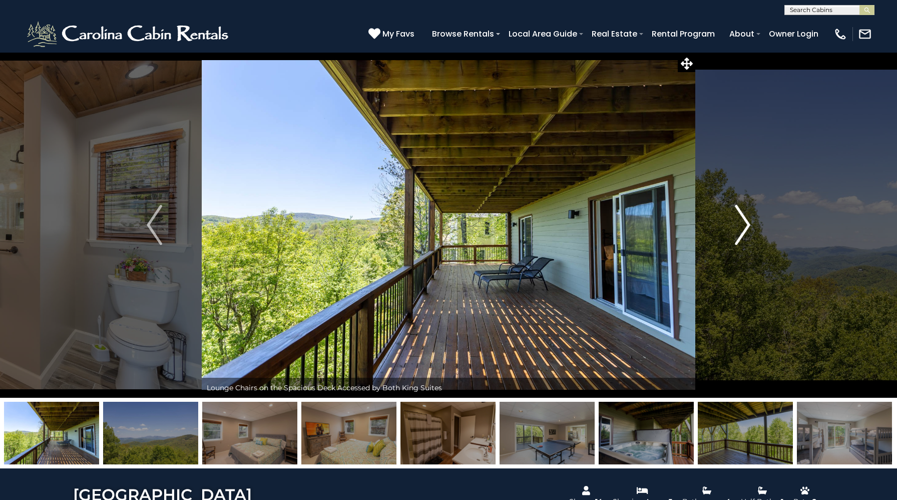
click at [742, 220] on img "Next" at bounding box center [742, 225] width 15 height 40
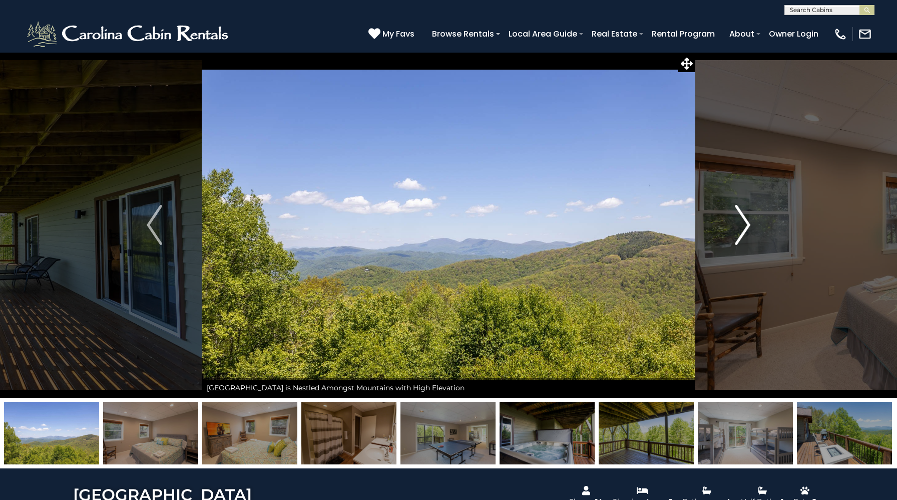
click at [742, 220] on img "Next" at bounding box center [742, 225] width 15 height 40
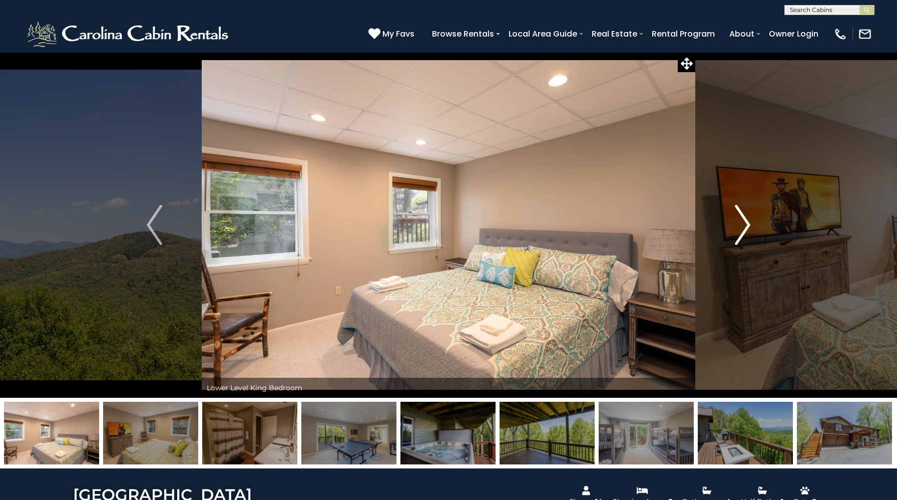
click at [742, 220] on img "Next" at bounding box center [742, 225] width 15 height 40
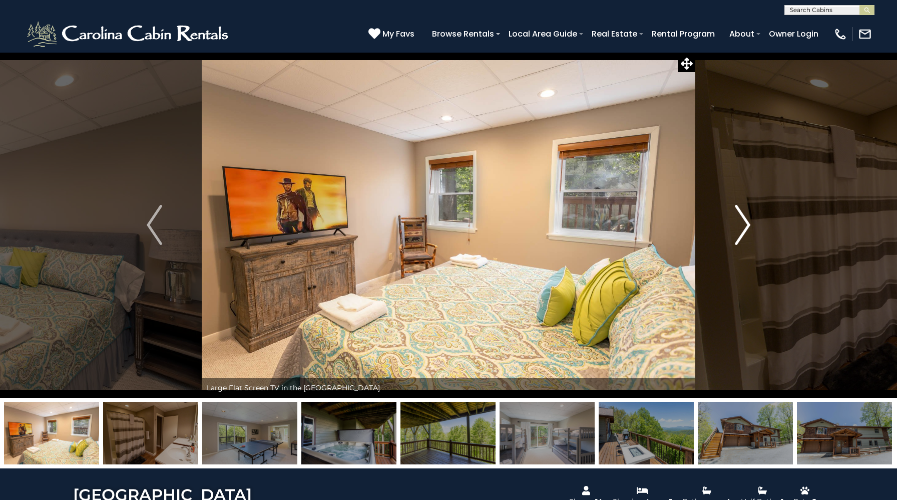
click at [742, 220] on img "Next" at bounding box center [742, 225] width 15 height 40
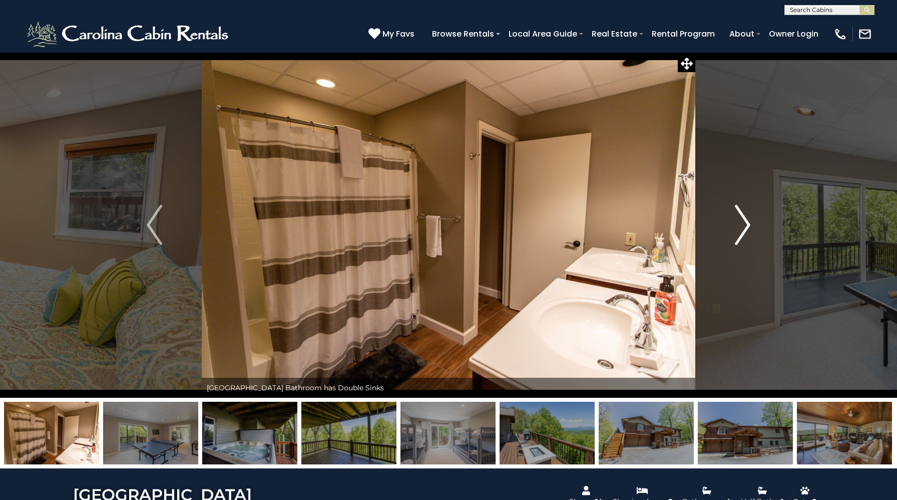
click at [742, 220] on img "Next" at bounding box center [742, 225] width 15 height 40
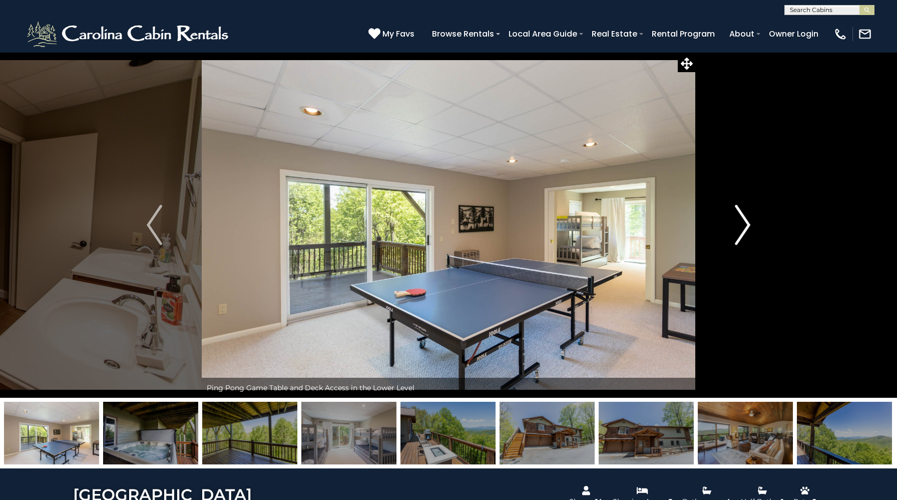
click at [742, 220] on img "Next" at bounding box center [742, 225] width 15 height 40
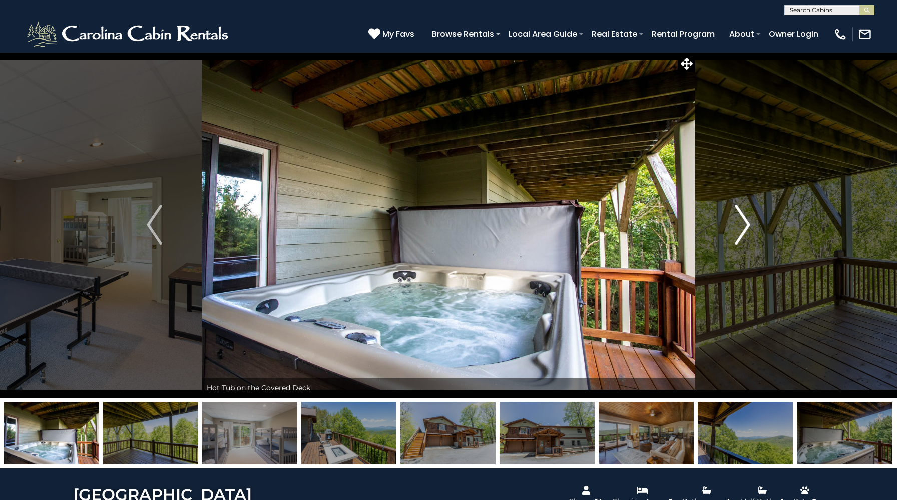
click at [742, 220] on img "Next" at bounding box center [742, 225] width 15 height 40
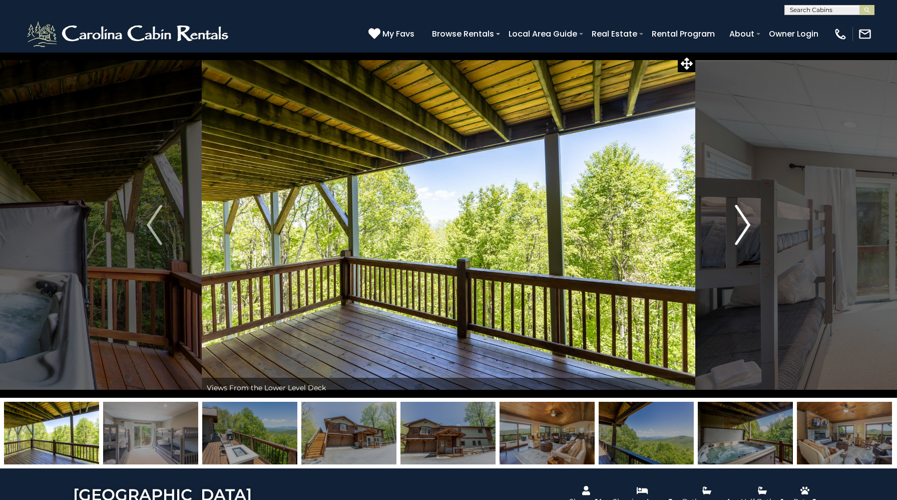
click at [742, 220] on img "Next" at bounding box center [742, 225] width 15 height 40
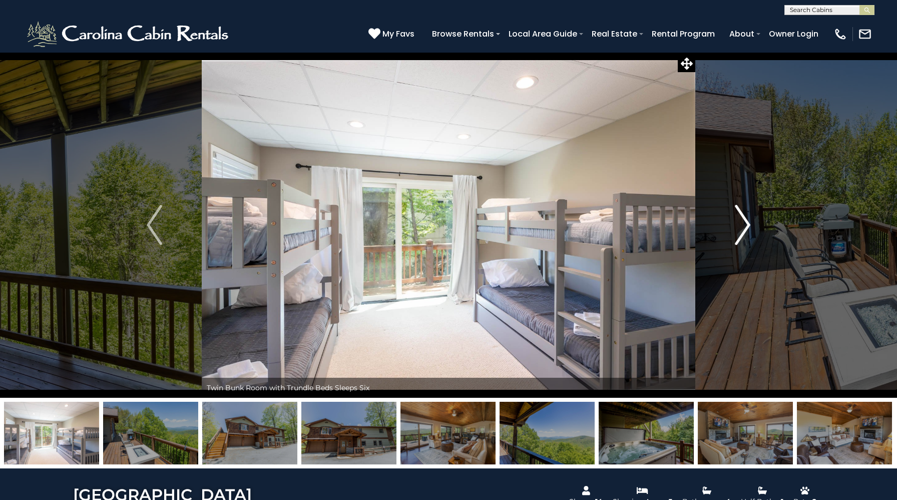
click at [742, 220] on img "Next" at bounding box center [742, 225] width 15 height 40
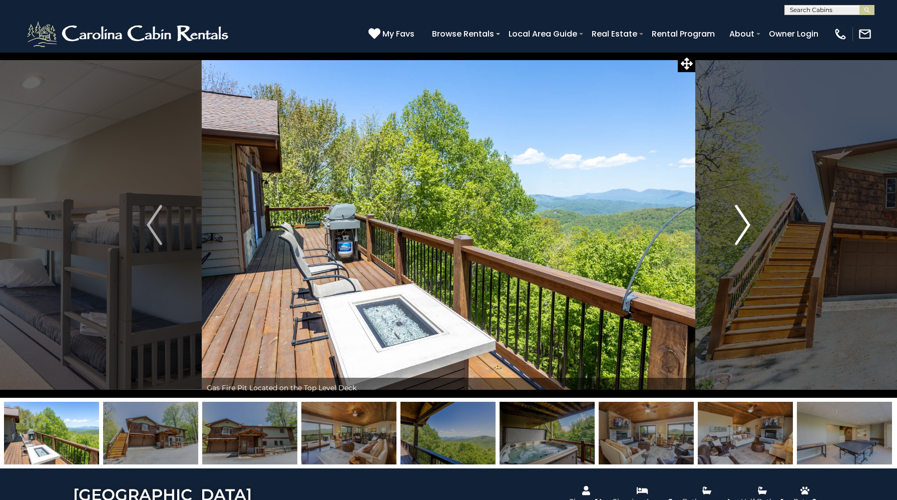
click at [742, 220] on img "Next" at bounding box center [742, 225] width 15 height 40
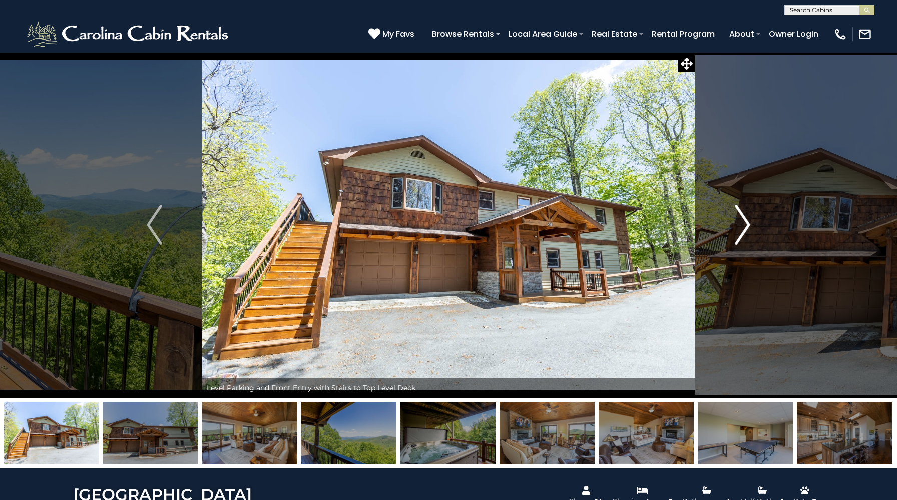
click at [742, 220] on img "Next" at bounding box center [742, 225] width 15 height 40
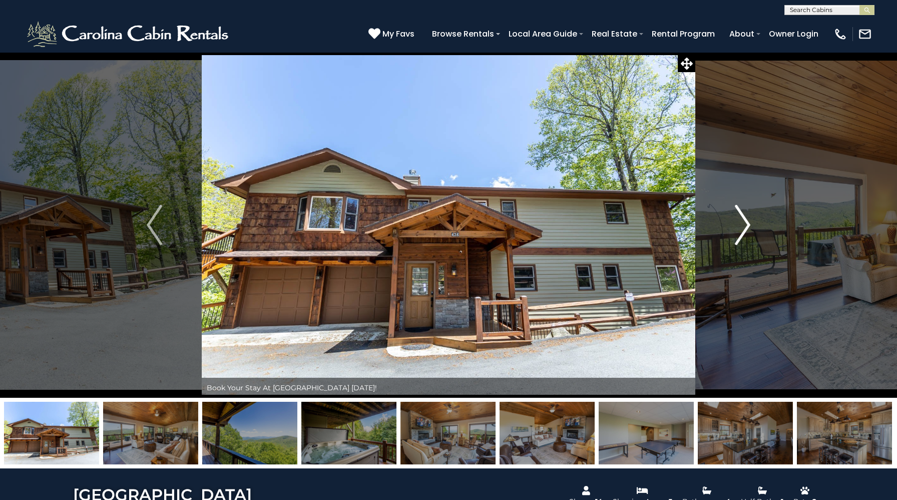
click at [742, 220] on img "Next" at bounding box center [742, 225] width 15 height 40
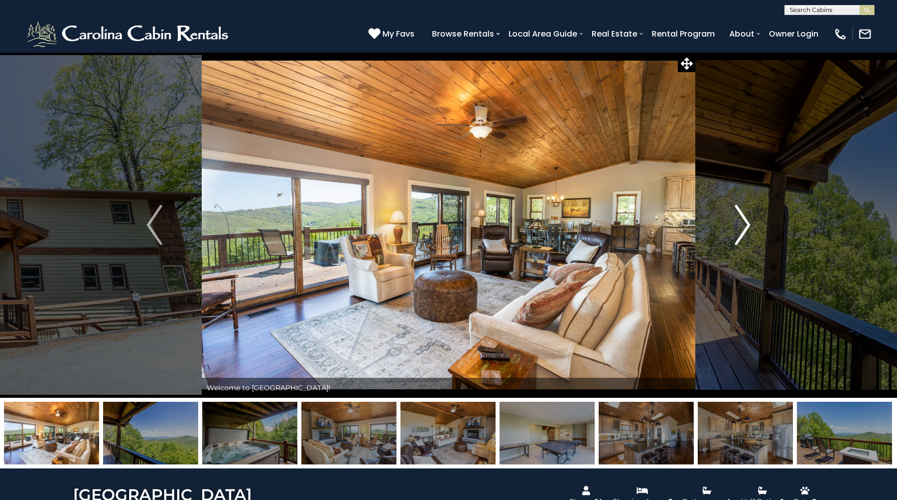
click at [742, 220] on img "Next" at bounding box center [742, 225] width 15 height 40
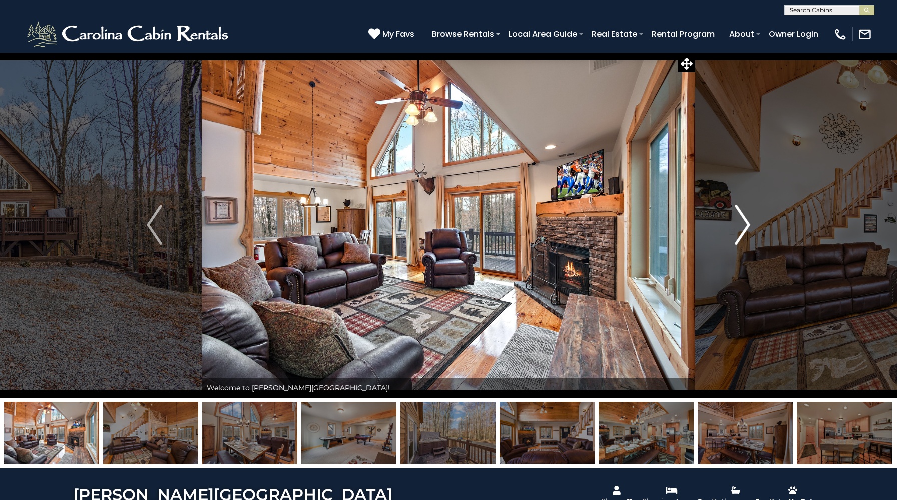
click at [735, 228] on img "Next" at bounding box center [742, 225] width 15 height 40
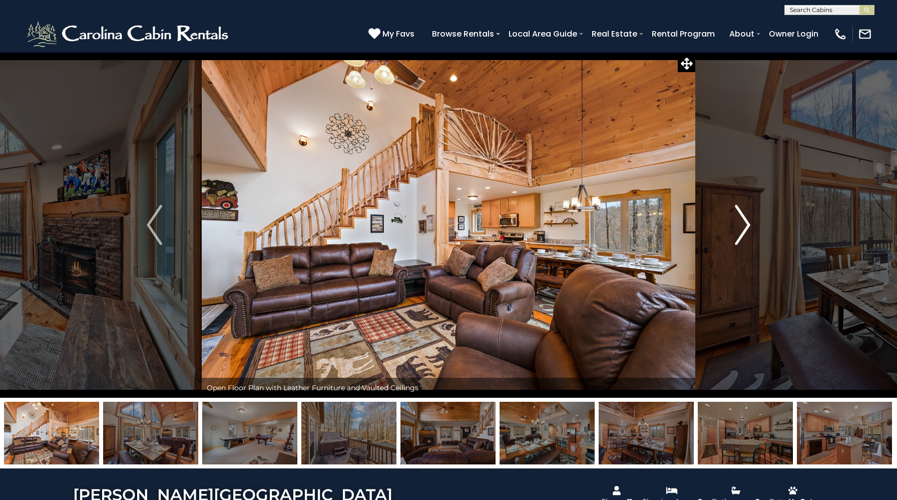
click at [735, 228] on img "Next" at bounding box center [742, 225] width 15 height 40
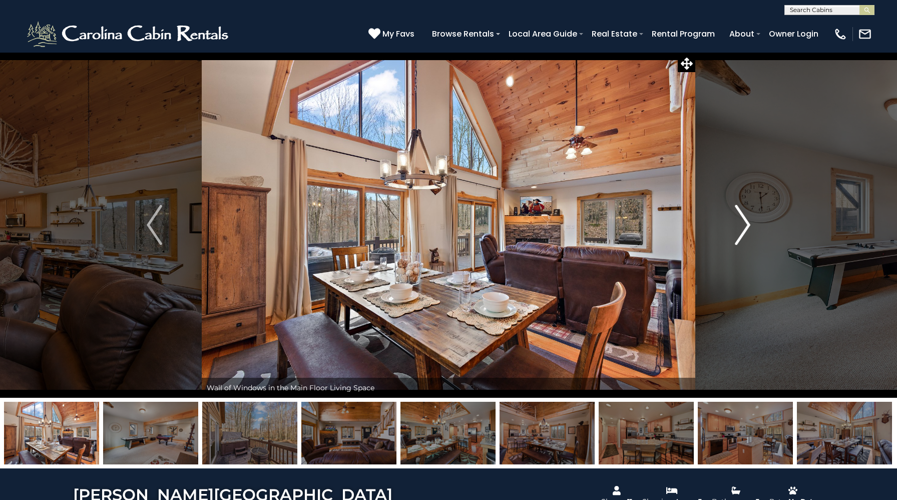
click at [735, 228] on img "Next" at bounding box center [742, 225] width 15 height 40
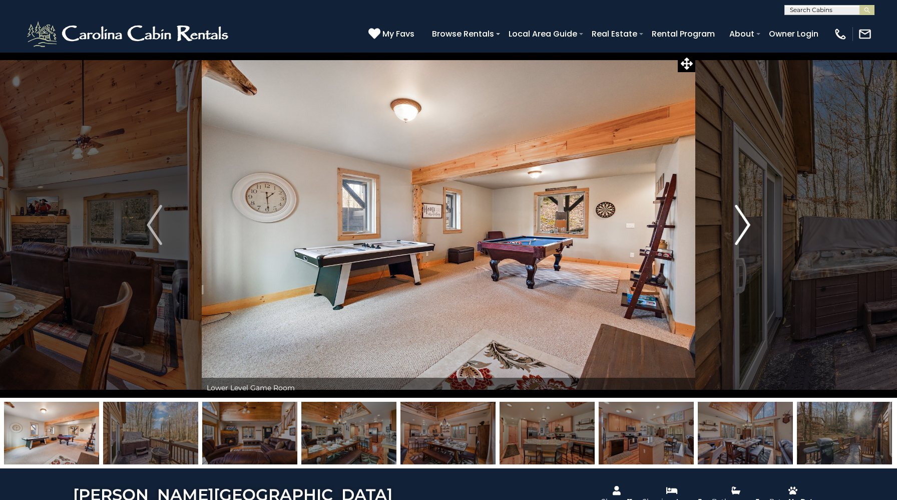
click at [735, 228] on img "Next" at bounding box center [742, 225] width 15 height 40
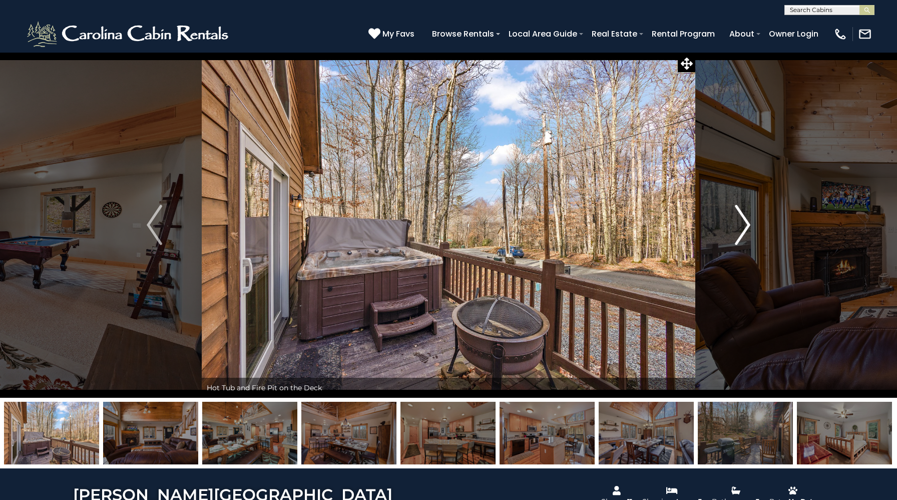
click at [735, 228] on img "Next" at bounding box center [742, 225] width 15 height 40
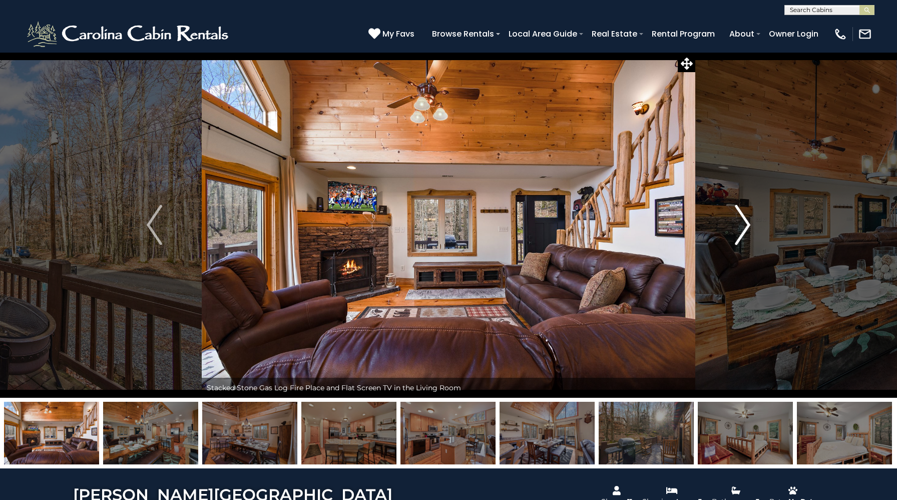
click at [735, 228] on img "Next" at bounding box center [742, 225] width 15 height 40
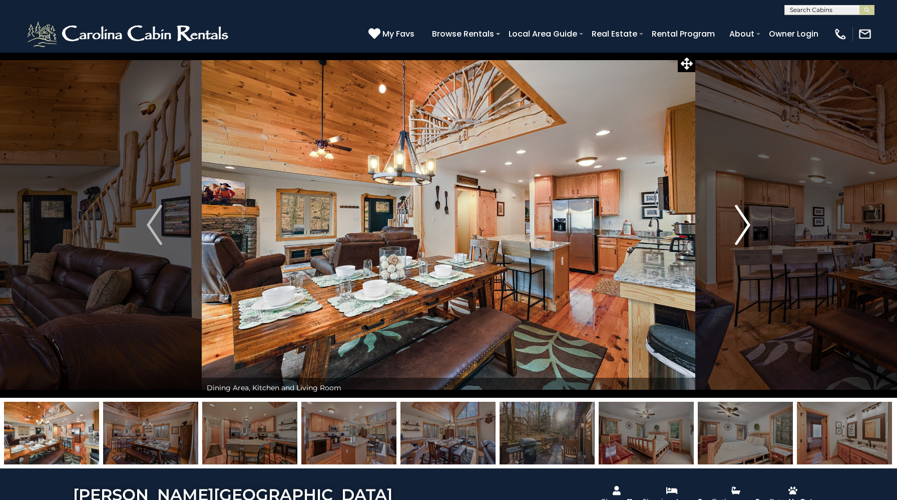
click at [735, 228] on img "Next" at bounding box center [742, 225] width 15 height 40
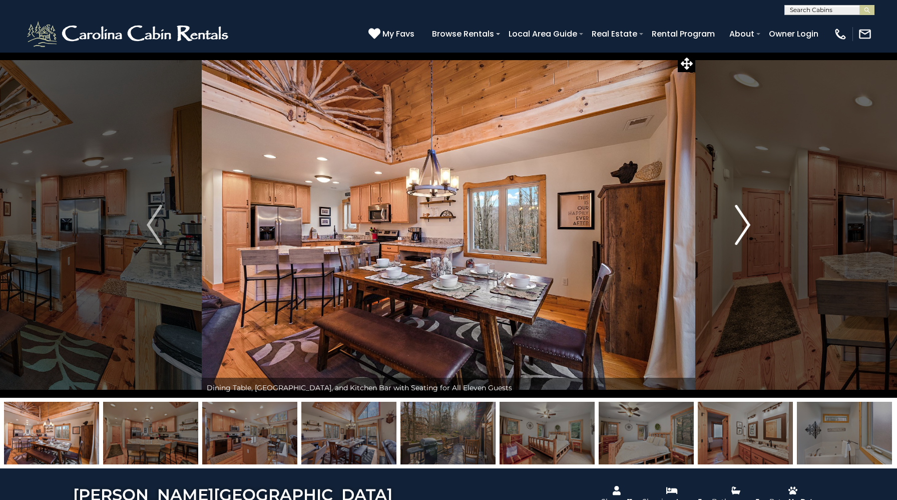
click at [735, 228] on img "Next" at bounding box center [742, 225] width 15 height 40
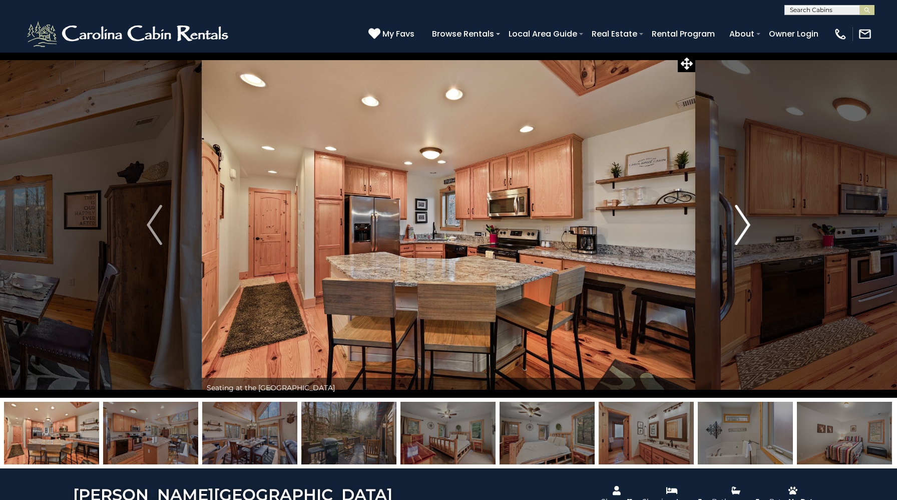
click at [735, 228] on img "Next" at bounding box center [742, 225] width 15 height 40
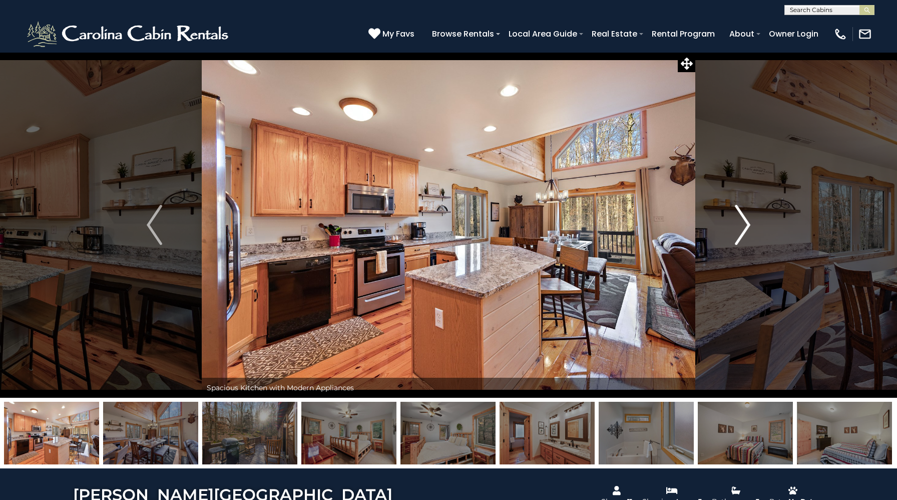
click at [735, 228] on img "Next" at bounding box center [742, 225] width 15 height 40
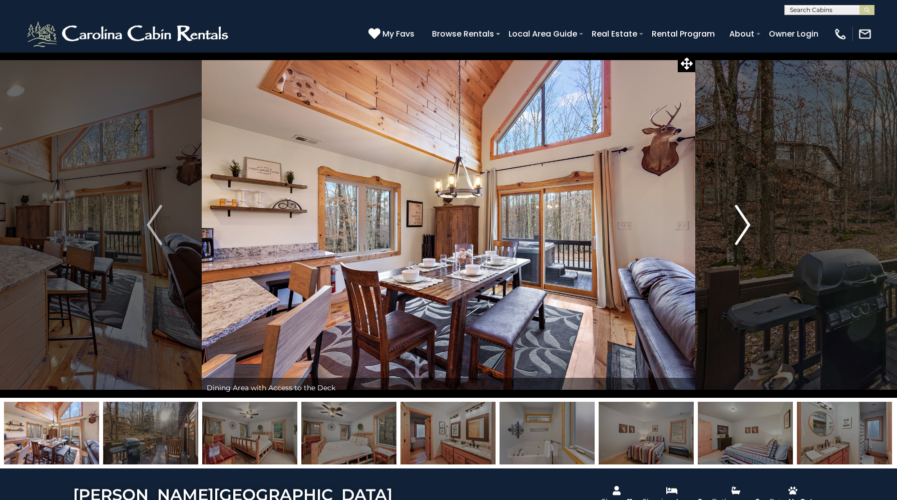
click at [735, 228] on img "Next" at bounding box center [742, 225] width 15 height 40
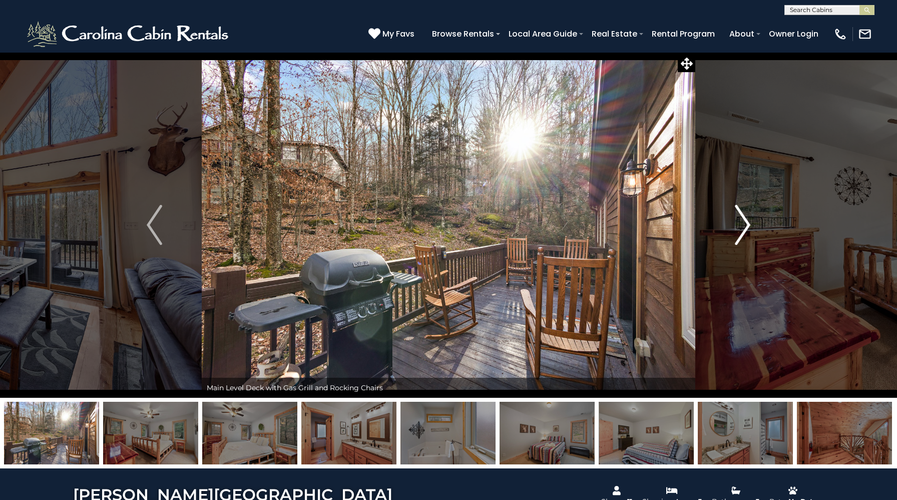
click at [735, 228] on img "Next" at bounding box center [742, 225] width 15 height 40
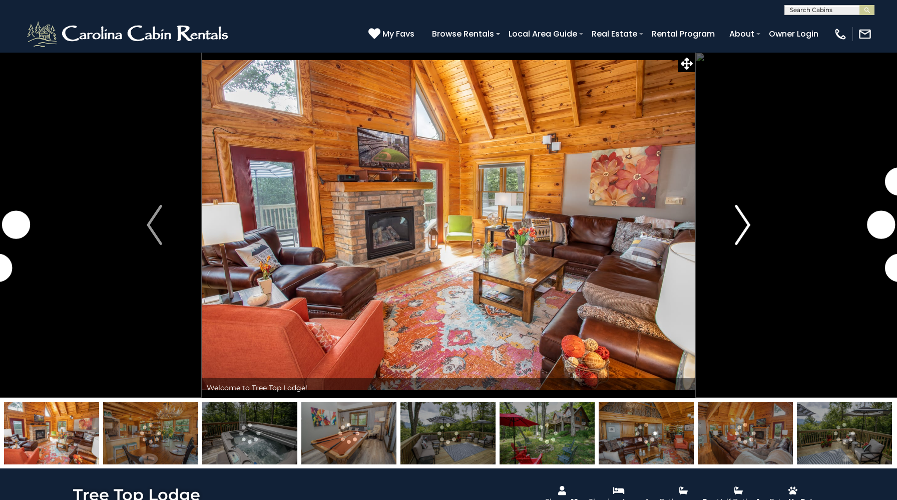
click at [733, 220] on button "Next" at bounding box center [742, 224] width 95 height 345
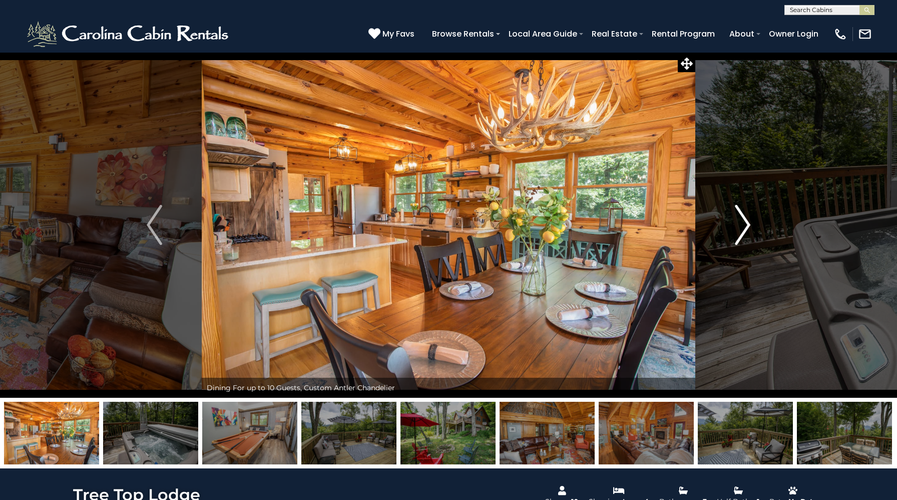
click at [733, 220] on button "Next" at bounding box center [742, 224] width 95 height 345
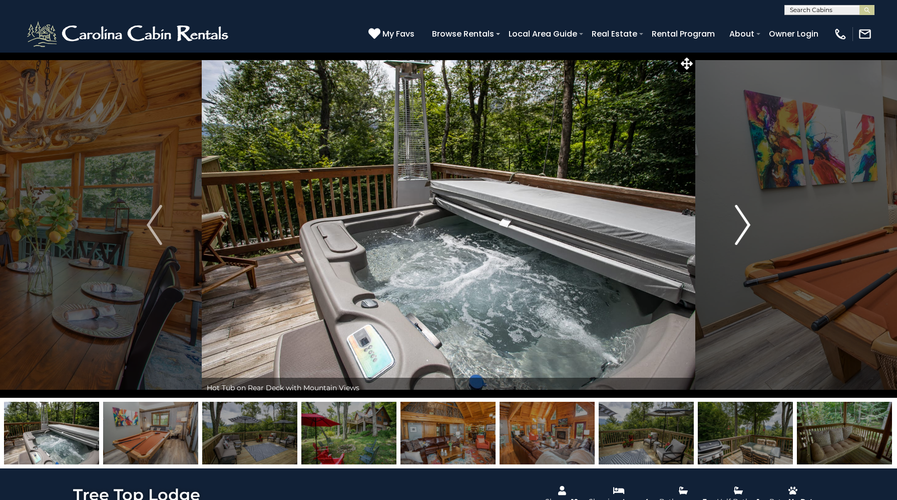
click at [733, 220] on button "Next" at bounding box center [742, 224] width 95 height 345
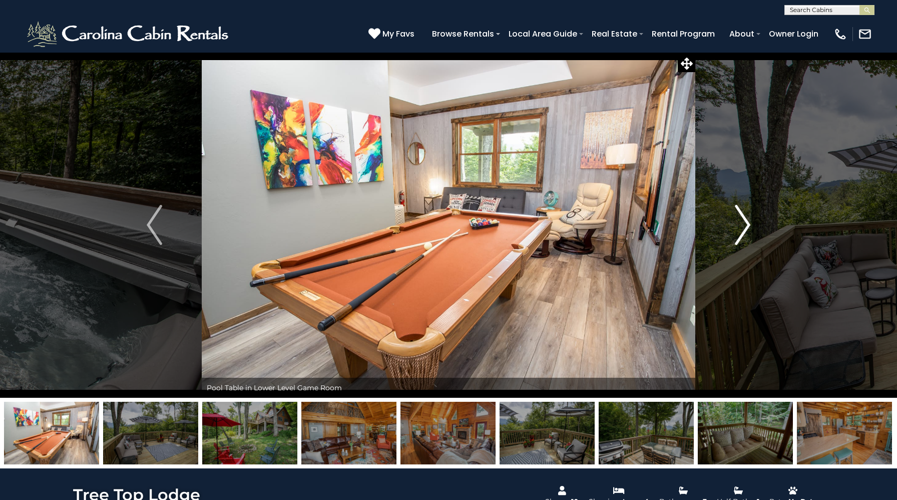
click at [733, 220] on button "Next" at bounding box center [742, 224] width 95 height 345
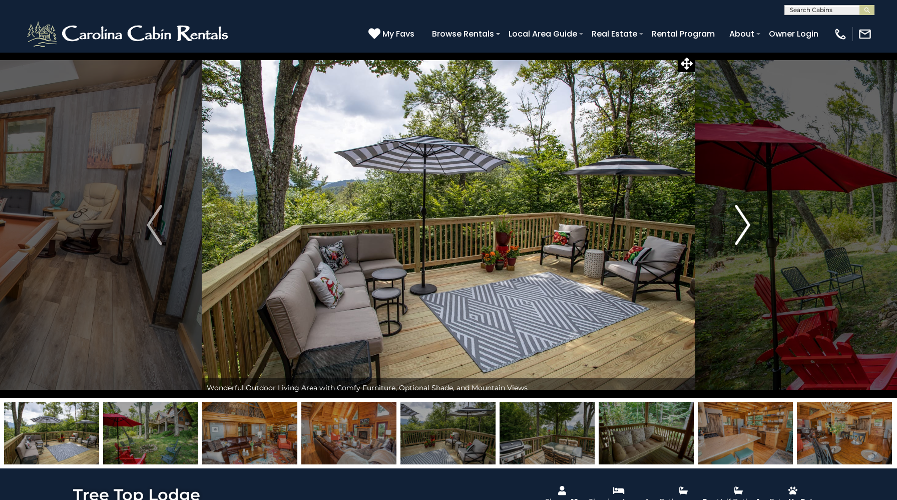
click at [733, 220] on button "Next" at bounding box center [742, 224] width 95 height 345
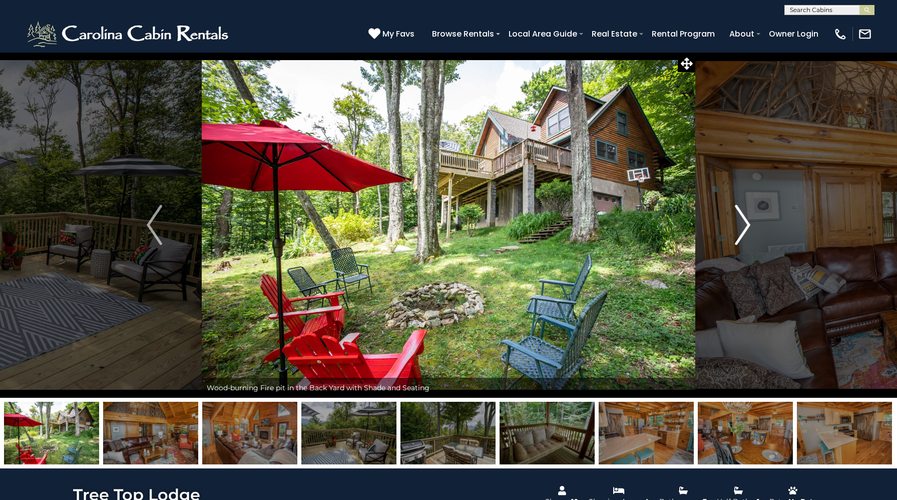
click at [733, 220] on button "Next" at bounding box center [742, 224] width 95 height 345
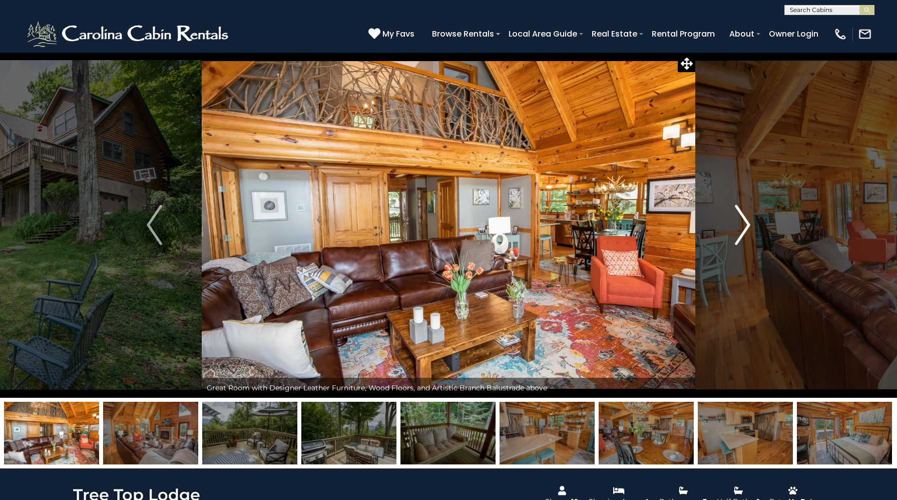
click at [733, 220] on button "Next" at bounding box center [742, 224] width 95 height 345
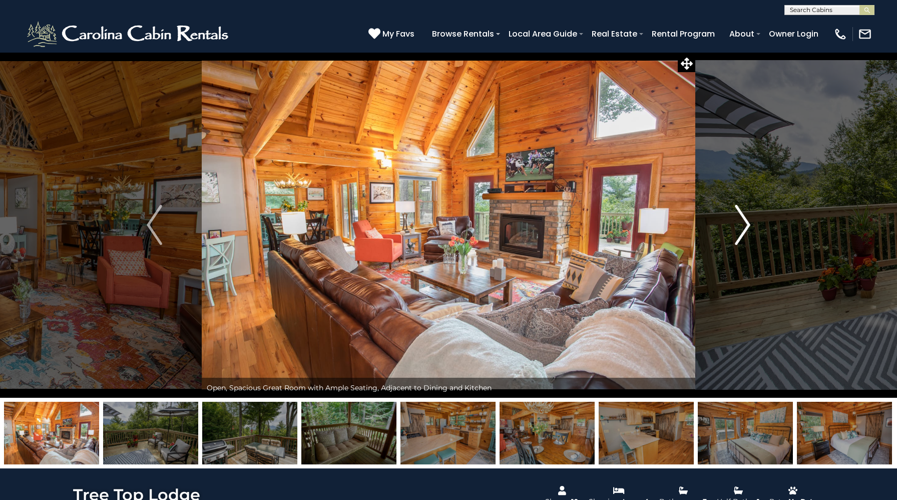
click at [733, 220] on button "Next" at bounding box center [742, 224] width 95 height 345
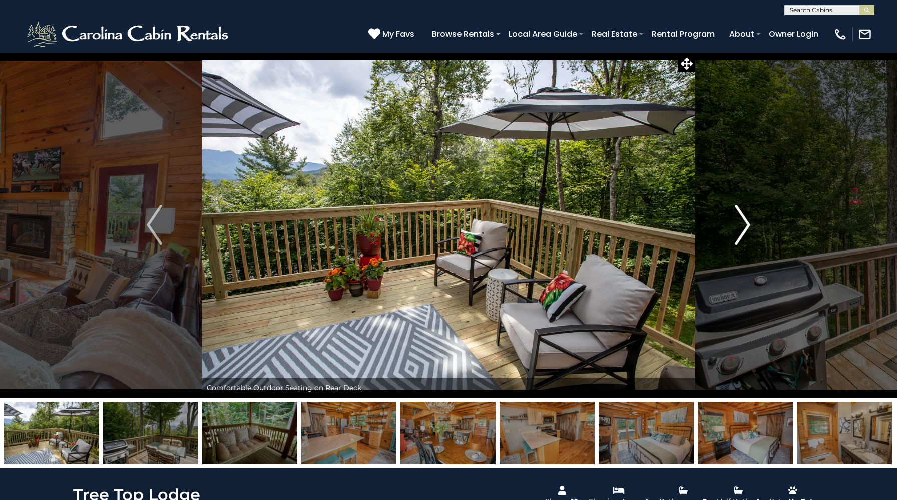
click at [733, 220] on button "Next" at bounding box center [742, 224] width 95 height 345
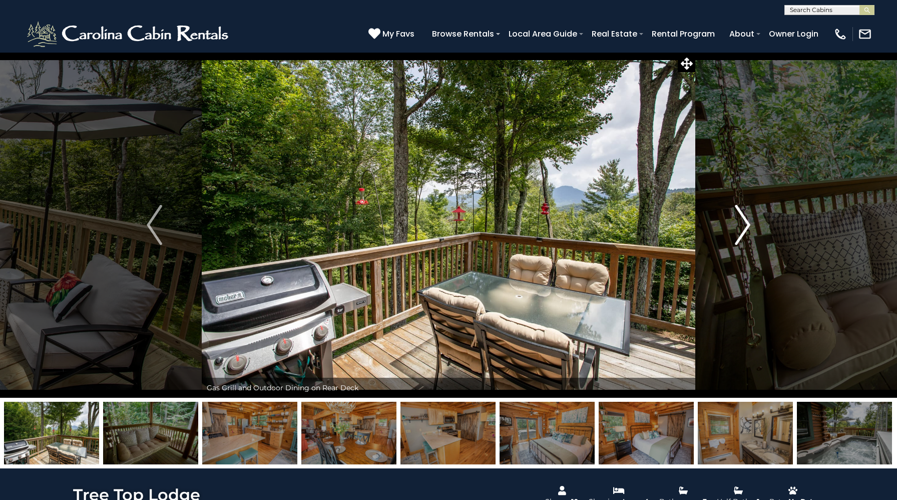
click at [733, 220] on button "Next" at bounding box center [742, 224] width 95 height 345
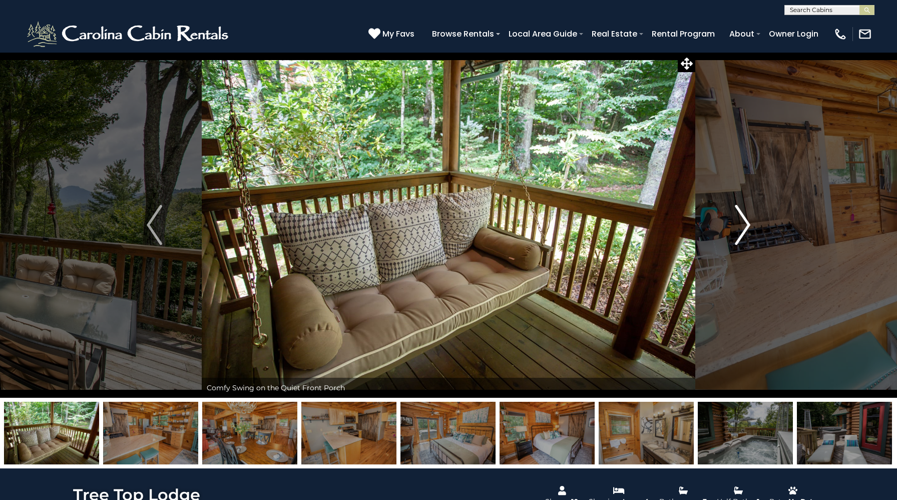
click at [733, 220] on button "Next" at bounding box center [742, 224] width 95 height 345
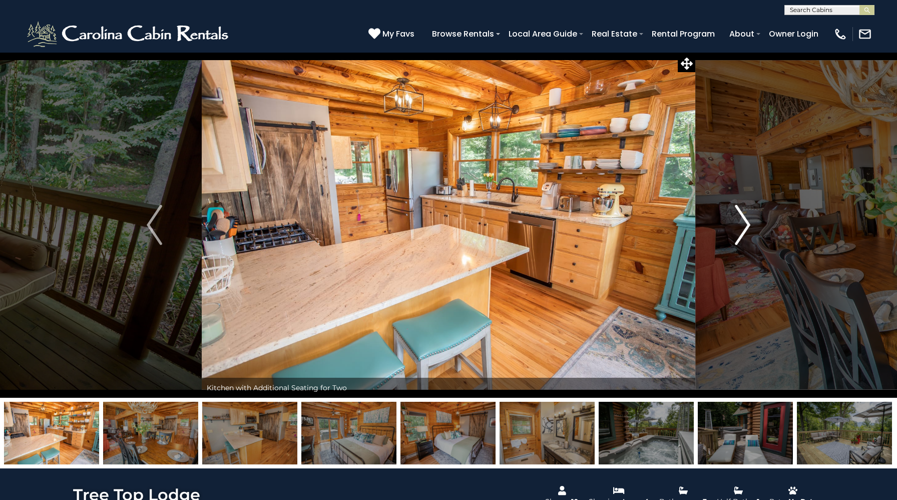
click at [733, 220] on button "Next" at bounding box center [742, 224] width 95 height 345
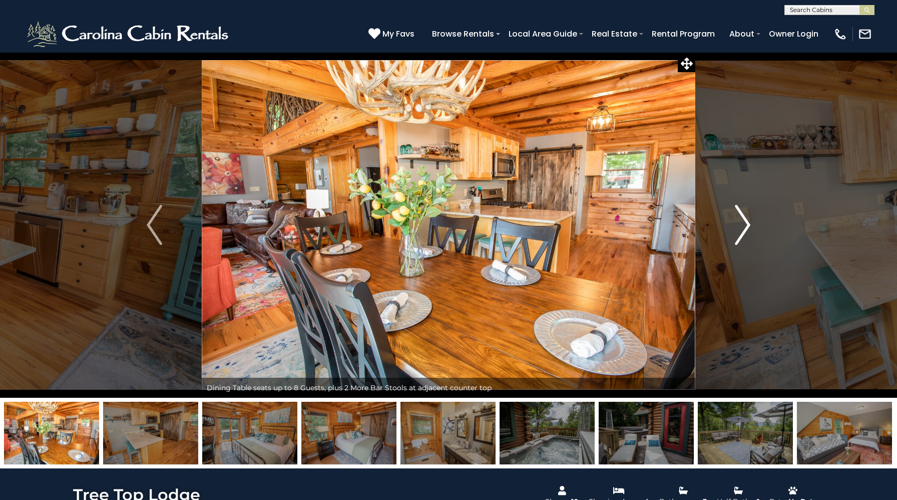
click at [733, 220] on button "Next" at bounding box center [742, 224] width 95 height 345
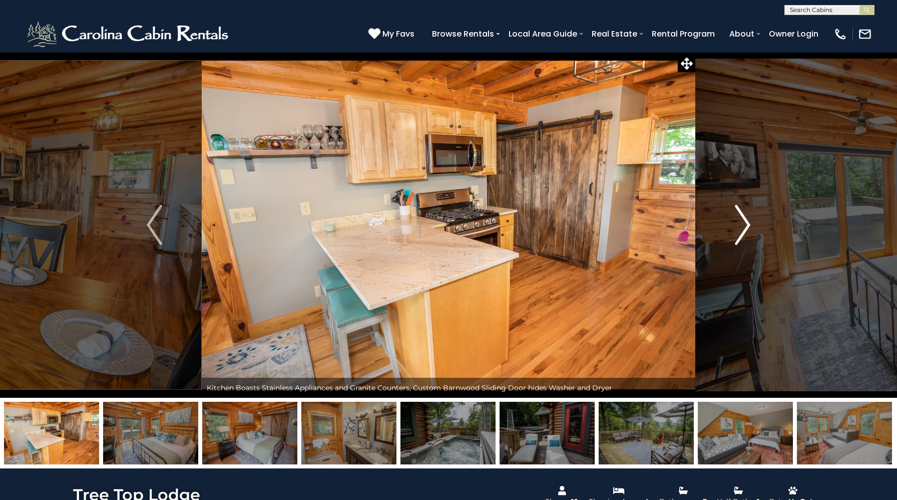
click at [733, 220] on button "Next" at bounding box center [742, 224] width 95 height 345
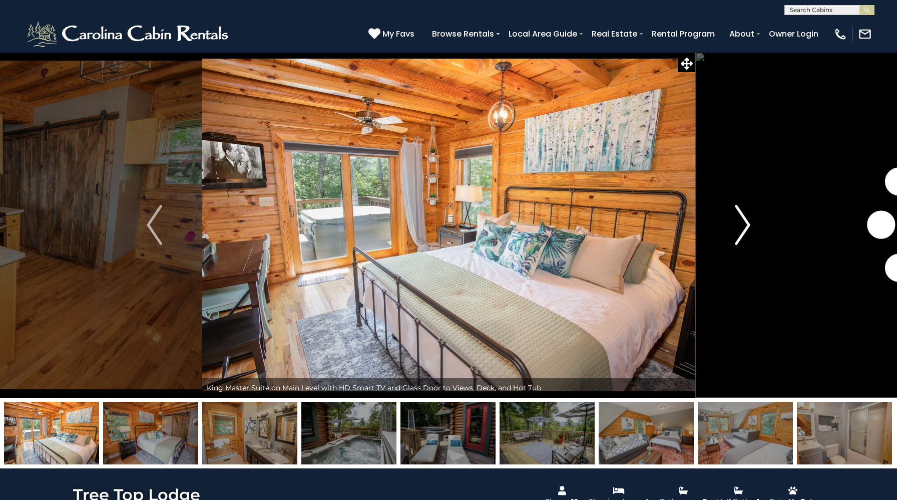
click at [733, 220] on button "Next" at bounding box center [742, 224] width 95 height 345
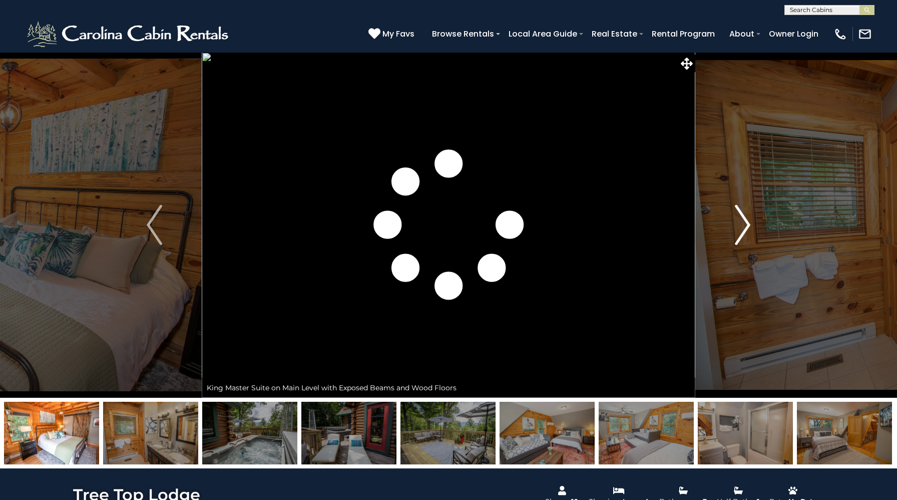
click at [733, 220] on button "Next" at bounding box center [742, 224] width 95 height 345
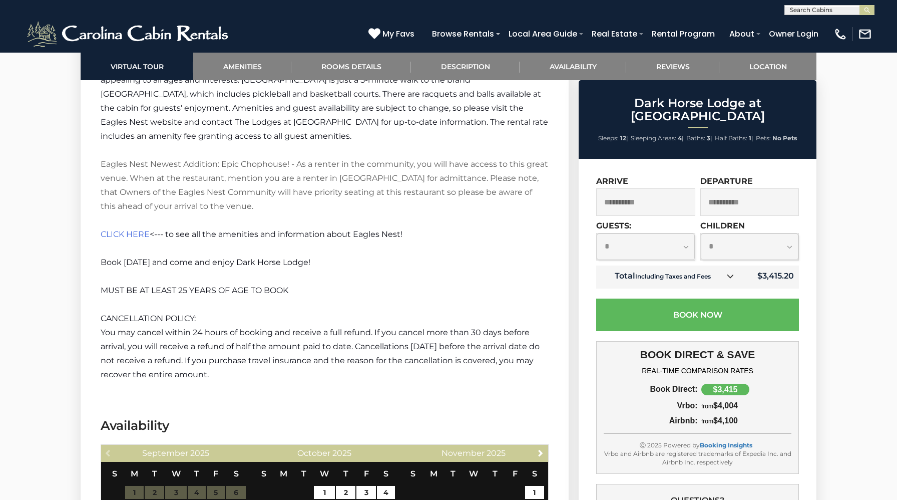
scroll to position [1794, 0]
click at [133, 227] on p "CLICK HERE <--- to see all the amenities and information about Eagles Nest!" at bounding box center [325, 234] width 448 height 14
click at [130, 229] on span "CLICK HERE" at bounding box center [125, 234] width 49 height 10
